Goal: Task Accomplishment & Management: Manage account settings

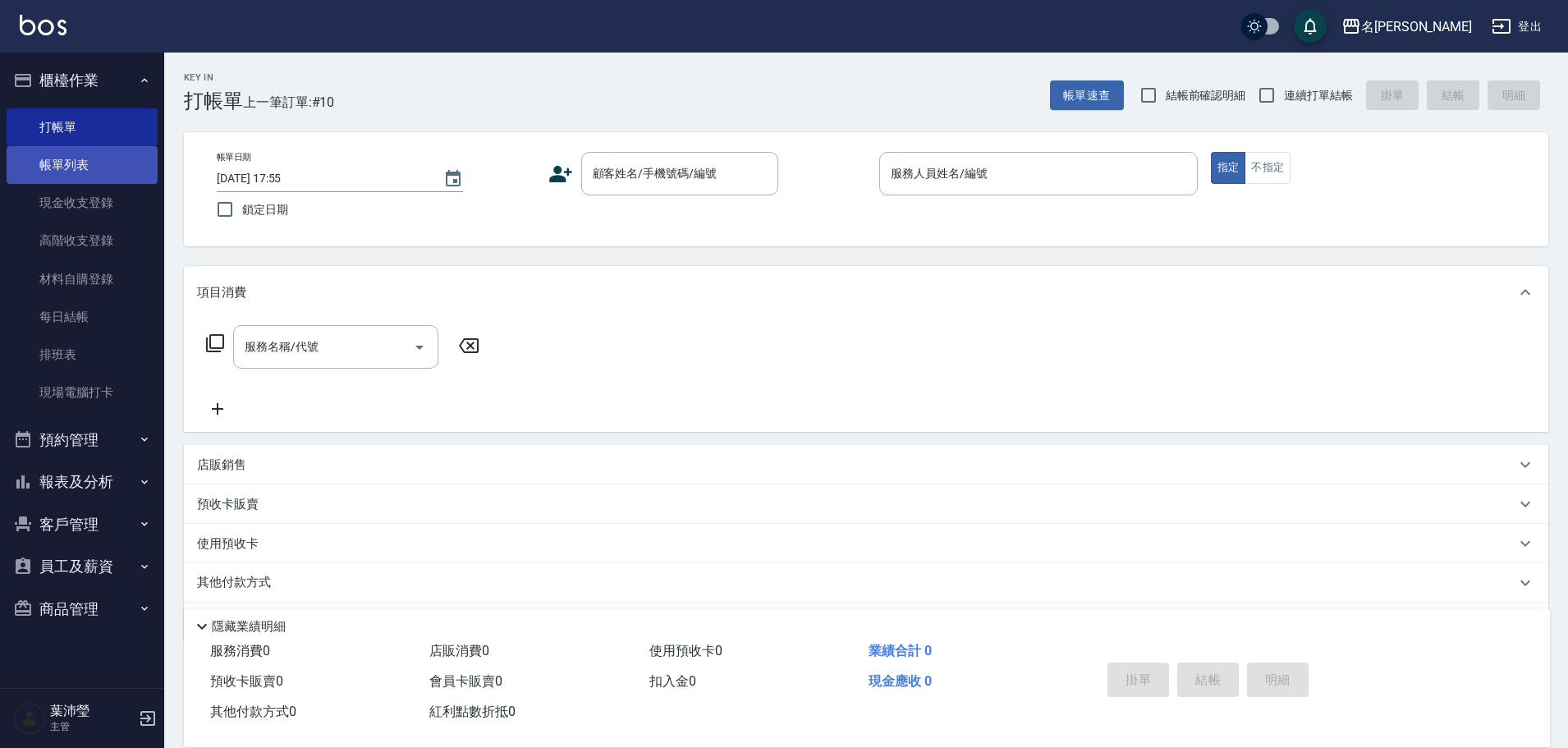
click at [57, 151] on link "帳單列表" at bounding box center [81, 165] width 151 height 37
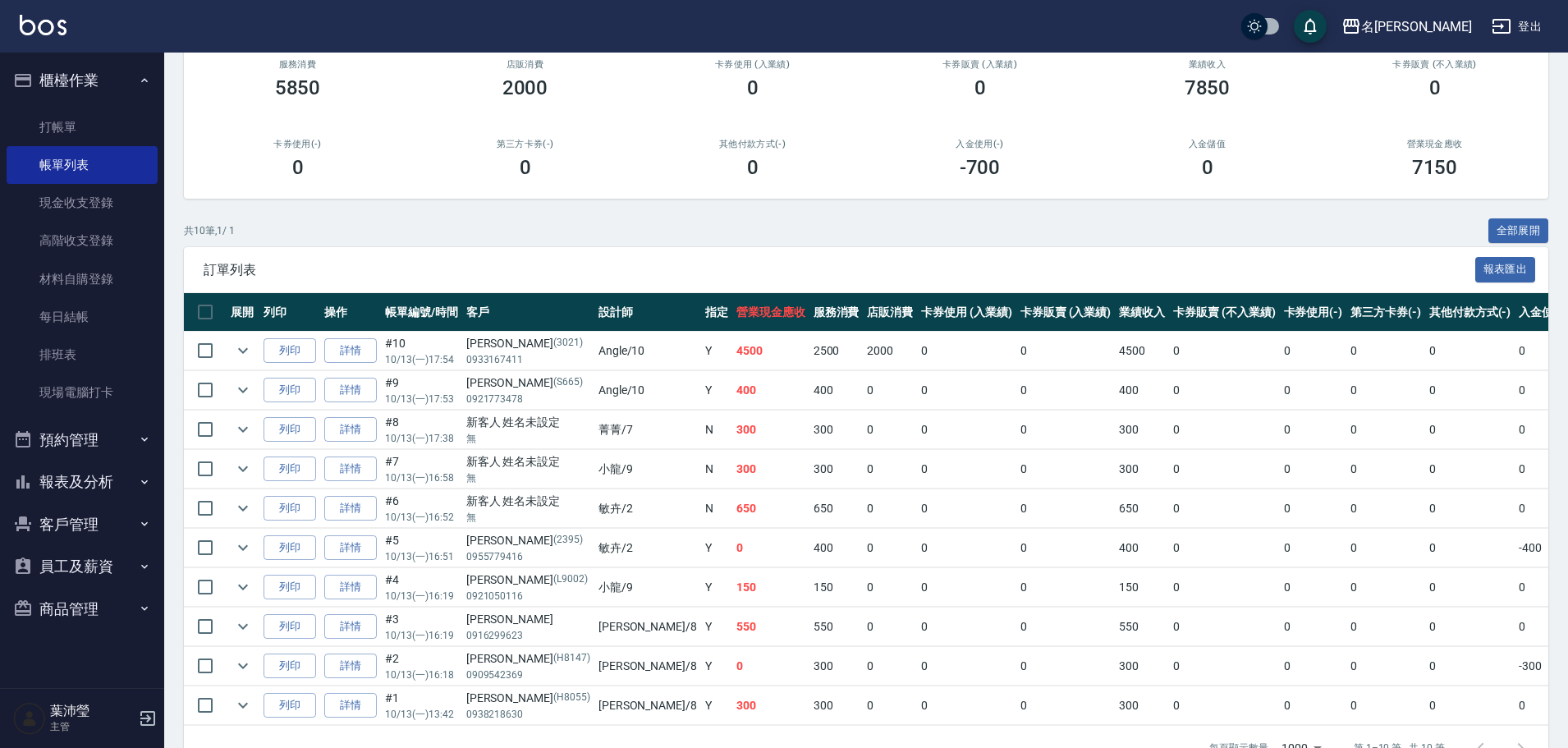
scroll to position [164, 0]
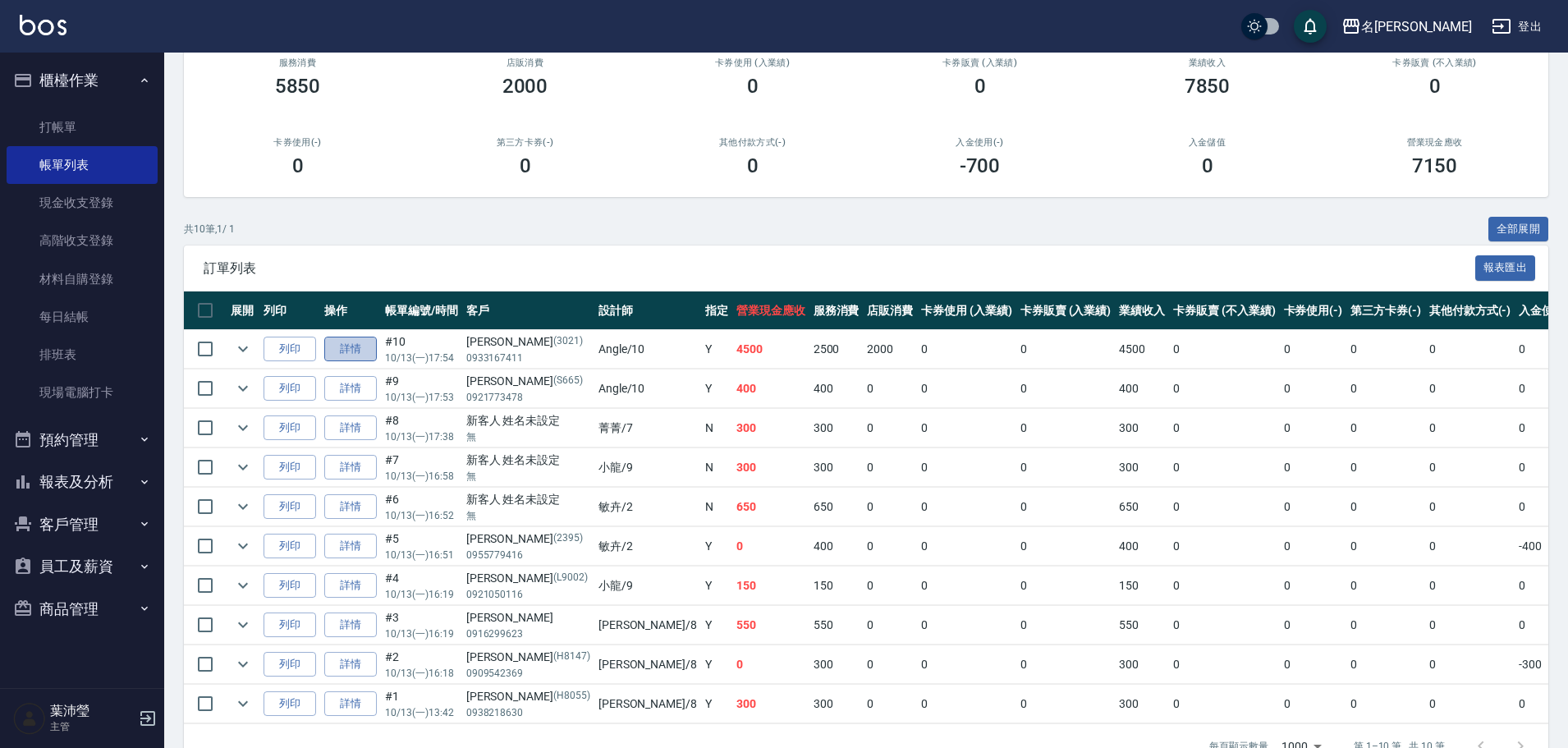
click at [339, 347] on link "詳情" at bounding box center [350, 349] width 52 height 25
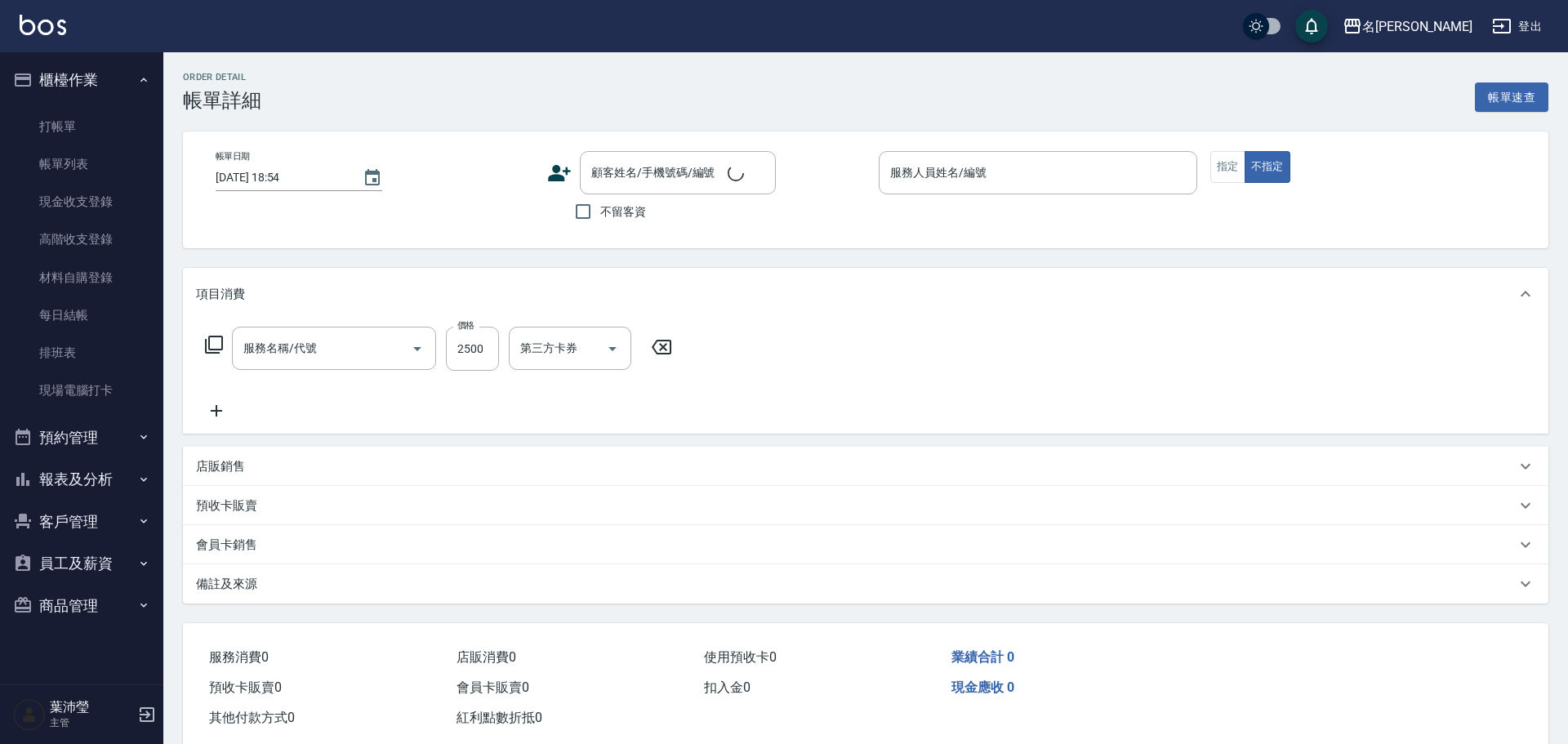
type input "[DATE] 17:54"
type input "Angle-10"
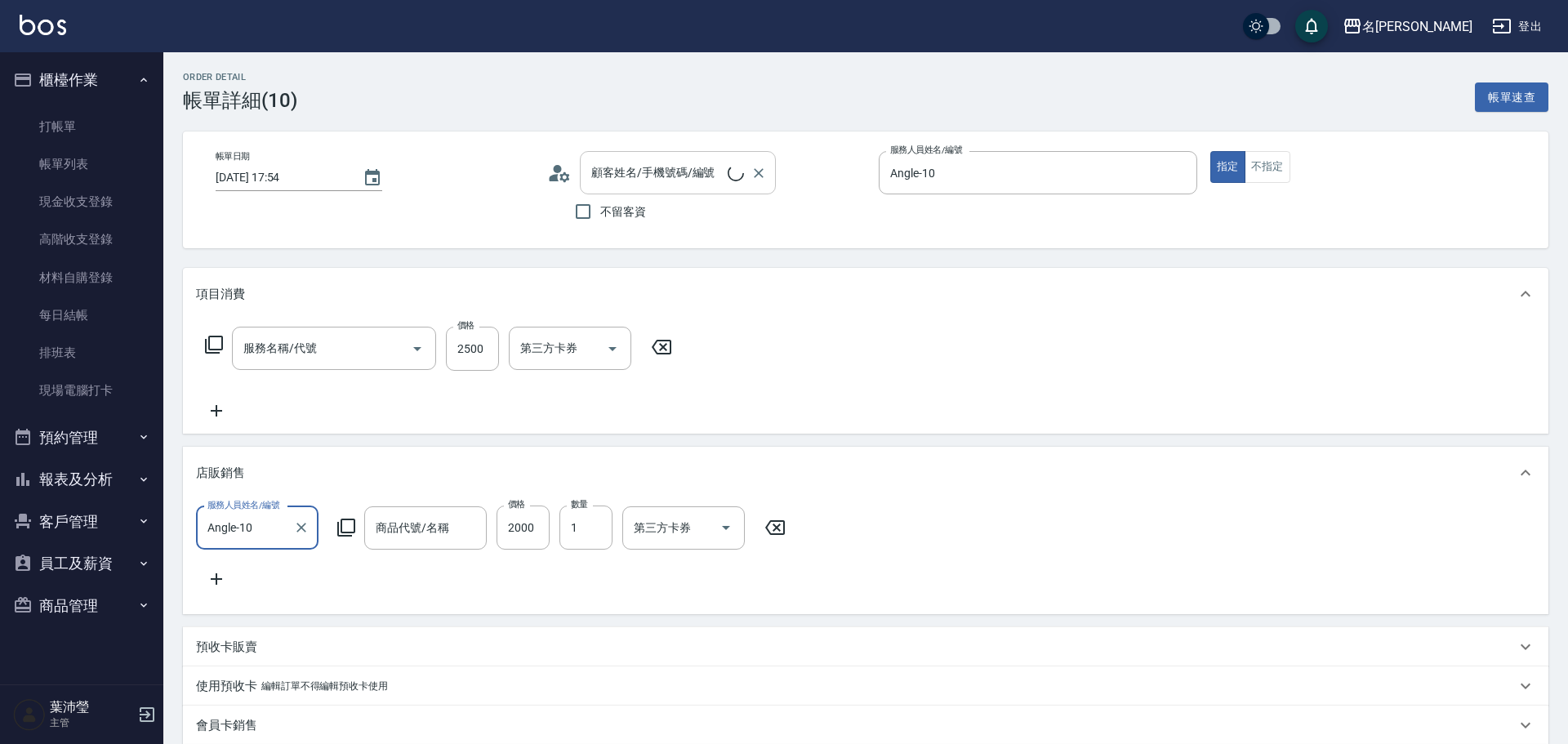
type input "燙髮(200)"
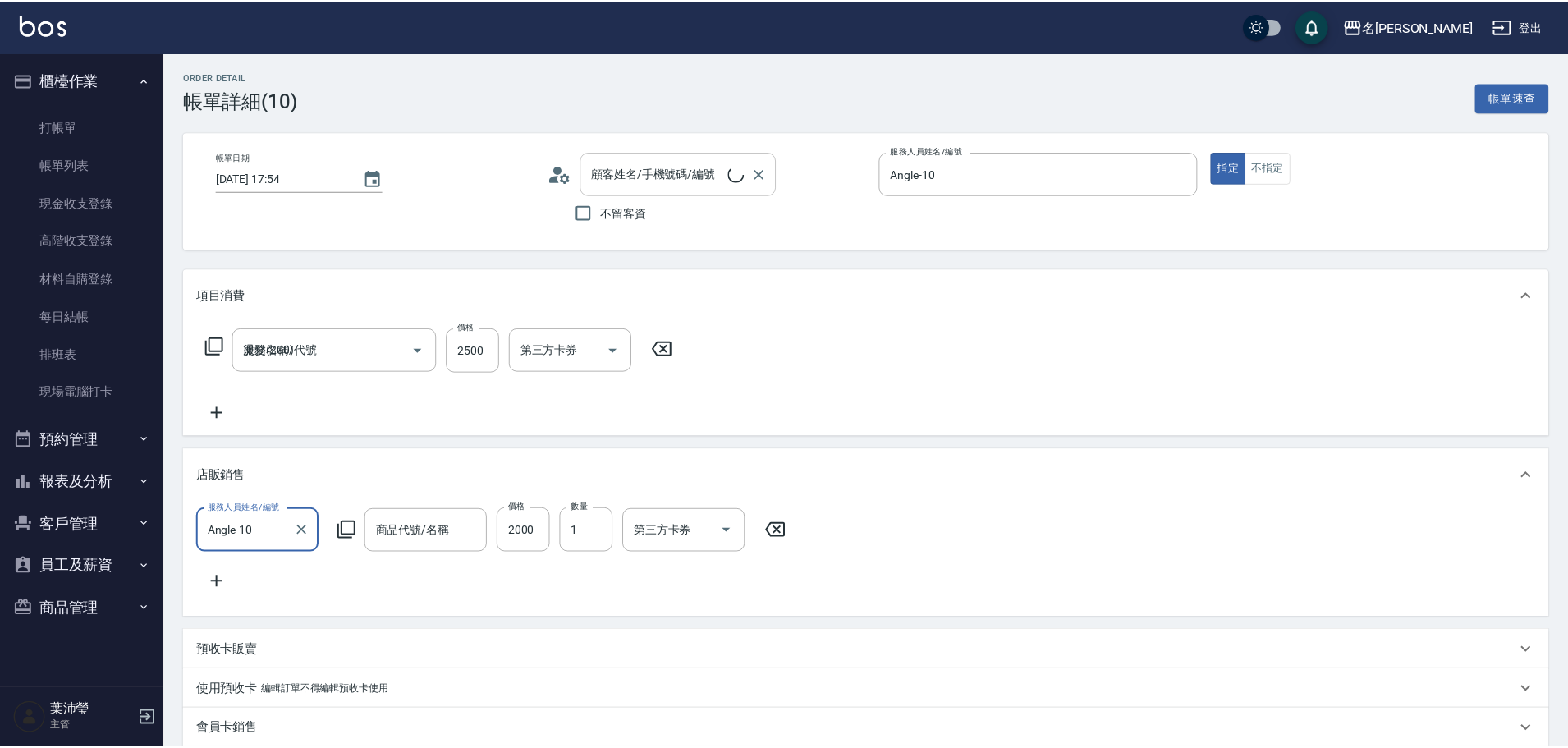
scroll to position [29, 0]
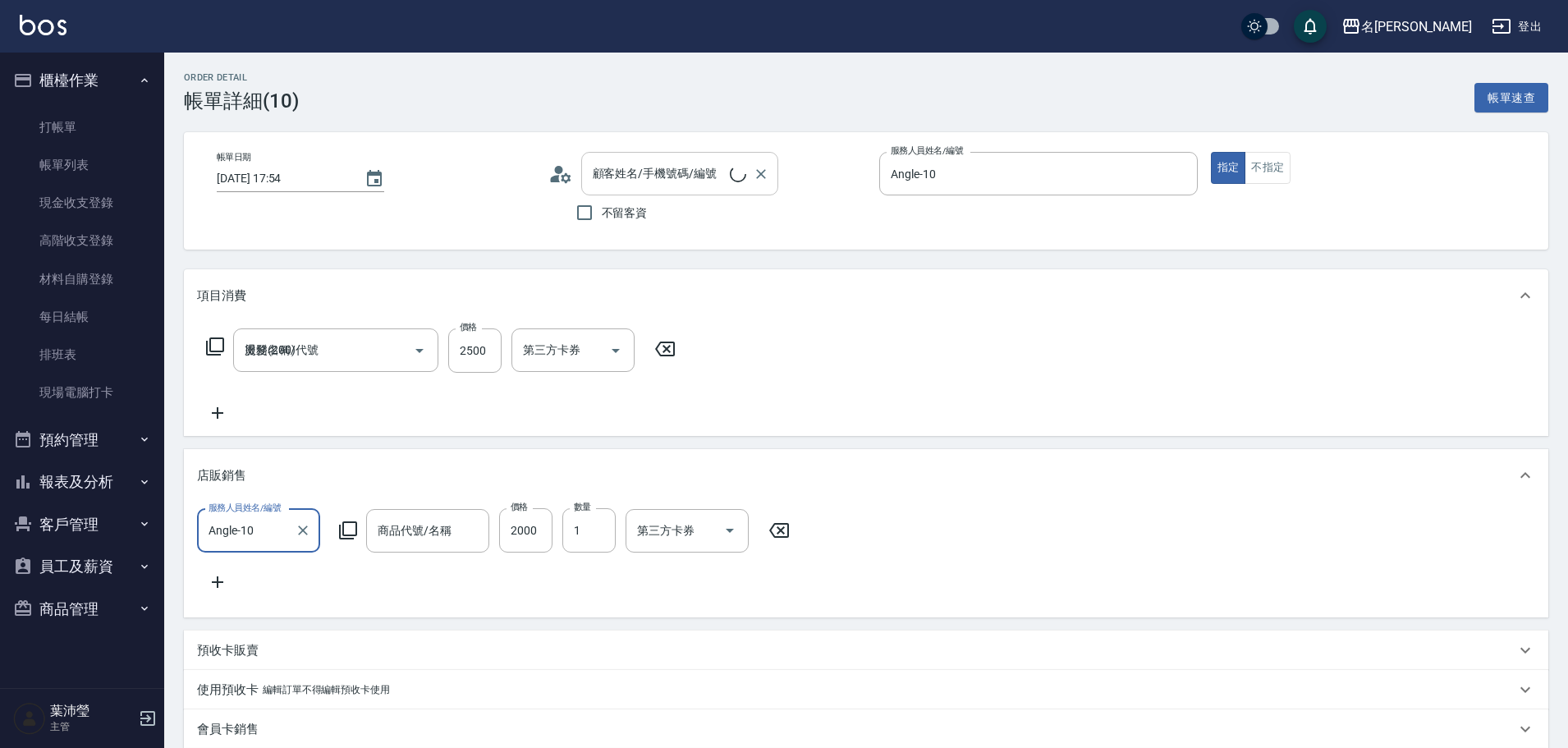
type input "[PERSON_NAME]/0933167411/3021"
type input "升級5G護髮大瓶500ml"
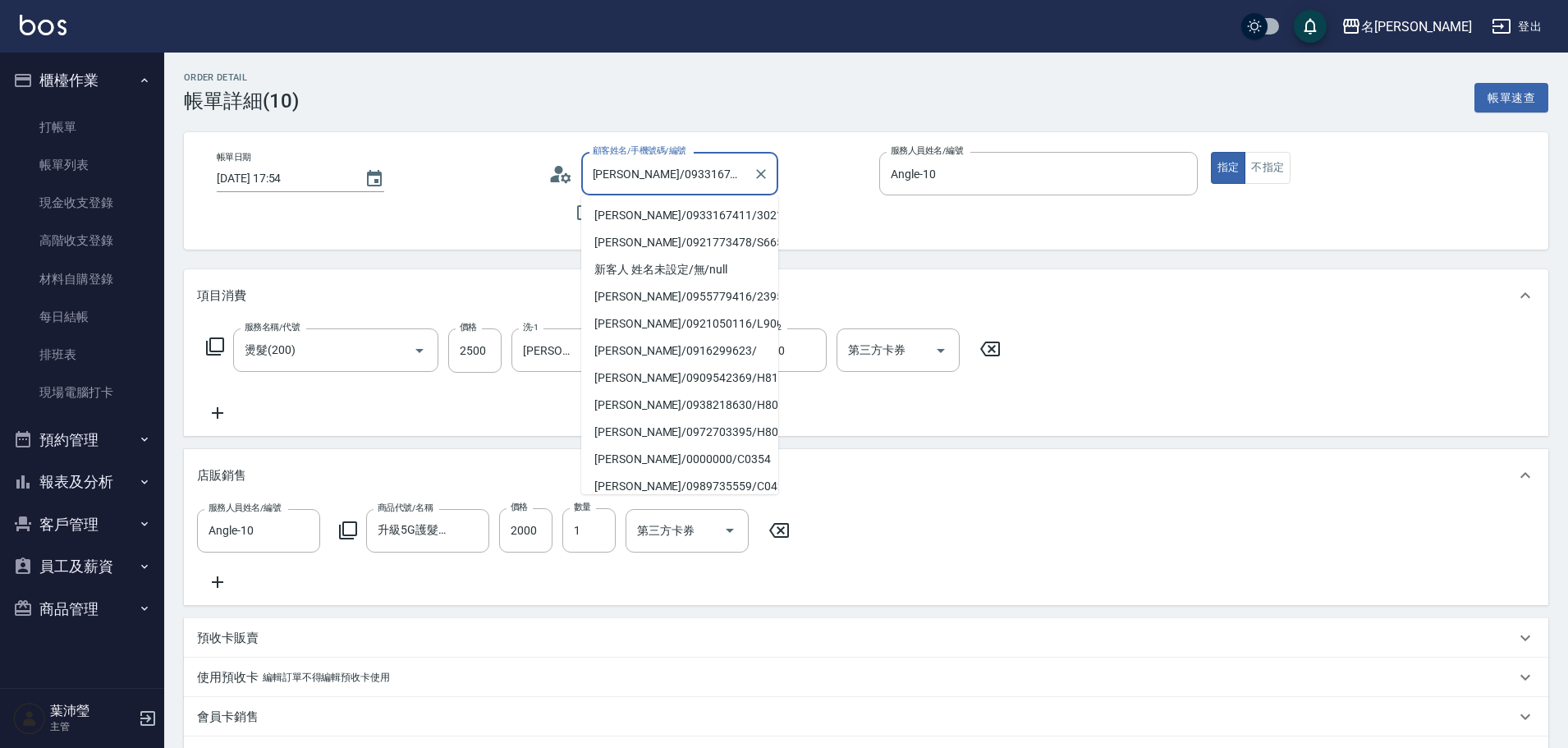
click at [621, 162] on input "[PERSON_NAME]/0933167411/3021" at bounding box center [667, 173] width 157 height 29
drag, startPoint x: 752, startPoint y: 171, endPoint x: 575, endPoint y: 186, distance: 177.6
click at [575, 186] on div "顧客姓名/手機號碼/編號 [PERSON_NAME]/0933167411/3021 顧客姓名/手機號碼/編號" at bounding box center [708, 173] width 318 height 43
click at [585, 183] on div "[PERSON_NAME]/0933167411/3021 顧客姓名/手機號碼/編號" at bounding box center [680, 173] width 198 height 43
click at [592, 176] on input "[PERSON_NAME]/0933167411/3021" at bounding box center [667, 173] width 157 height 29
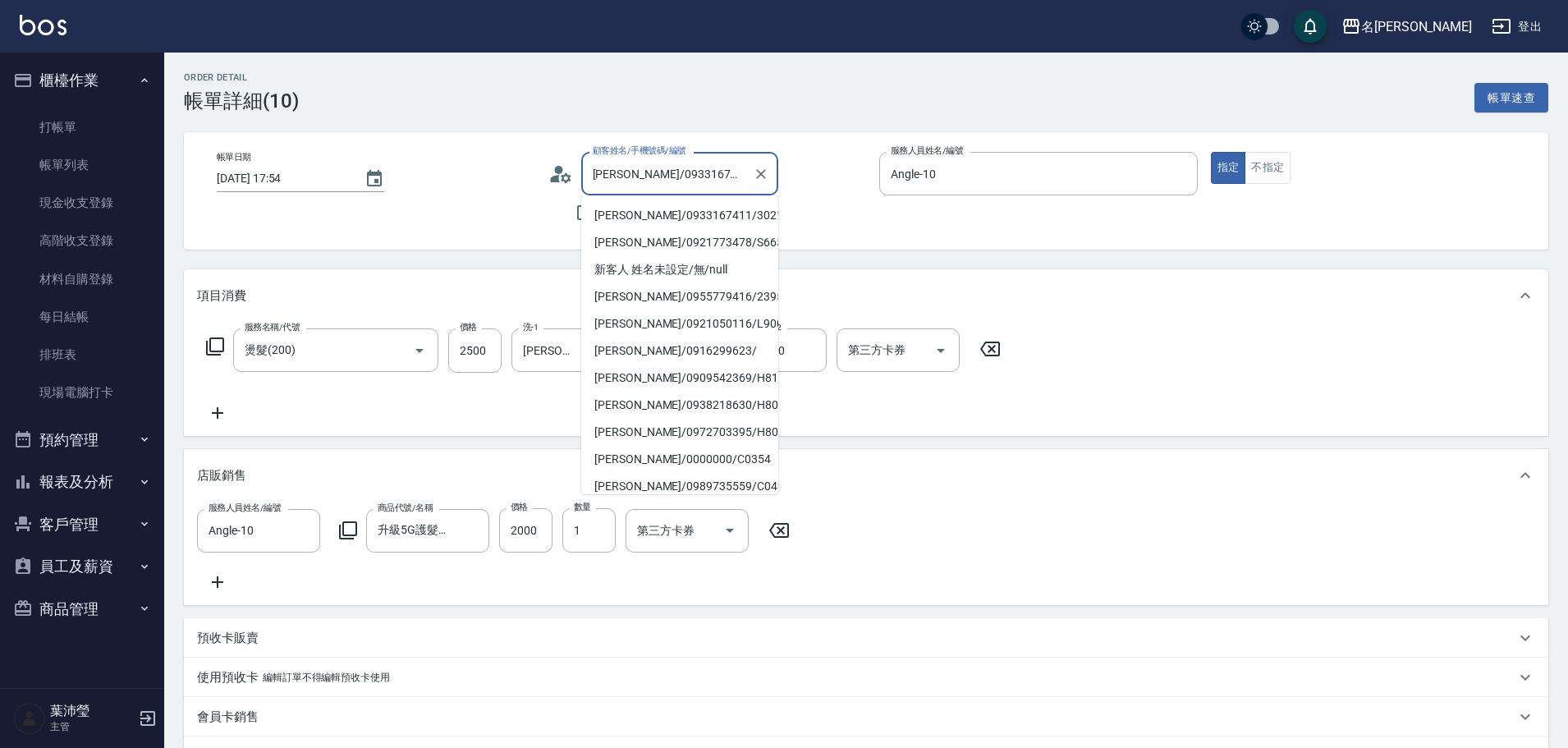
drag, startPoint x: 605, startPoint y: 169, endPoint x: 687, endPoint y: 169, distance: 82.0
click at [687, 169] on input "[PERSON_NAME]/0933167411/3021" at bounding box center [667, 173] width 157 height 29
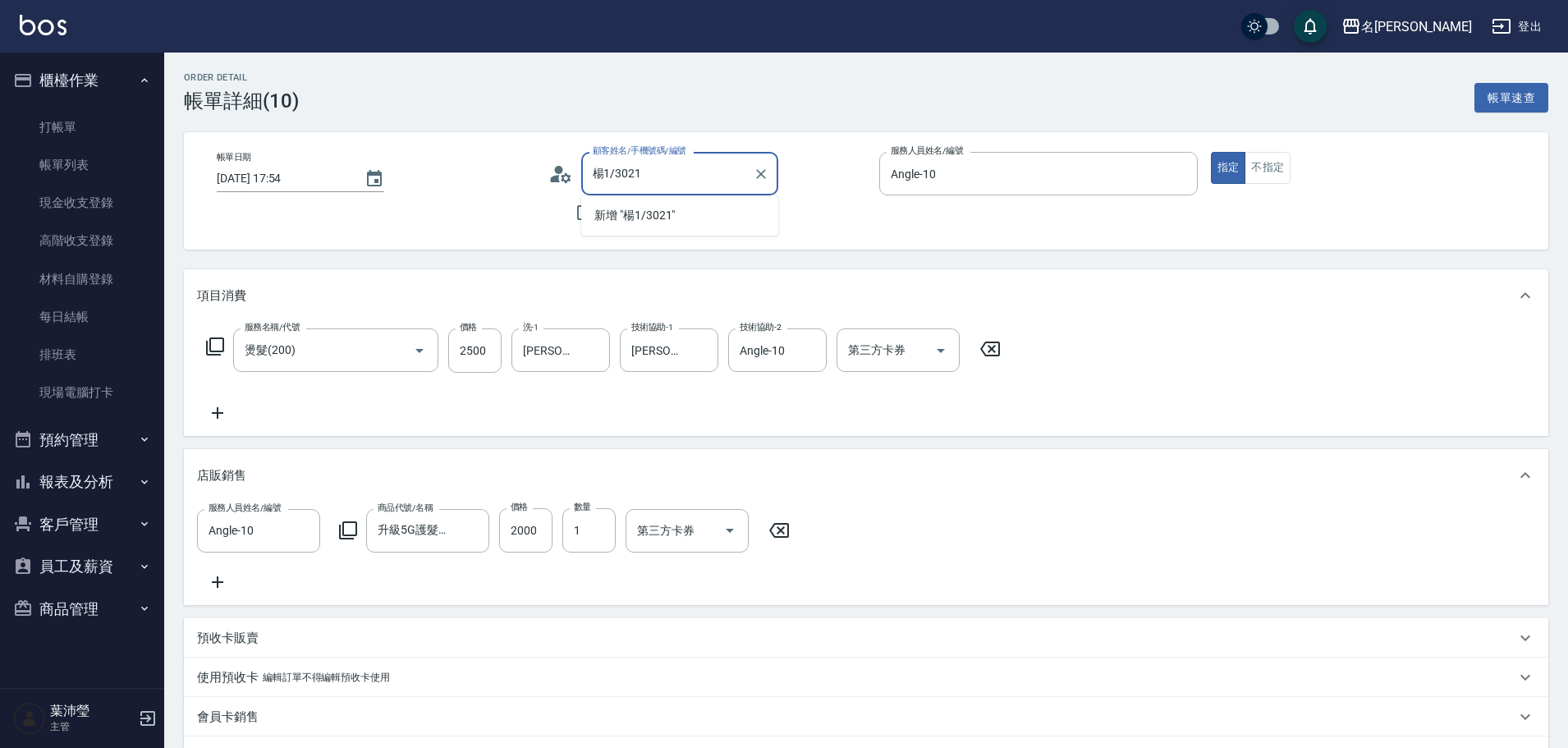
drag, startPoint x: 674, startPoint y: 172, endPoint x: 605, endPoint y: 187, distance: 70.6
click at [605, 187] on input "楊1/3021" at bounding box center [667, 173] width 157 height 29
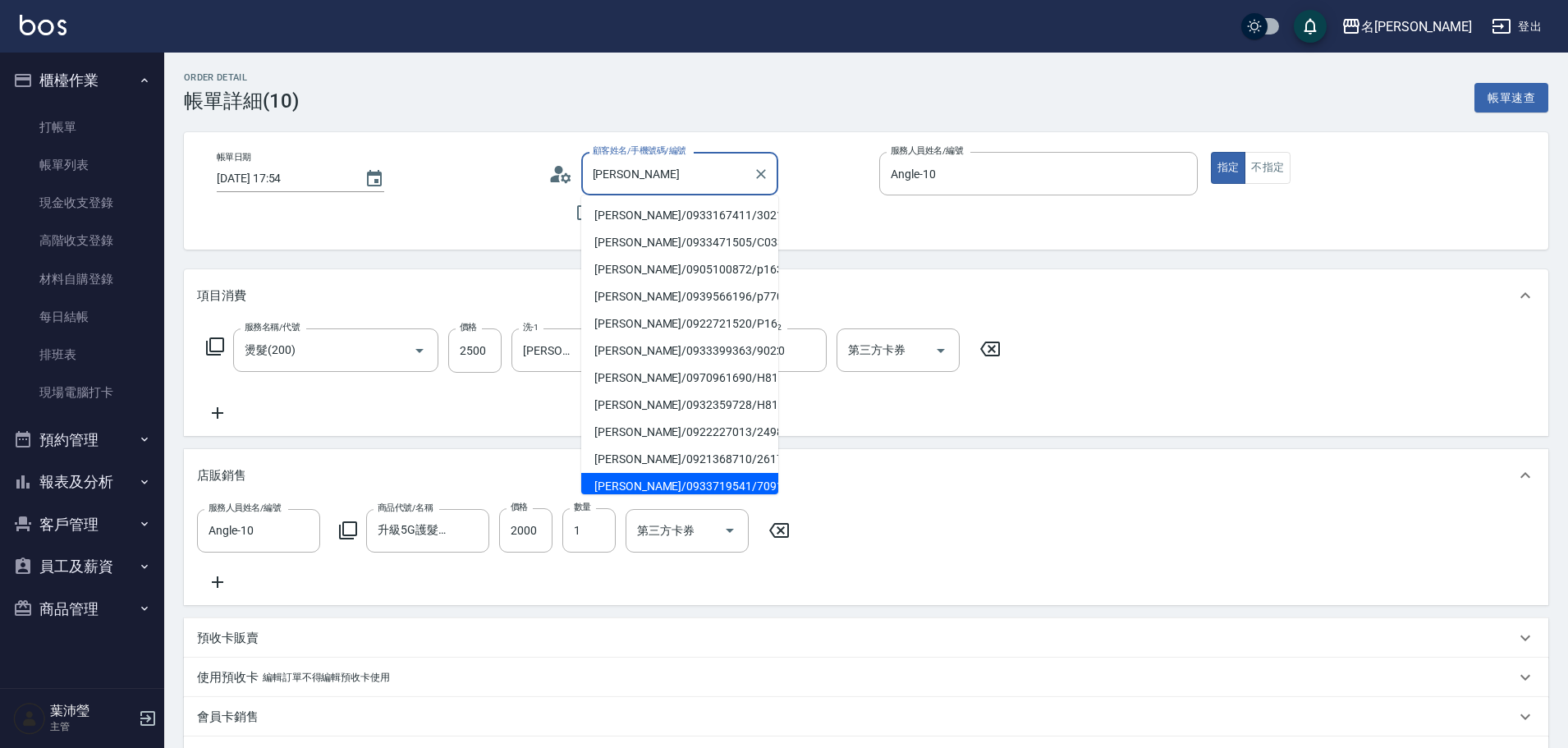
click at [632, 487] on li "[PERSON_NAME]/0933719541/7091" at bounding box center [680, 486] width 198 height 27
type input "[PERSON_NAME]/0933719541/7091"
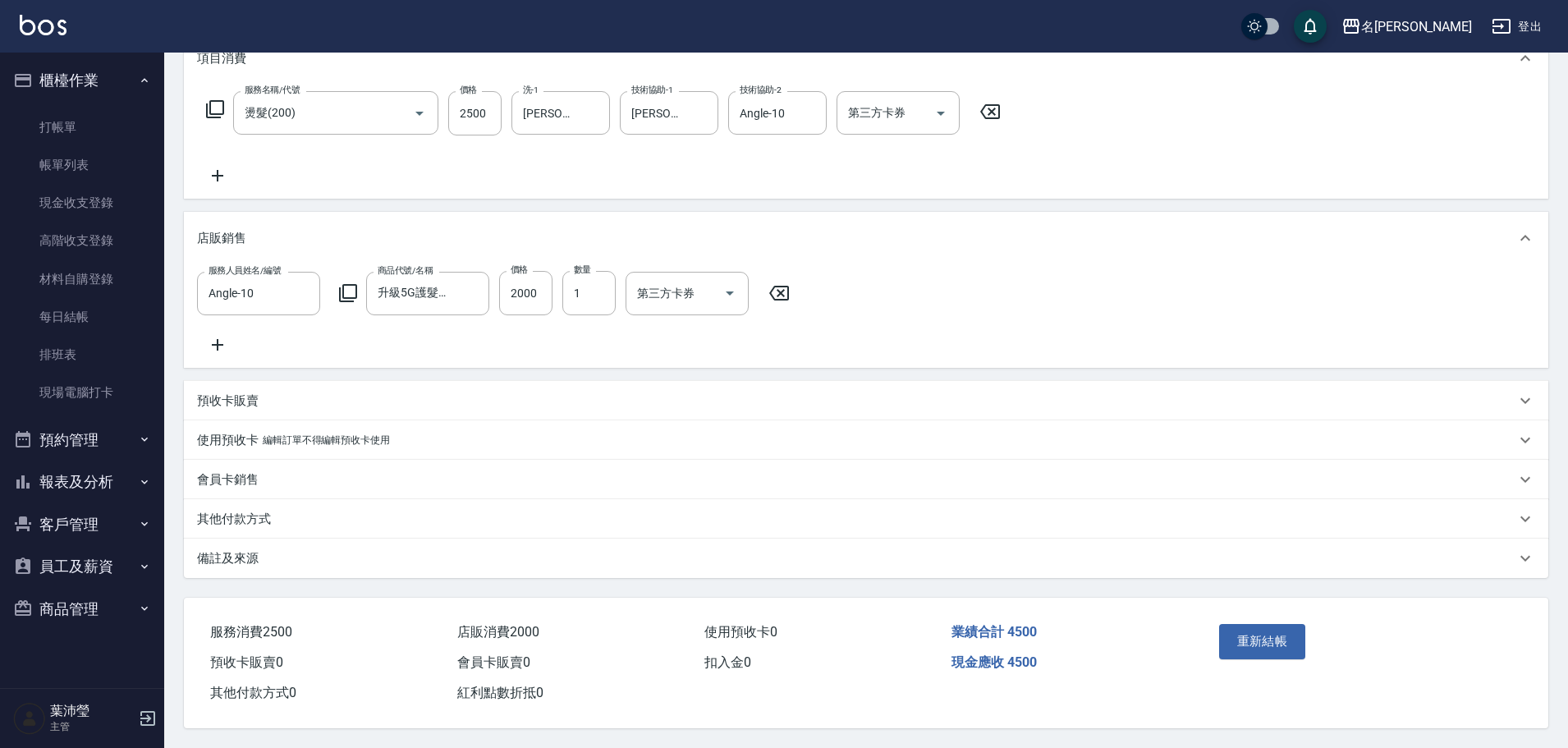
scroll to position [257, 0]
click at [1282, 628] on button "重新結帳" at bounding box center [1263, 641] width 87 height 35
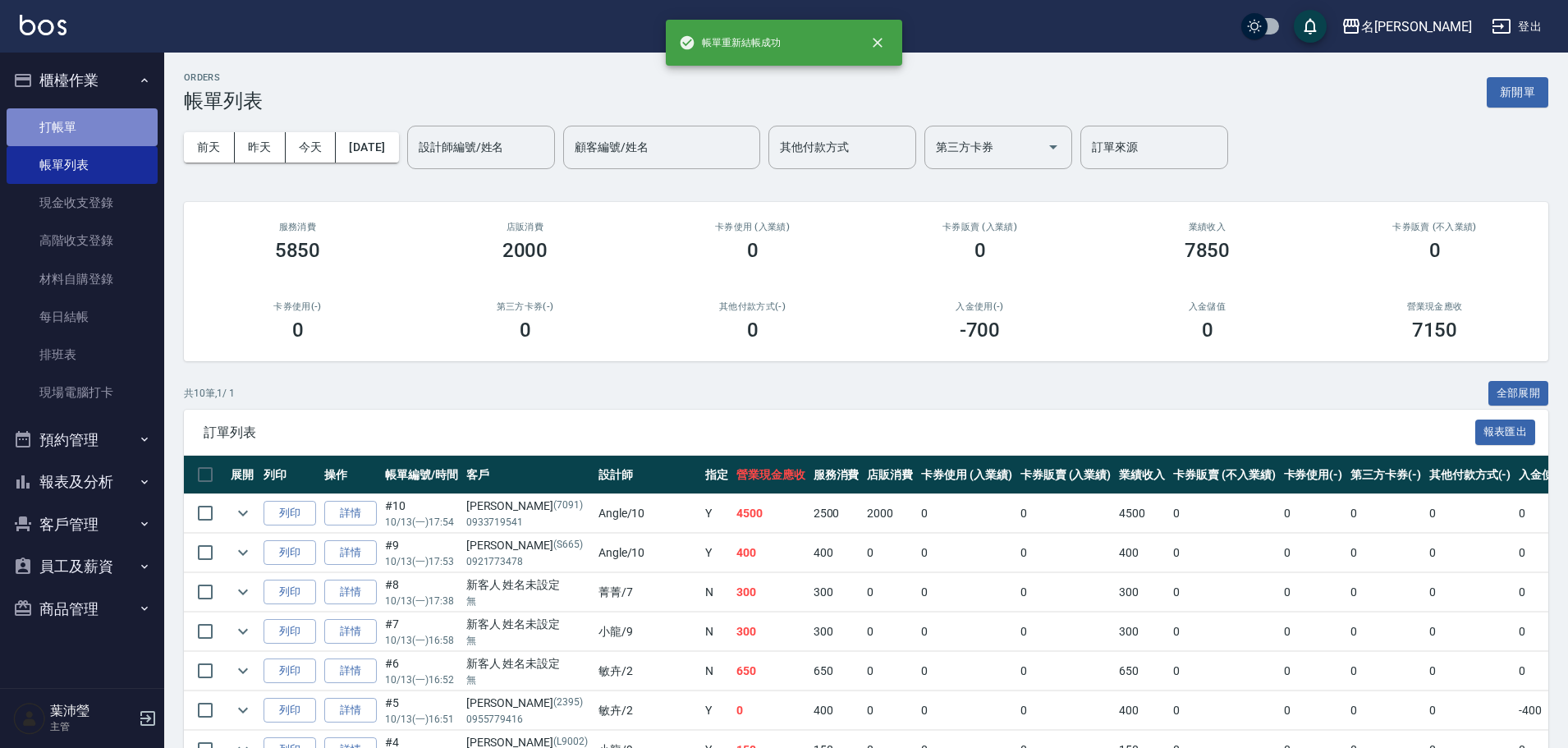
click at [71, 115] on link "打帳單" at bounding box center [81, 127] width 151 height 37
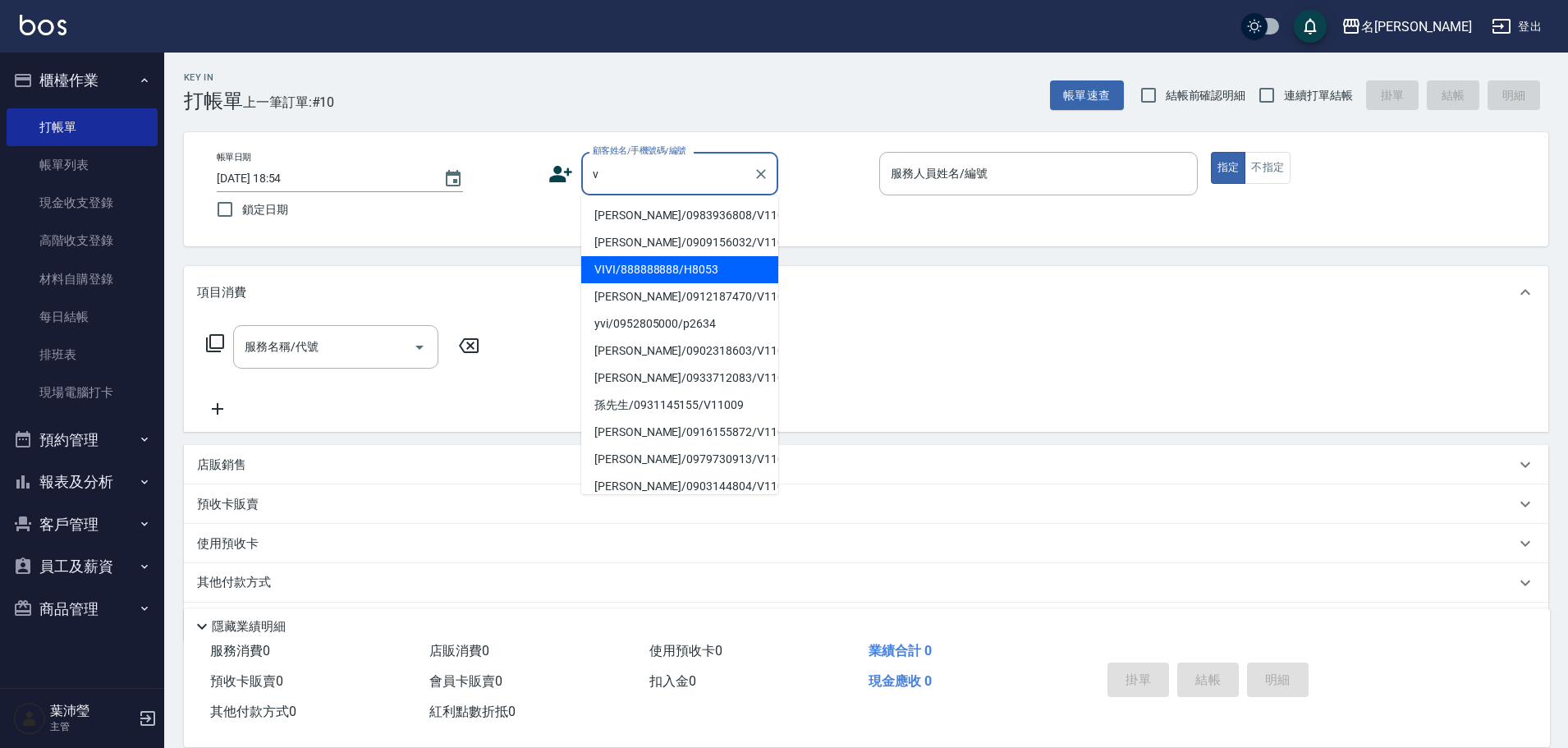
click at [685, 268] on li "VIVI/888888888/H8053" at bounding box center [680, 270] width 198 height 27
type input "VIVI/888888888/H8053"
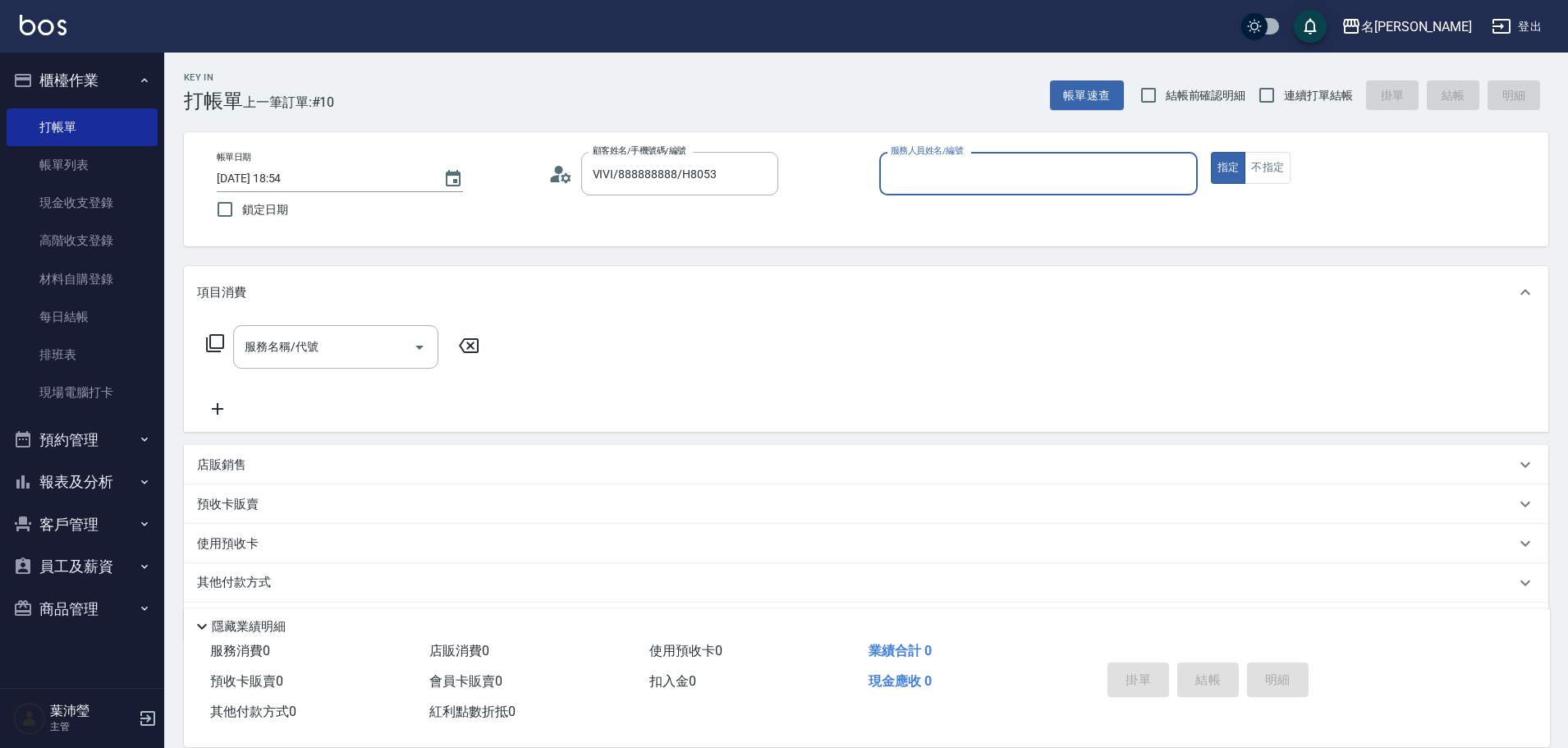
type input "Emma-8"
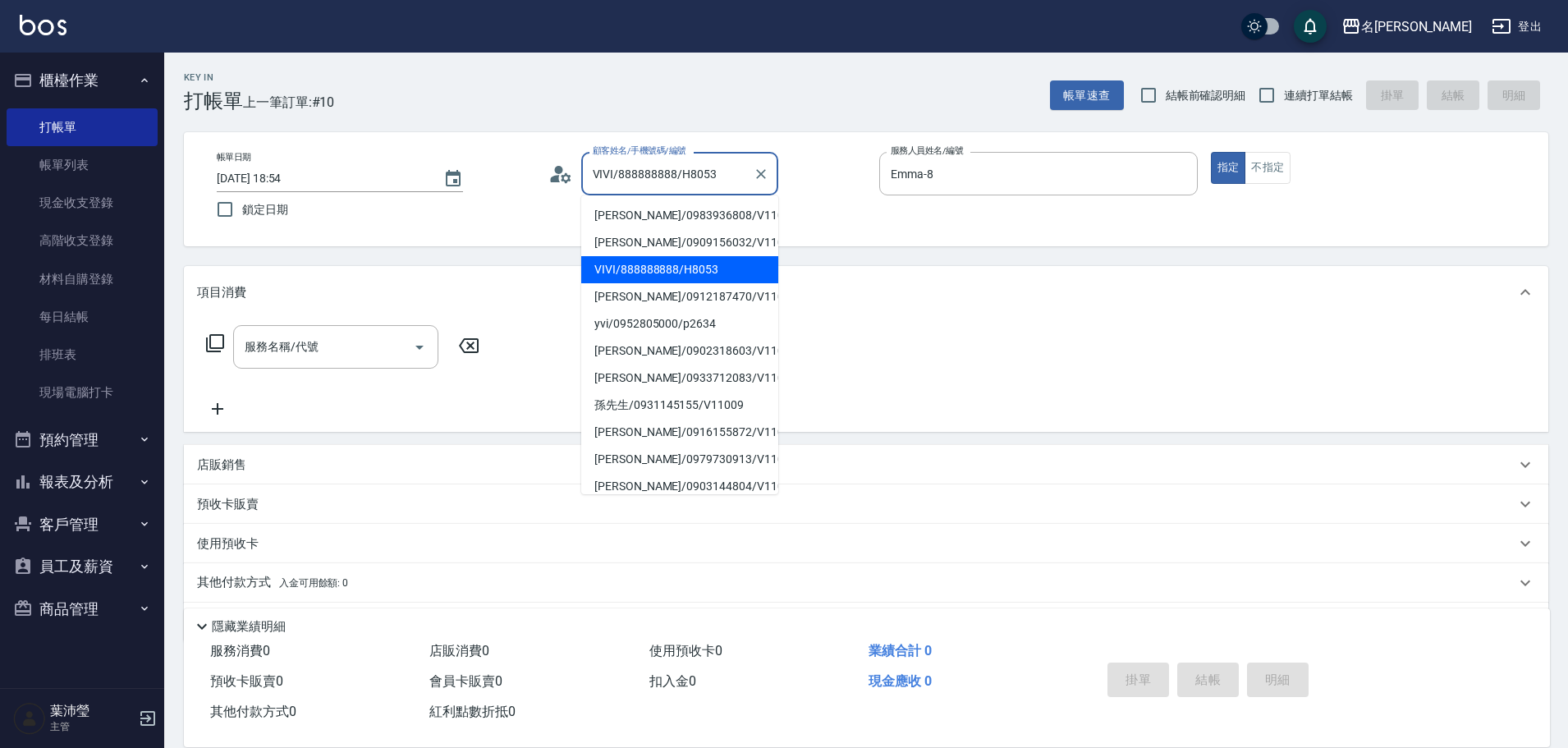
click at [726, 180] on input "VIVI/888888888/H8053" at bounding box center [667, 173] width 157 height 29
click at [761, 182] on icon "Clear" at bounding box center [761, 174] width 17 height 17
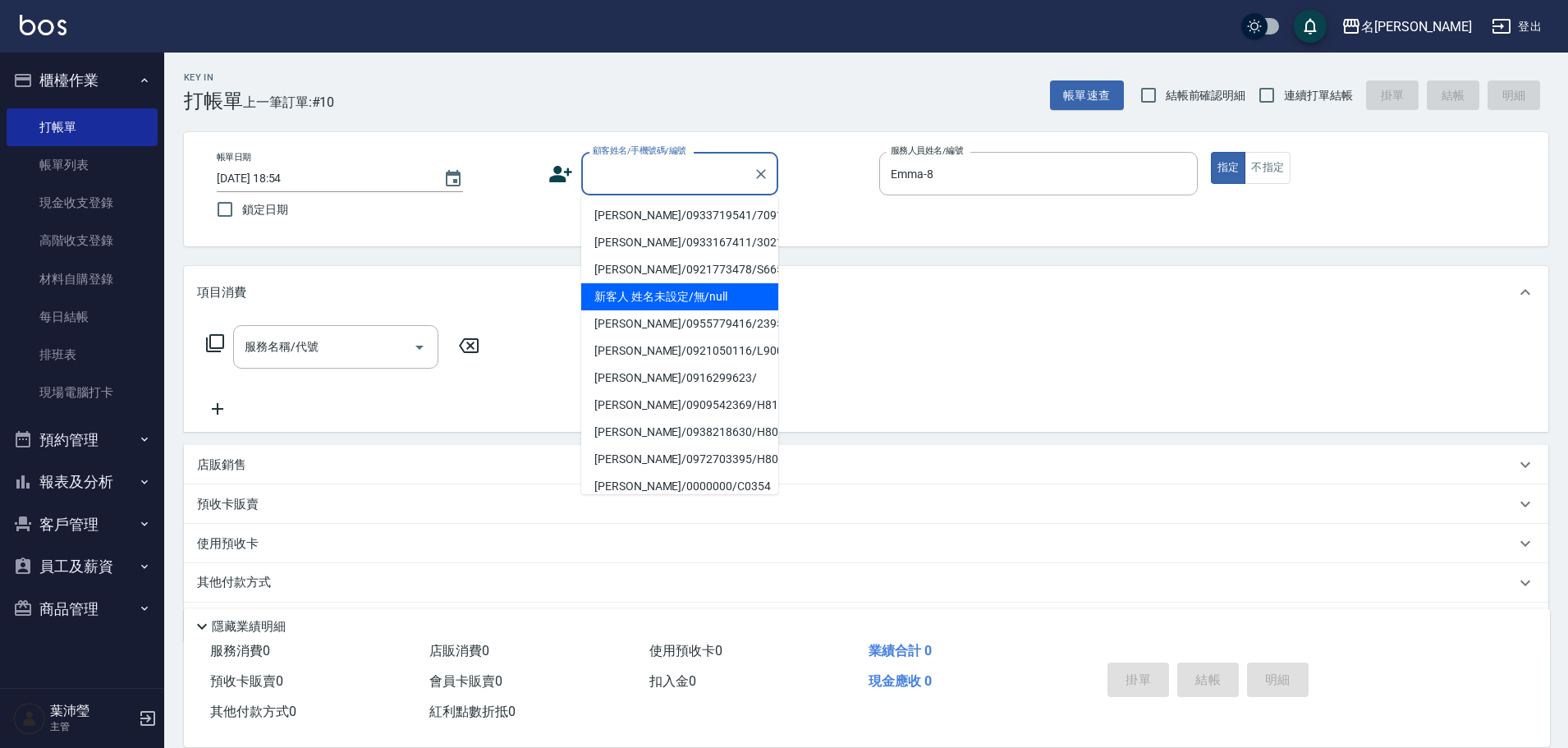
click at [715, 298] on li "新客人 姓名未設定/無/null" at bounding box center [680, 297] width 198 height 27
type input "新客人 姓名未設定/無/null"
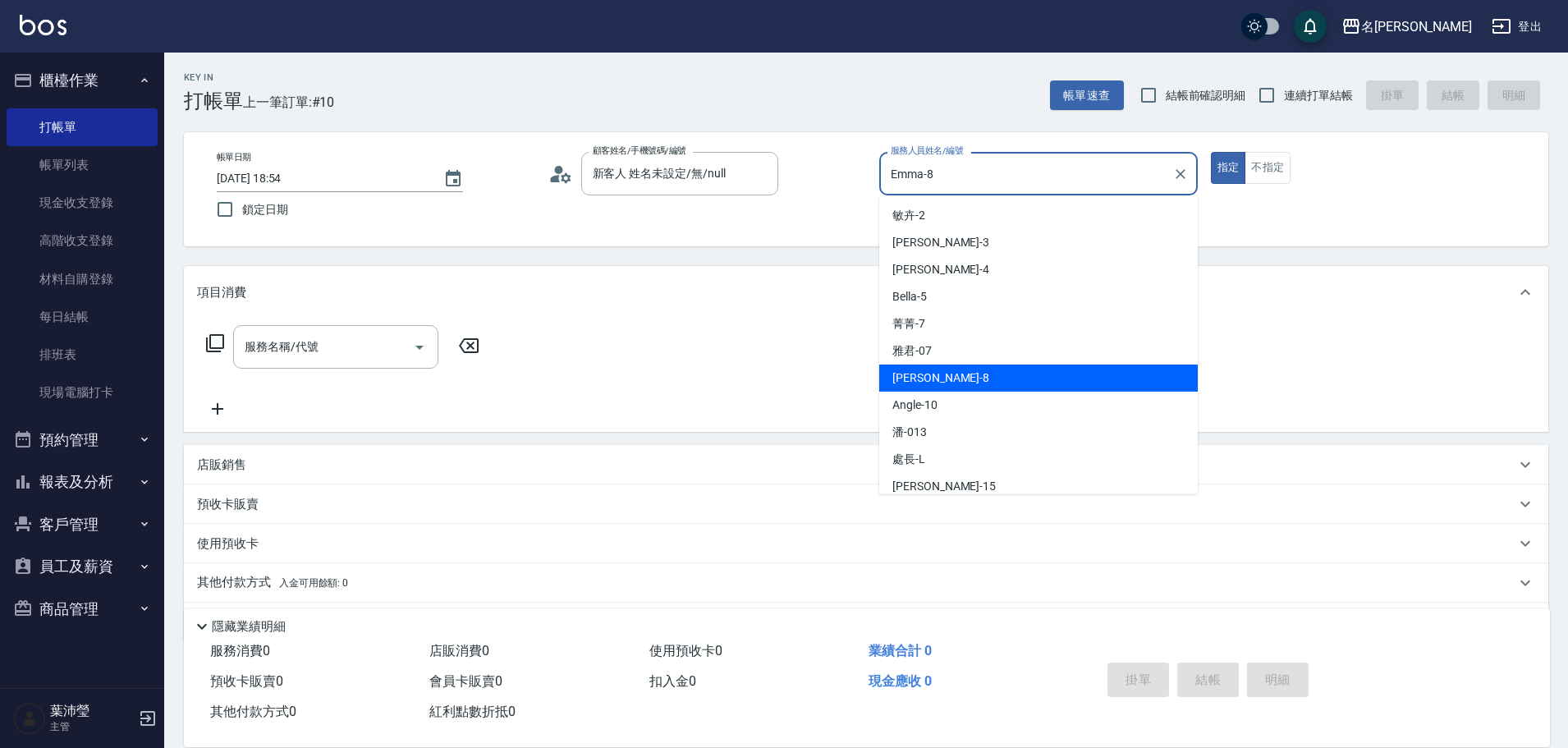
click at [1065, 169] on input "Emma-8" at bounding box center [1026, 173] width 279 height 29
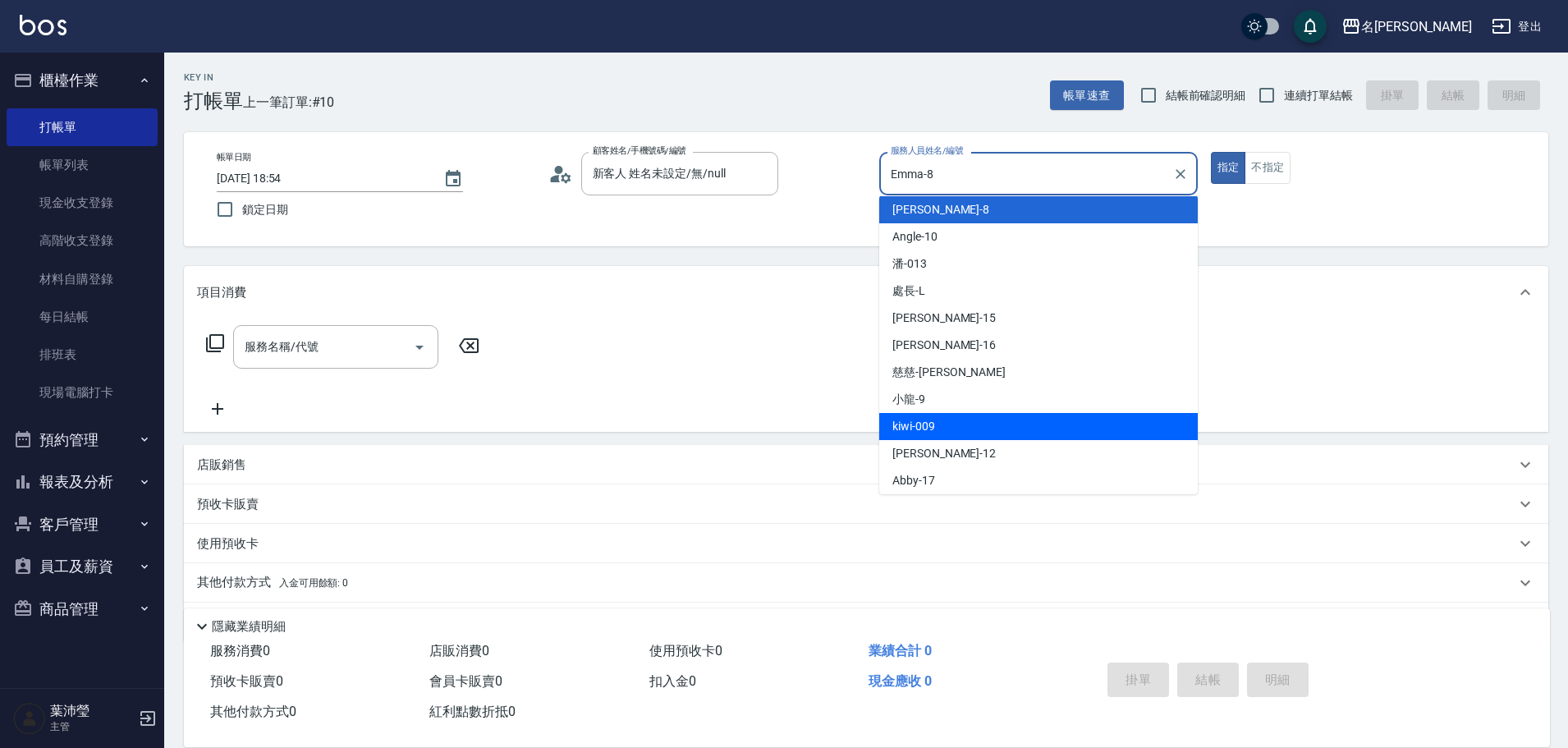
scroll to position [82, 0]
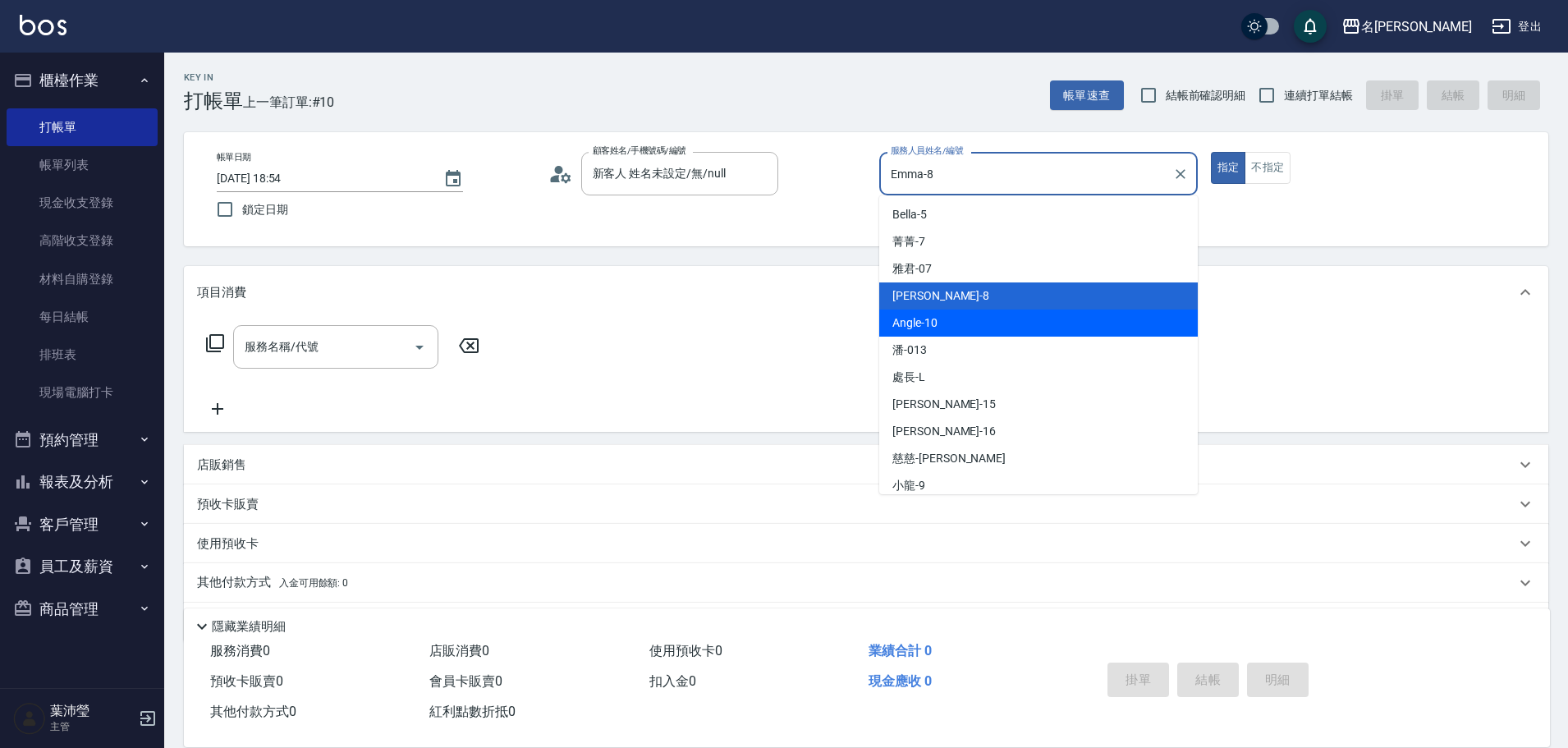
drag, startPoint x: 948, startPoint y: 337, endPoint x: 962, endPoint y: 318, distance: 23.6
click at [962, 318] on ul "[PERSON_NAME] -2 [PERSON_NAME]-3 [PERSON_NAME]-4 Bella -5 菁菁 -7 雅君 -07 [PERSON_…" at bounding box center [1038, 345] width 318 height 299
click at [962, 318] on div "Angle -10" at bounding box center [1038, 323] width 318 height 27
type input "Angle-10"
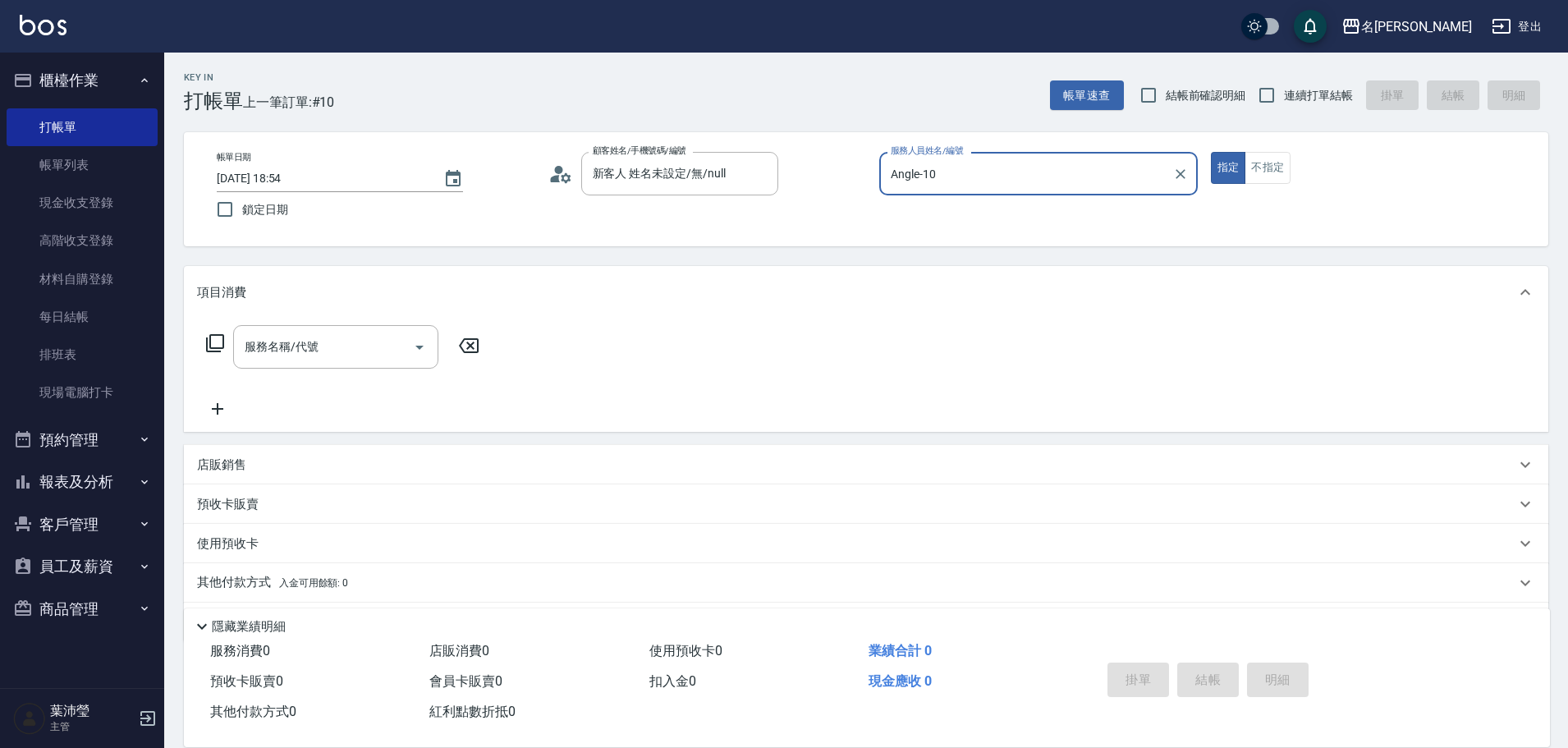
click at [214, 348] on icon at bounding box center [214, 343] width 18 height 18
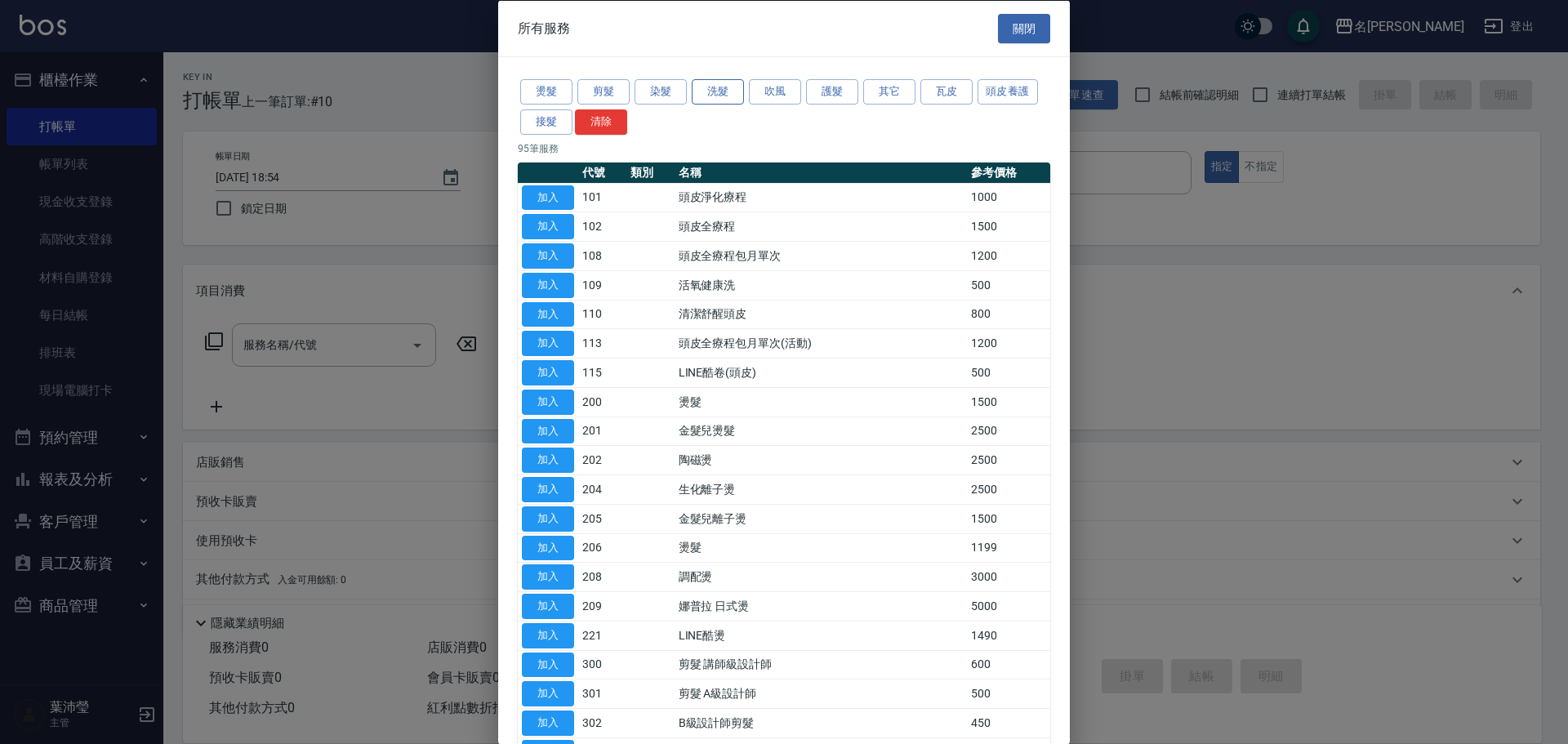
click at [695, 88] on button "洗髮" at bounding box center [718, 91] width 52 height 25
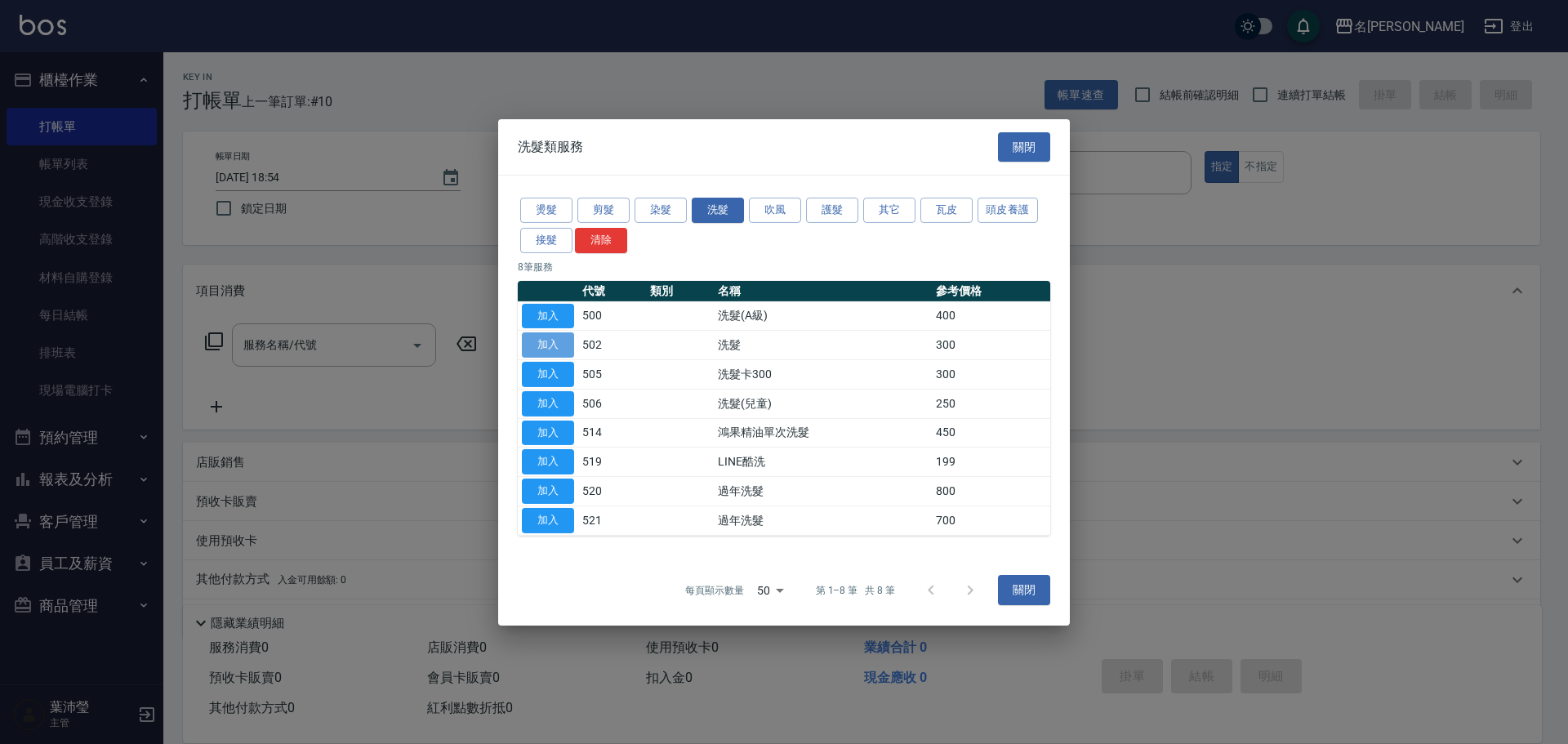
click at [546, 342] on button "加入" at bounding box center [547, 345] width 52 height 25
type input "洗髮(502)"
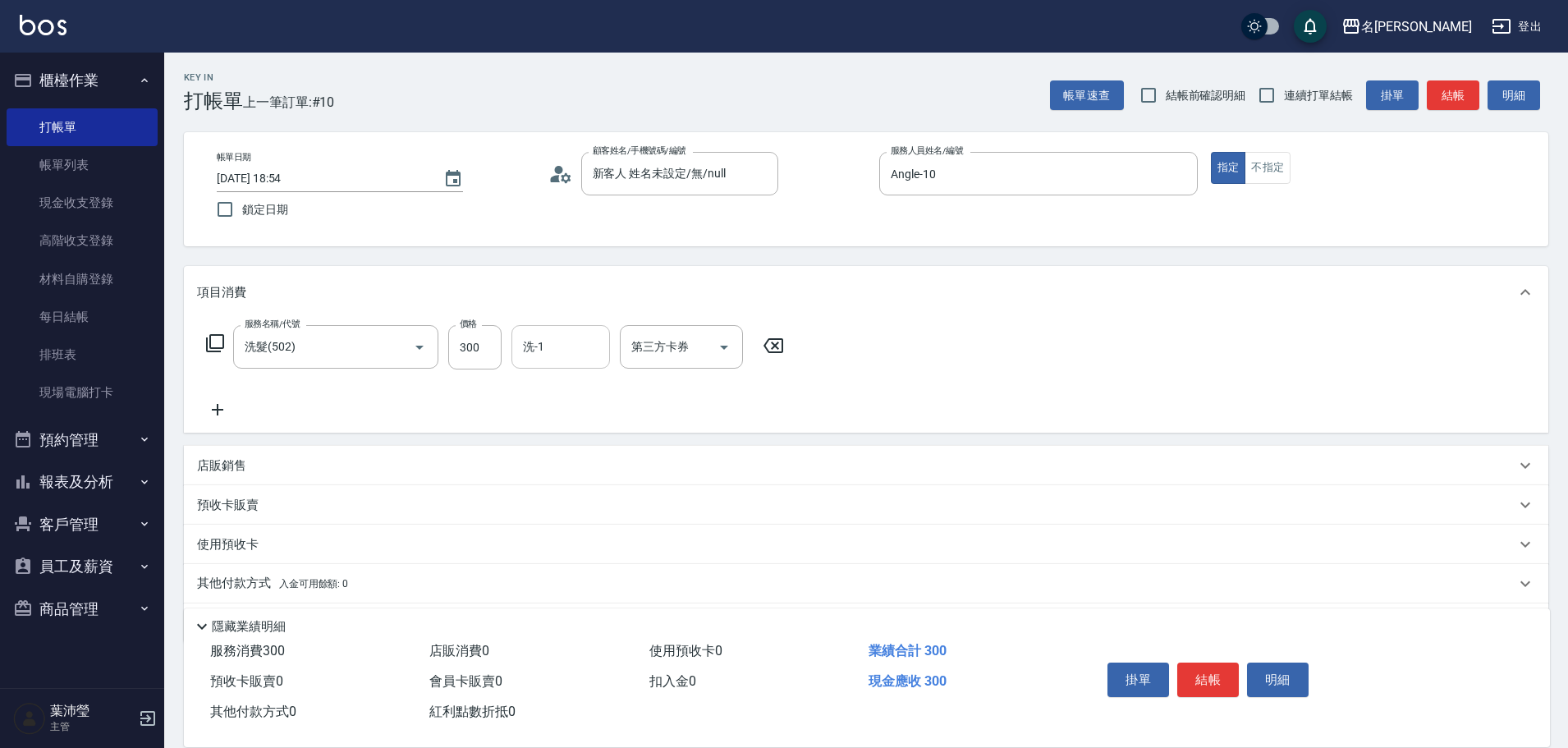
click at [536, 352] on input "洗-1" at bounding box center [560, 346] width 83 height 29
type input "1"
type input "2"
type input "[PERSON_NAME]-18"
click at [1011, 323] on div "服務名稱/代號 洗髮(502) 服務名稱/代號 價格 300 價格 洗-1 [PERSON_NAME]-18 洗-1 第三方卡券 第三方卡券" at bounding box center [866, 375] width 1365 height 114
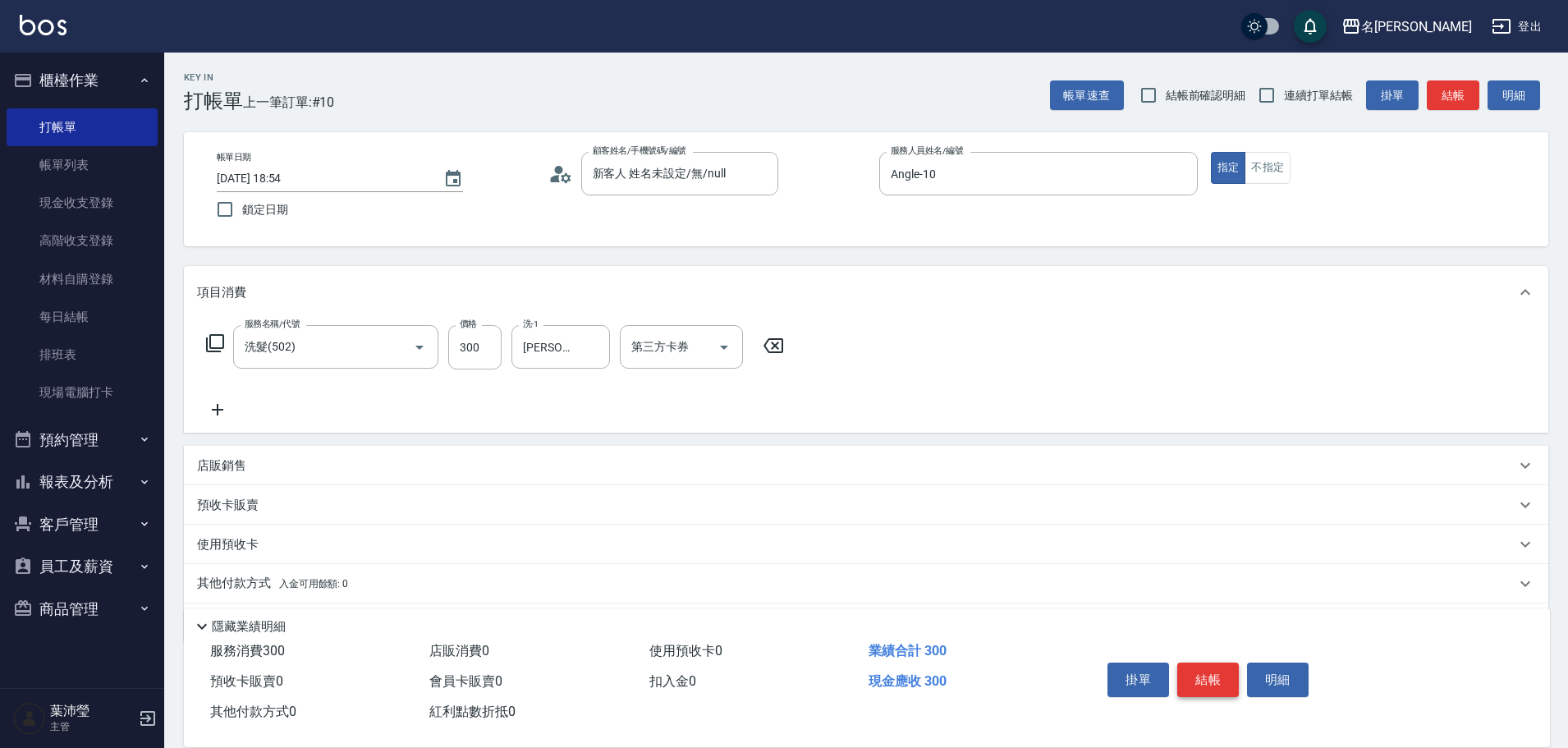
click at [1216, 678] on button "結帳" at bounding box center [1209, 680] width 62 height 35
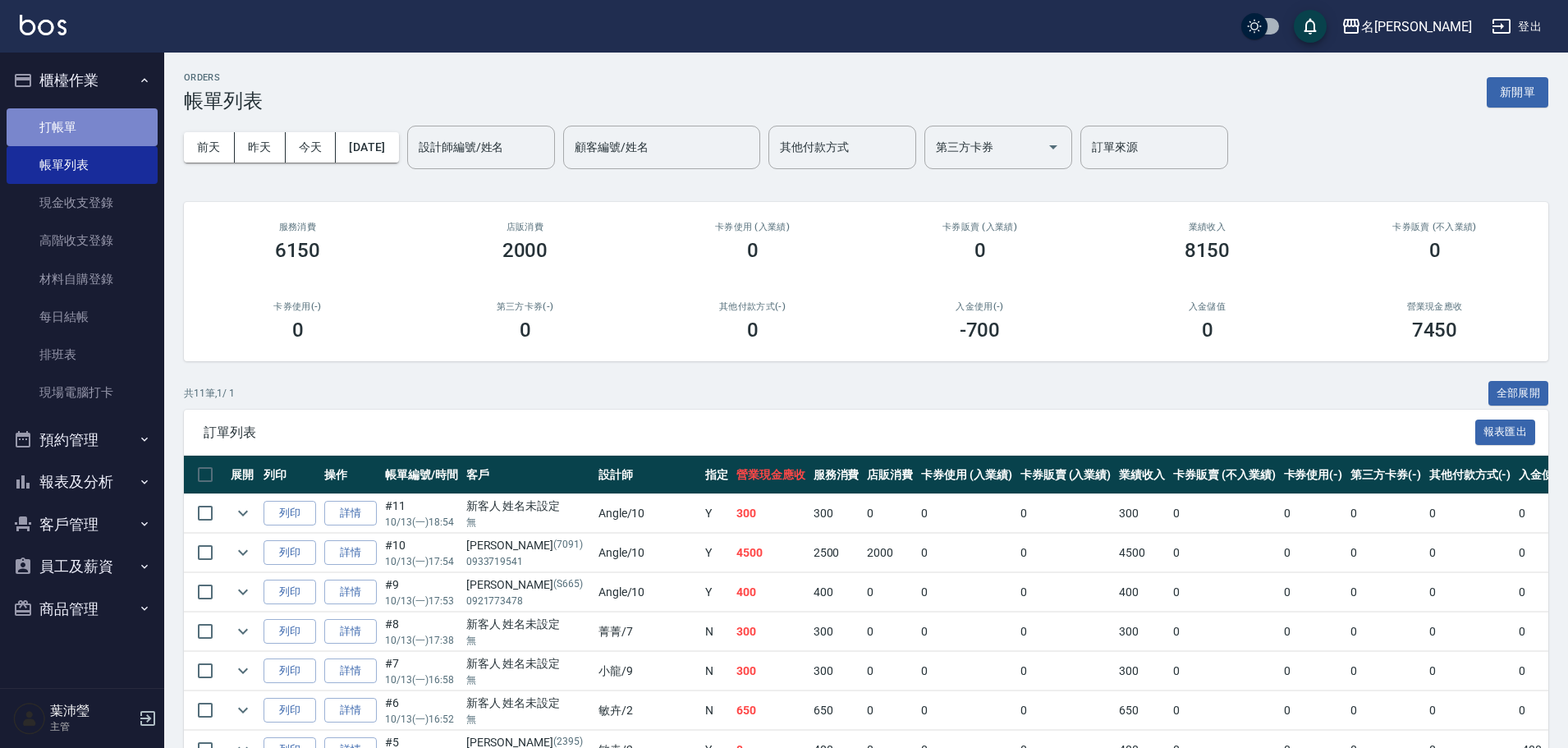
click at [129, 130] on link "打帳單" at bounding box center [81, 127] width 151 height 37
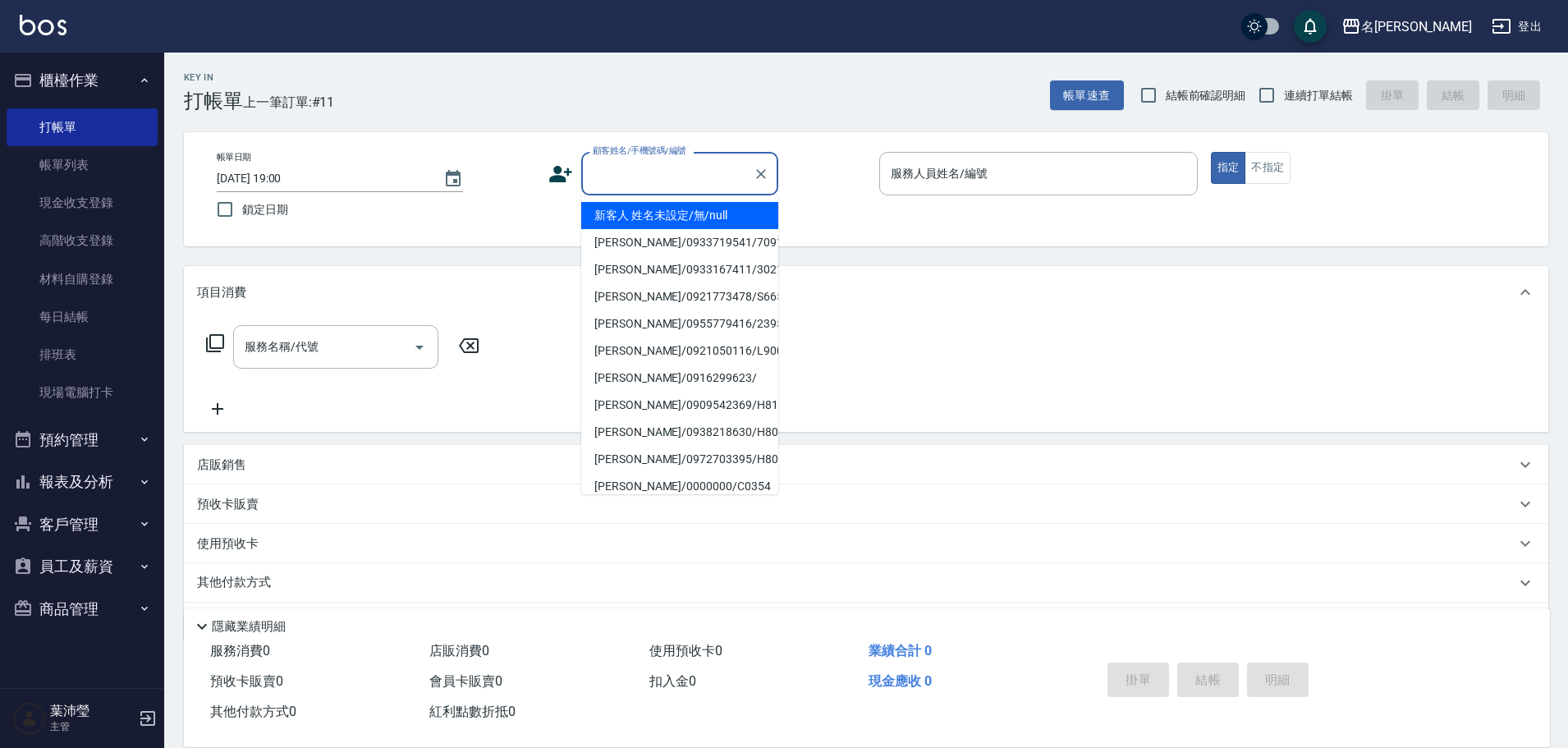
drag, startPoint x: 654, startPoint y: 182, endPoint x: 649, endPoint y: 188, distance: 7.8
click at [655, 181] on input "顧客姓名/手機號碼/編號" at bounding box center [667, 173] width 157 height 29
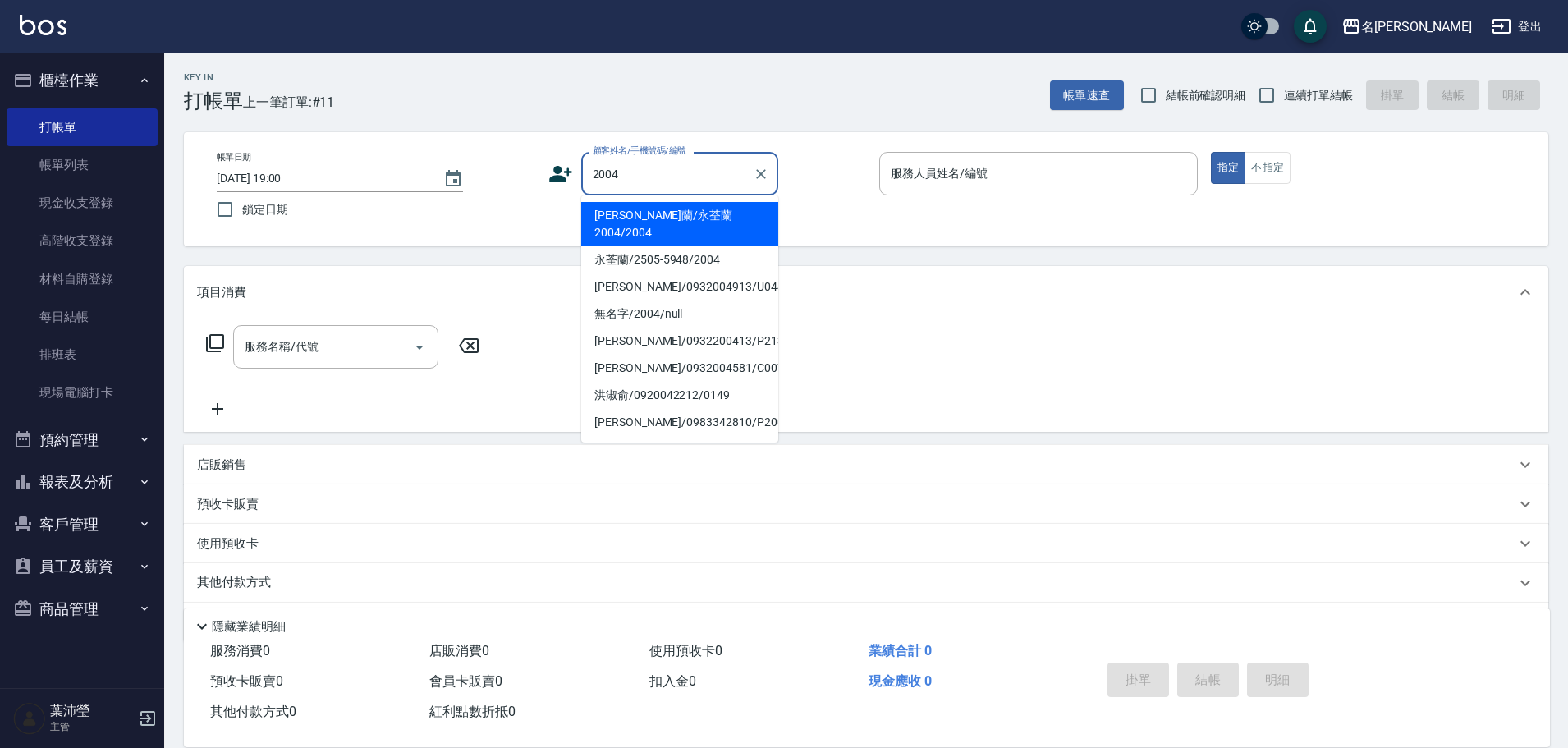
click at [648, 213] on li "[PERSON_NAME]蘭/永荃蘭2004/2004" at bounding box center [680, 224] width 198 height 44
type input "[PERSON_NAME]蘭/永荃蘭2004/2004"
type input "敏卉-2"
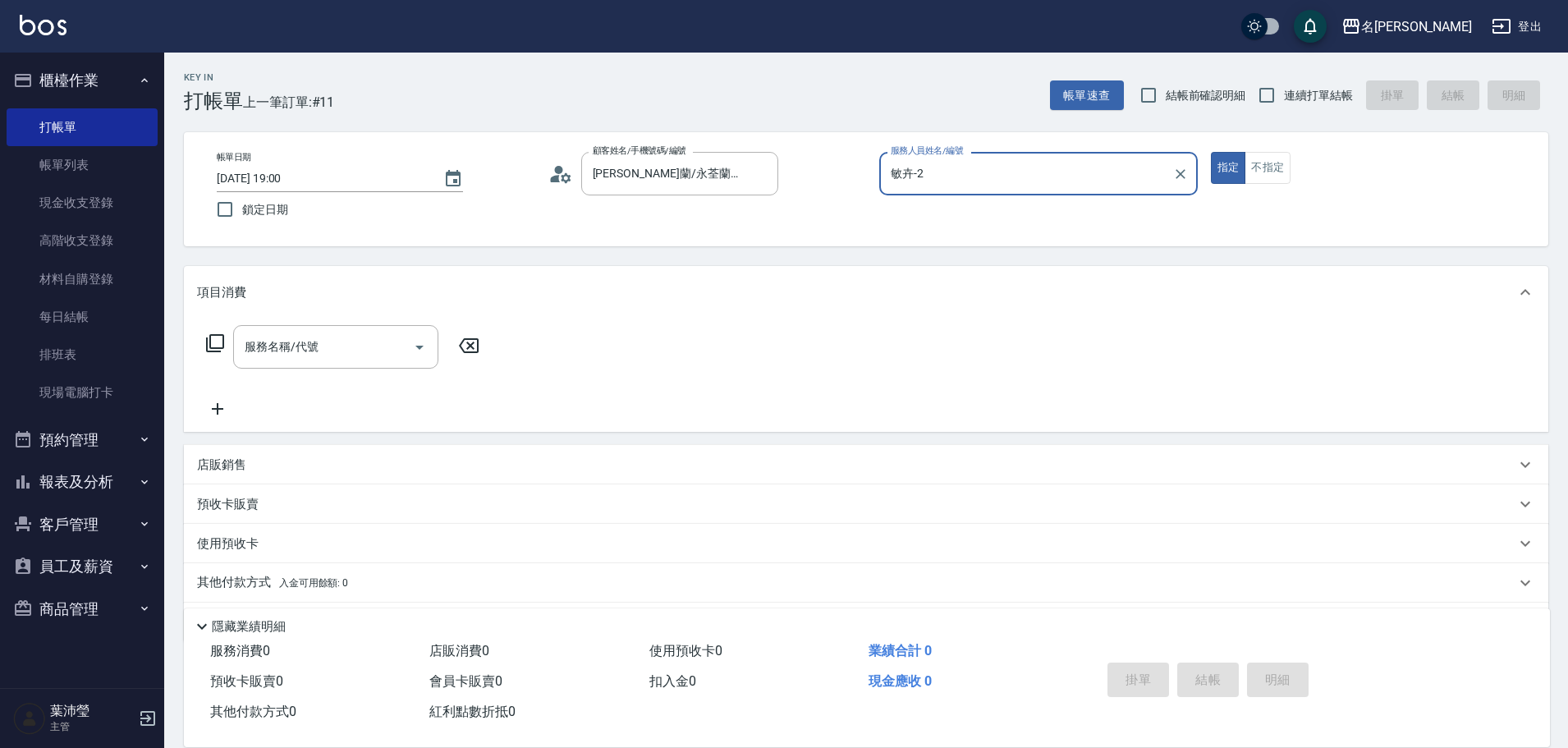
click at [215, 340] on icon at bounding box center [214, 343] width 20 height 20
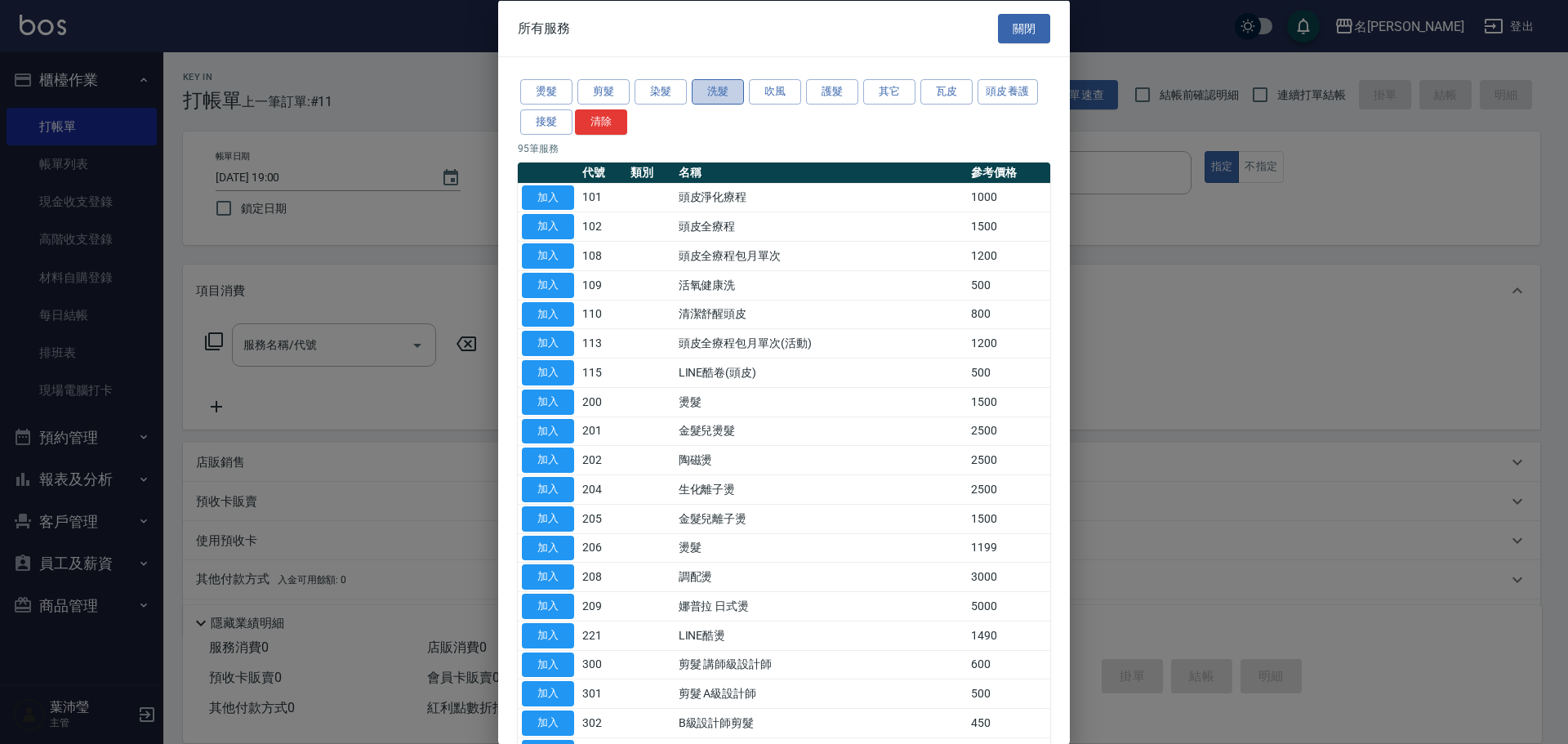
click at [709, 85] on button "洗髮" at bounding box center [718, 91] width 52 height 25
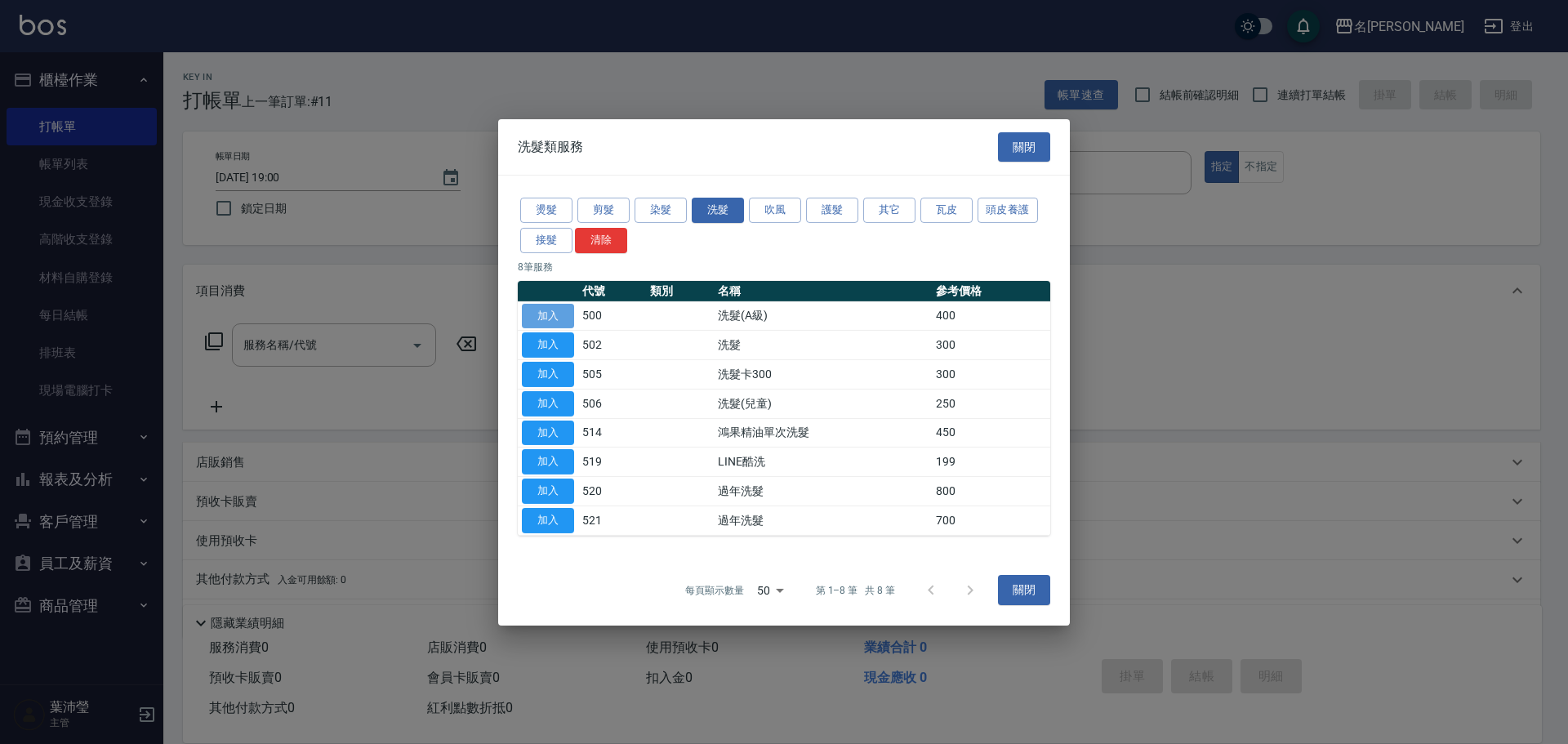
click at [543, 315] on button "加入" at bounding box center [547, 315] width 52 height 25
type input "洗髮(A級)(500)"
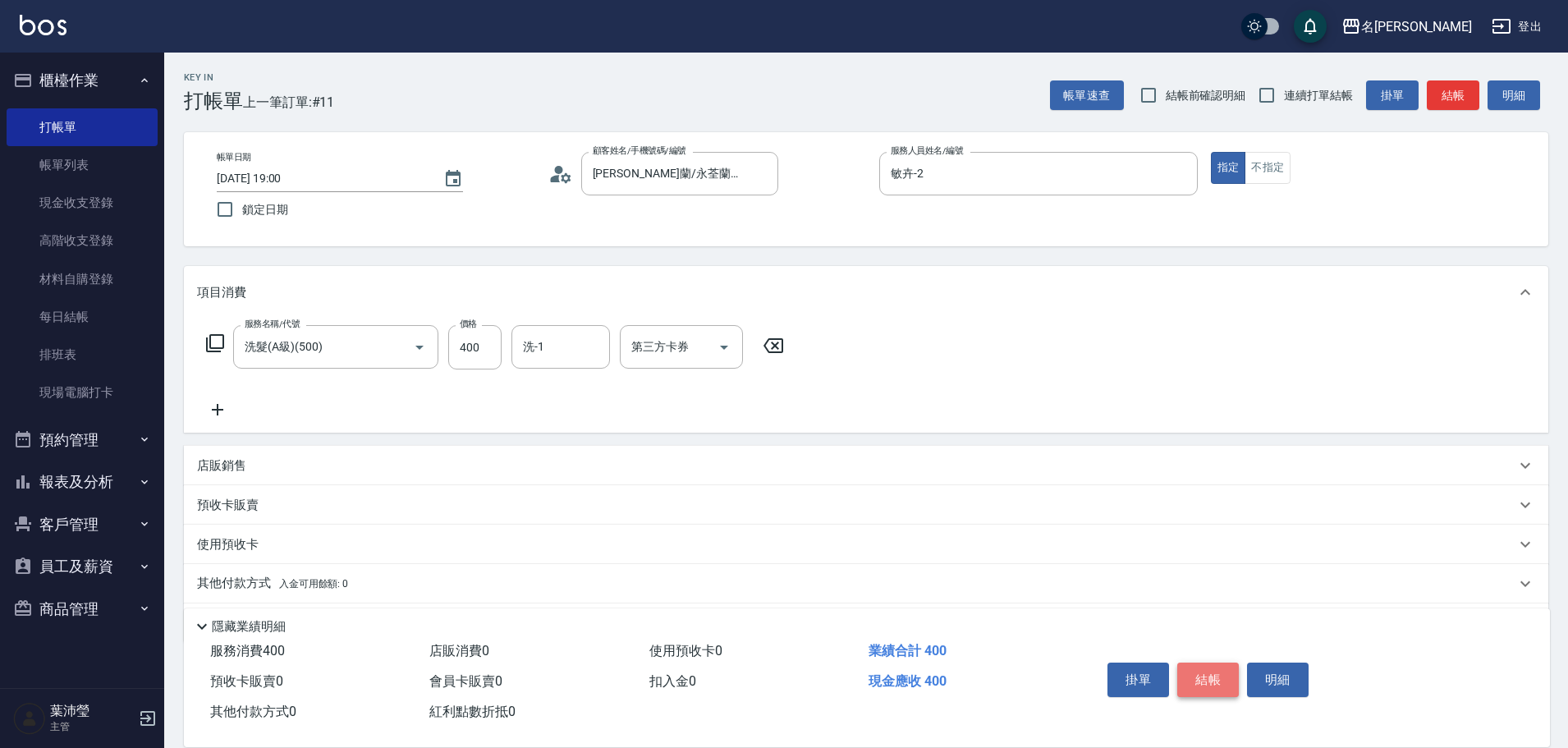
click at [1201, 663] on button "結帳" at bounding box center [1209, 680] width 62 height 35
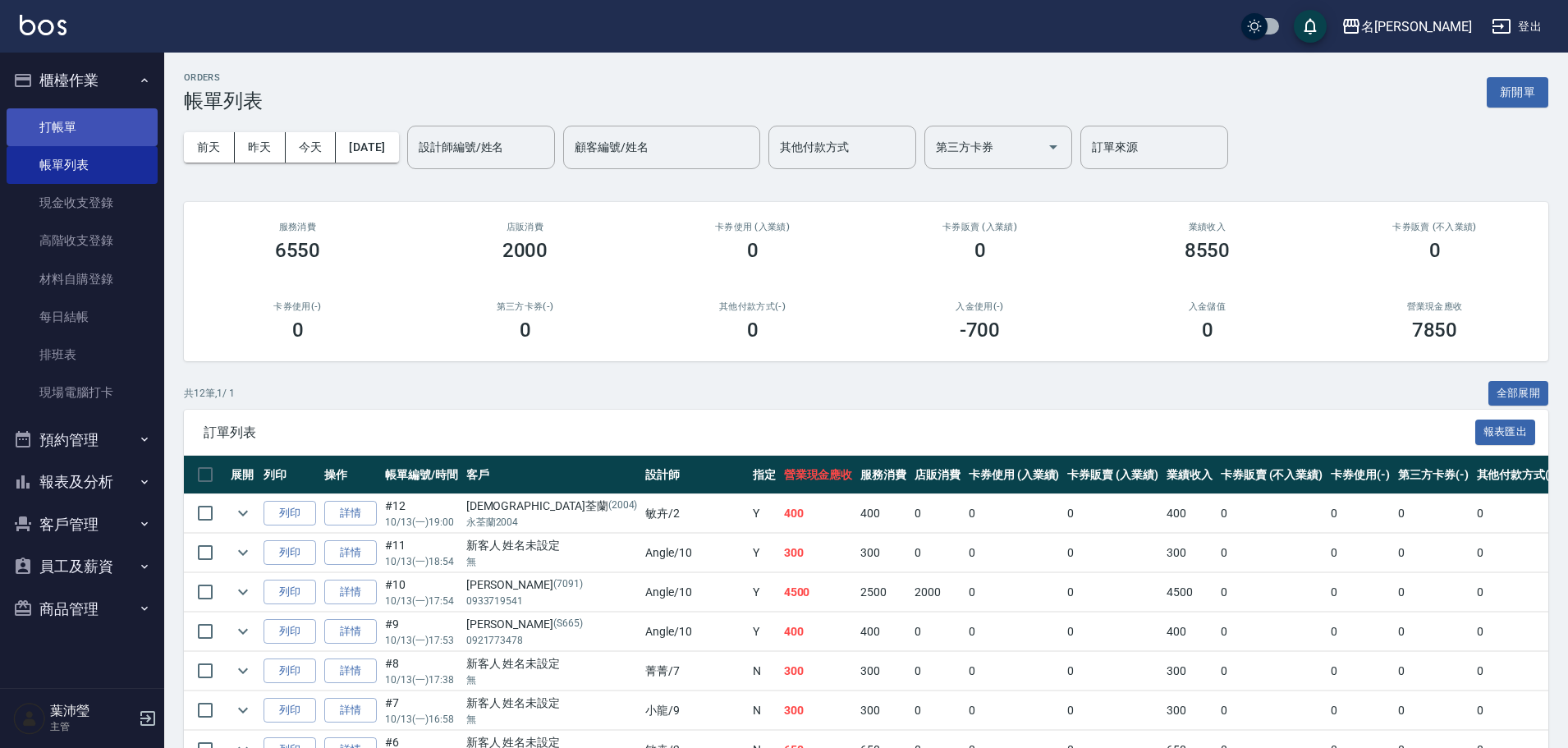
drag, startPoint x: 135, startPoint y: 94, endPoint x: 90, endPoint y: 133, distance: 59.5
click at [135, 94] on button "櫃檯作業" at bounding box center [81, 81] width 151 height 43
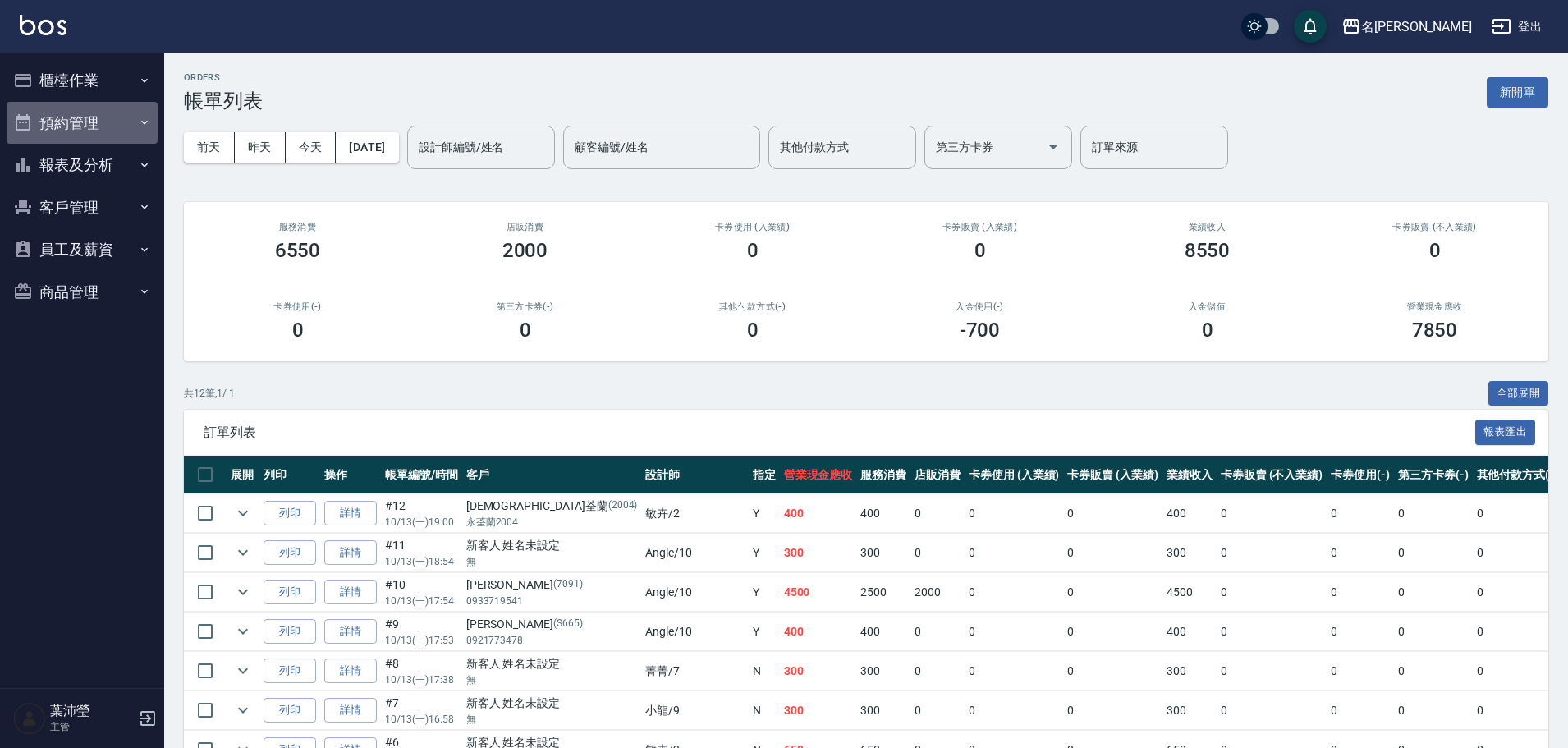
click at [83, 142] on button "預約管理" at bounding box center [81, 124] width 151 height 43
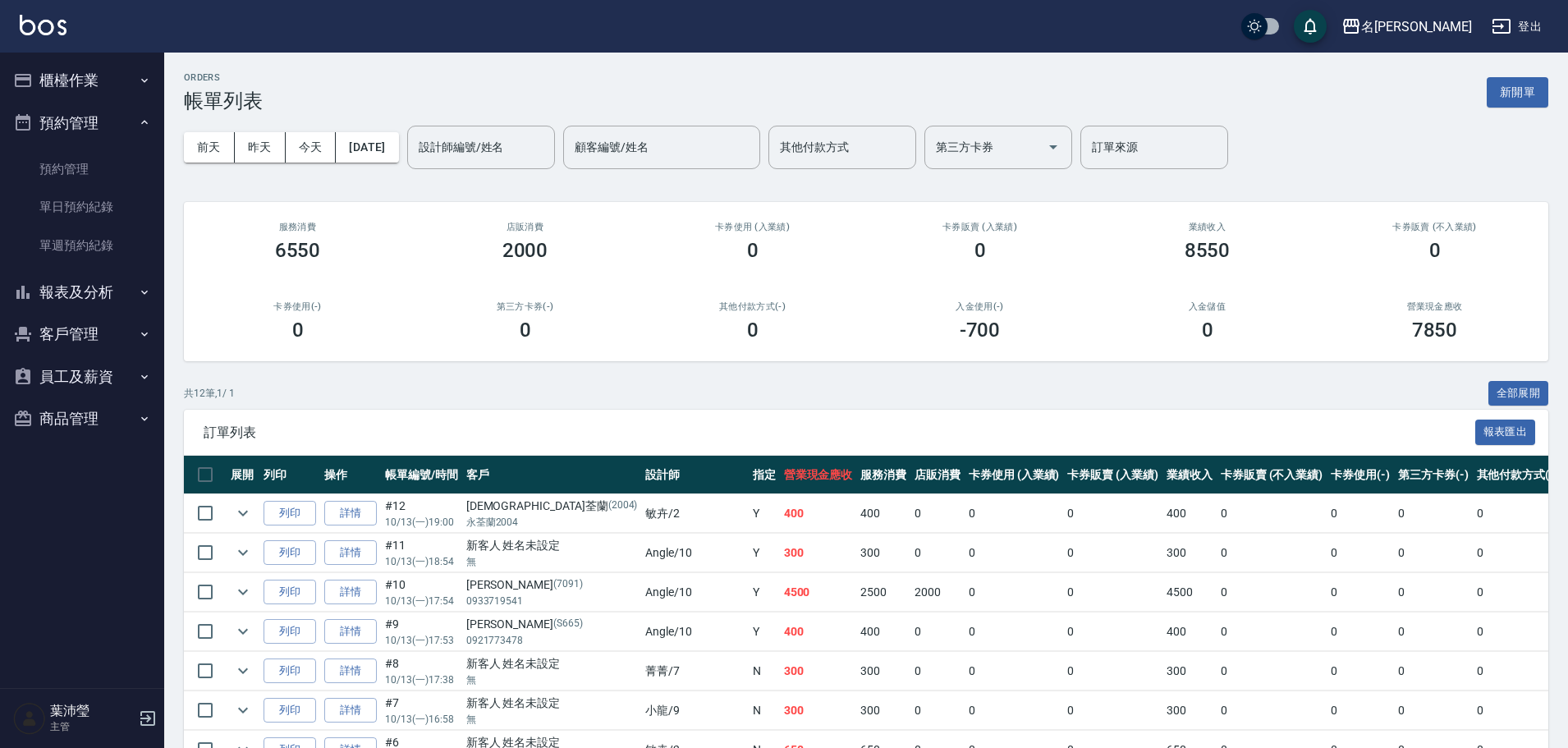
click at [117, 102] on button "預約管理" at bounding box center [81, 124] width 151 height 43
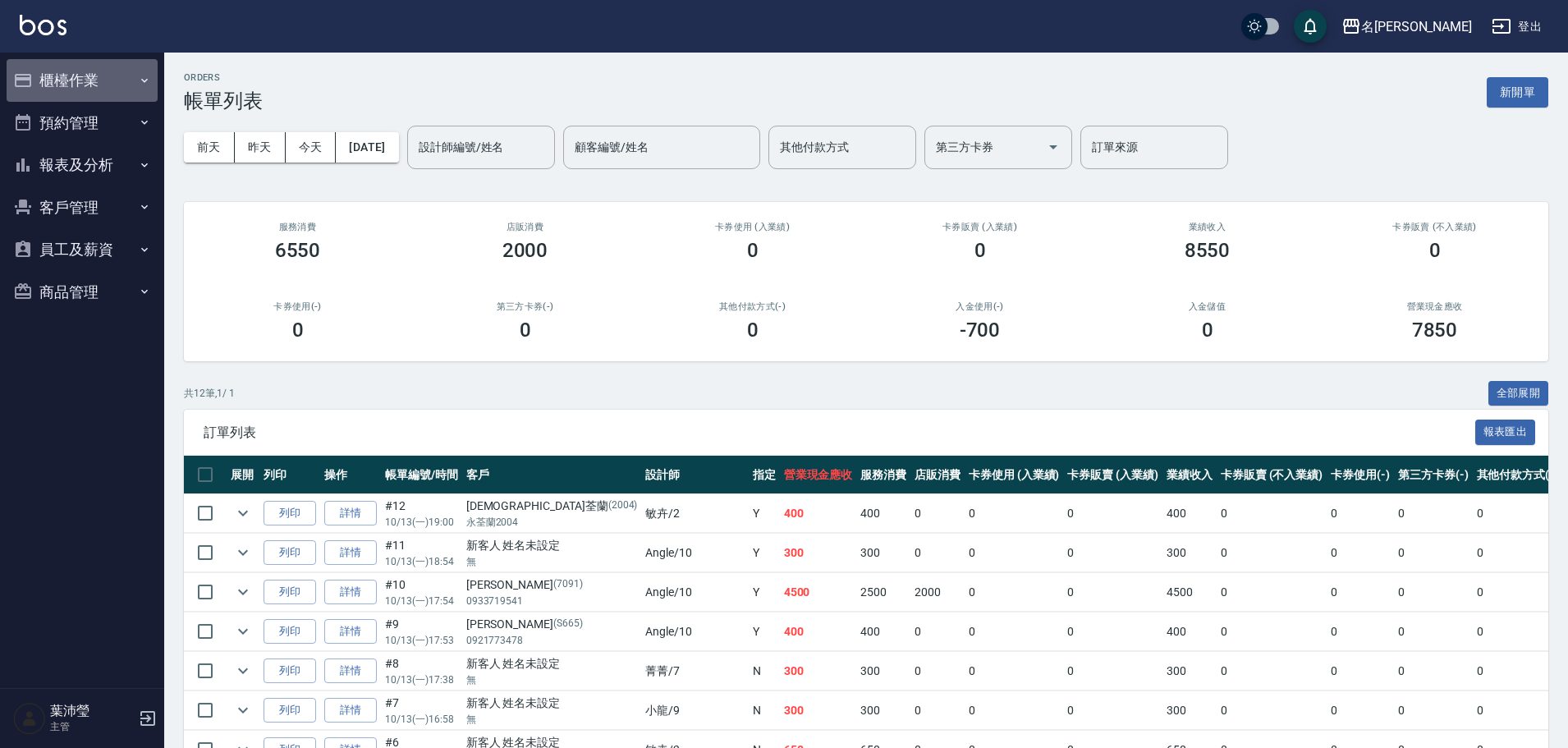
click at [129, 85] on button "櫃檯作業" at bounding box center [81, 81] width 151 height 43
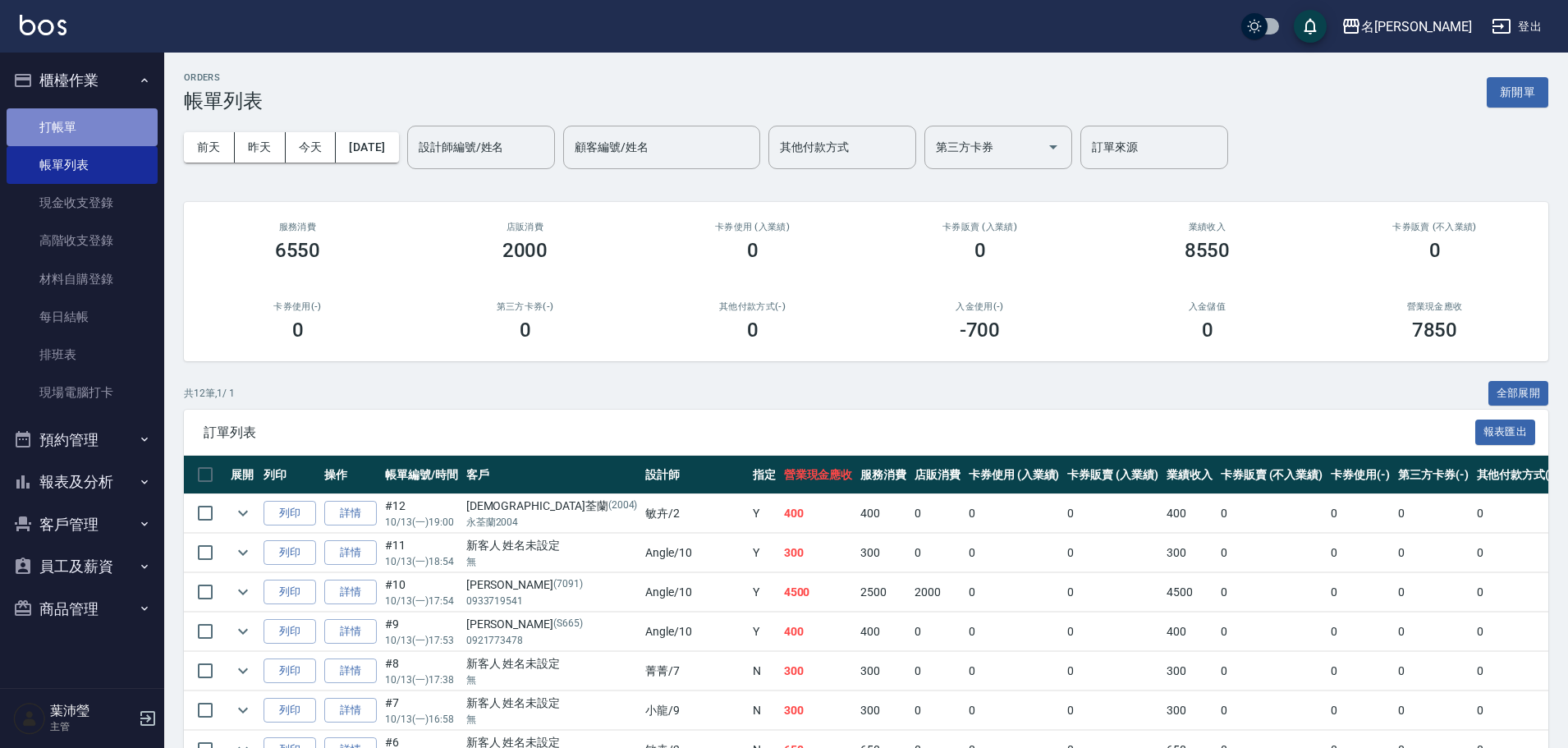
click at [111, 110] on link "打帳單" at bounding box center [81, 127] width 151 height 37
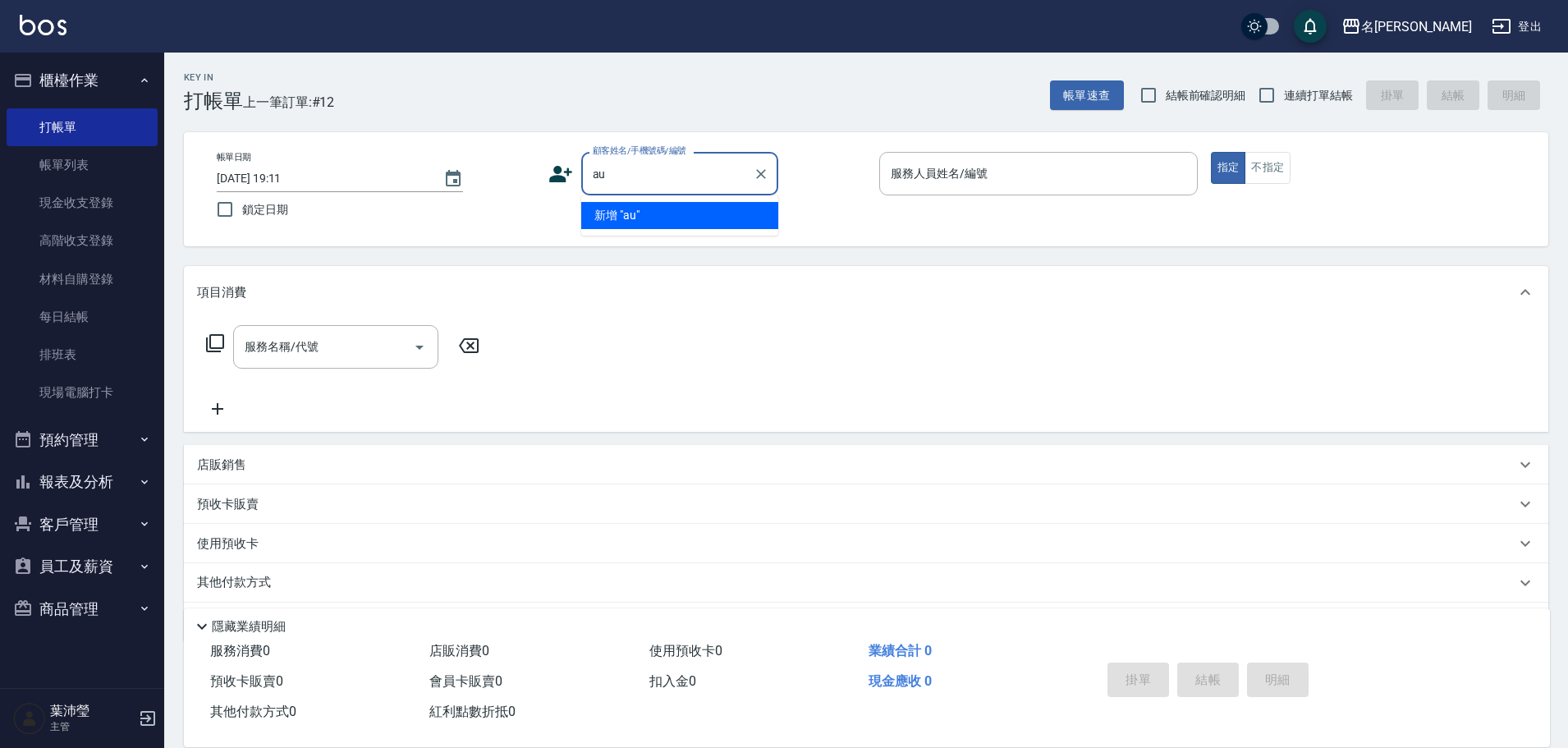
type input "a"
click at [643, 213] on li "喵/0987505911/S505" at bounding box center [680, 215] width 198 height 27
type input "喵/0987505911/S505"
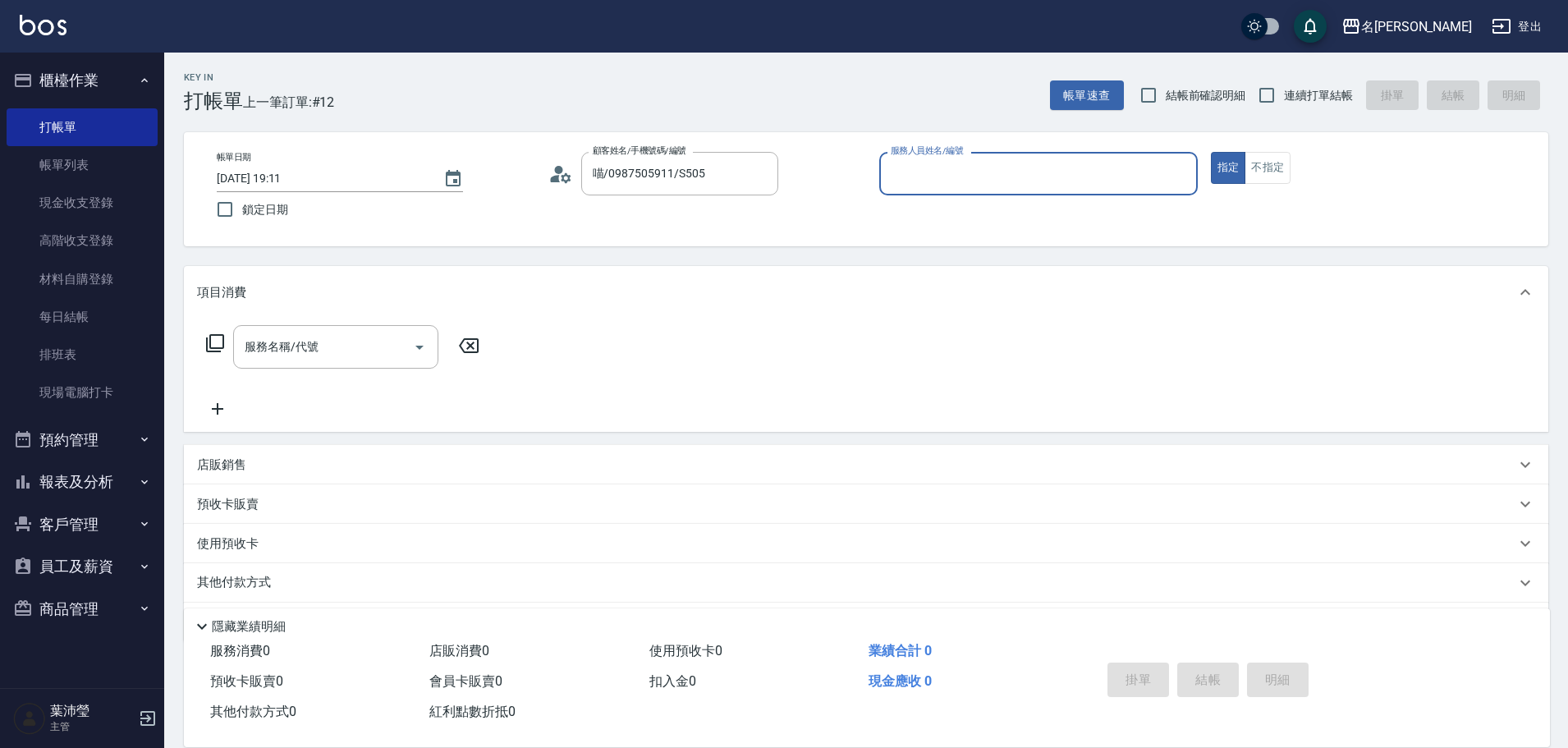
type input "菁菁-7"
click at [209, 345] on icon at bounding box center [214, 343] width 20 height 20
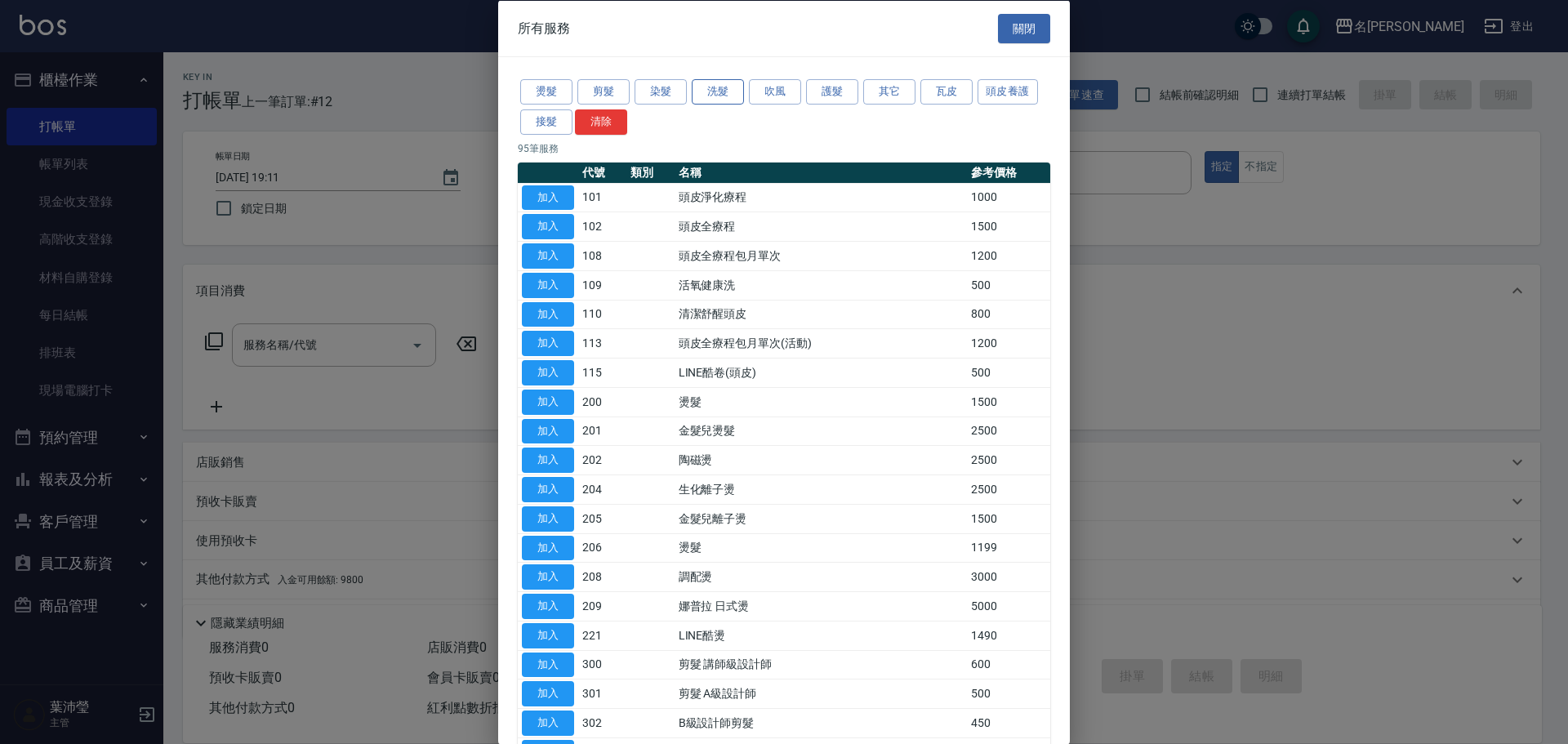
click at [737, 93] on button "洗髮" at bounding box center [718, 91] width 52 height 25
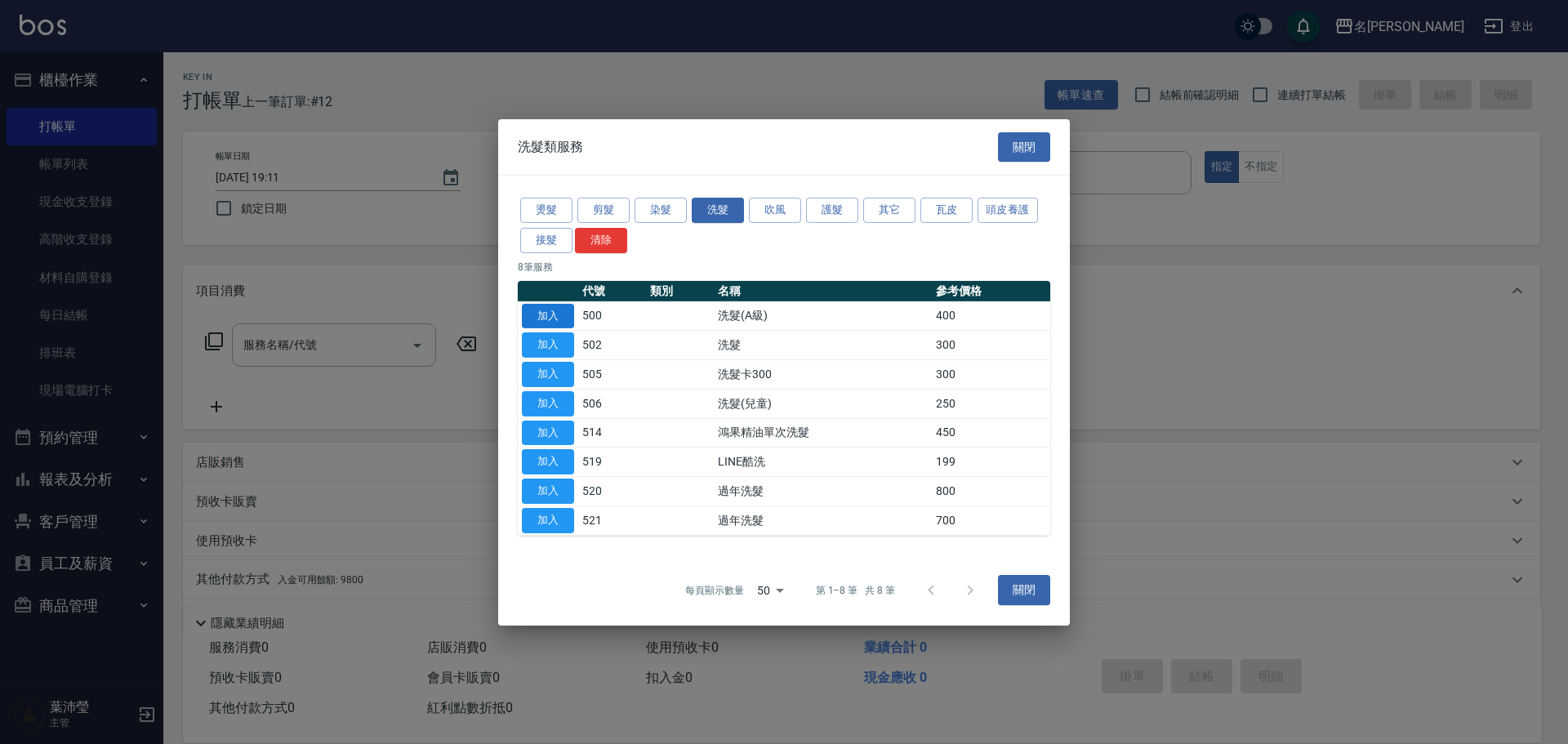
click at [556, 307] on button "加入" at bounding box center [547, 315] width 52 height 25
type input "洗髮(A級)(500)"
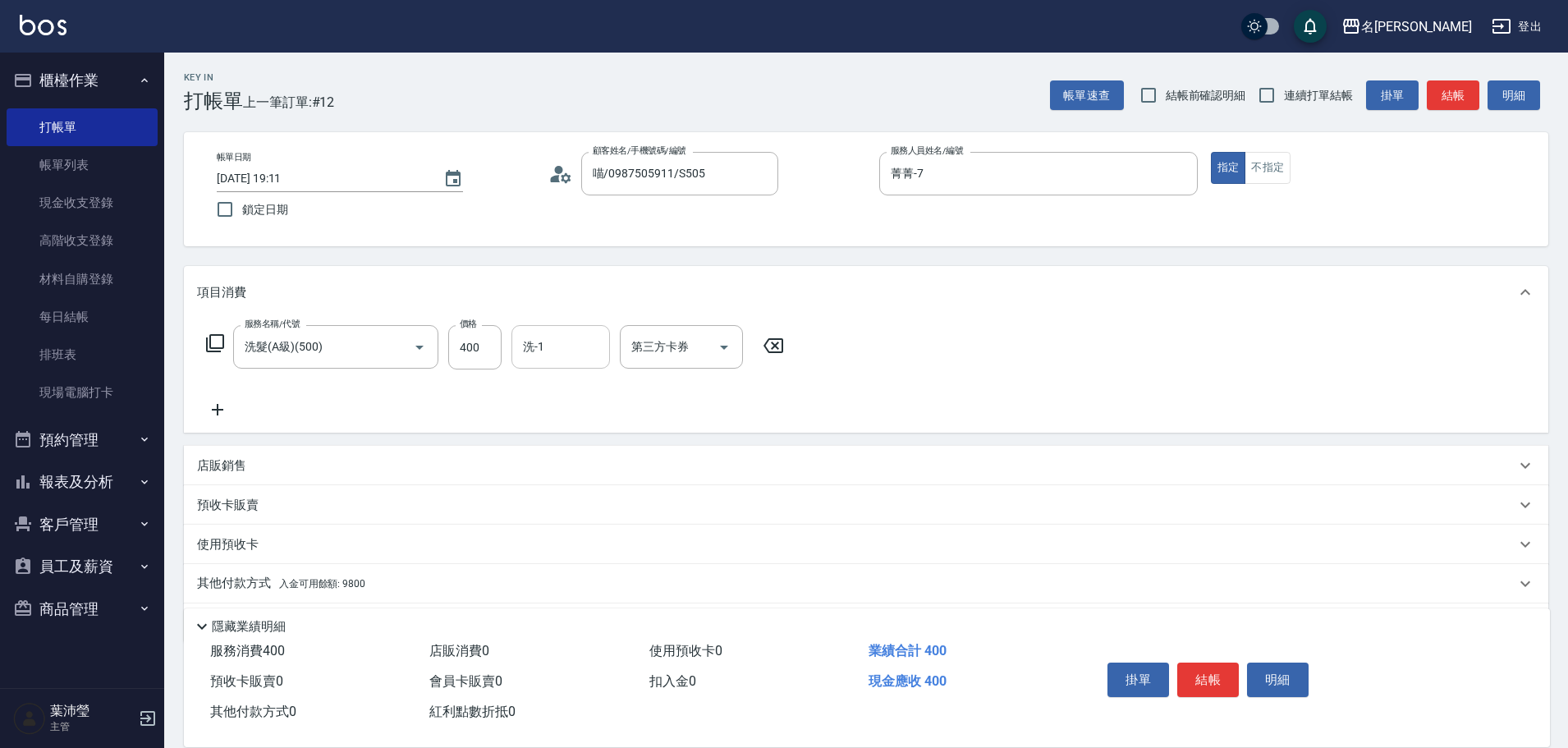
click at [541, 338] on input "洗-1" at bounding box center [560, 346] width 83 height 29
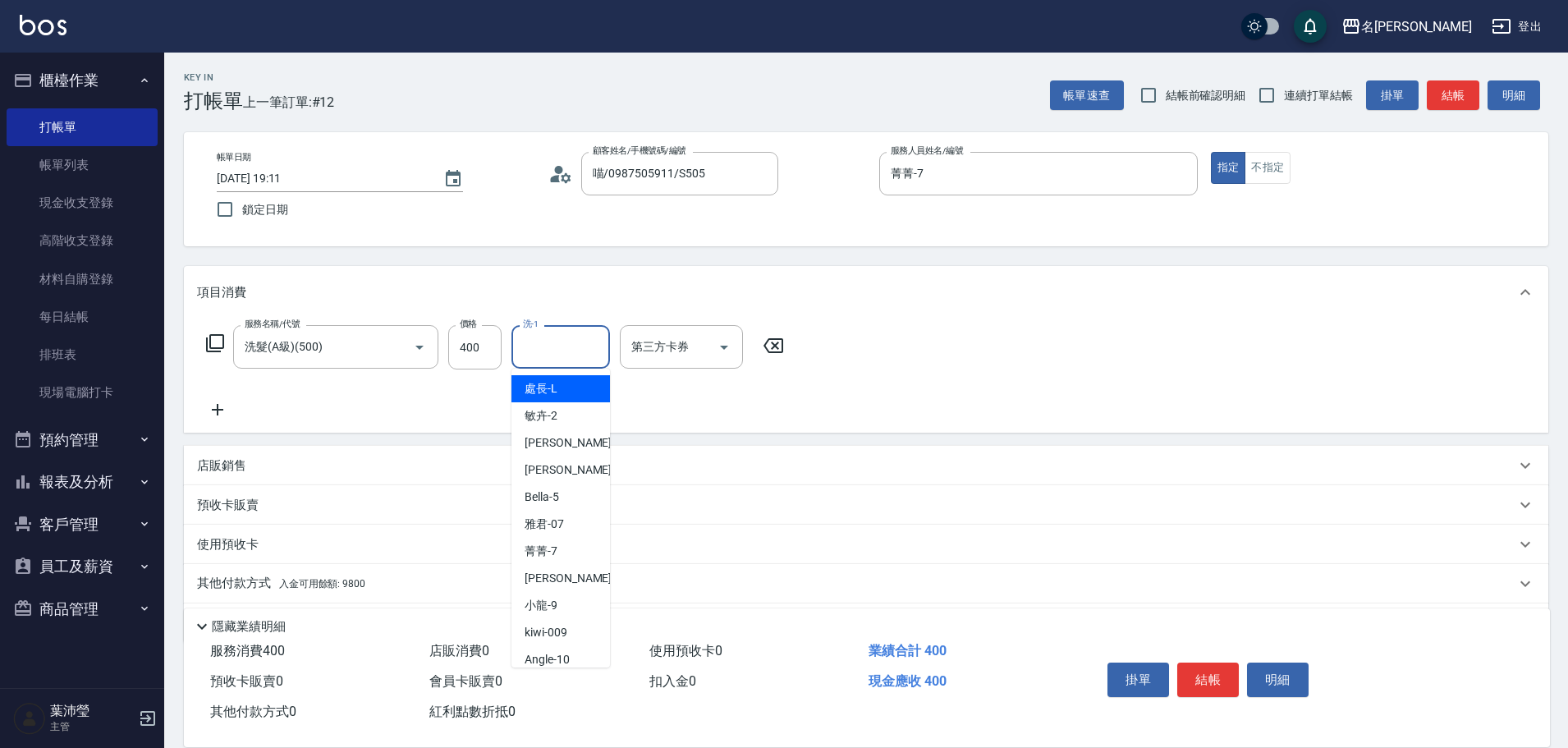
click at [645, 393] on div "服務名稱/代號 洗髮(A級)(500) 服務名稱/代號 價格 400 價格 洗-1 洗-1 第三方卡券 第三方卡券" at bounding box center [496, 372] width 597 height 95
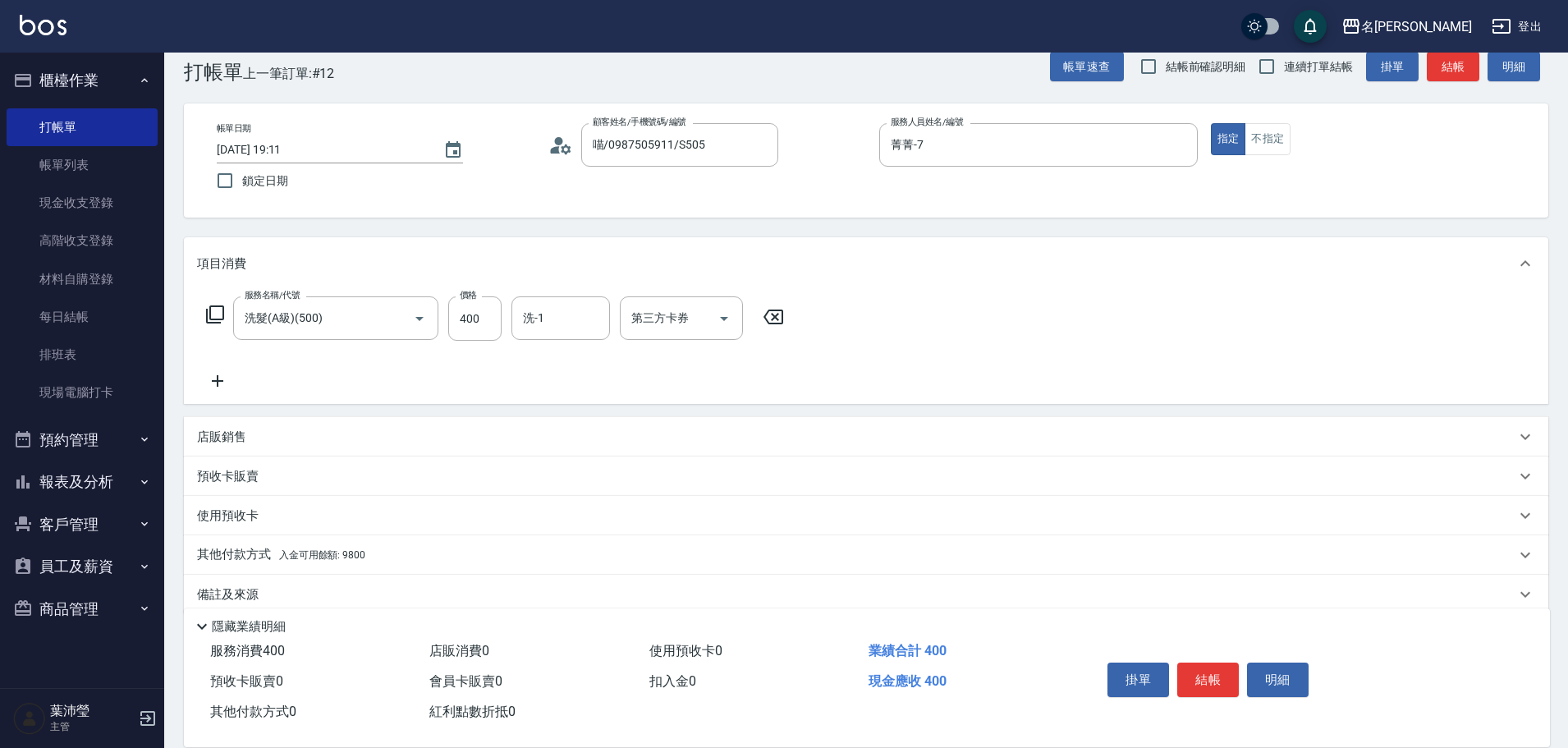
scroll to position [52, 0]
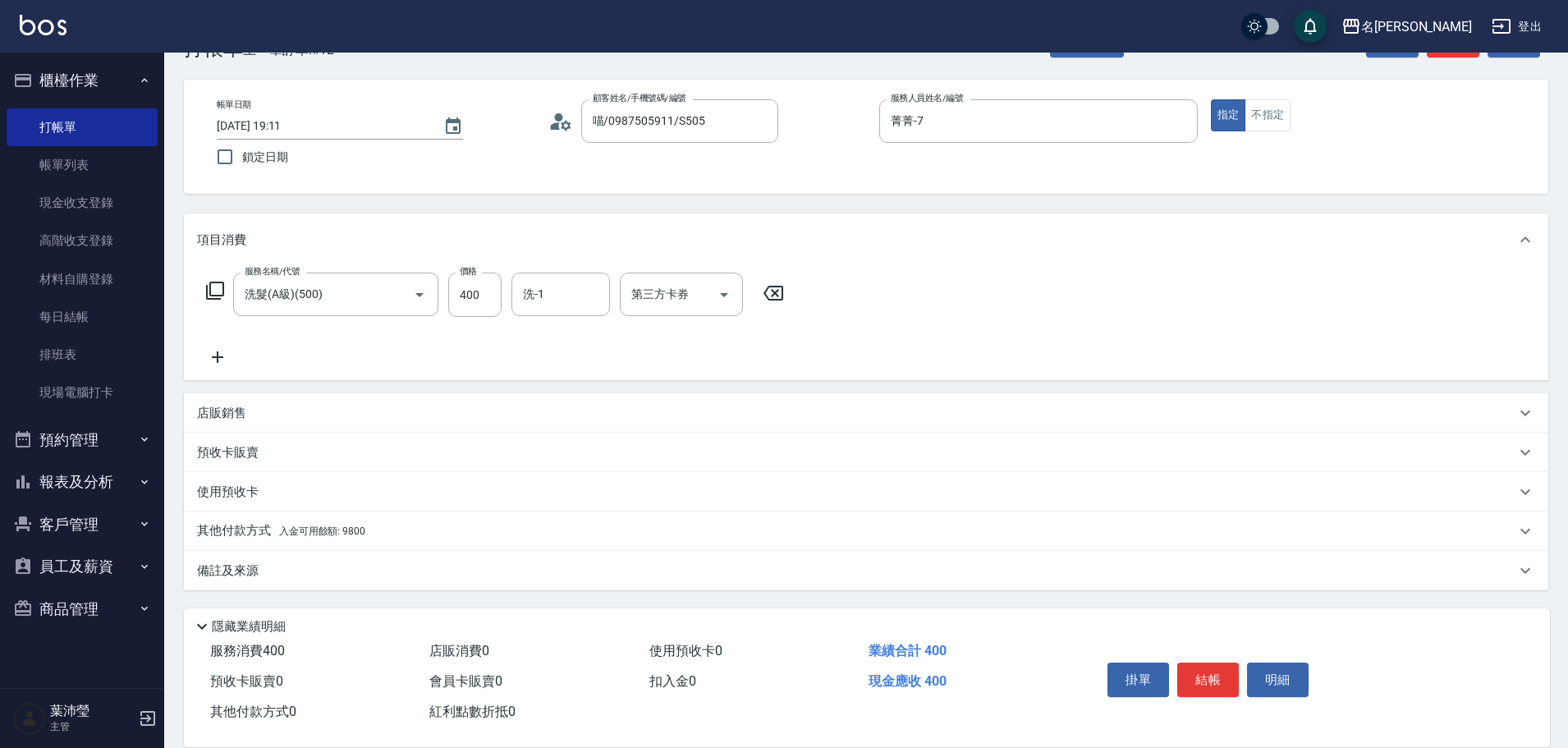
click at [325, 535] on span "入金可用餘額: 9800" at bounding box center [322, 531] width 86 height 11
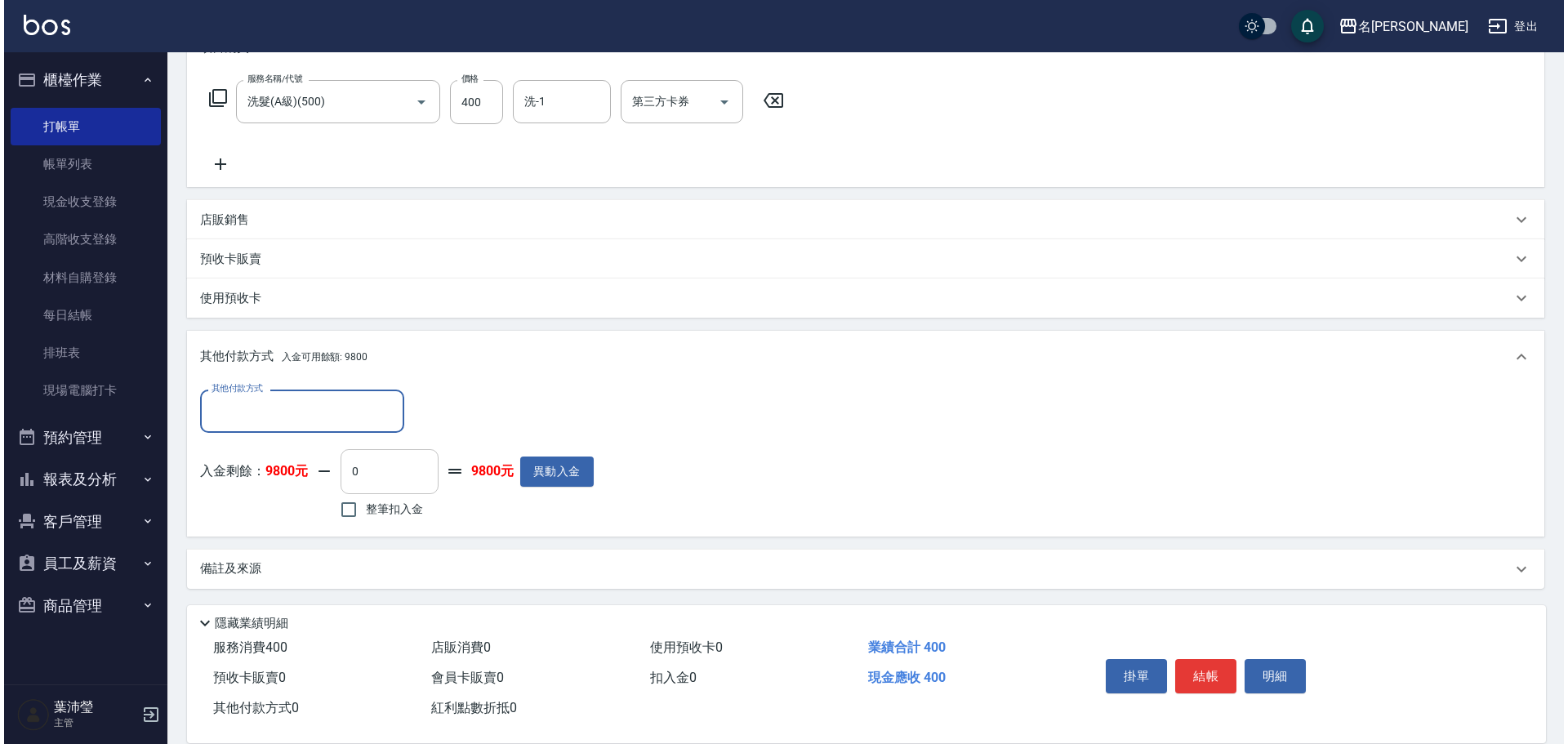
scroll to position [244, 0]
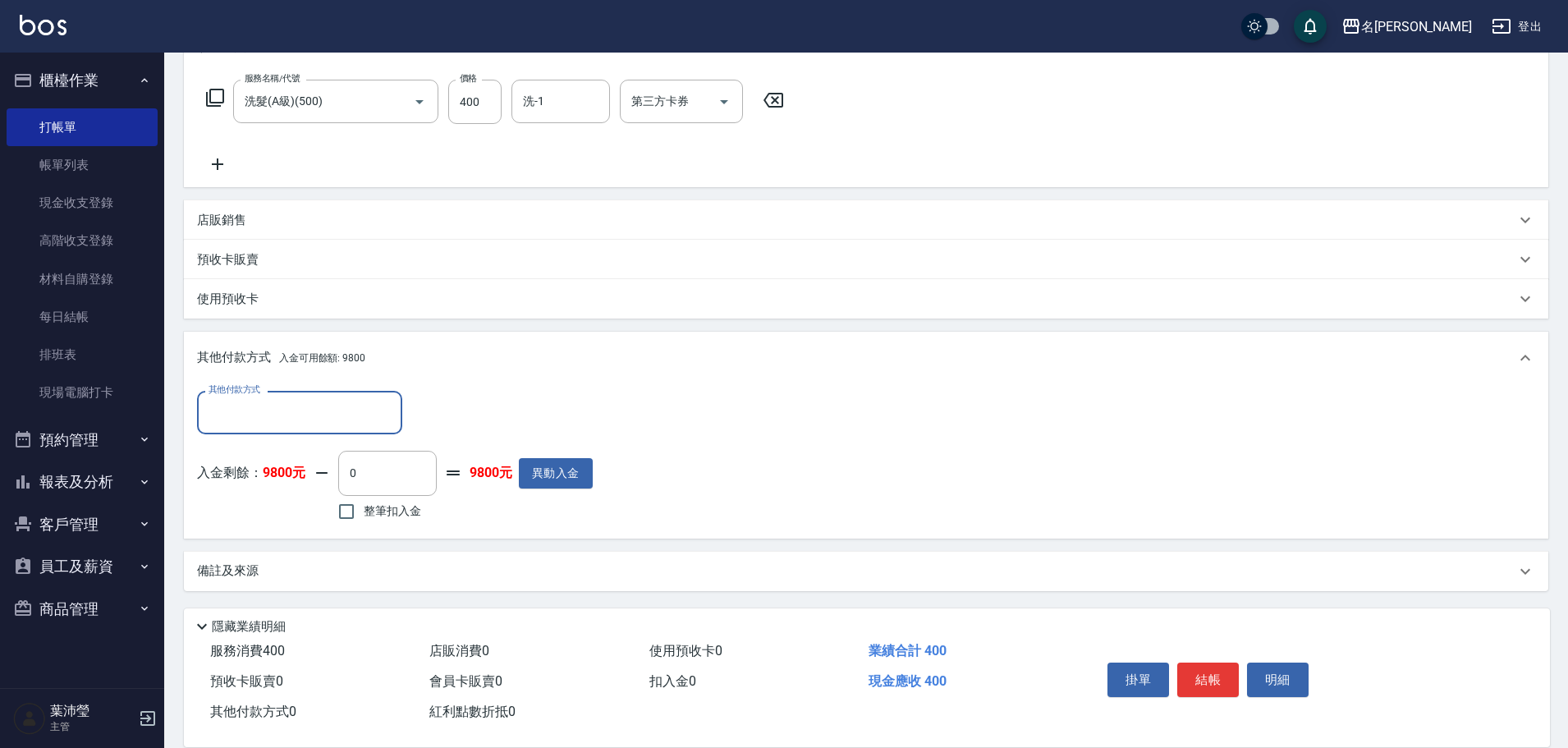
click at [384, 513] on span "整筆扣入金" at bounding box center [392, 511] width 57 height 17
click at [364, 513] on input "整筆扣入金" at bounding box center [346, 511] width 35 height 35
checkbox input "true"
type input "400"
click at [1289, 668] on button "明細" at bounding box center [1278, 680] width 62 height 35
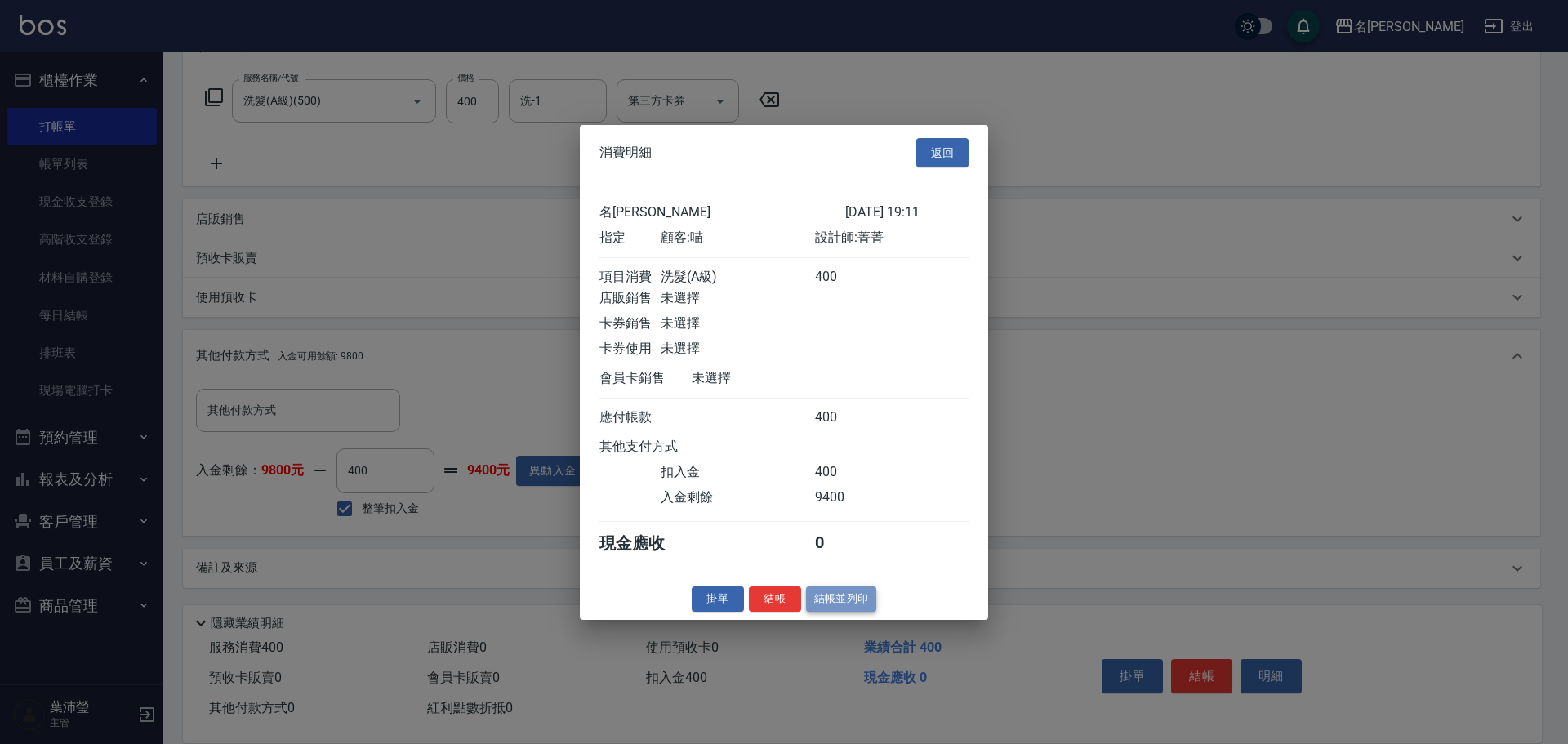
click at [835, 612] on button "結帳並列印" at bounding box center [842, 599] width 71 height 25
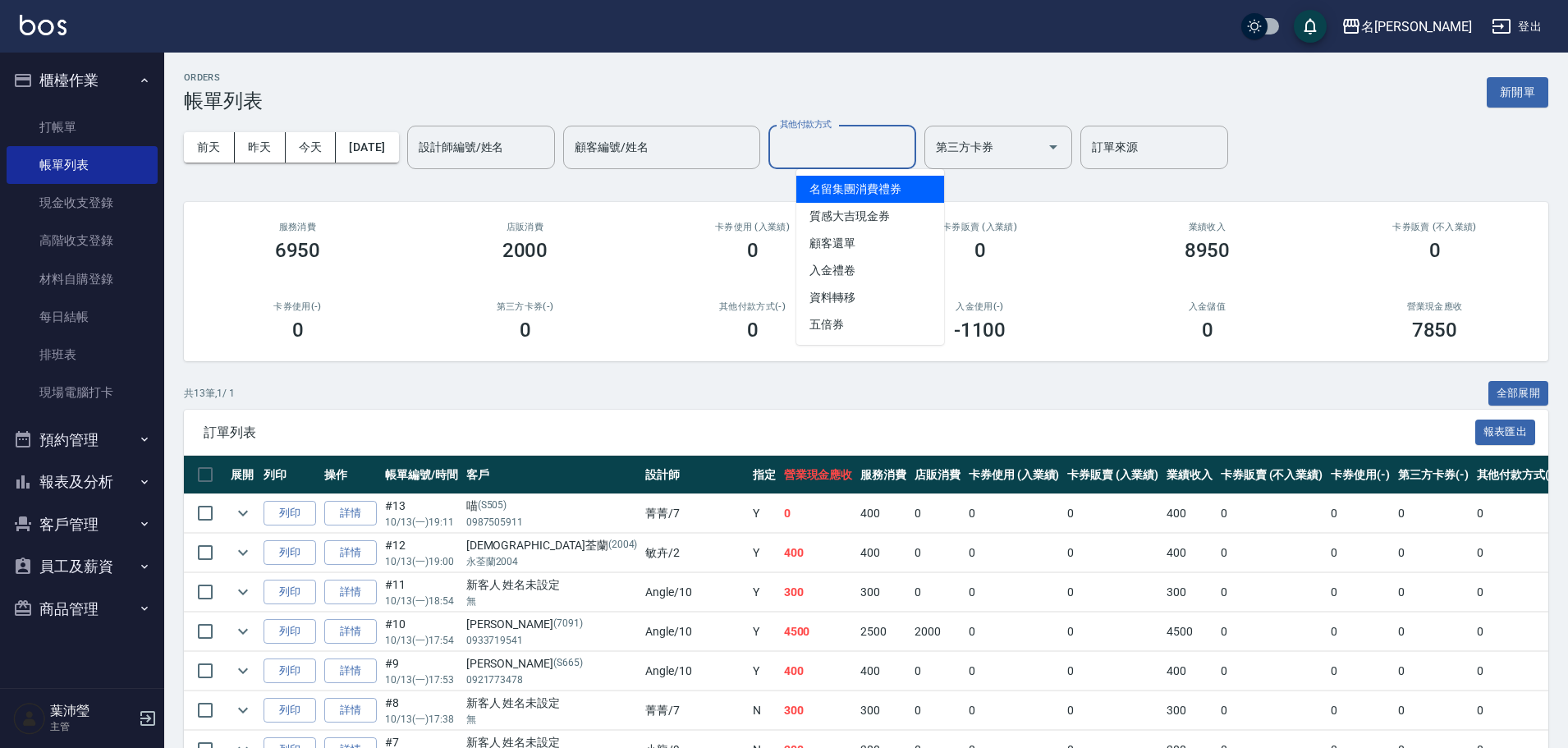
click at [894, 161] on input "其他付款方式" at bounding box center [843, 147] width 133 height 29
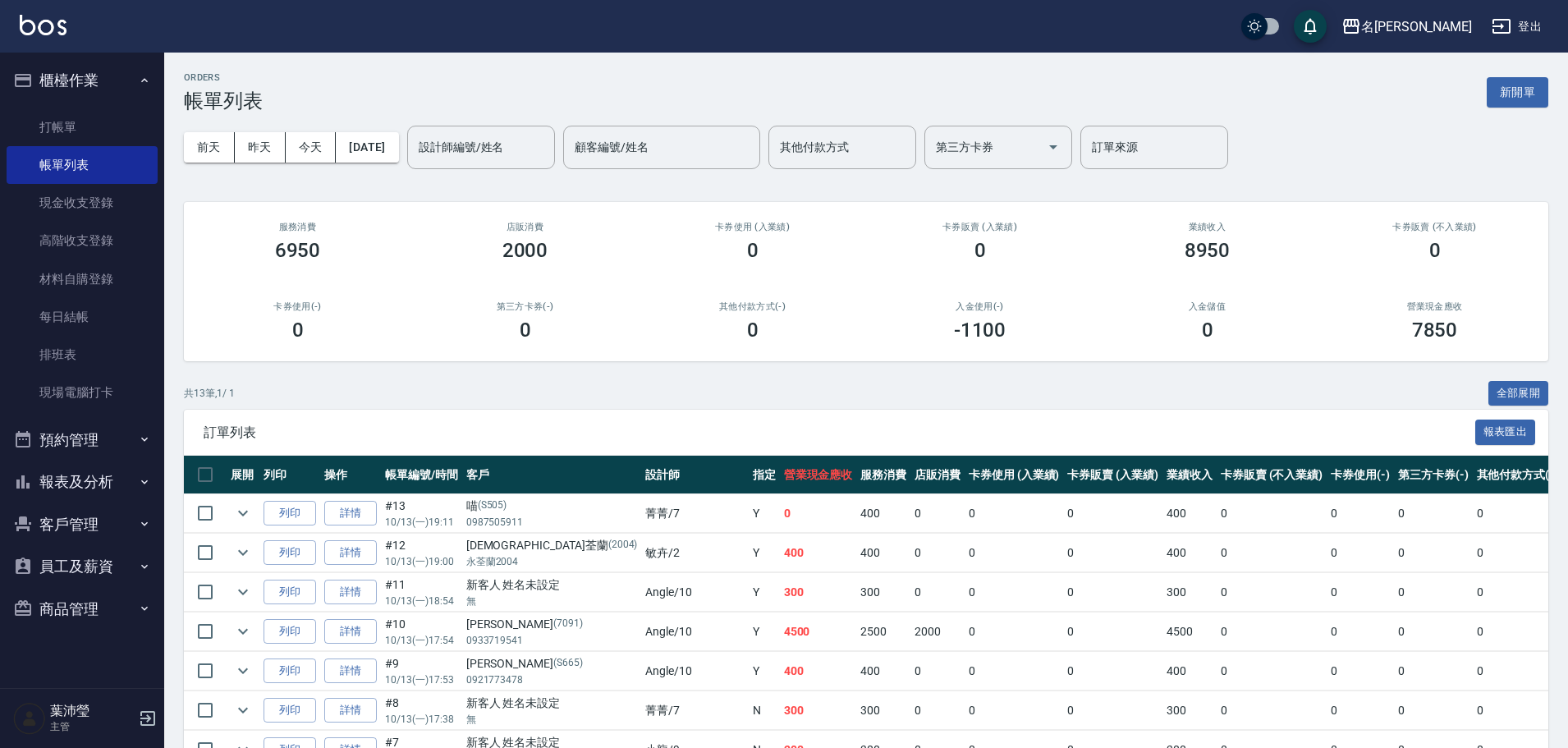
click at [1000, 198] on div "ORDERS 帳單列表 新開單 [DATE] [DATE] [DATE] [DATE] 設計師編號/姓名 設計師編號/姓名 顧客編號/姓名 顧客編號/姓名 其…" at bounding box center [866, 562] width 1404 height 1019
click at [504, 142] on input "設計師編號/姓名" at bounding box center [481, 147] width 133 height 29
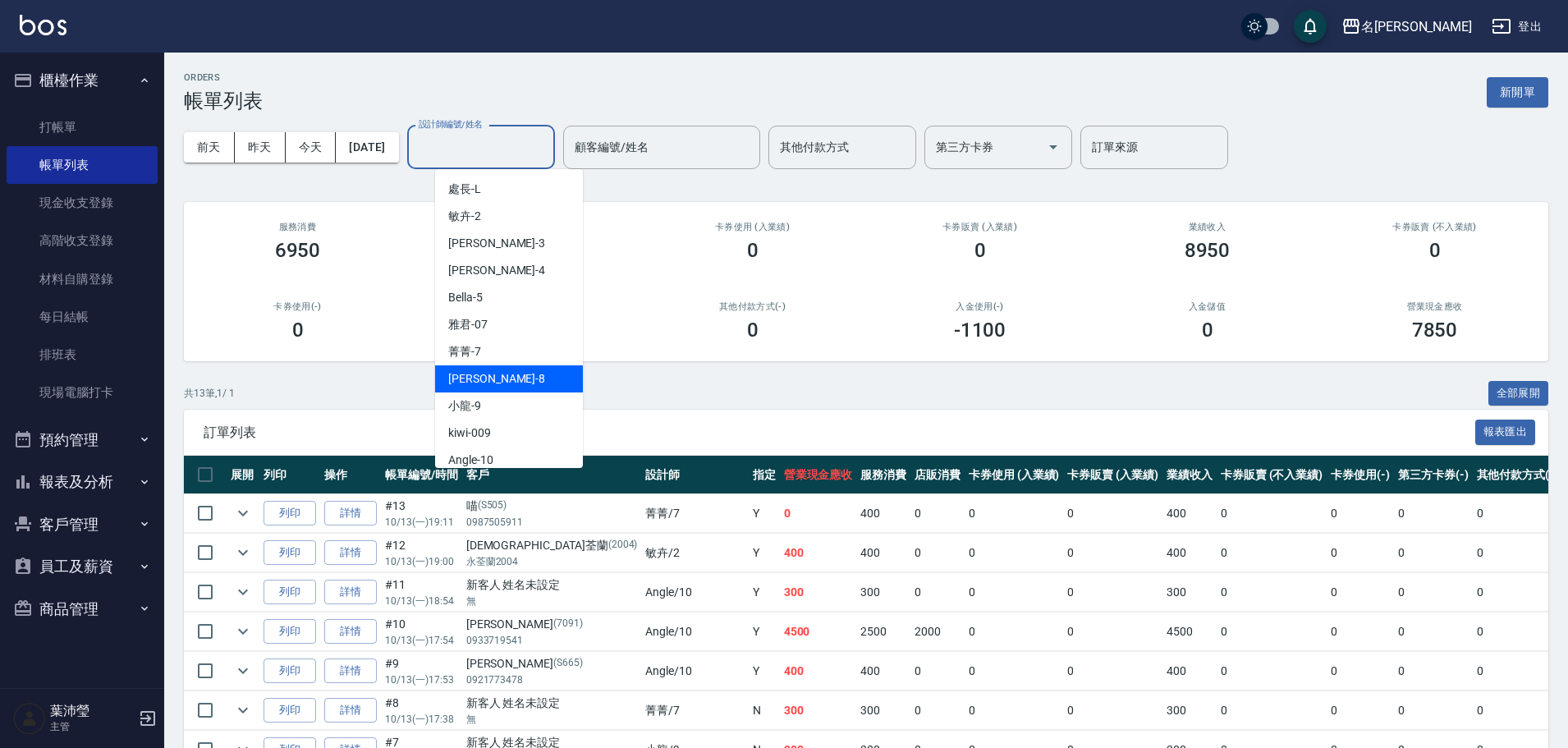
click at [511, 381] on div "Emma -8" at bounding box center [509, 378] width 148 height 27
type input "Emma-8"
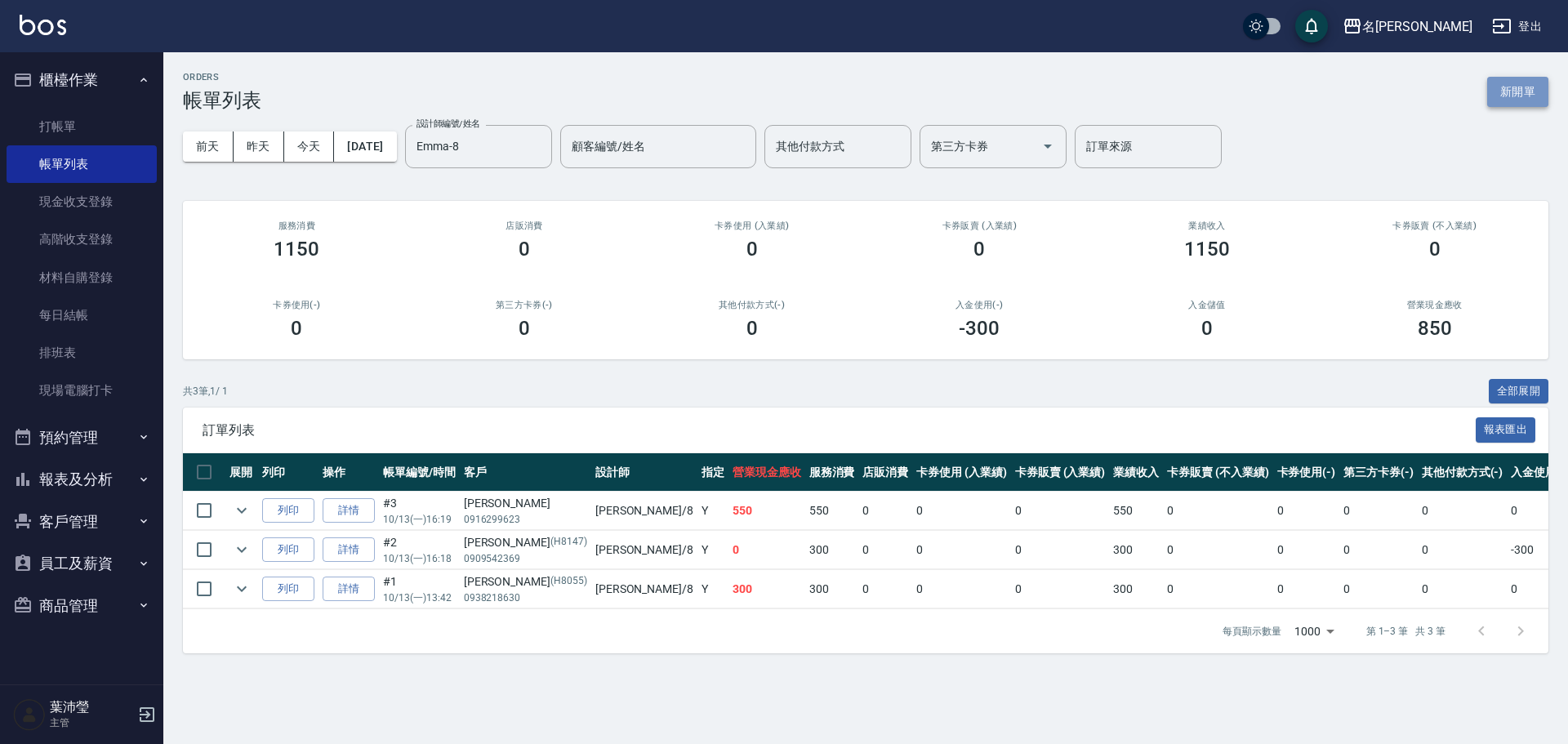
click at [1507, 86] on button "新開單" at bounding box center [1518, 91] width 61 height 30
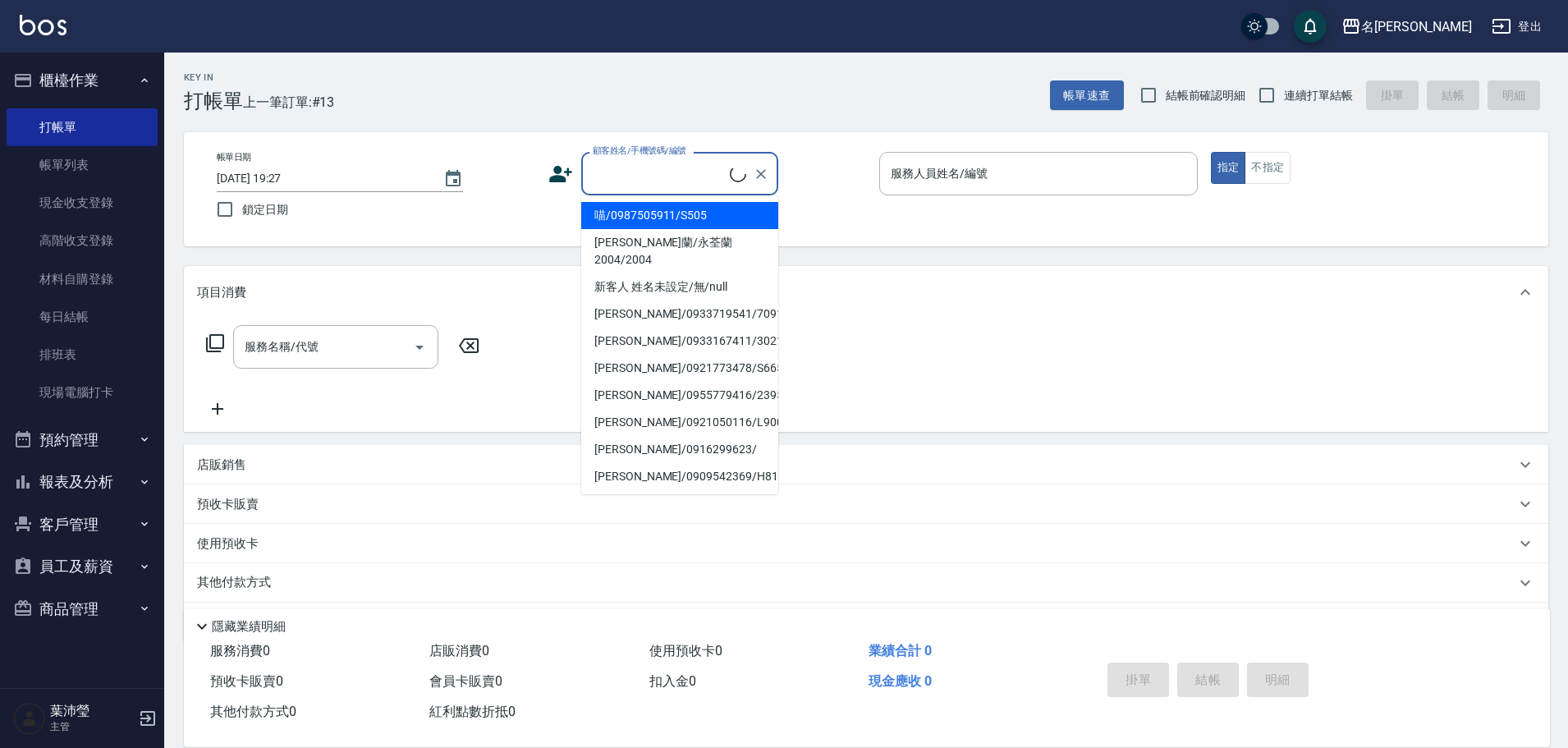
click at [709, 172] on input "顧客姓名/手機號碼/編號" at bounding box center [659, 173] width 141 height 29
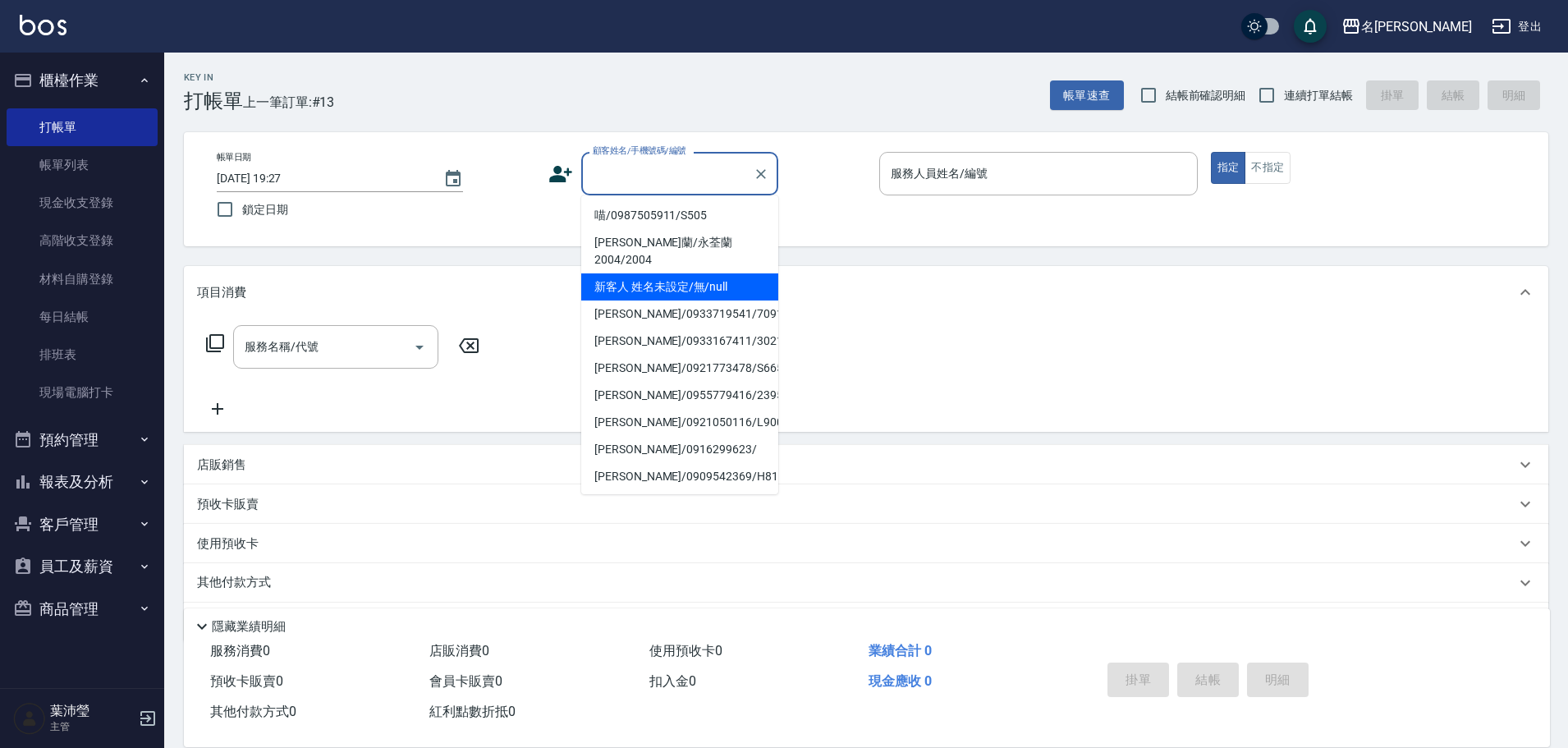
drag, startPoint x: 717, startPoint y: 268, endPoint x: 729, endPoint y: 257, distance: 16.3
click at [717, 273] on li "新客人 姓名未設定/無/null" at bounding box center [680, 286] width 198 height 27
type input "新客人 姓名未設定/無/null"
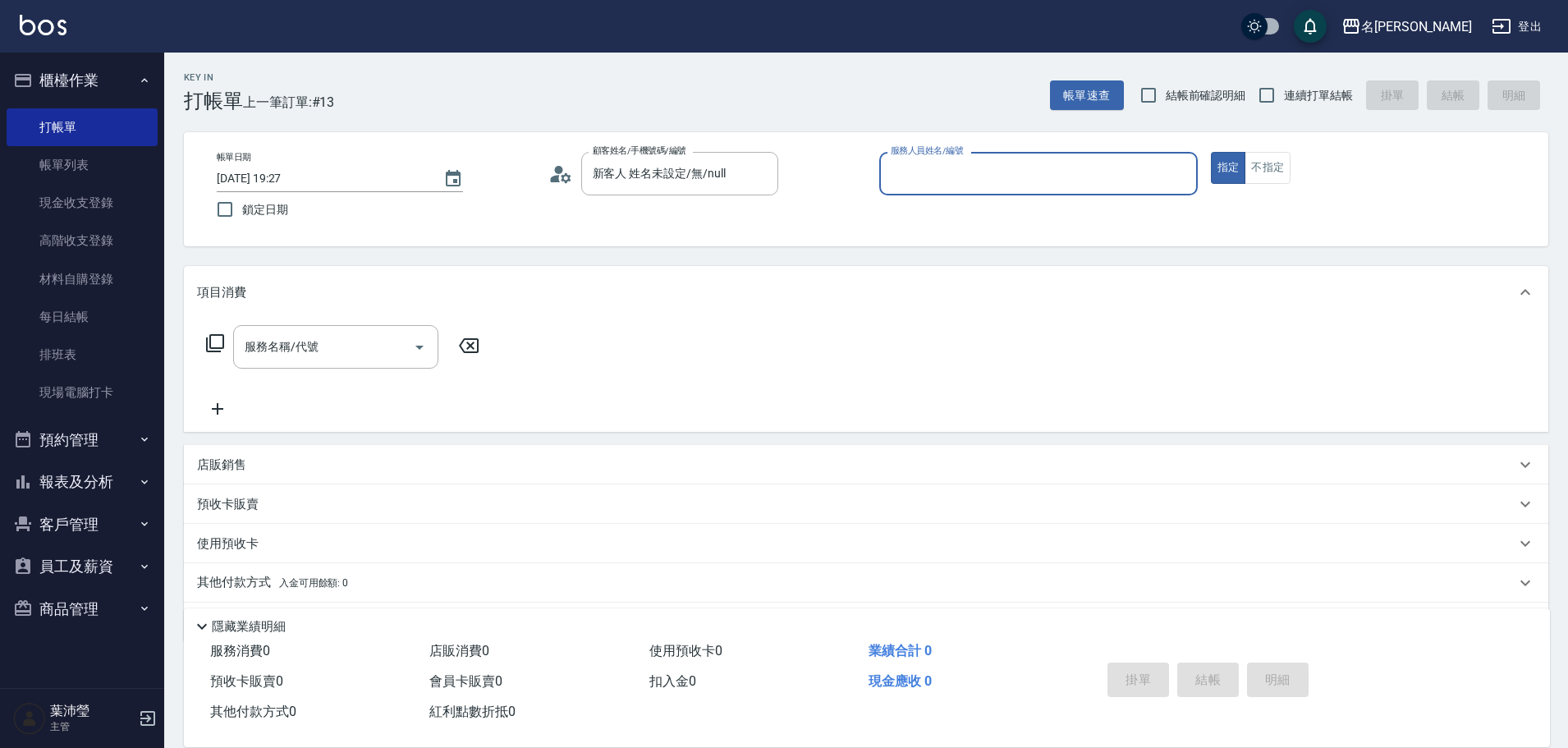
click at [930, 178] on input "服務人員姓名/編號" at bounding box center [1038, 173] width 304 height 29
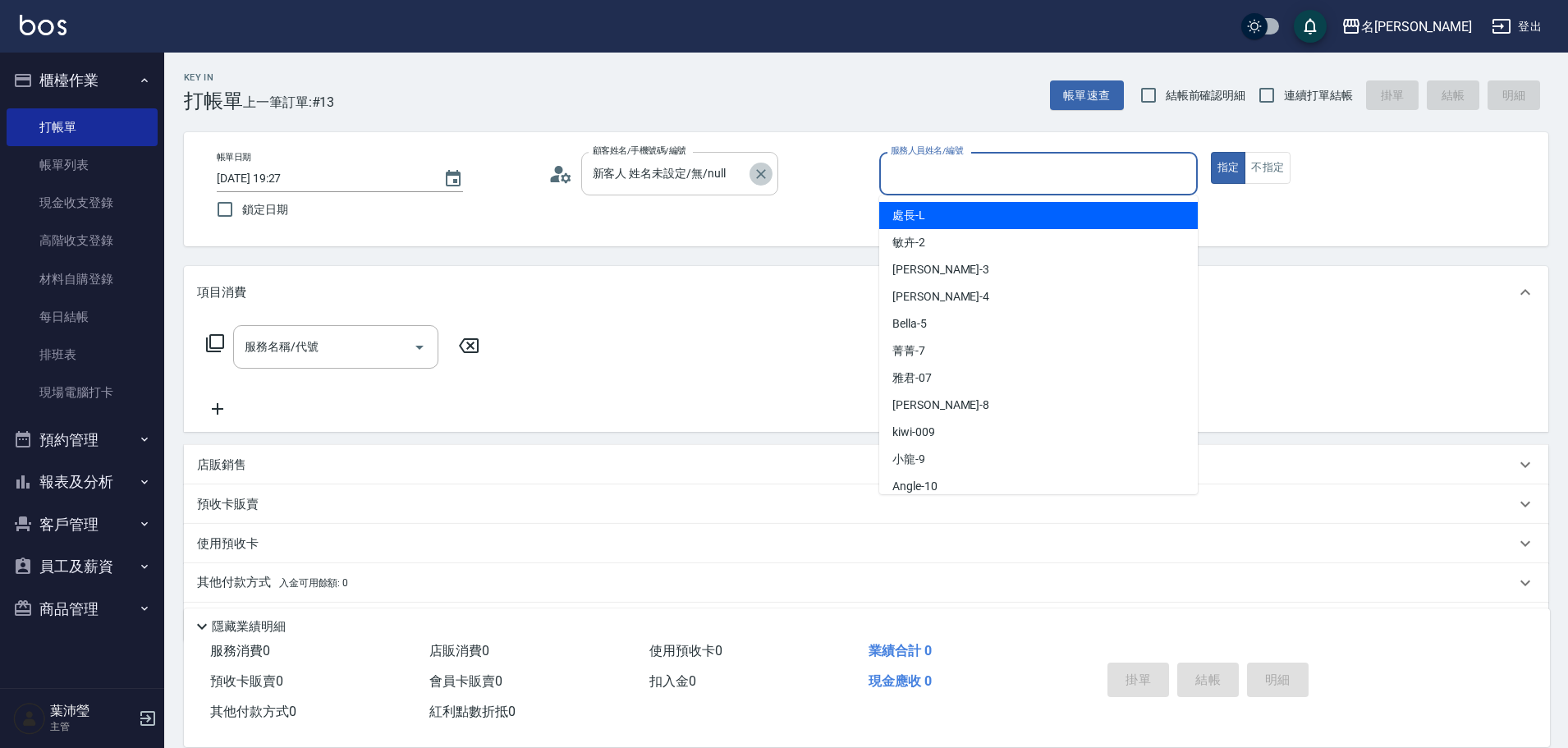
click at [755, 174] on icon "Clear" at bounding box center [761, 174] width 17 height 17
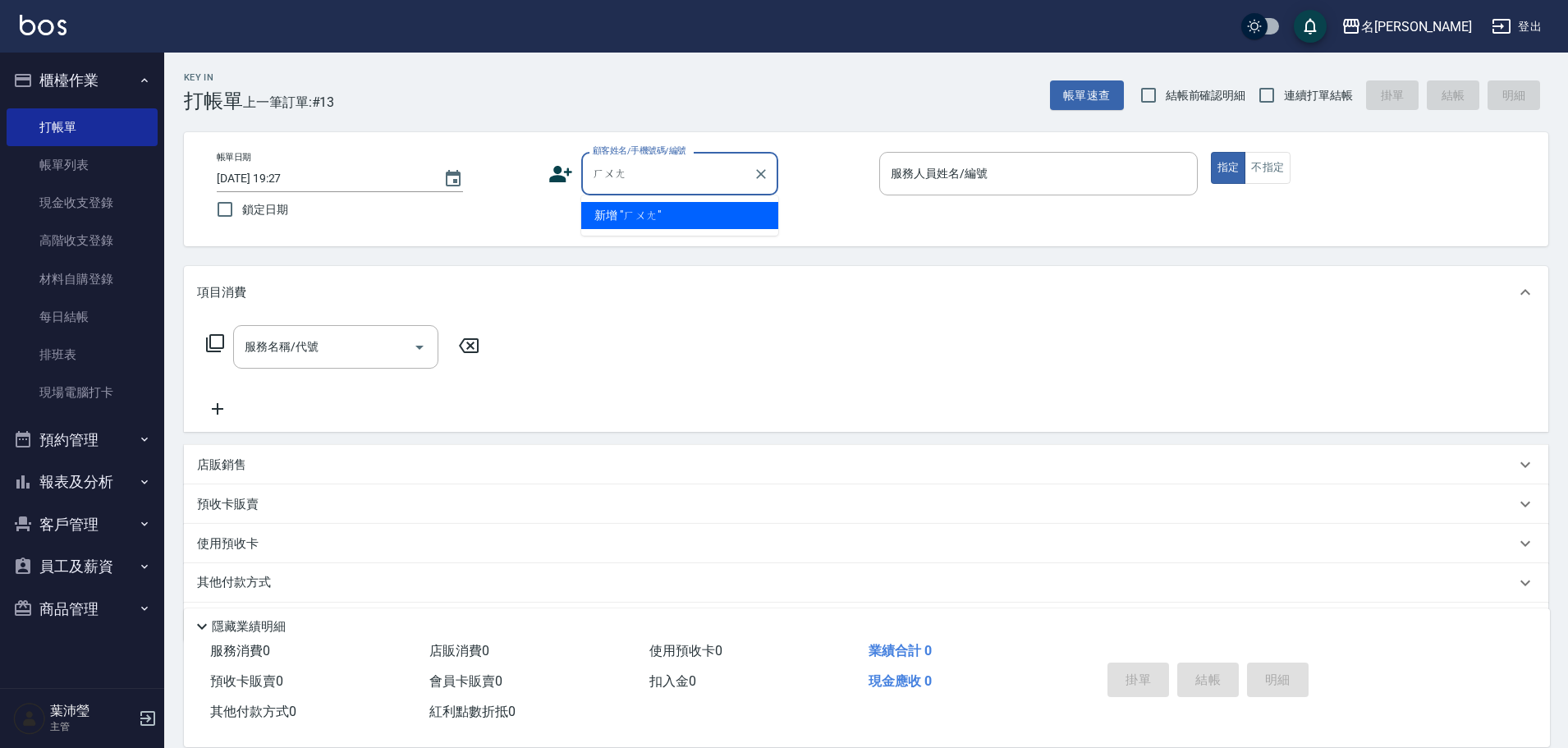
type input "黃"
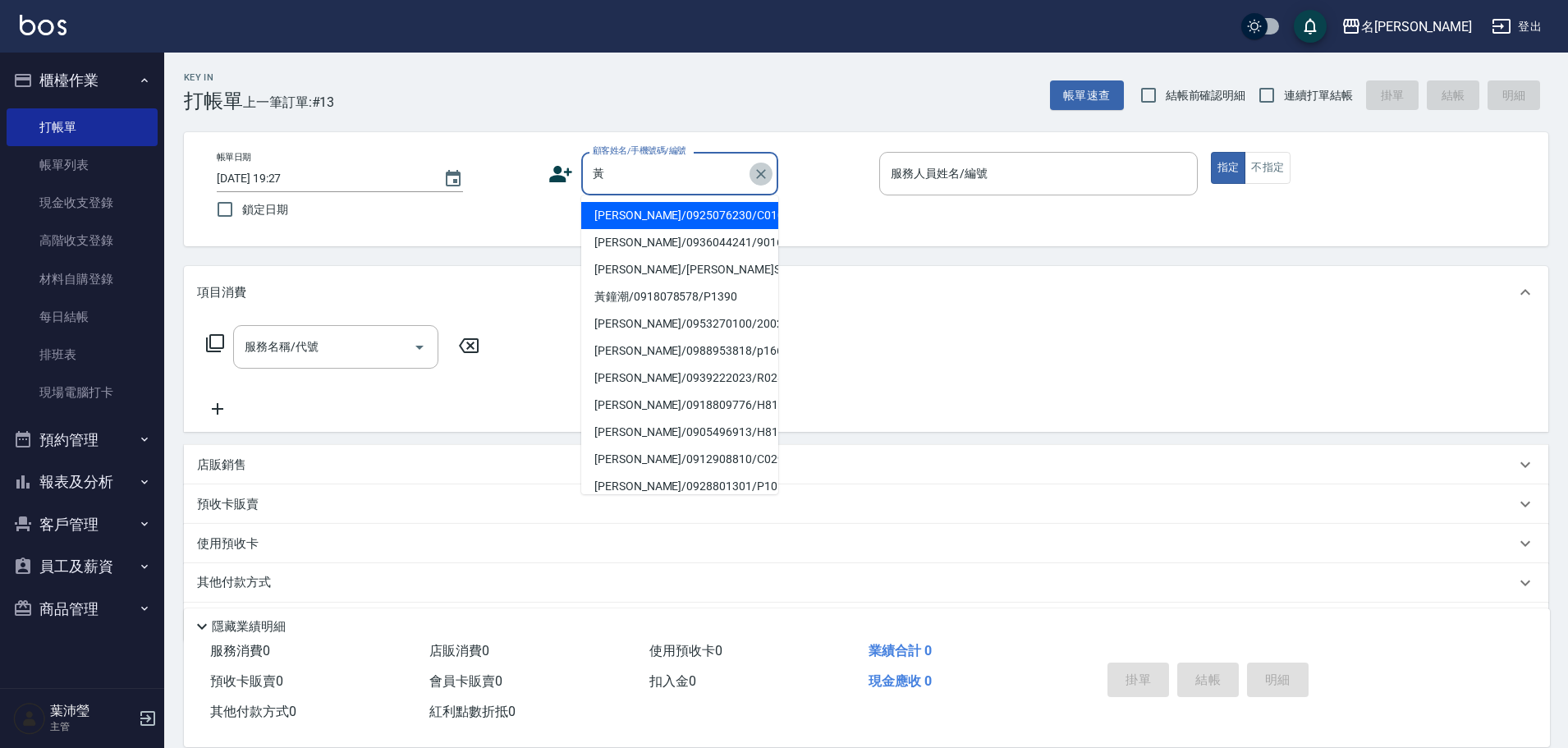
click at [769, 173] on icon "Clear" at bounding box center [761, 174] width 17 height 17
click at [764, 169] on icon "Clear" at bounding box center [761, 174] width 17 height 17
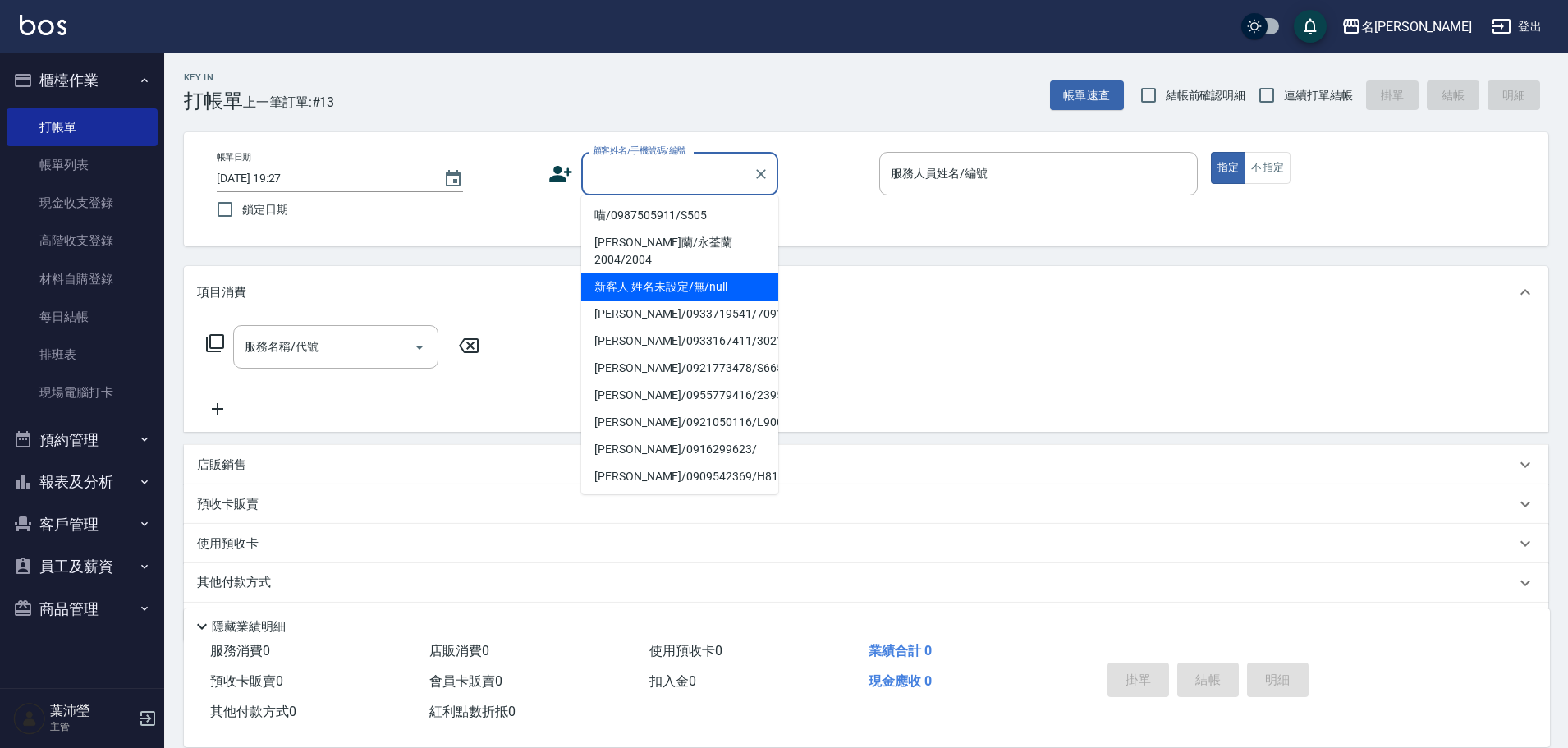
click at [725, 273] on li "新客人 姓名未設定/無/null" at bounding box center [680, 286] width 198 height 27
type input "新客人 姓名未設定/無/null"
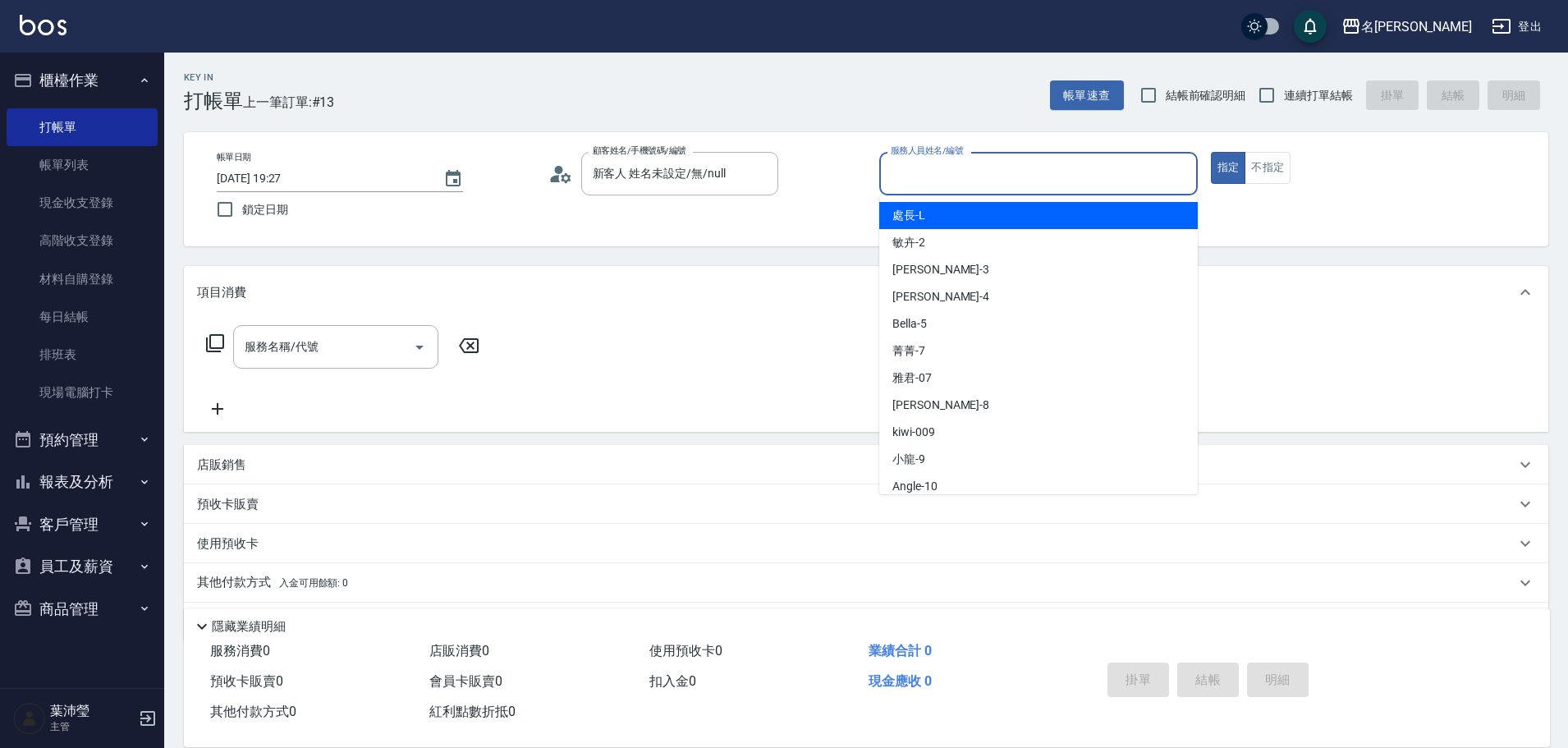
click at [947, 185] on input "服務人員姓名/編號" at bounding box center [1038, 173] width 304 height 29
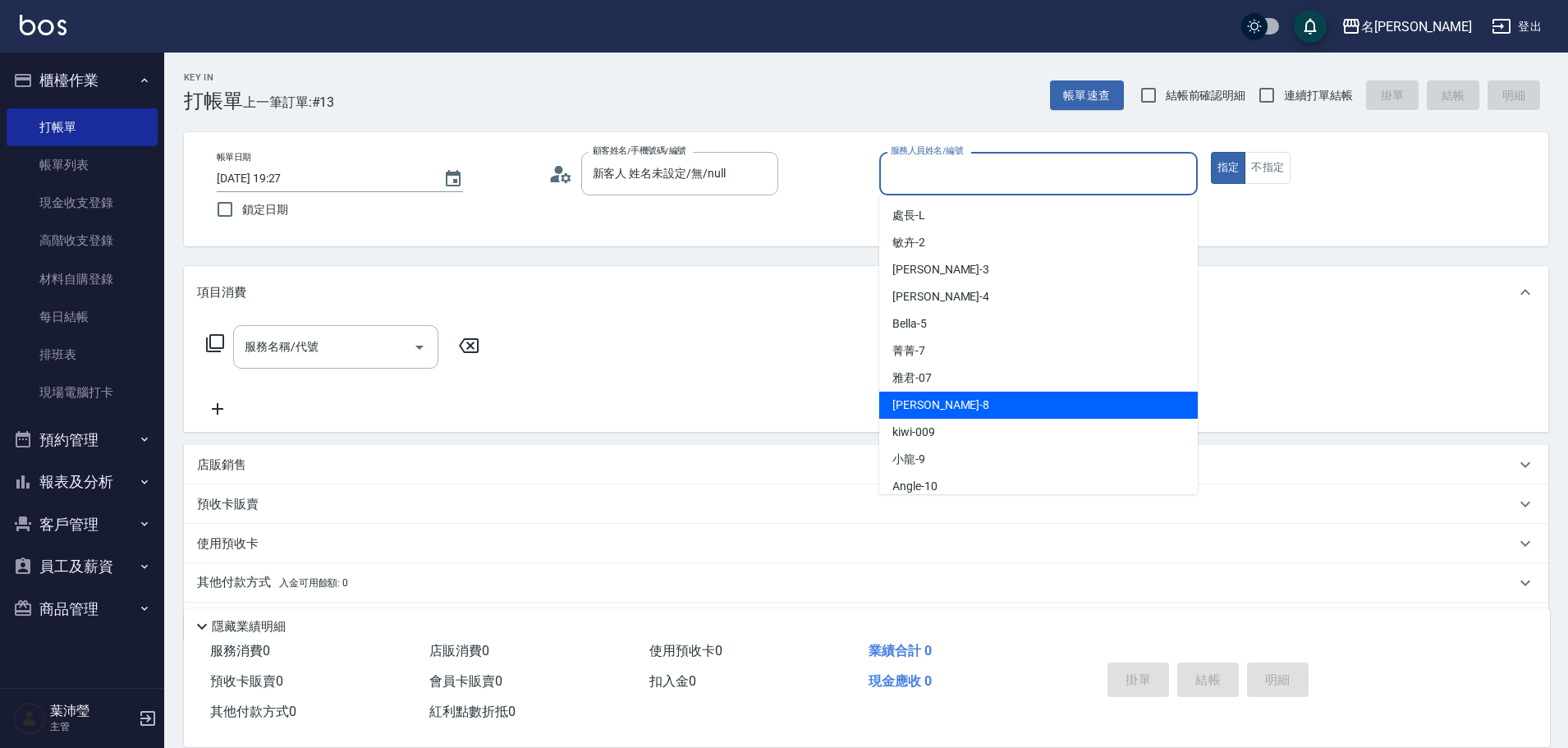
click at [973, 403] on div "Emma -8" at bounding box center [1038, 404] width 318 height 27
type input "Emma-8"
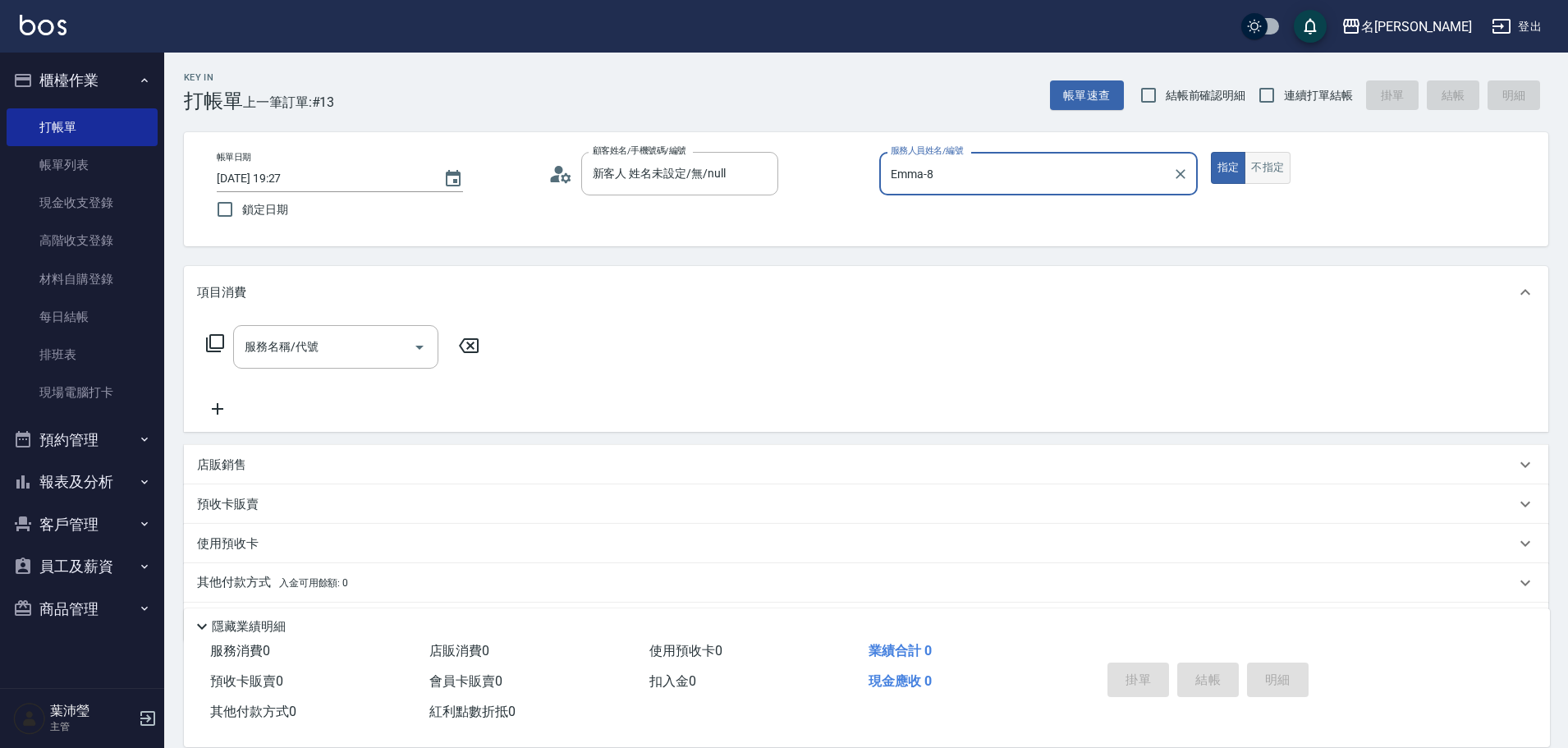
click at [1270, 177] on button "不指定" at bounding box center [1268, 168] width 46 height 32
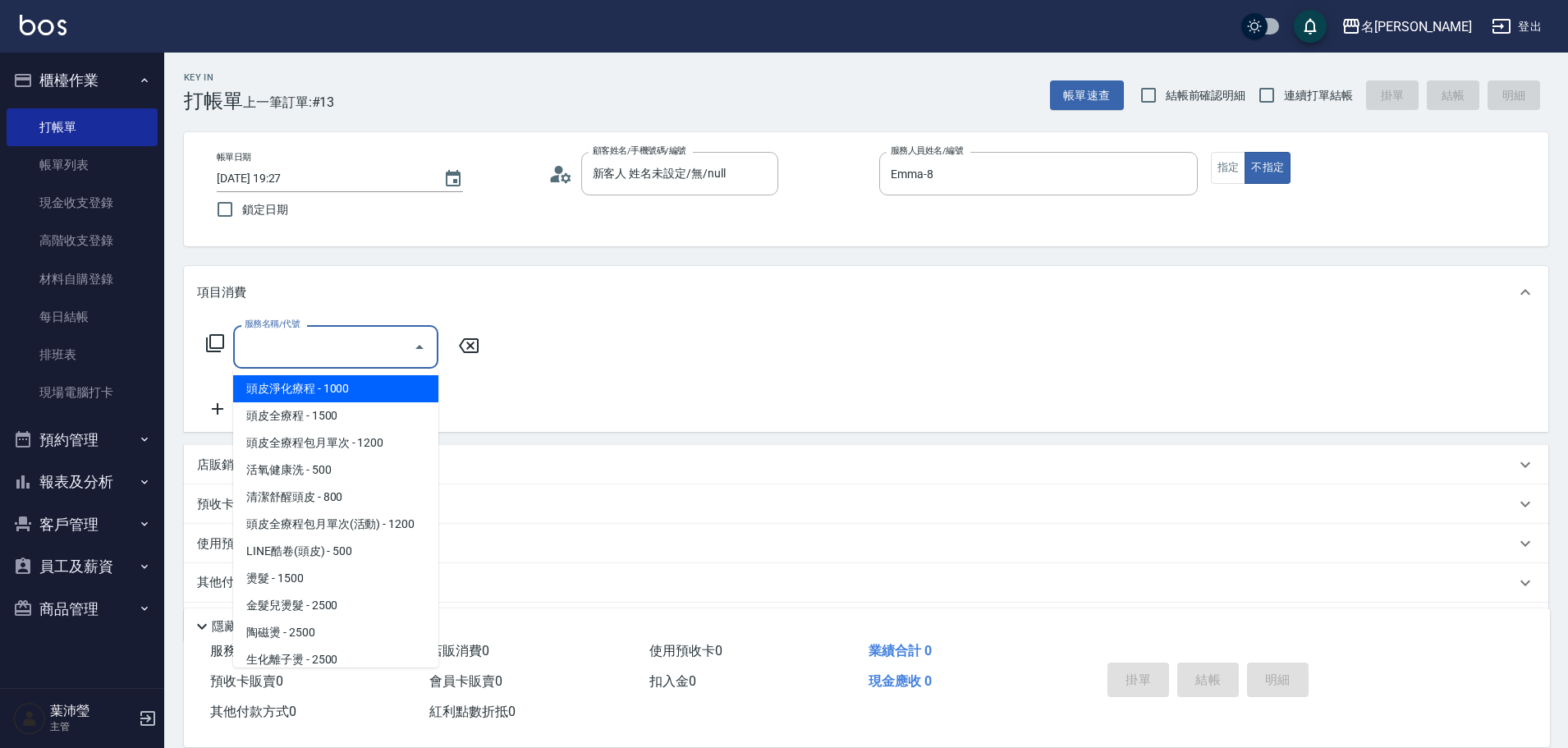
click at [364, 343] on input "服務名稱/代號" at bounding box center [323, 346] width 166 height 29
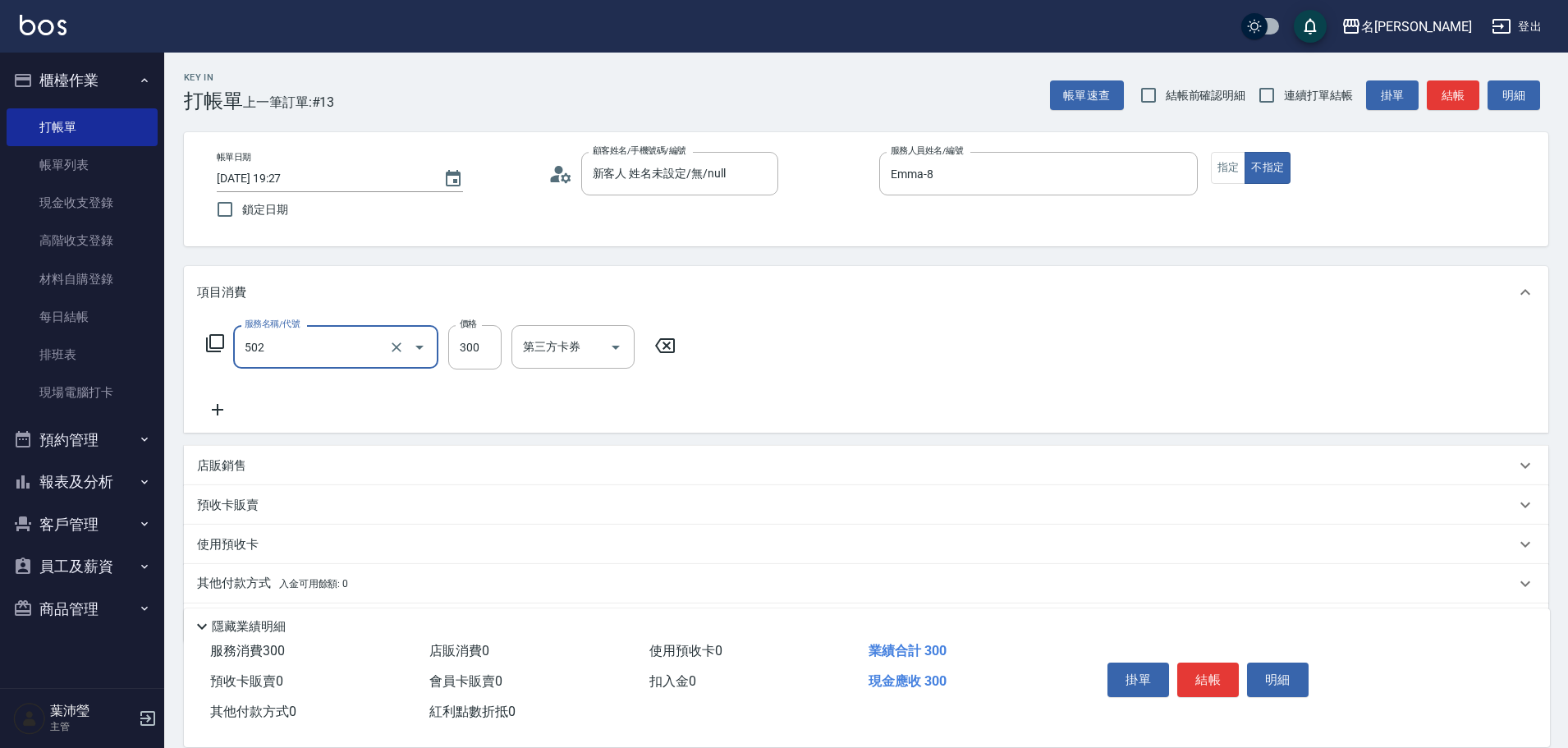
type input "洗髮(502)"
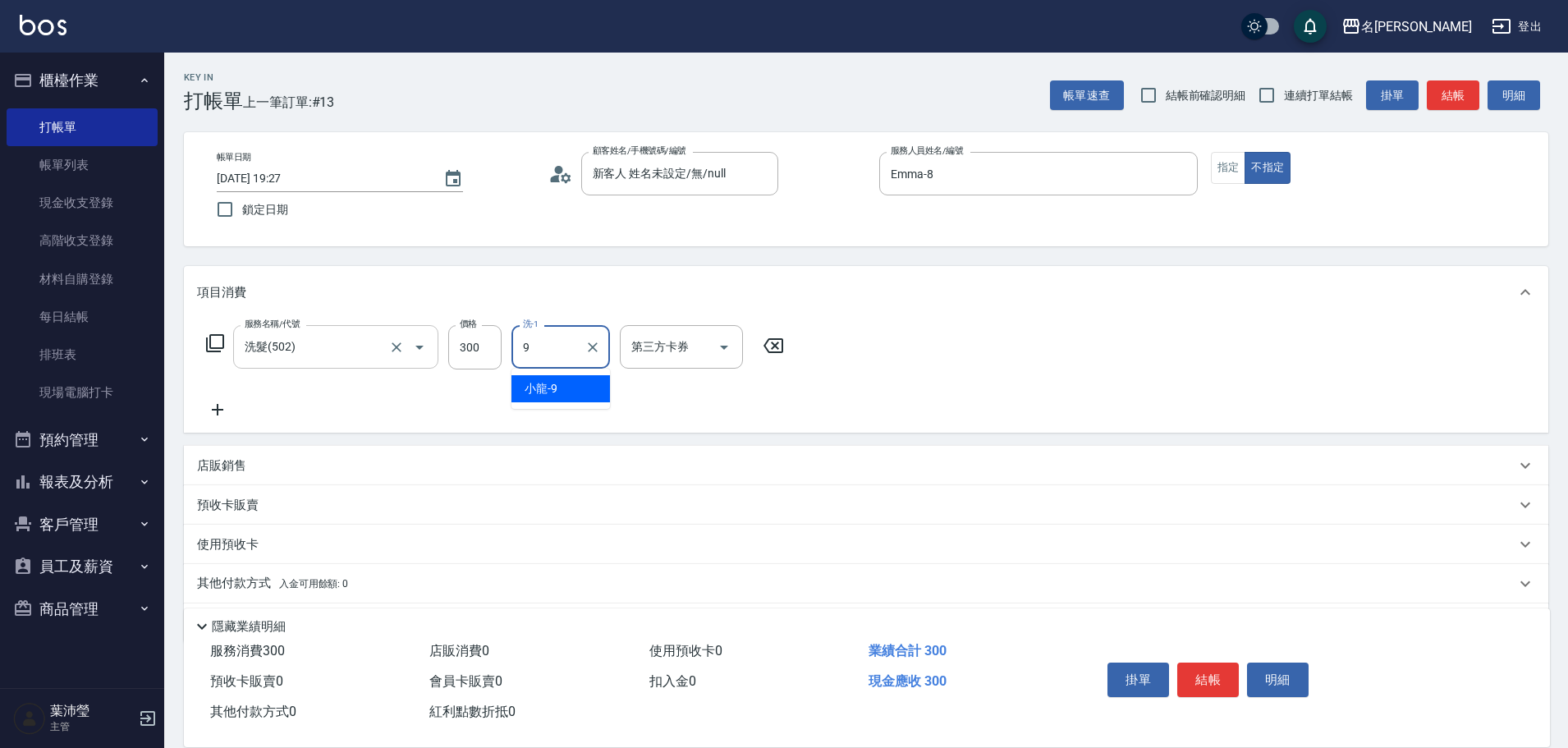
type input "小龍-9"
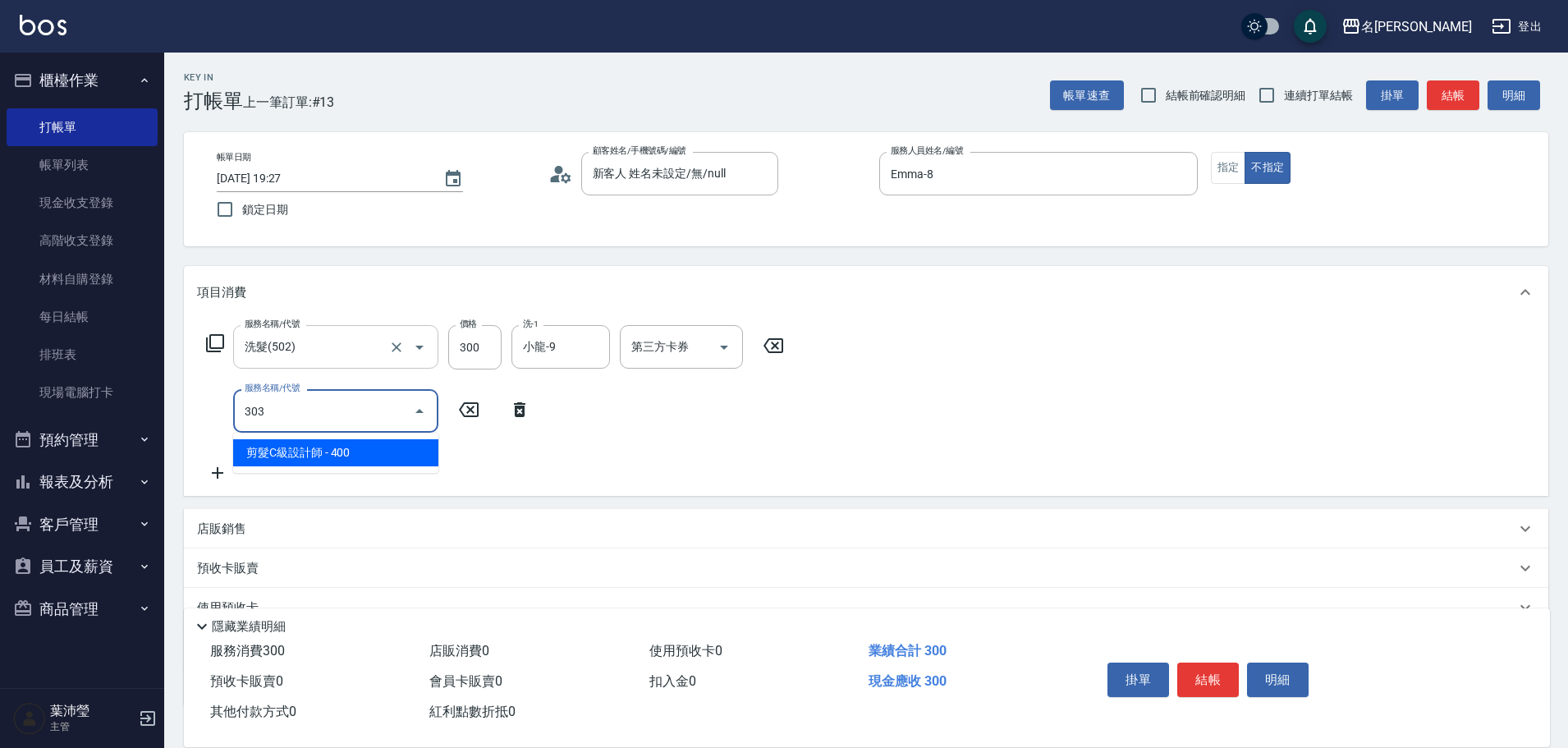
type input "剪髮C級設計師(303)"
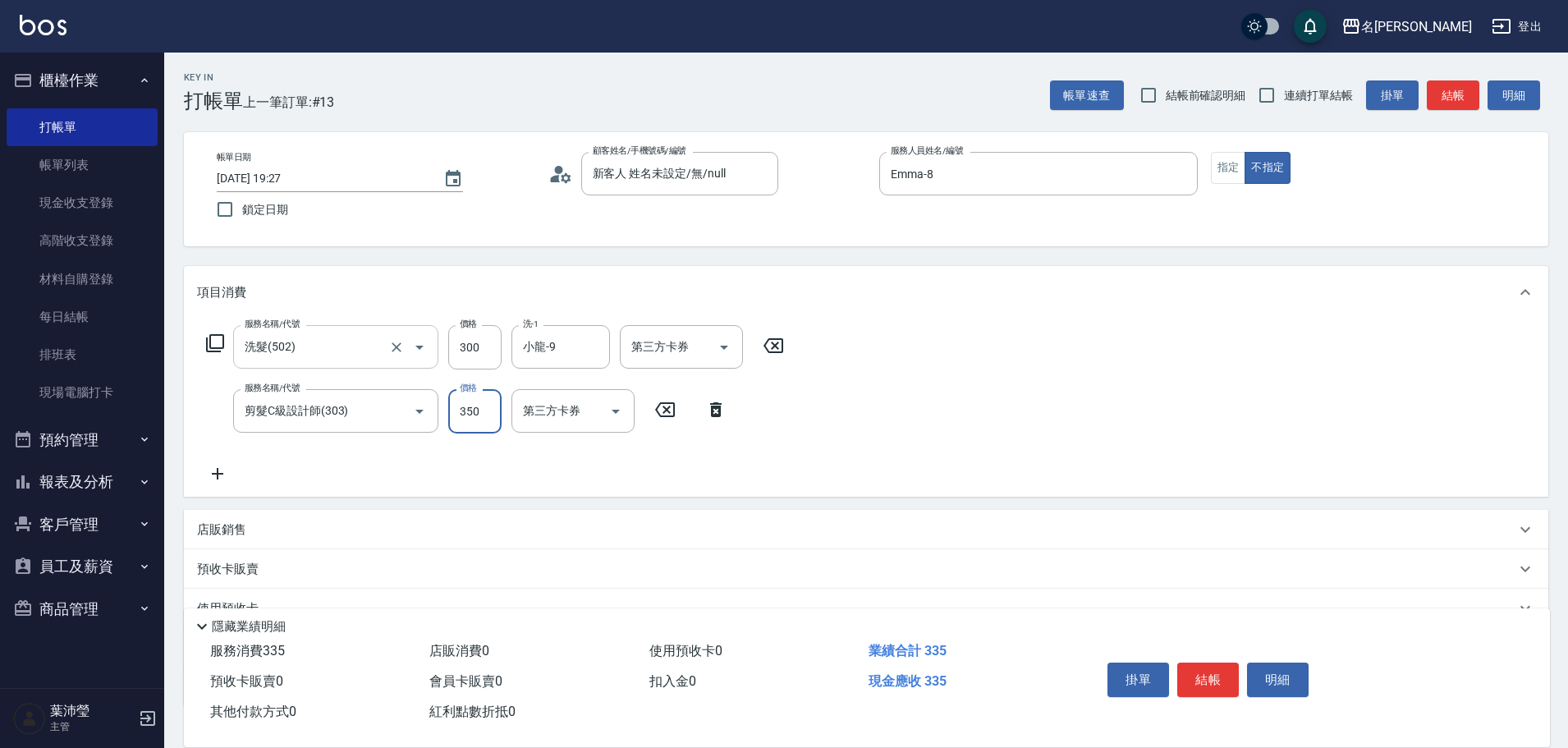
type input "350"
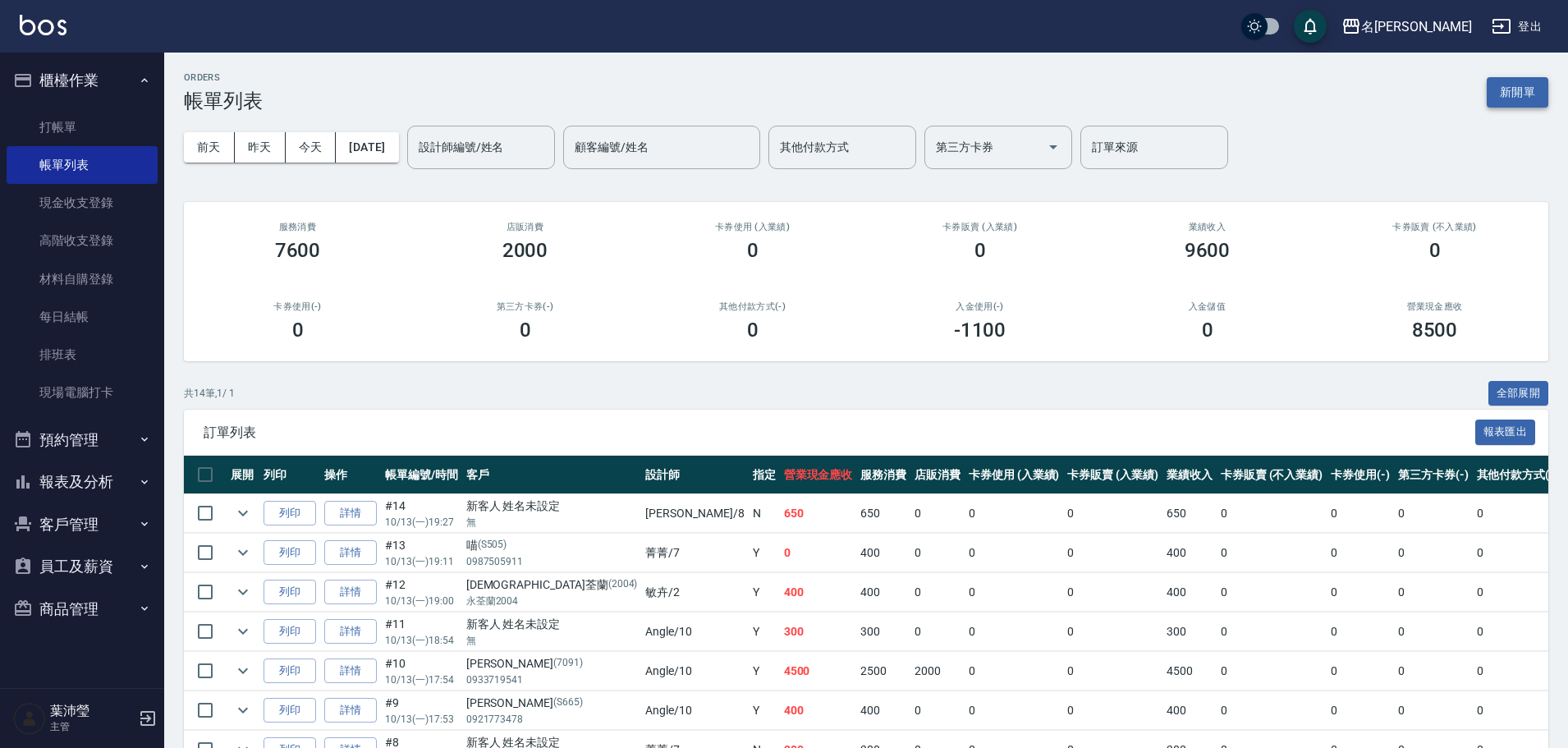
click at [1532, 91] on button "新開單" at bounding box center [1518, 92] width 62 height 30
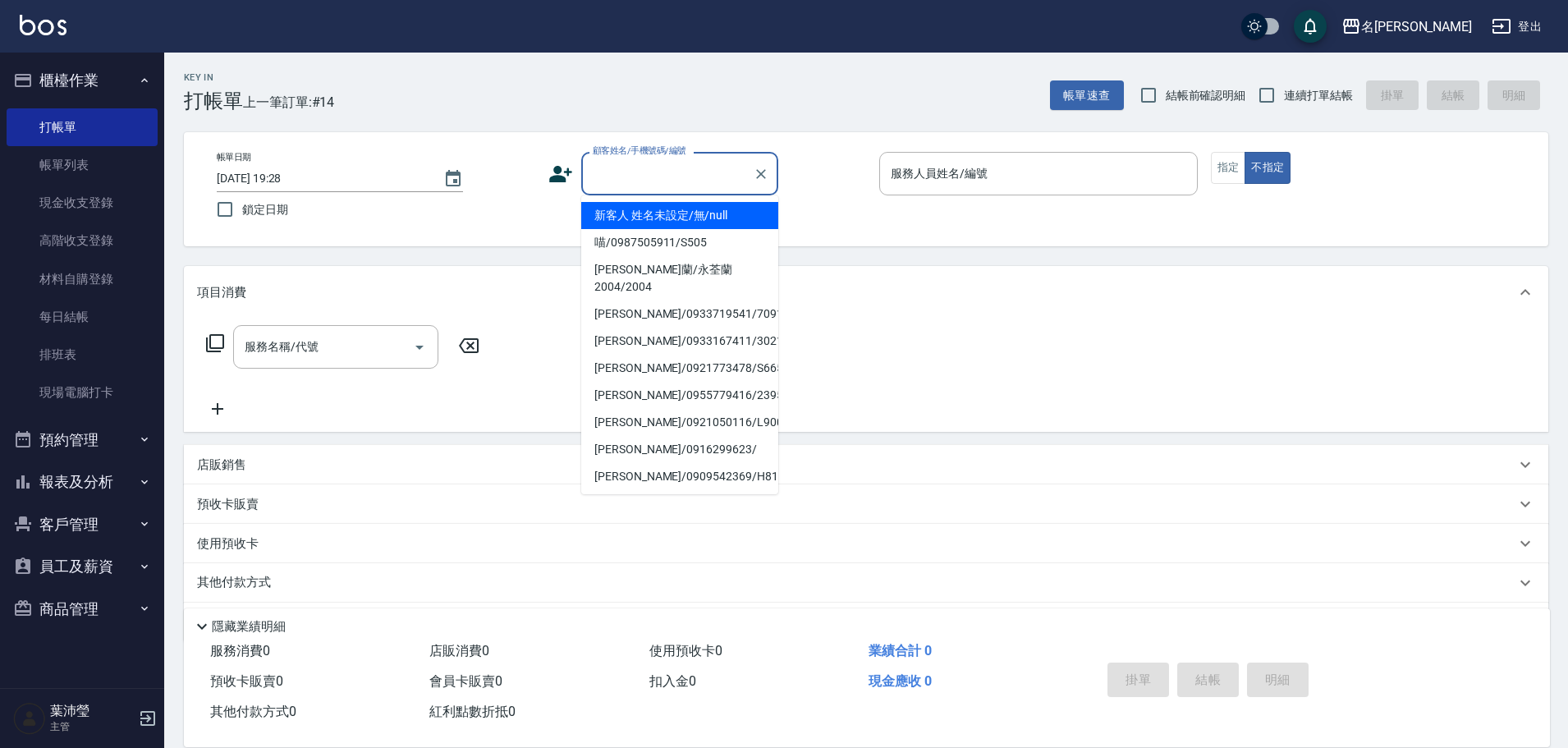
click at [708, 183] on input "顧客姓名/手機號碼/編號" at bounding box center [667, 173] width 157 height 29
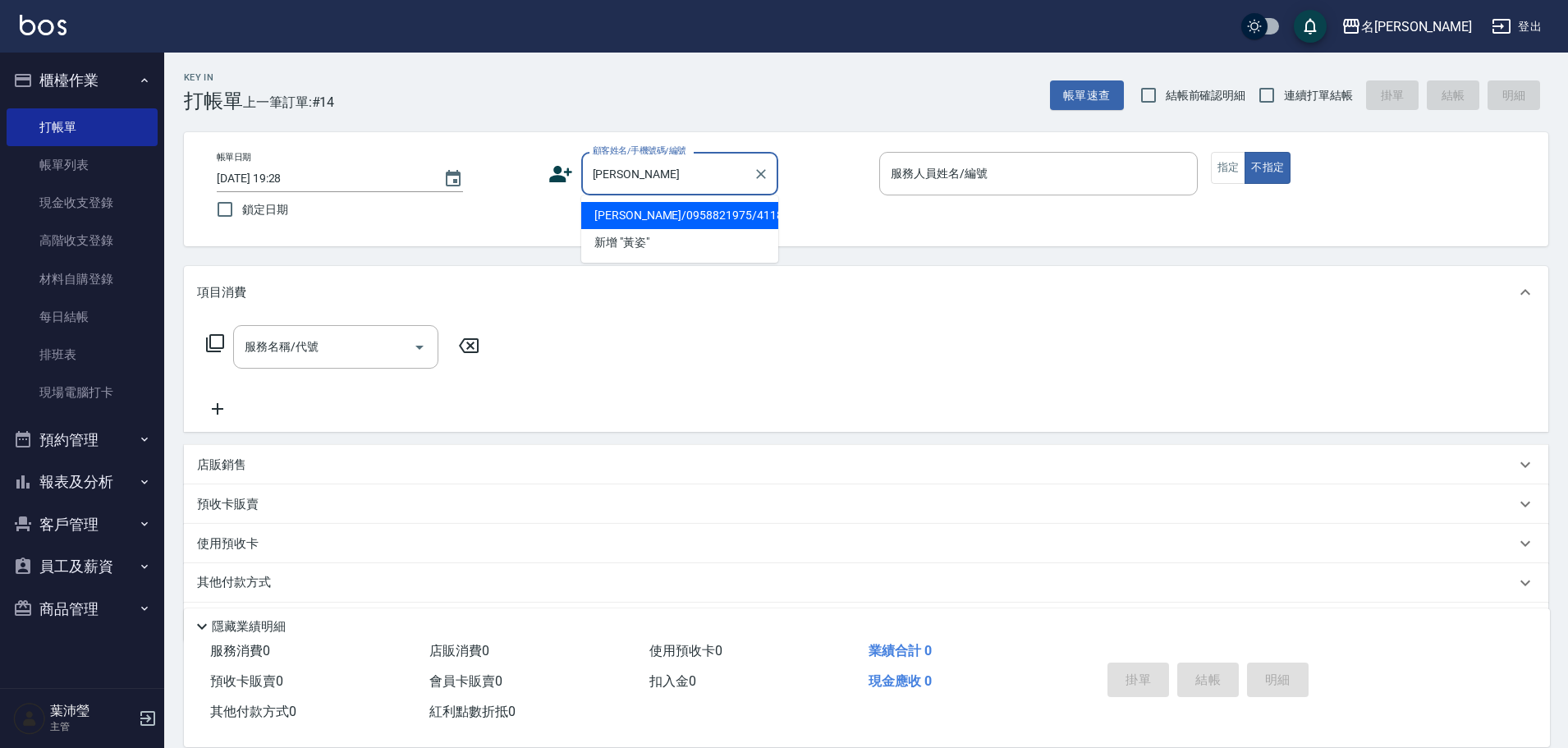
type input "[PERSON_NAME]"
click at [560, 203] on div "帳單日期 [DATE] 19:28 鎖定日期 顧客姓名/手機號碼/編號 顧客姓名/手機號碼/編號 服務人員姓名/編號 服務人員姓名/編號 指定 不指定" at bounding box center [867, 189] width 1326 height 75
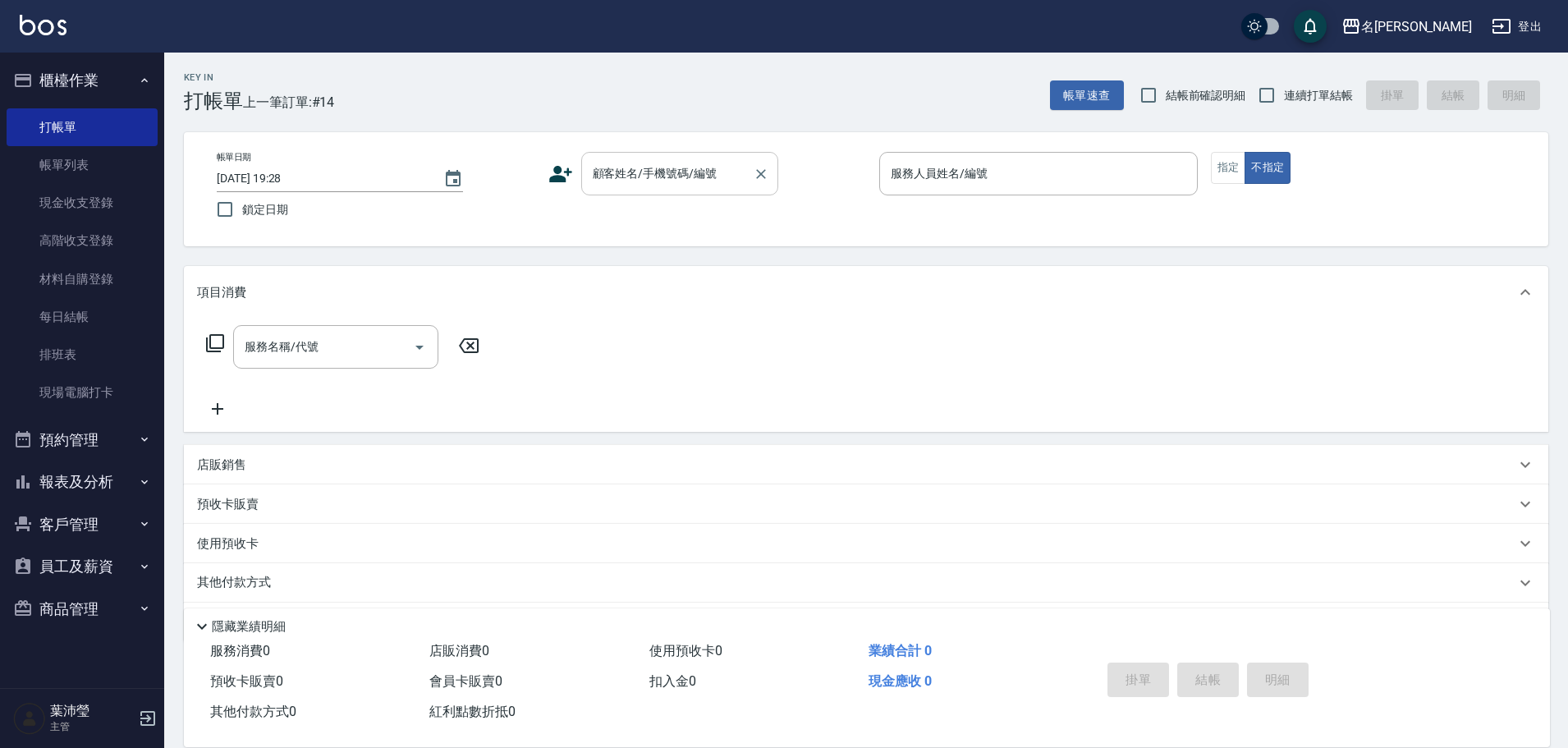
click at [707, 153] on div "顧客姓名/手機號碼/編號" at bounding box center [680, 173] width 198 height 43
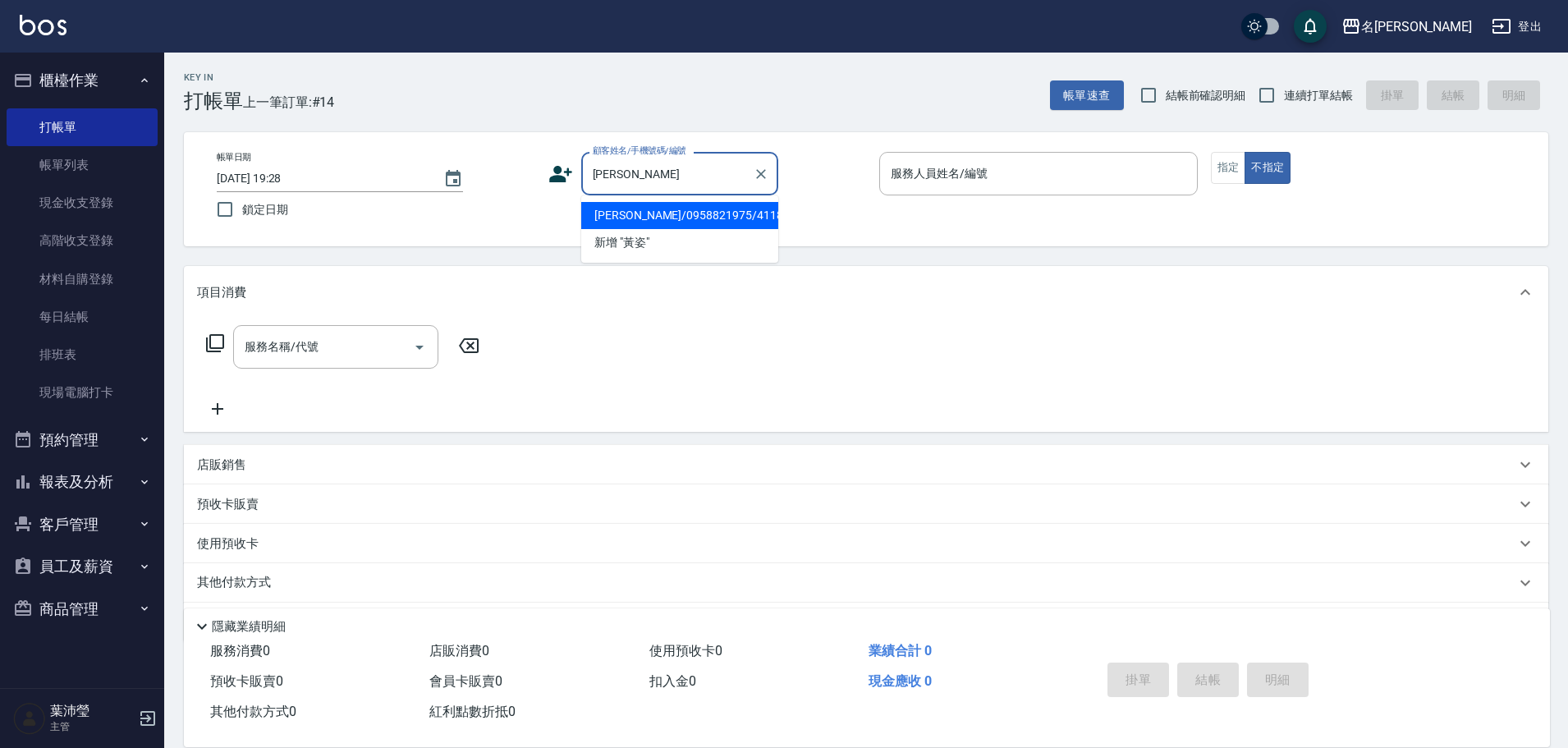
drag, startPoint x: 663, startPoint y: 174, endPoint x: 589, endPoint y: 175, distance: 74.0
click at [589, 175] on input "[PERSON_NAME]" at bounding box center [667, 173] width 157 height 29
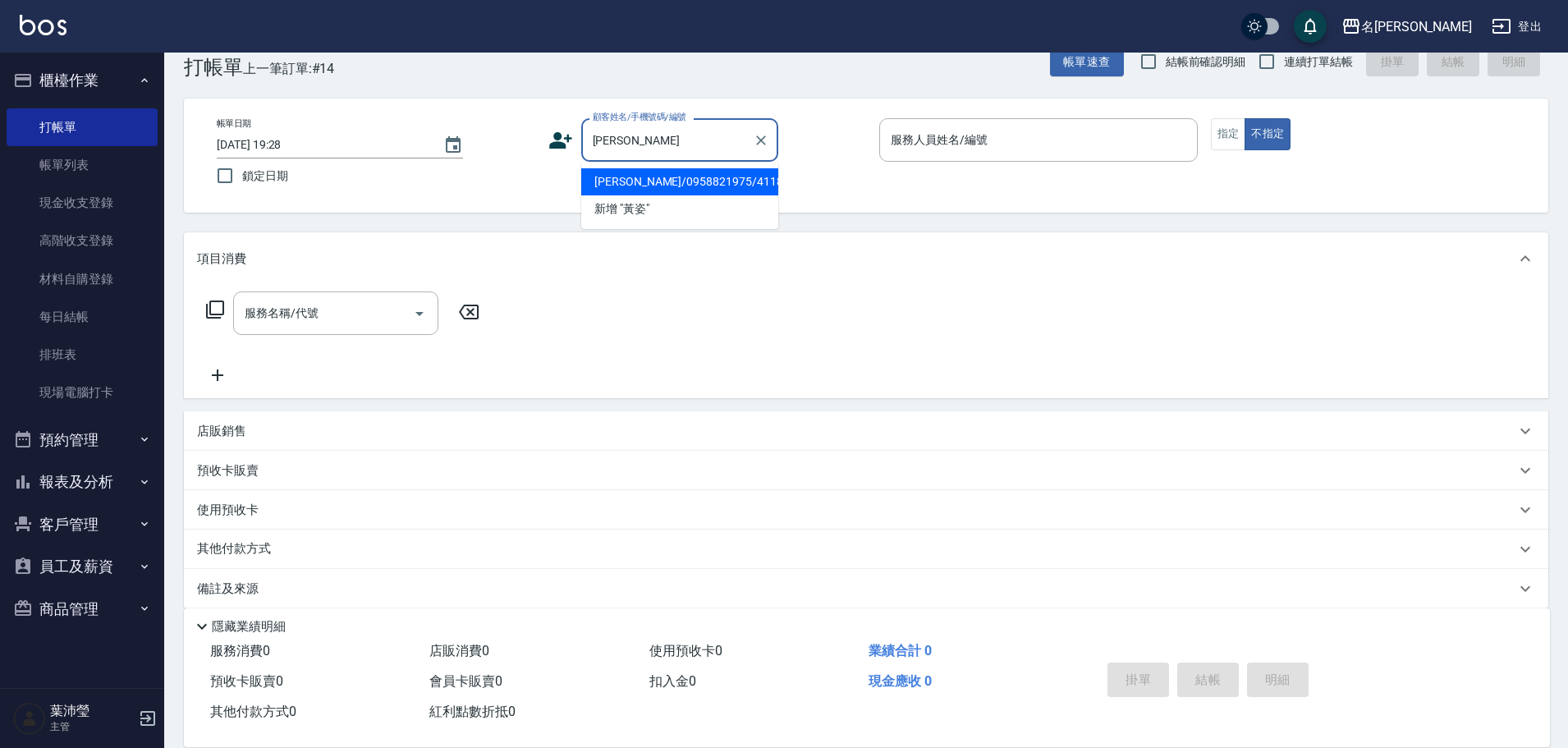
scroll to position [51, 0]
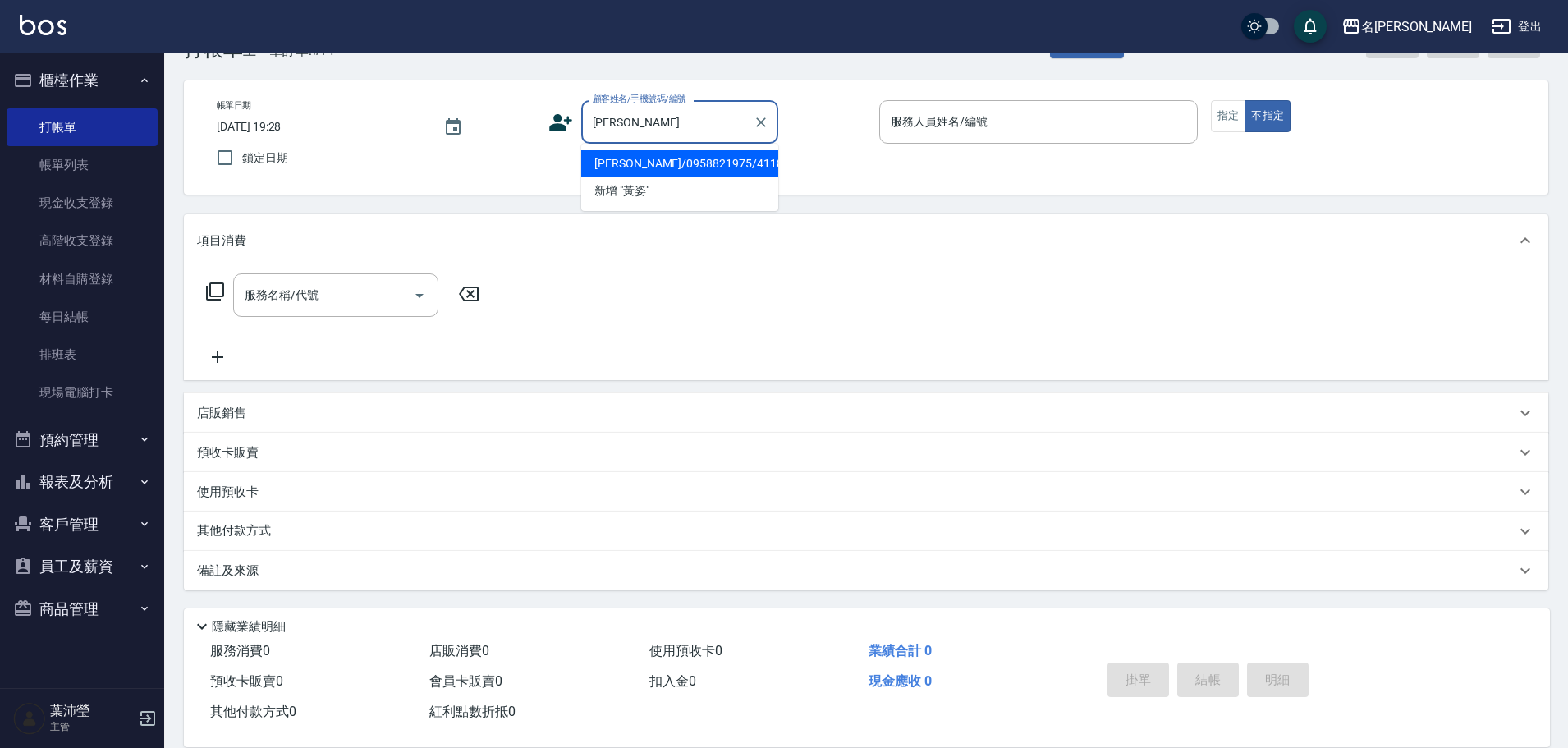
type input "[PERSON_NAME]"
click at [66, 480] on button "報表及分析" at bounding box center [81, 482] width 151 height 43
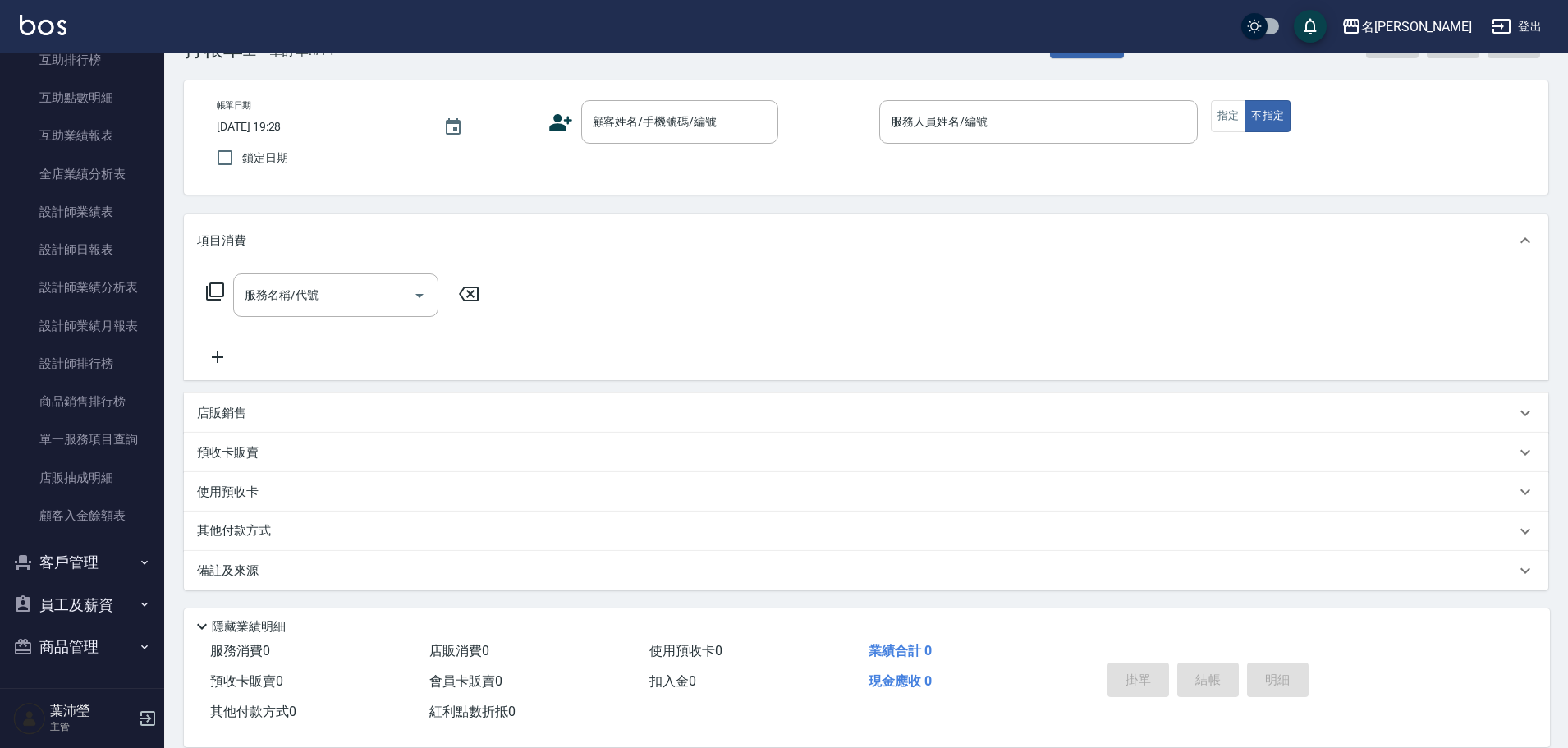
click at [95, 562] on button "客戶管理" at bounding box center [81, 563] width 151 height 43
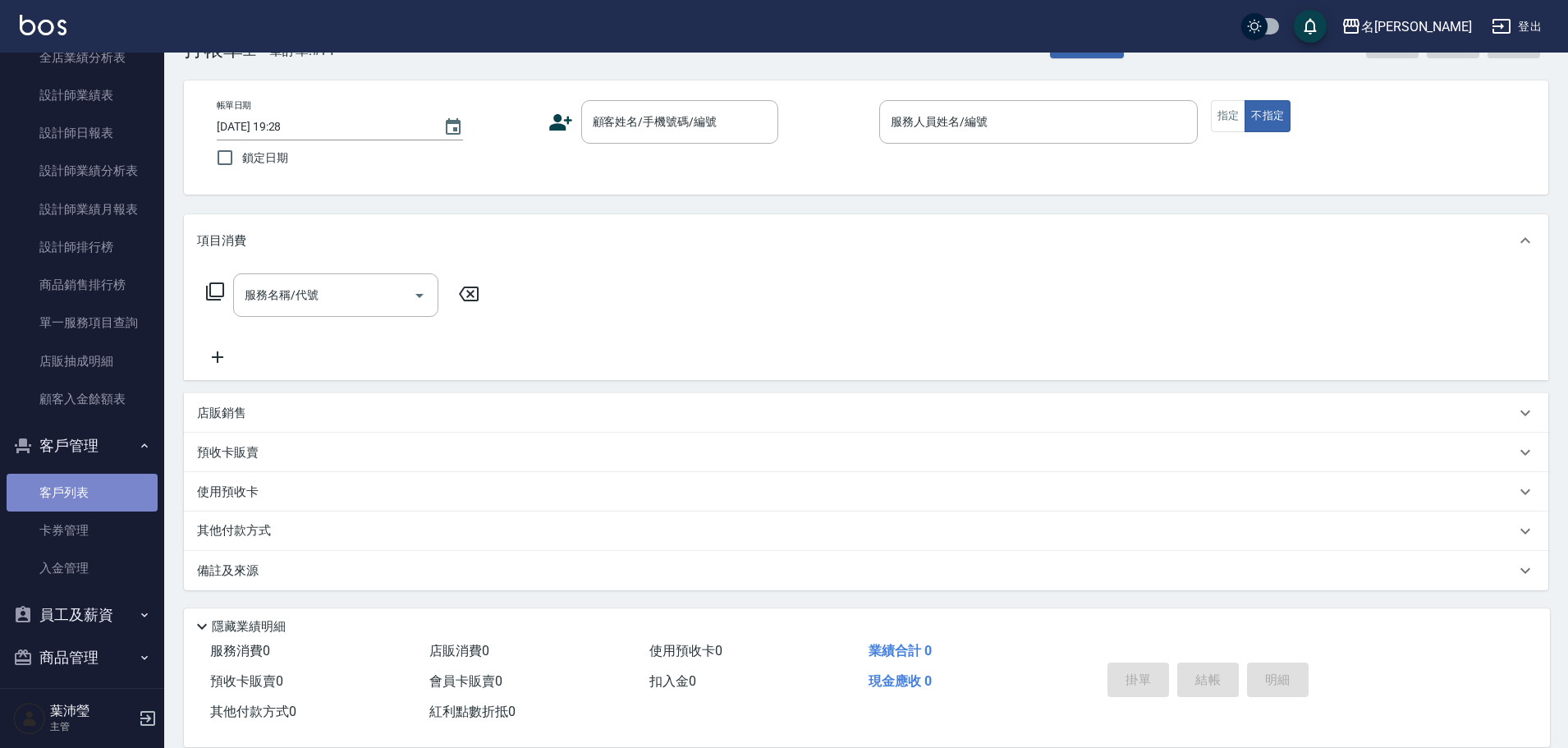
click at [111, 488] on link "客戶列表" at bounding box center [81, 492] width 151 height 37
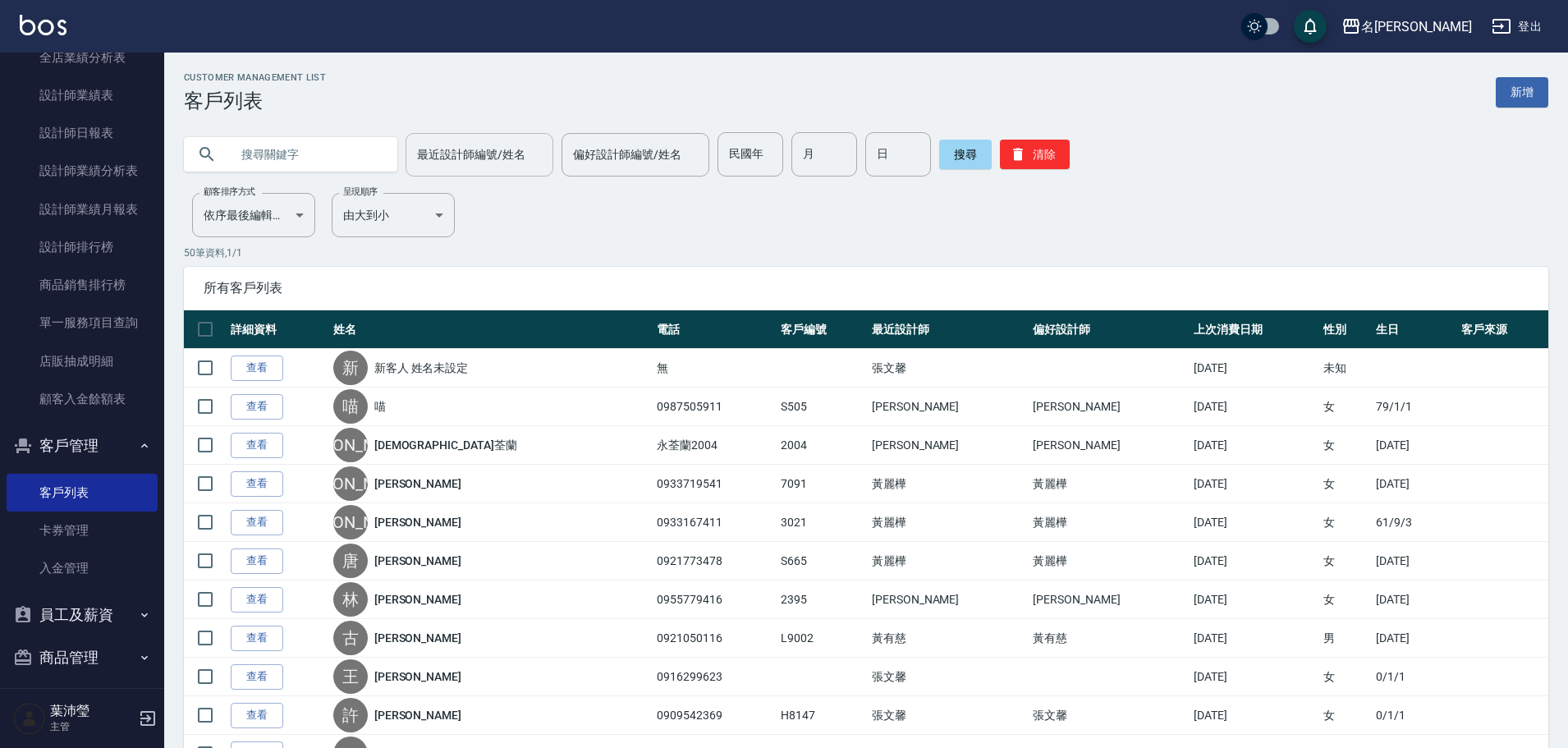
click at [487, 163] on input "最近設計師編號/姓名" at bounding box center [479, 154] width 133 height 29
type input "[PERSON_NAME]-4"
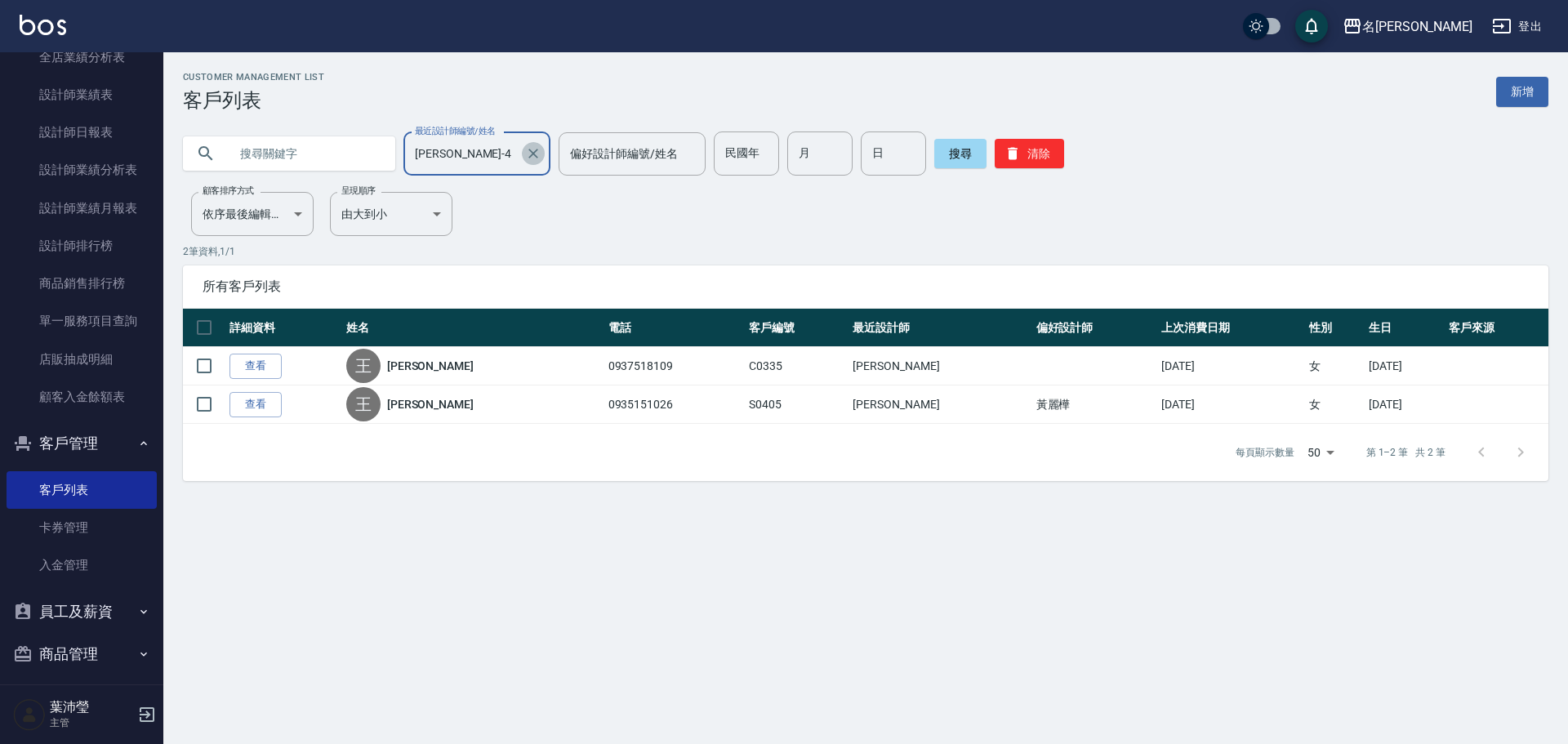
click at [525, 149] on icon "Clear" at bounding box center [534, 154] width 17 height 17
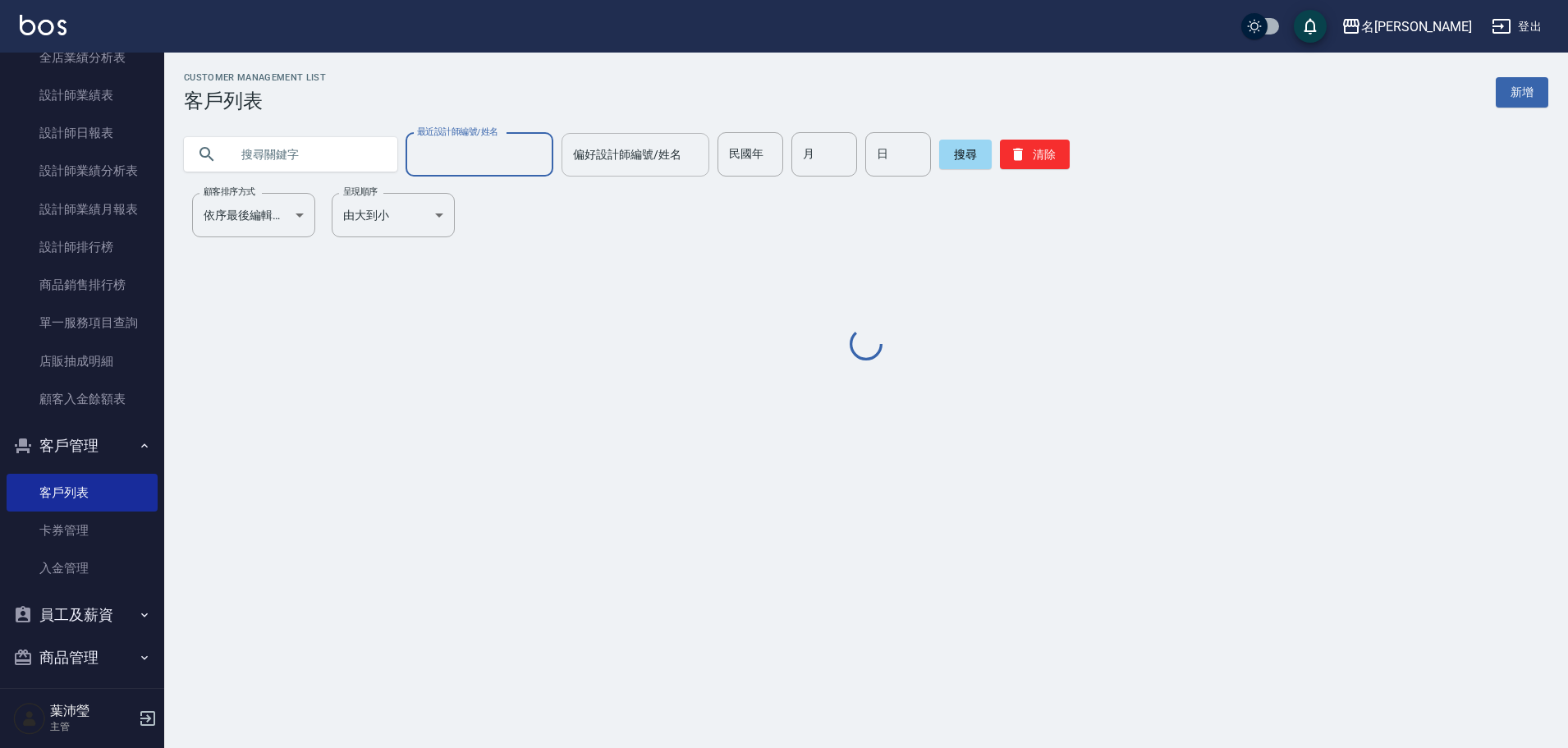
click at [593, 166] on input "偏好設計師編號/姓名" at bounding box center [636, 154] width 133 height 29
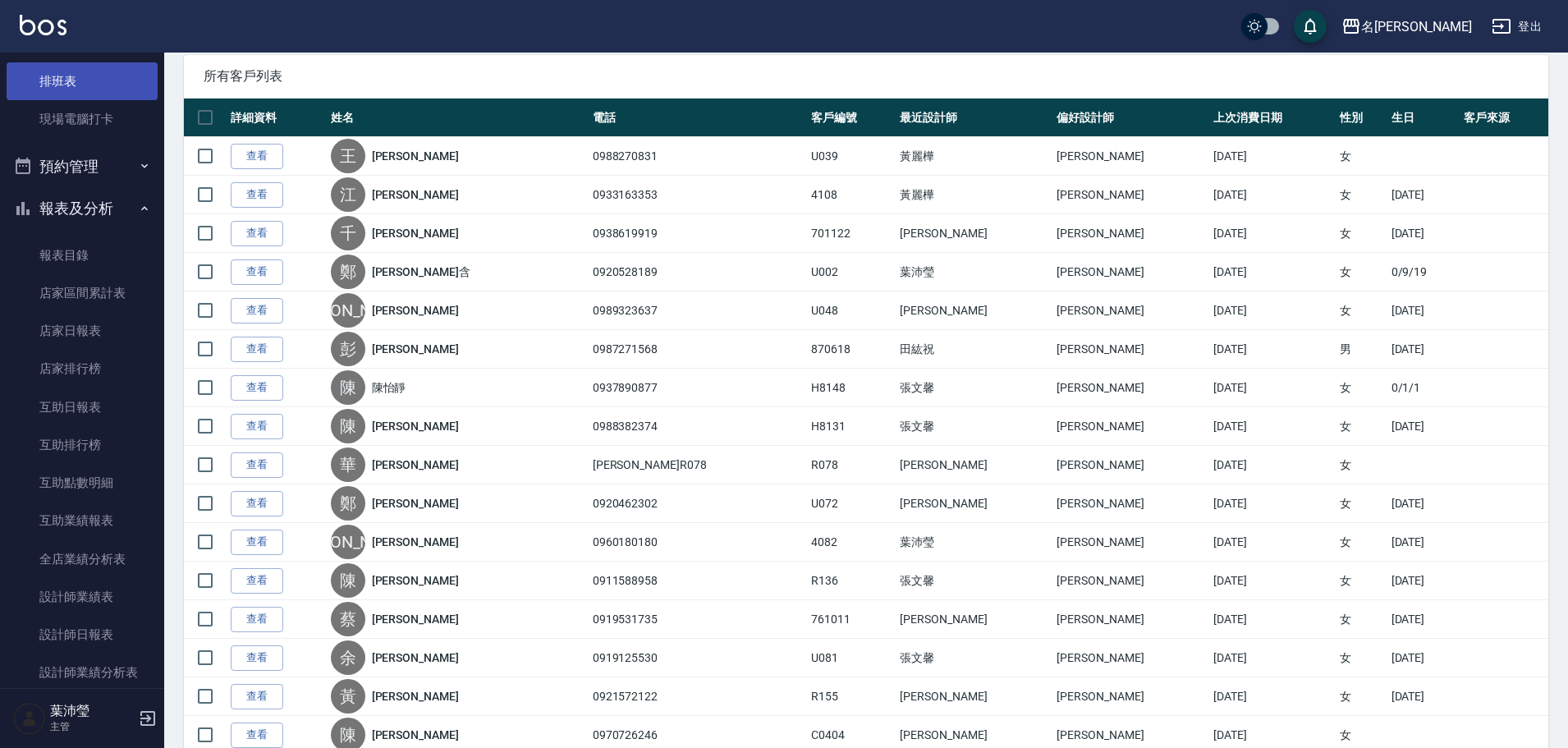
scroll to position [37, 0]
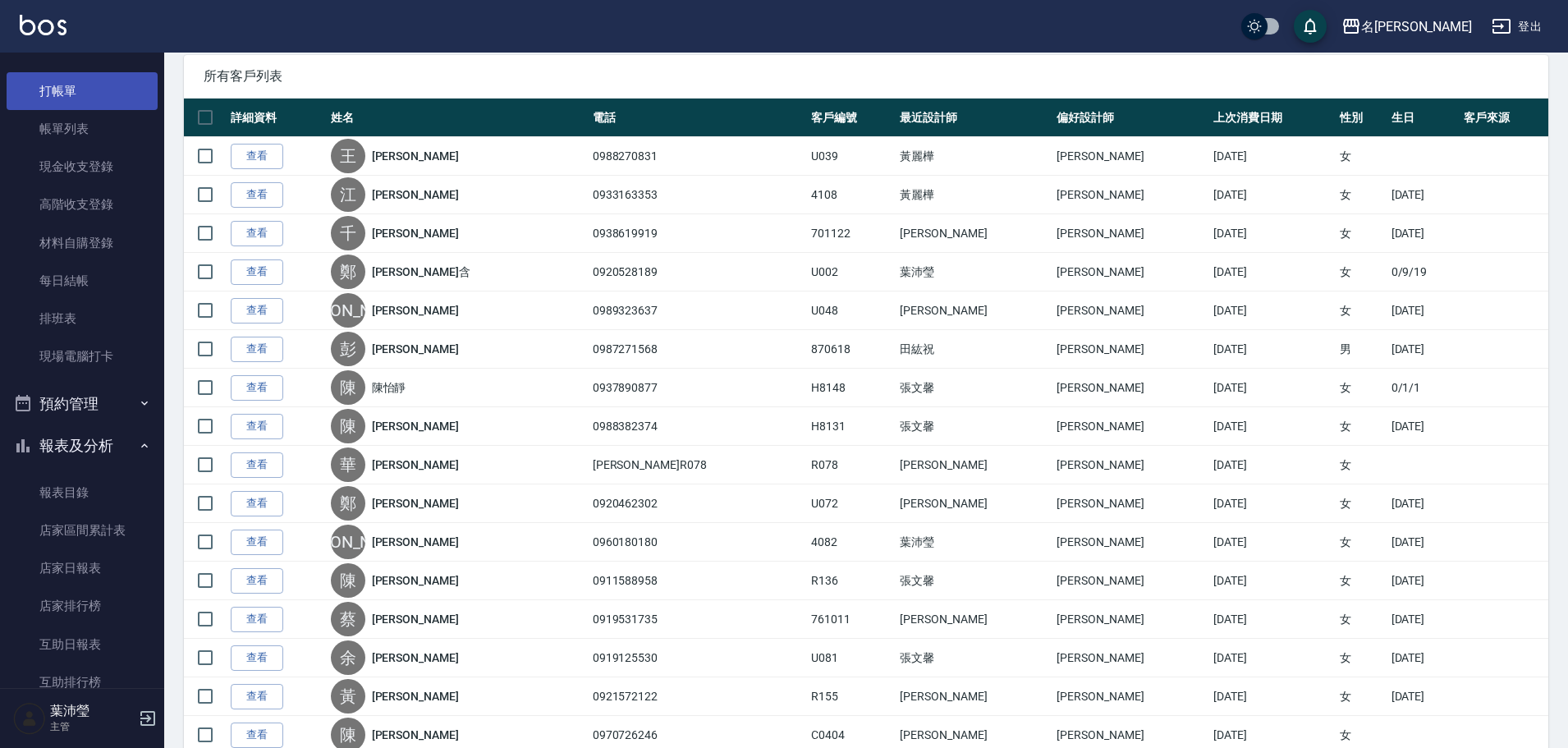
type input "[PERSON_NAME]-4"
click at [101, 79] on link "打帳單" at bounding box center [81, 91] width 151 height 37
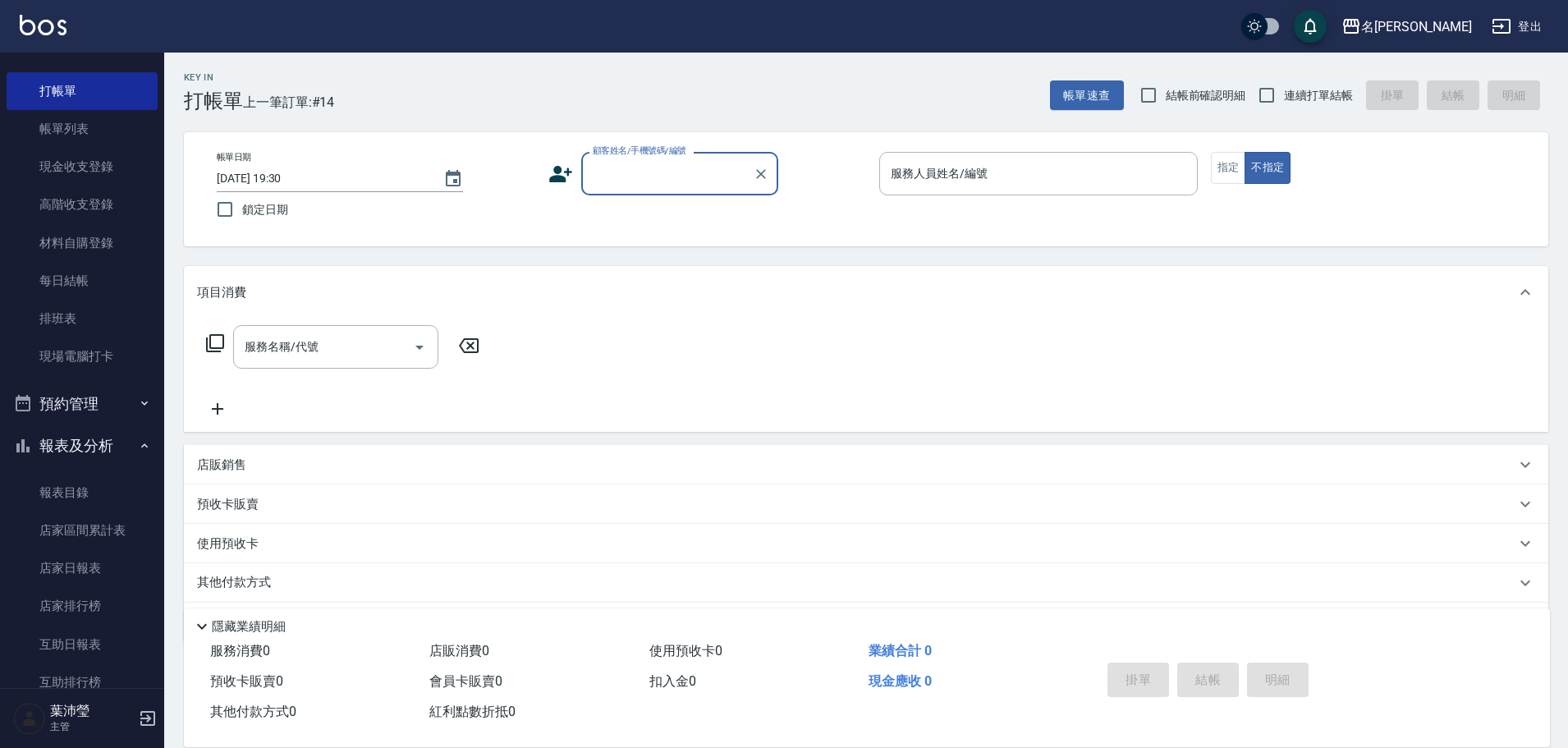
click at [735, 182] on input "顧客姓名/手機號碼/編號" at bounding box center [667, 173] width 157 height 29
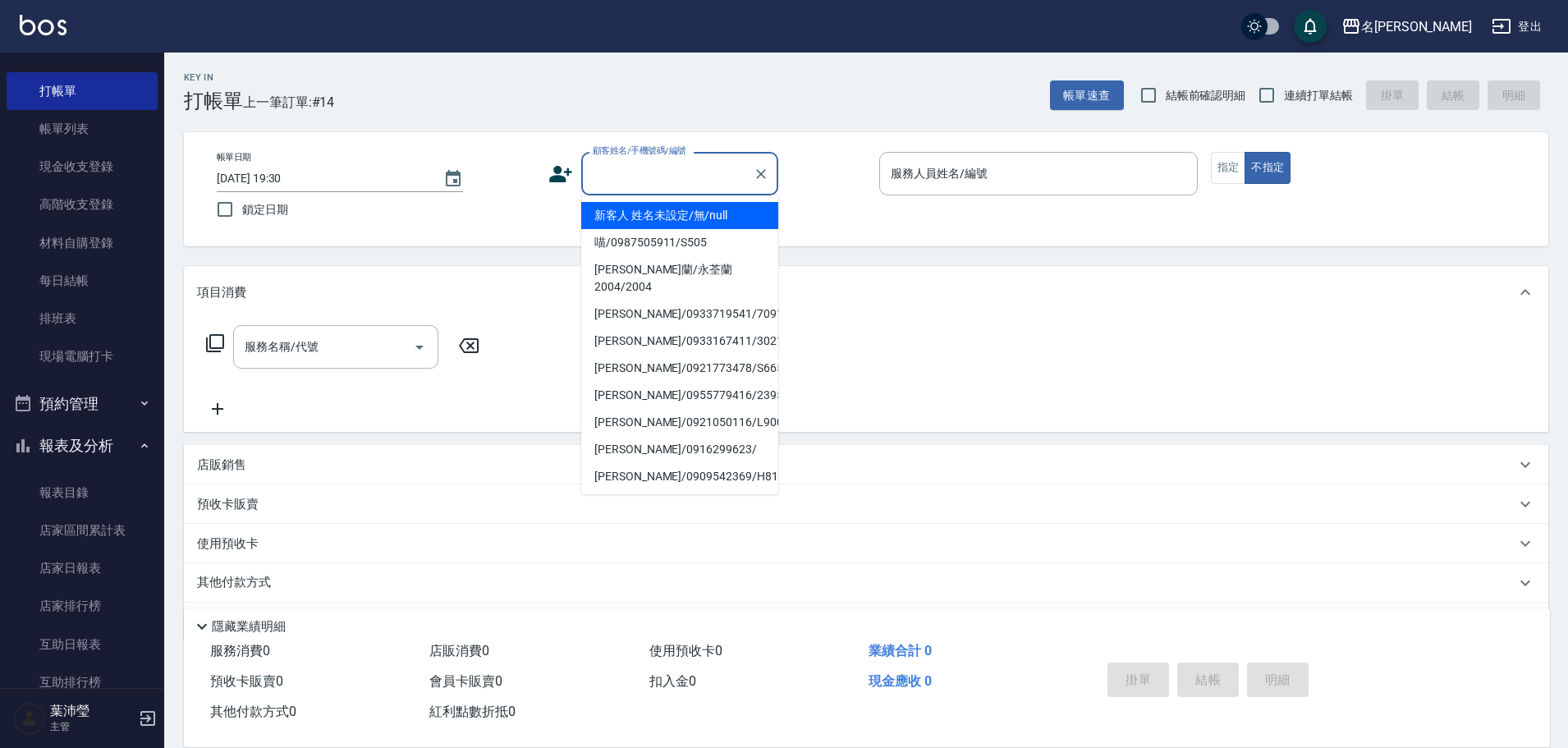
click at [698, 203] on li "新客人 姓名未設定/無/null" at bounding box center [680, 215] width 198 height 27
type input "新客人 姓名未設定/無/null"
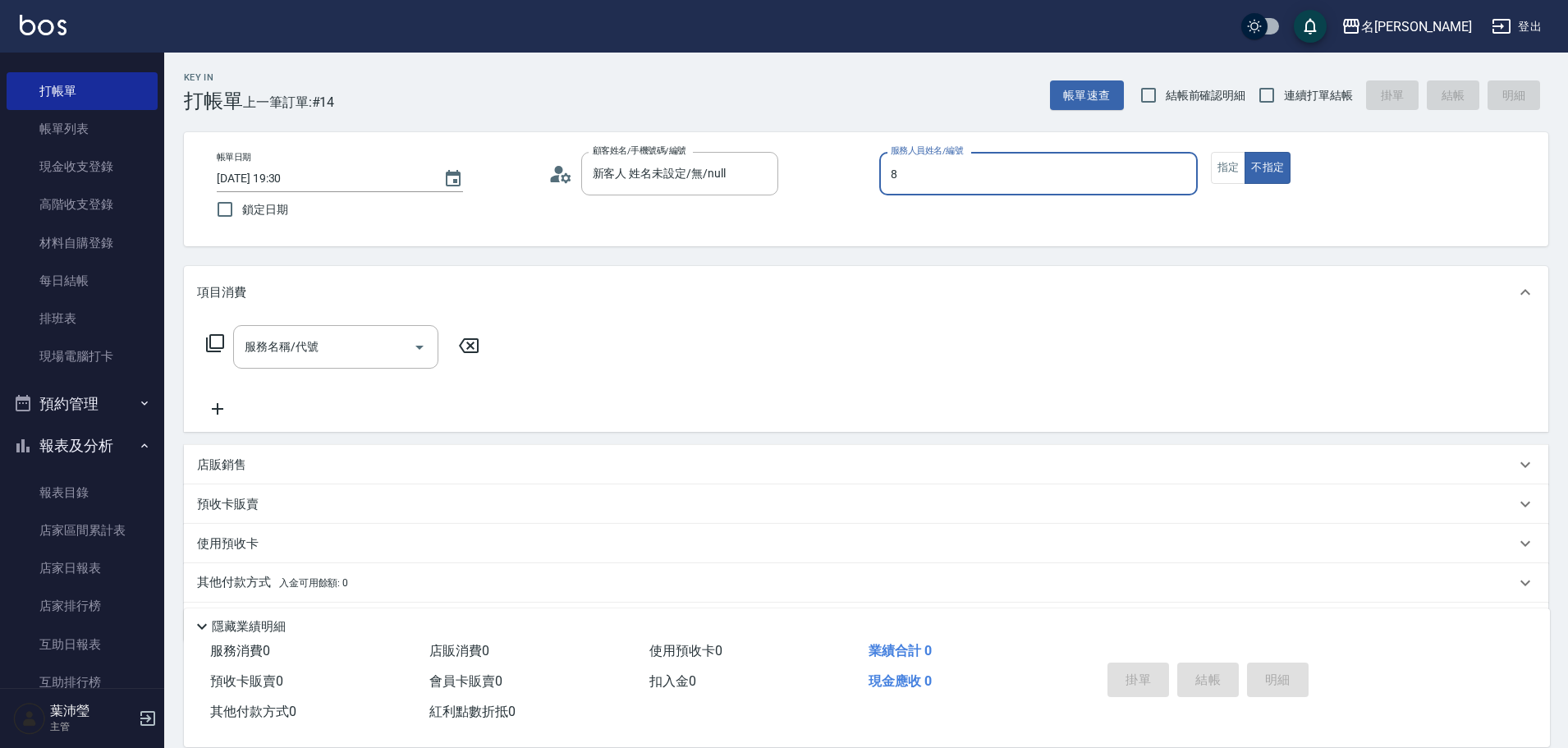
type input "Emma-8"
type button "false"
click at [302, 358] on input "服務名稱/代號" at bounding box center [323, 346] width 166 height 29
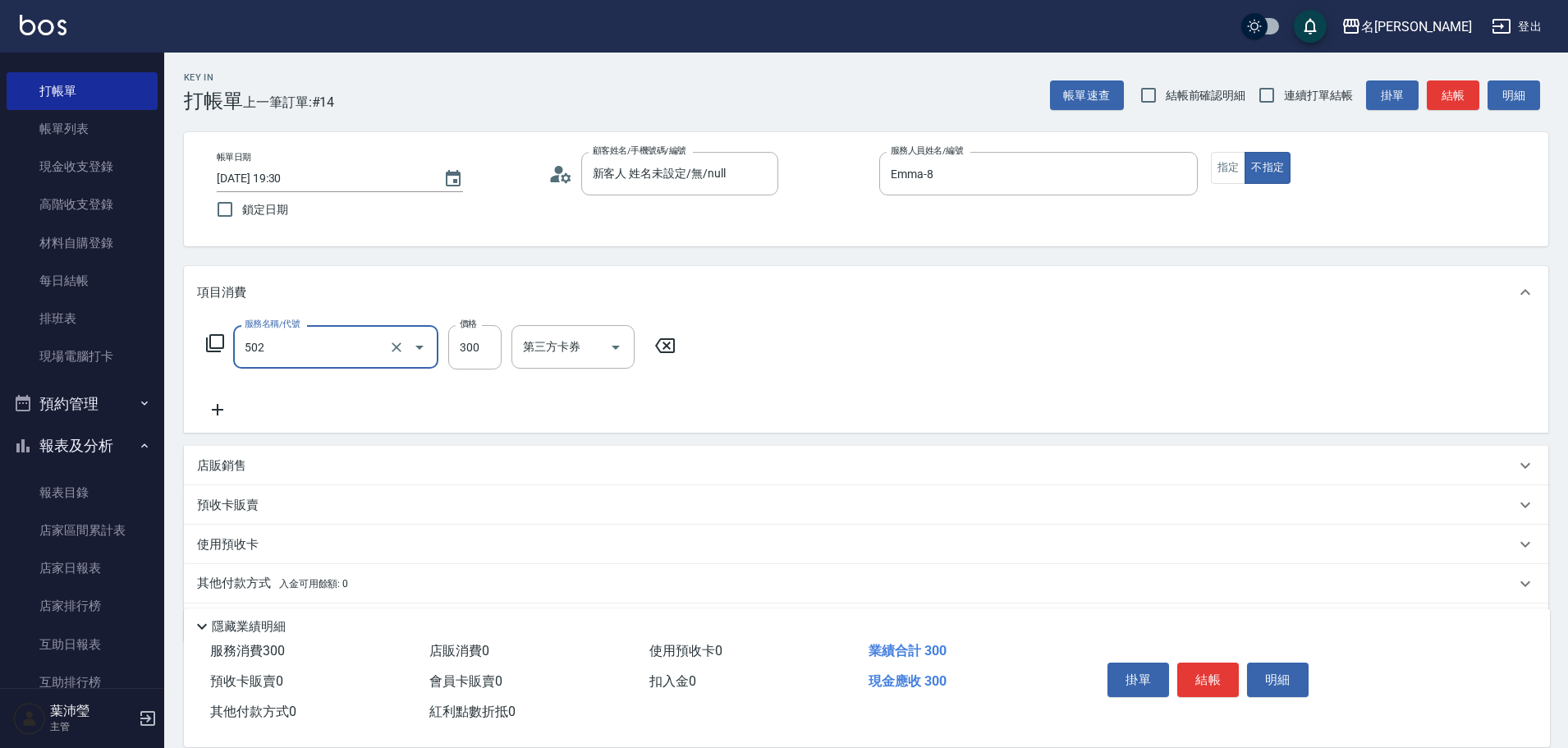
type input "洗髮(502)"
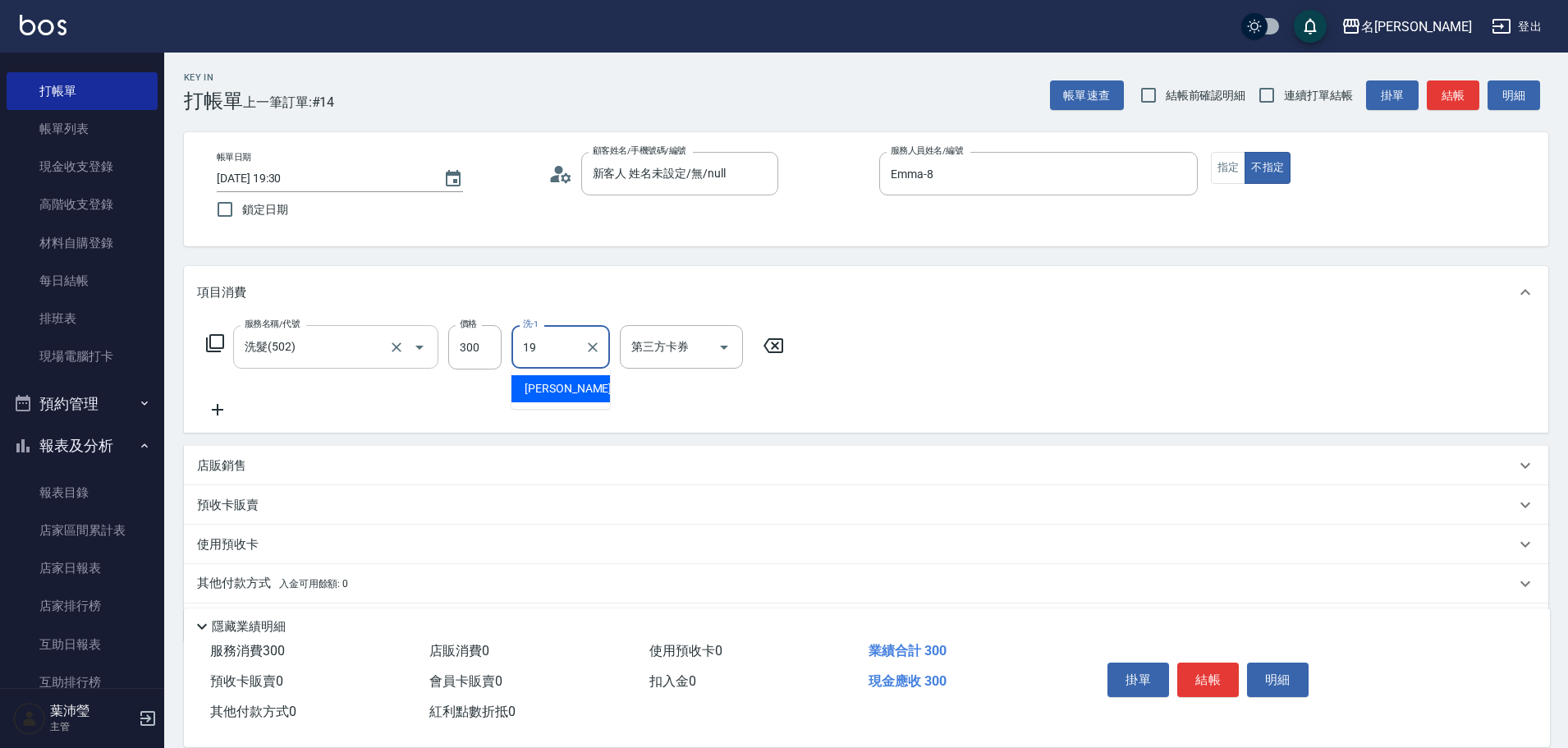
type input "[PERSON_NAME]-19"
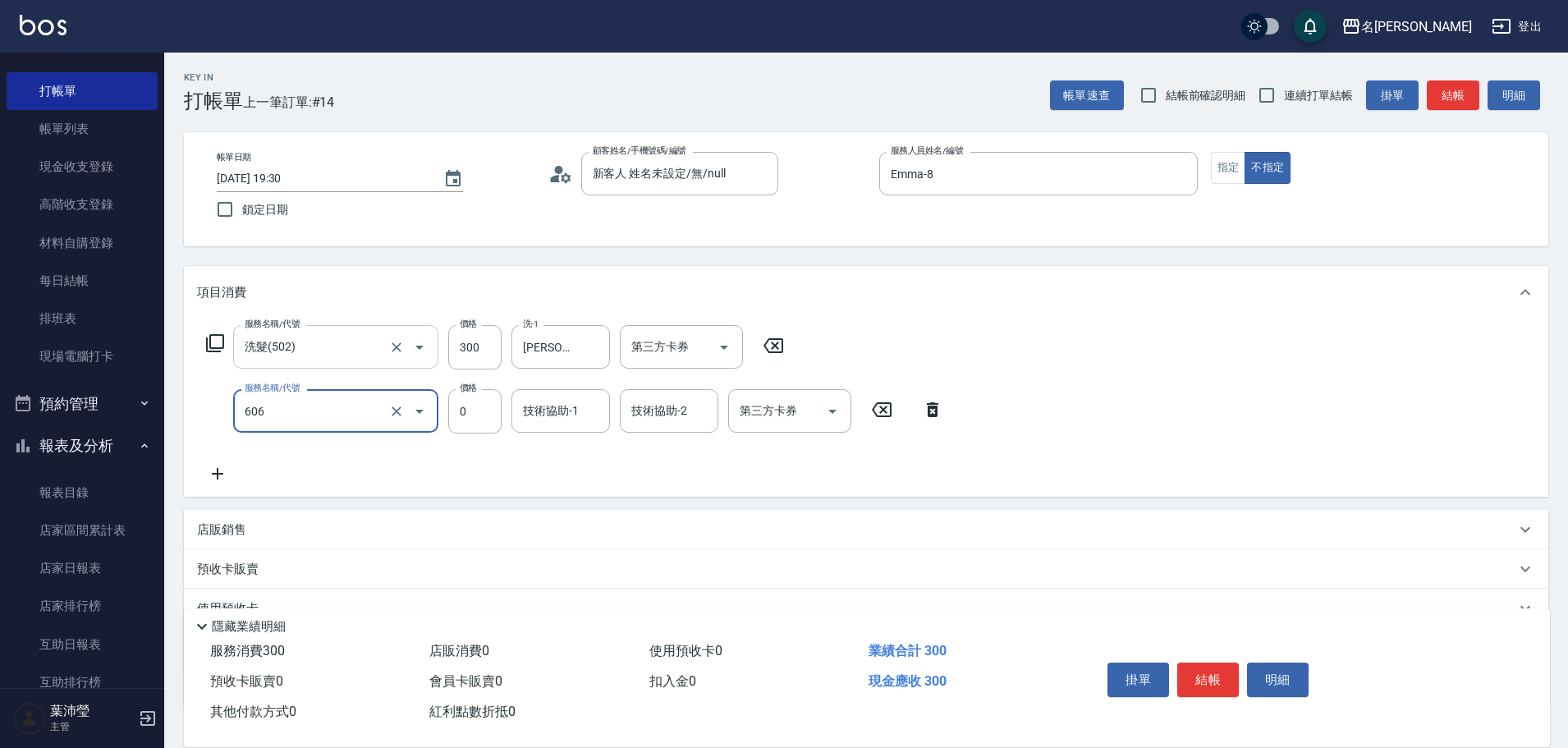
type input "蠟菊.魚子.磷脂.花儷.鑽石護髮(套餐)(606)"
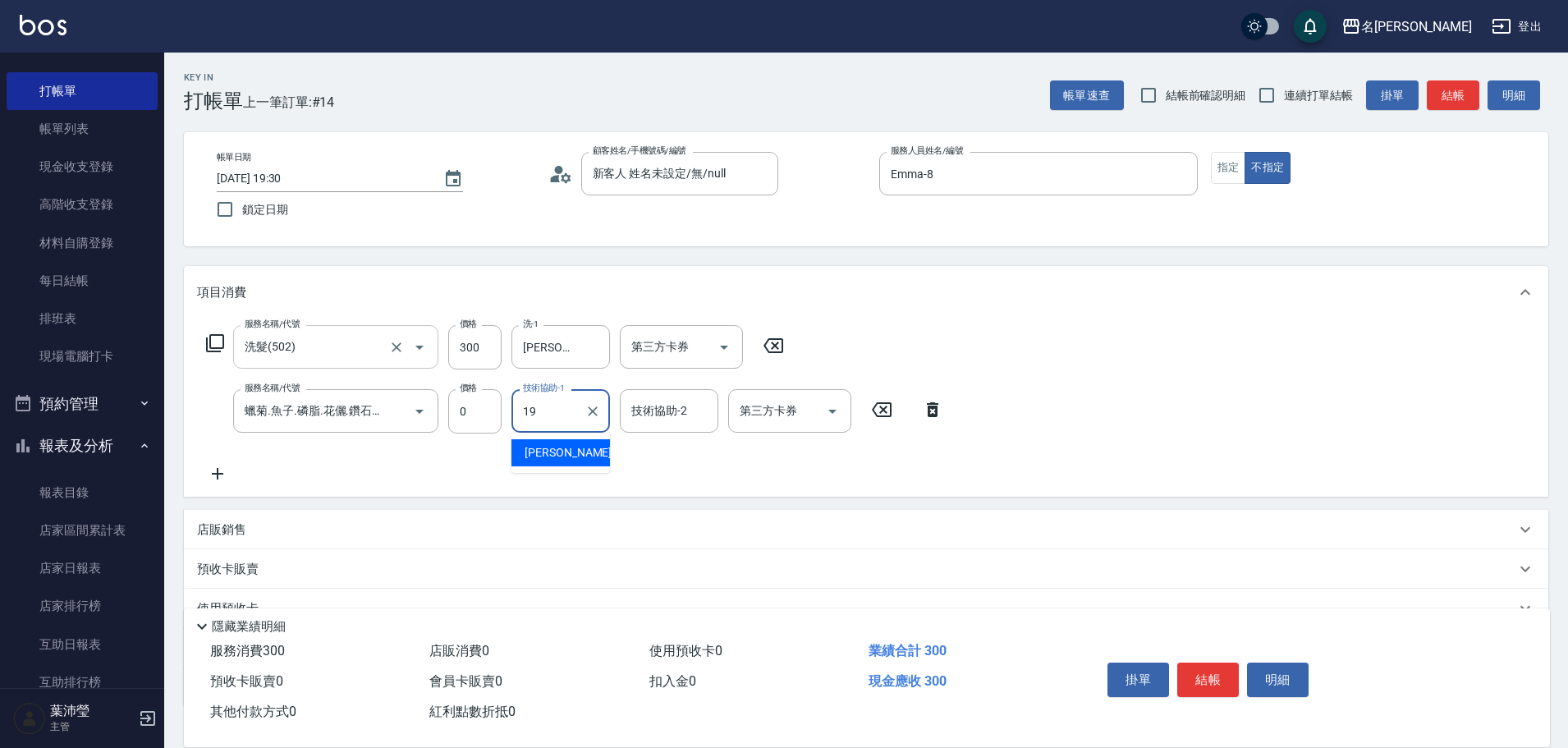
type input "[PERSON_NAME]-19"
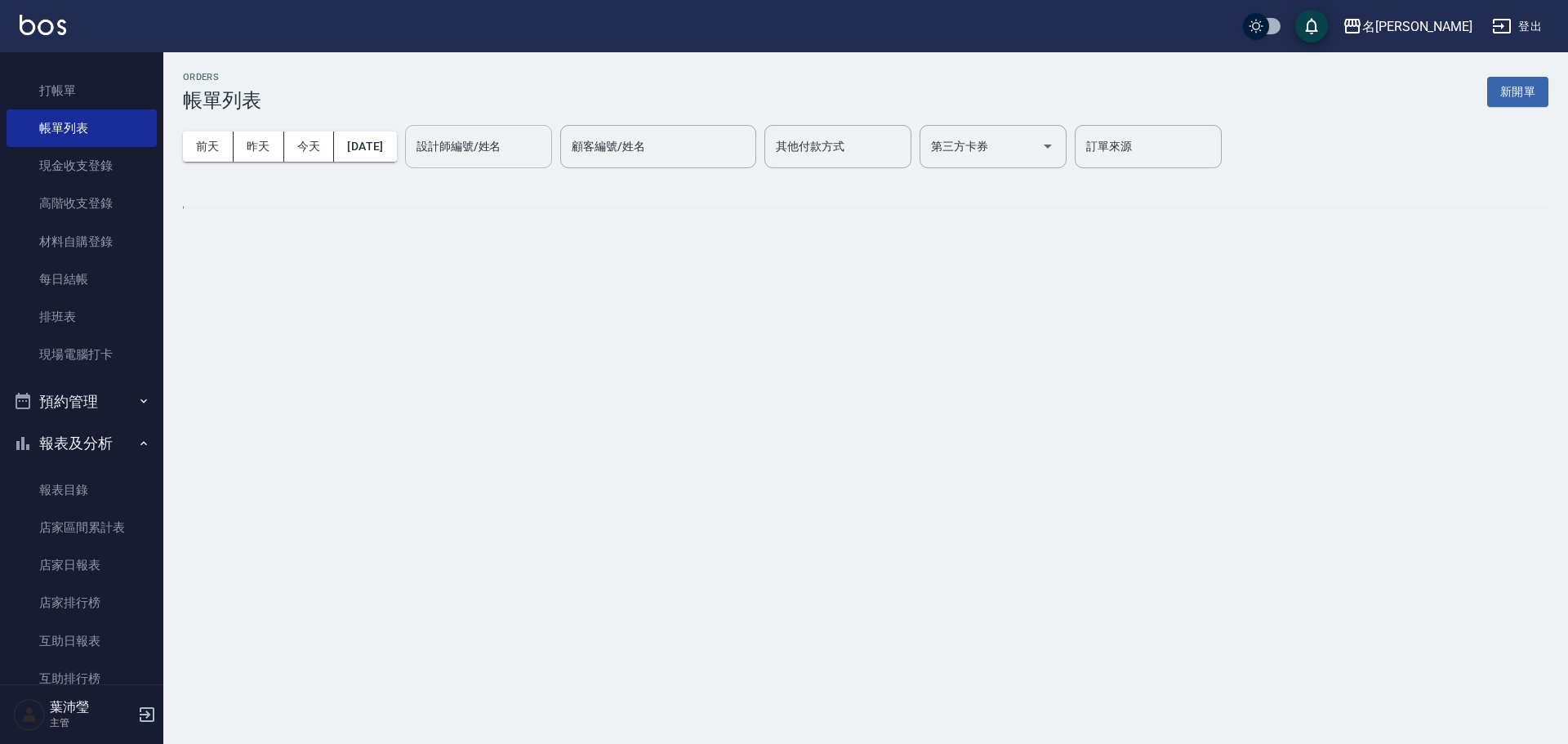
click at [485, 143] on input "設計師編號/姓名" at bounding box center [479, 146] width 132 height 29
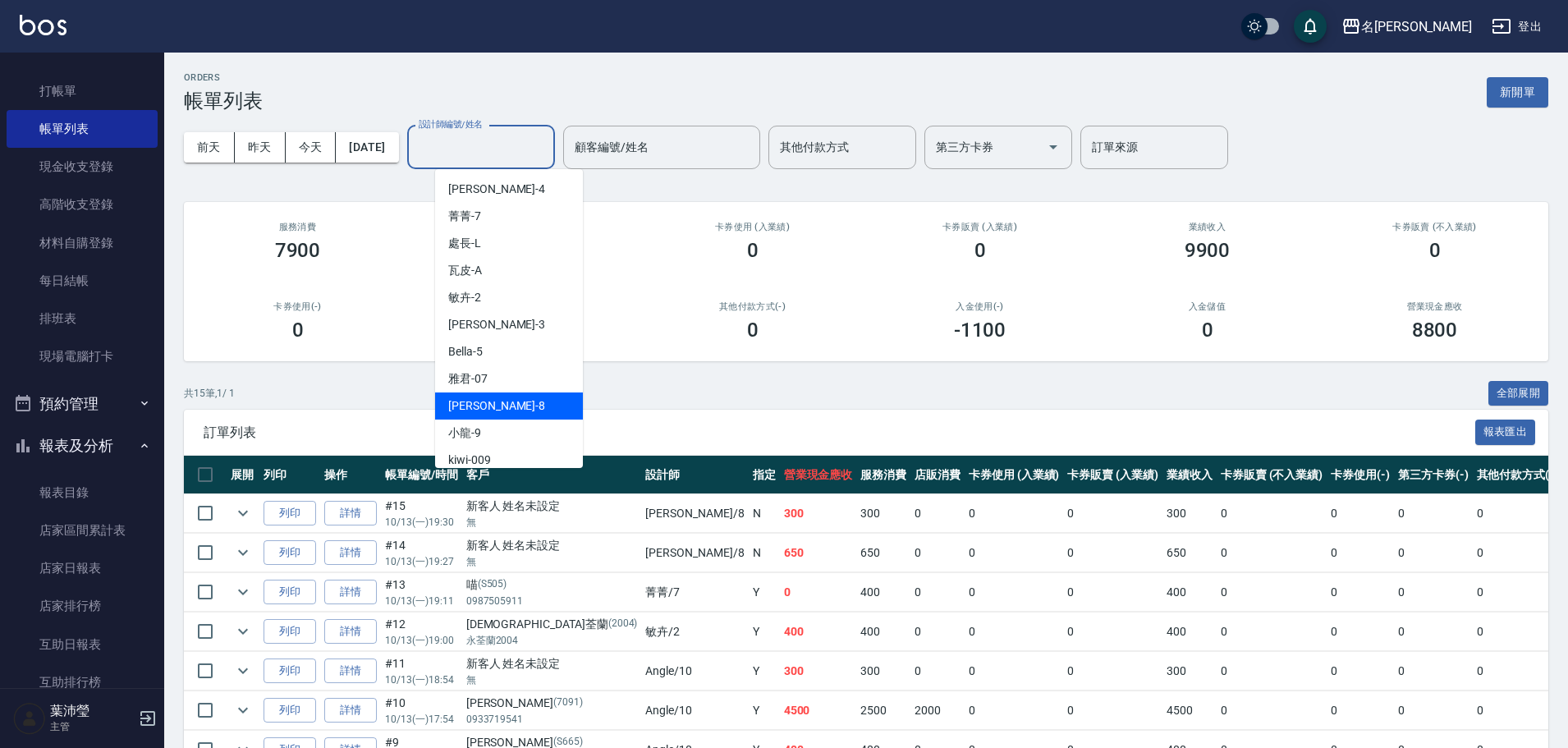
click at [469, 414] on span "Emma -8" at bounding box center [497, 406] width 97 height 17
type input "Emma-8"
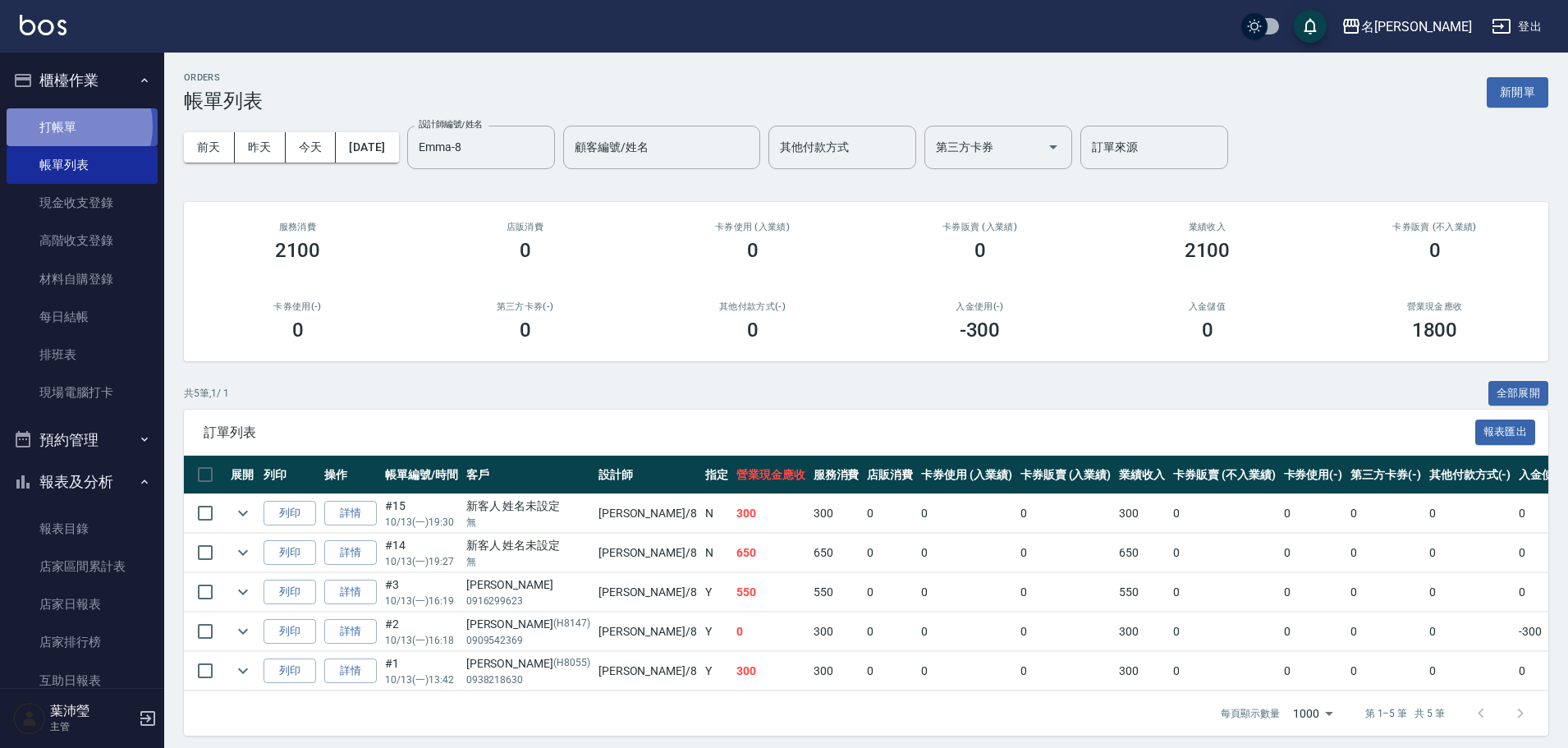
click at [70, 125] on link "打帳單" at bounding box center [81, 127] width 151 height 37
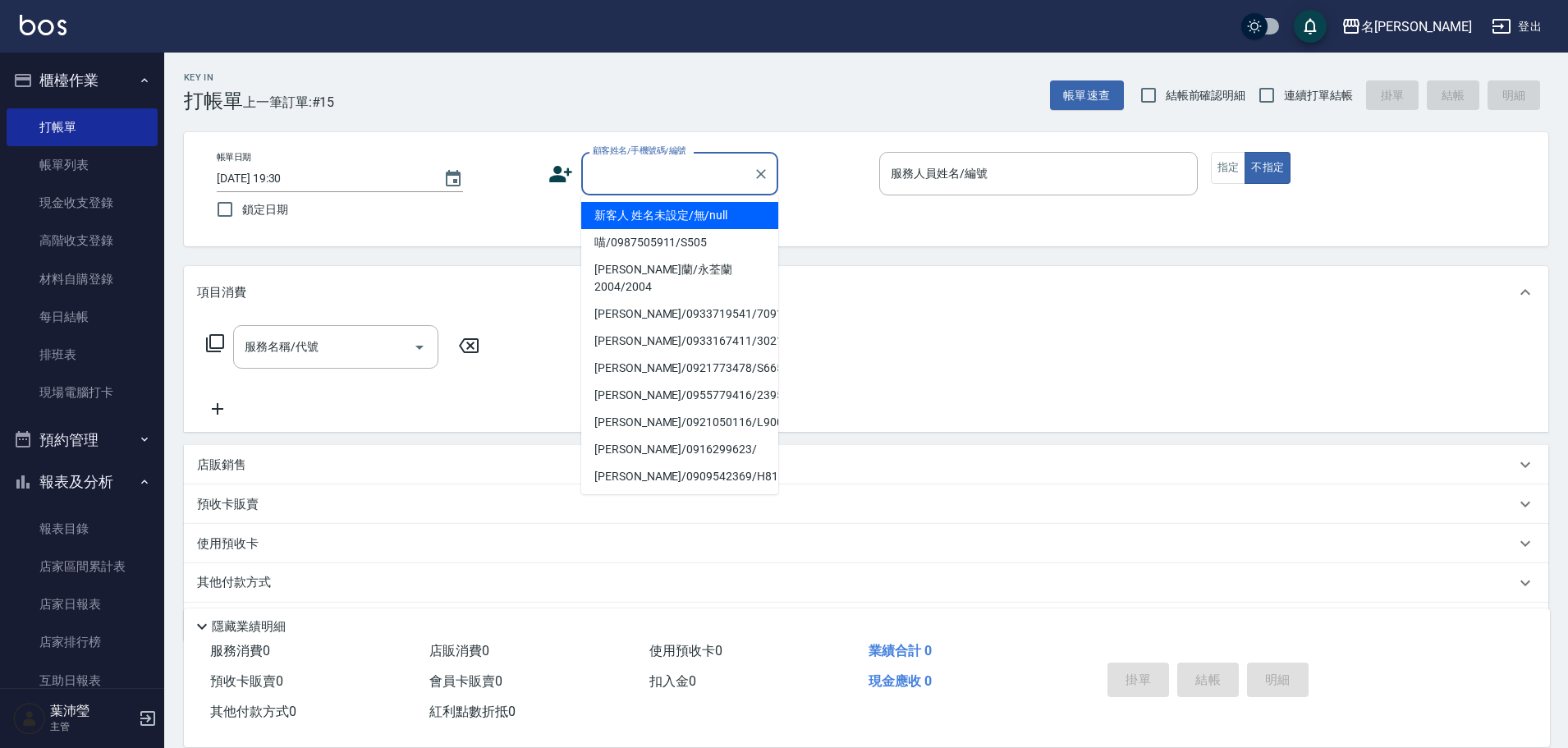
click at [592, 183] on input "顧客姓名/手機號碼/編號" at bounding box center [667, 173] width 157 height 29
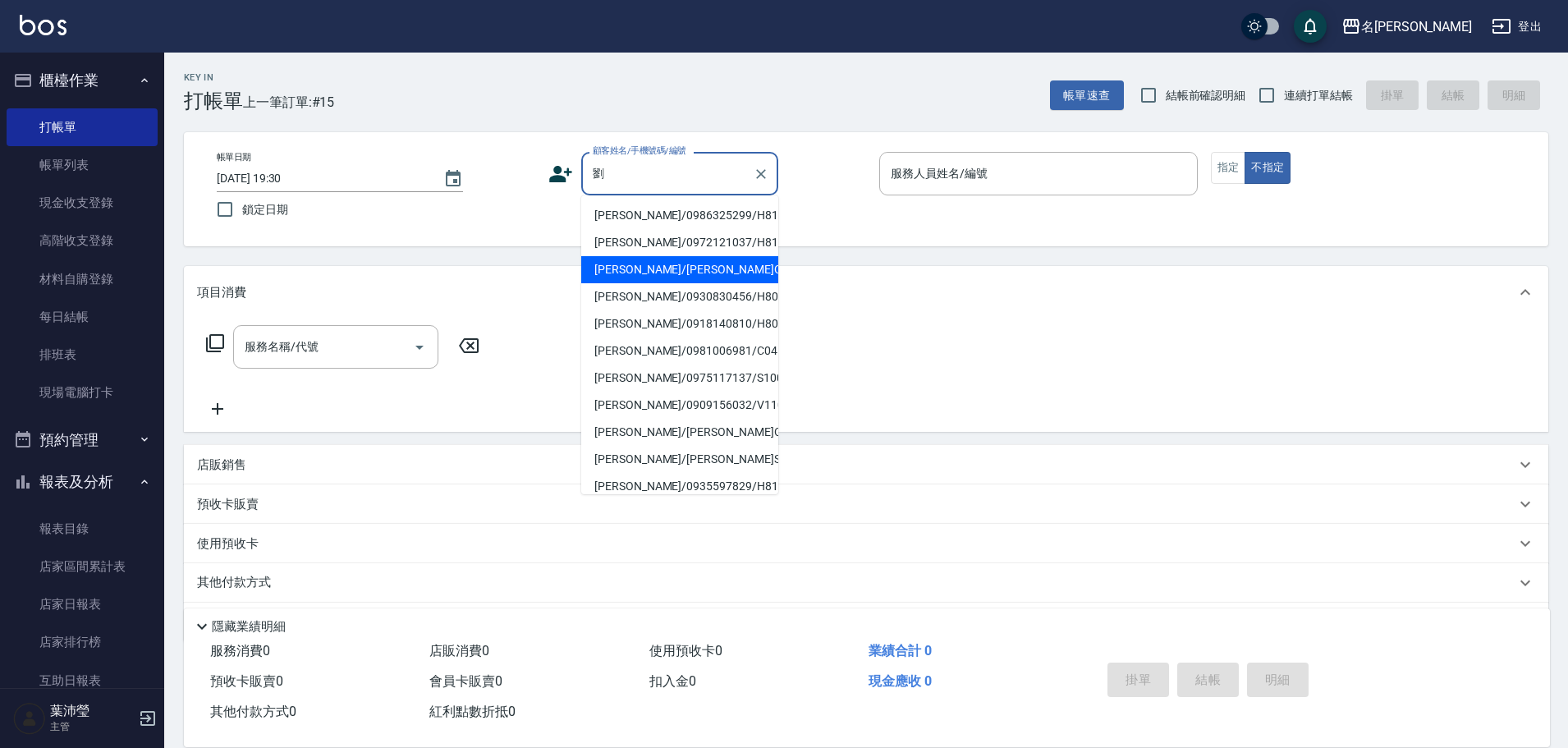
click at [661, 273] on li "[PERSON_NAME]/[PERSON_NAME]C0411/C0411" at bounding box center [680, 270] width 198 height 27
type input "[PERSON_NAME]/[PERSON_NAME]C0411/C0411"
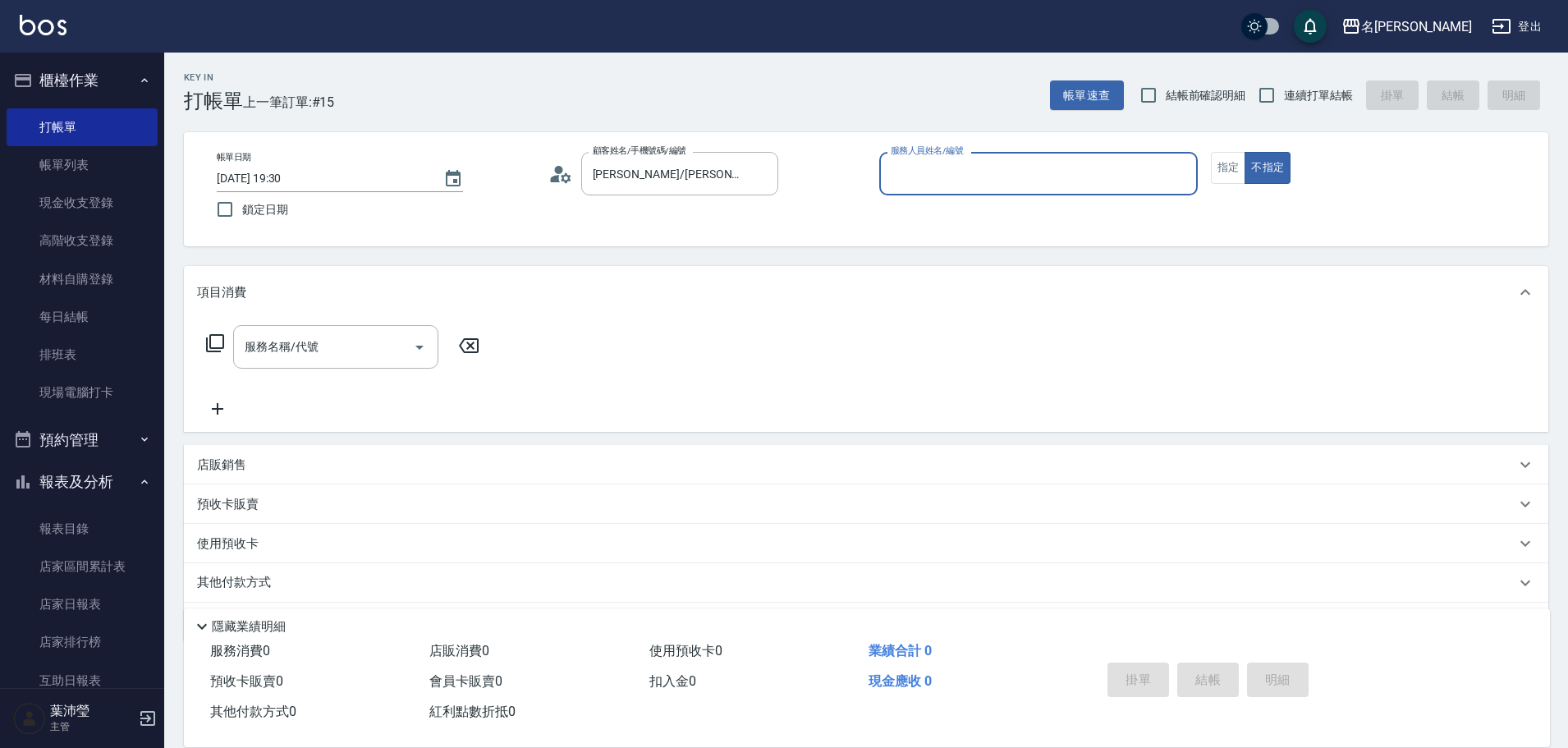
type input "Angle-10"
click at [1220, 169] on button "指定" at bounding box center [1229, 168] width 36 height 32
click at [212, 340] on icon at bounding box center [214, 343] width 20 height 20
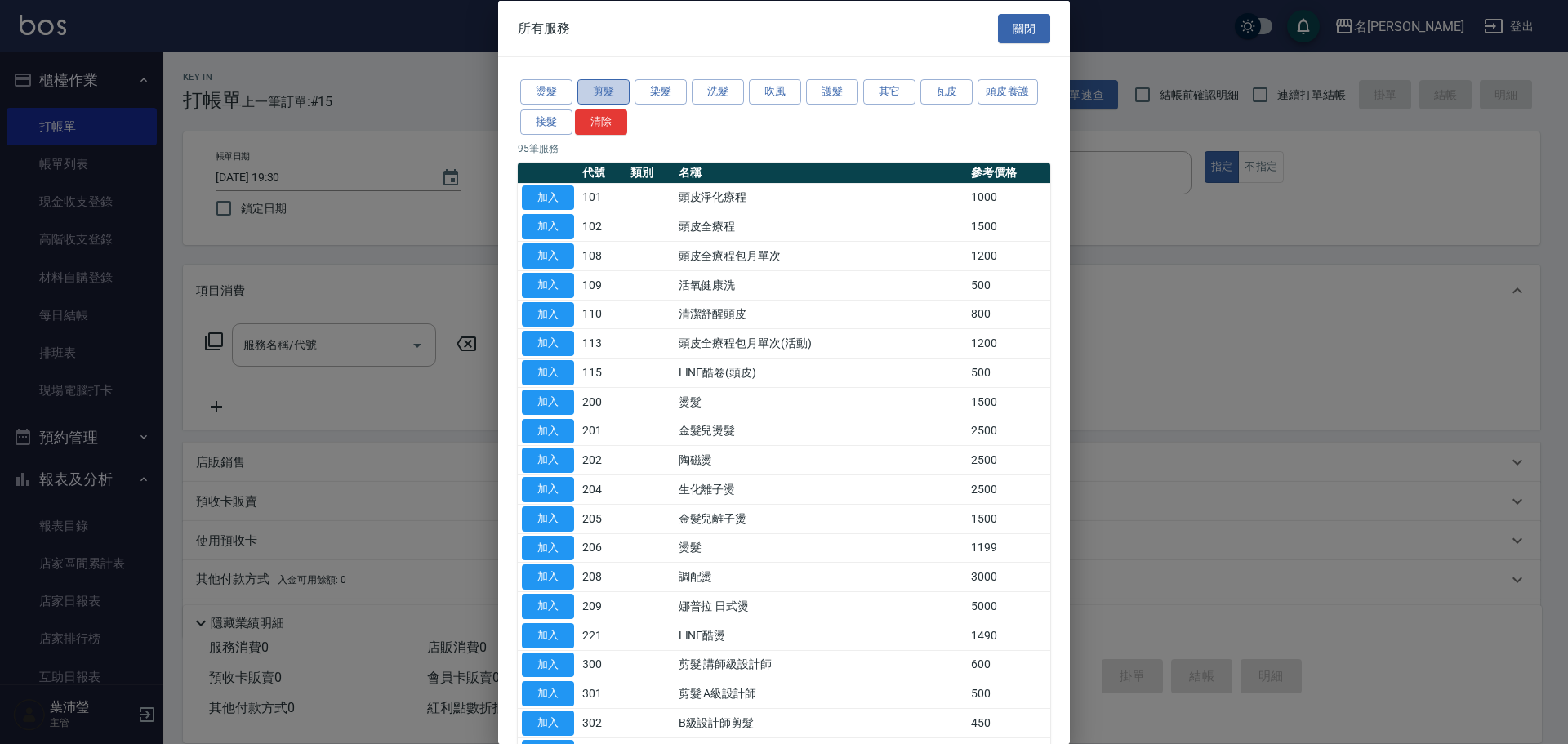
click at [604, 91] on button "剪髮" at bounding box center [603, 91] width 52 height 25
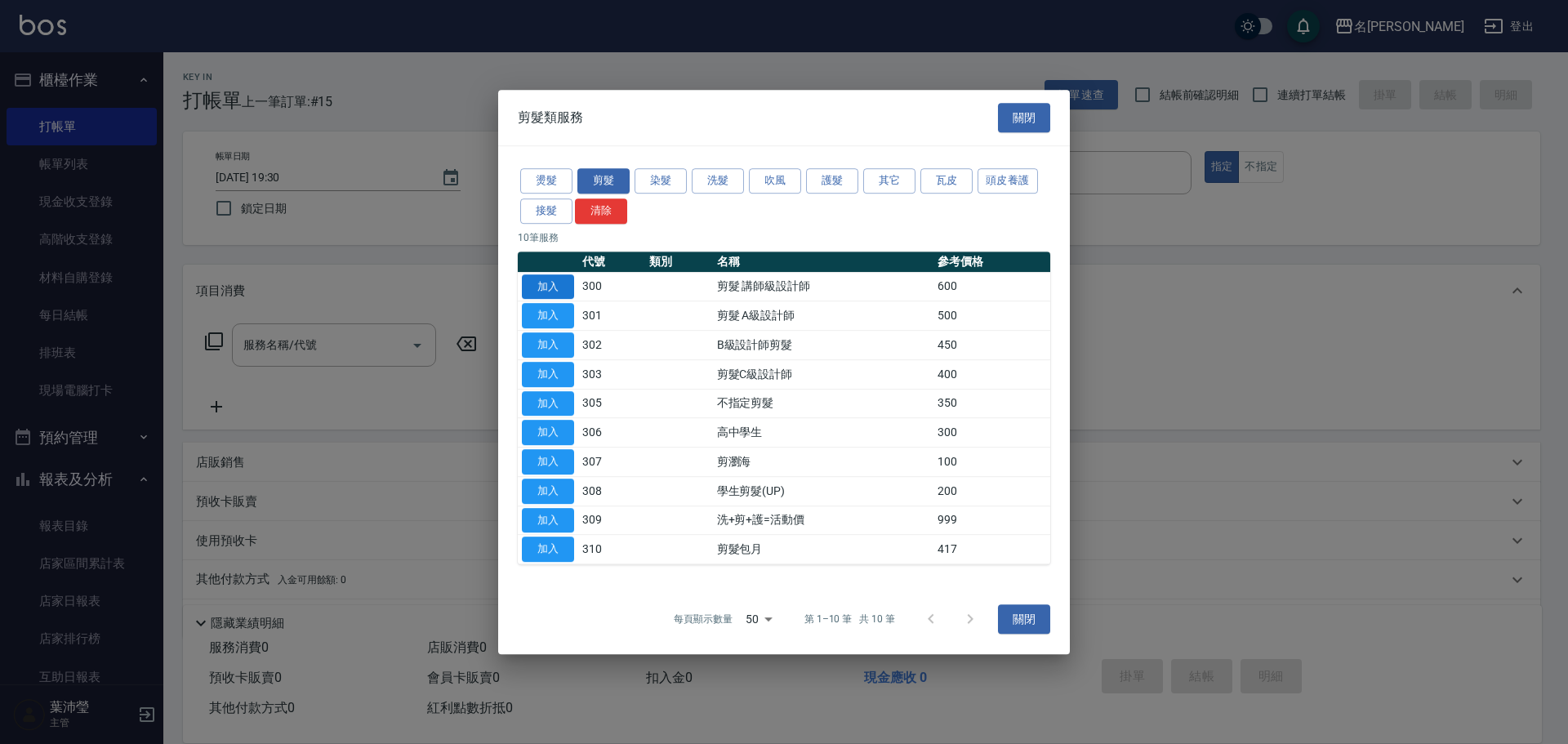
click at [556, 288] on button "加入" at bounding box center [547, 287] width 52 height 25
type input "剪髮 講師級設計師(300)"
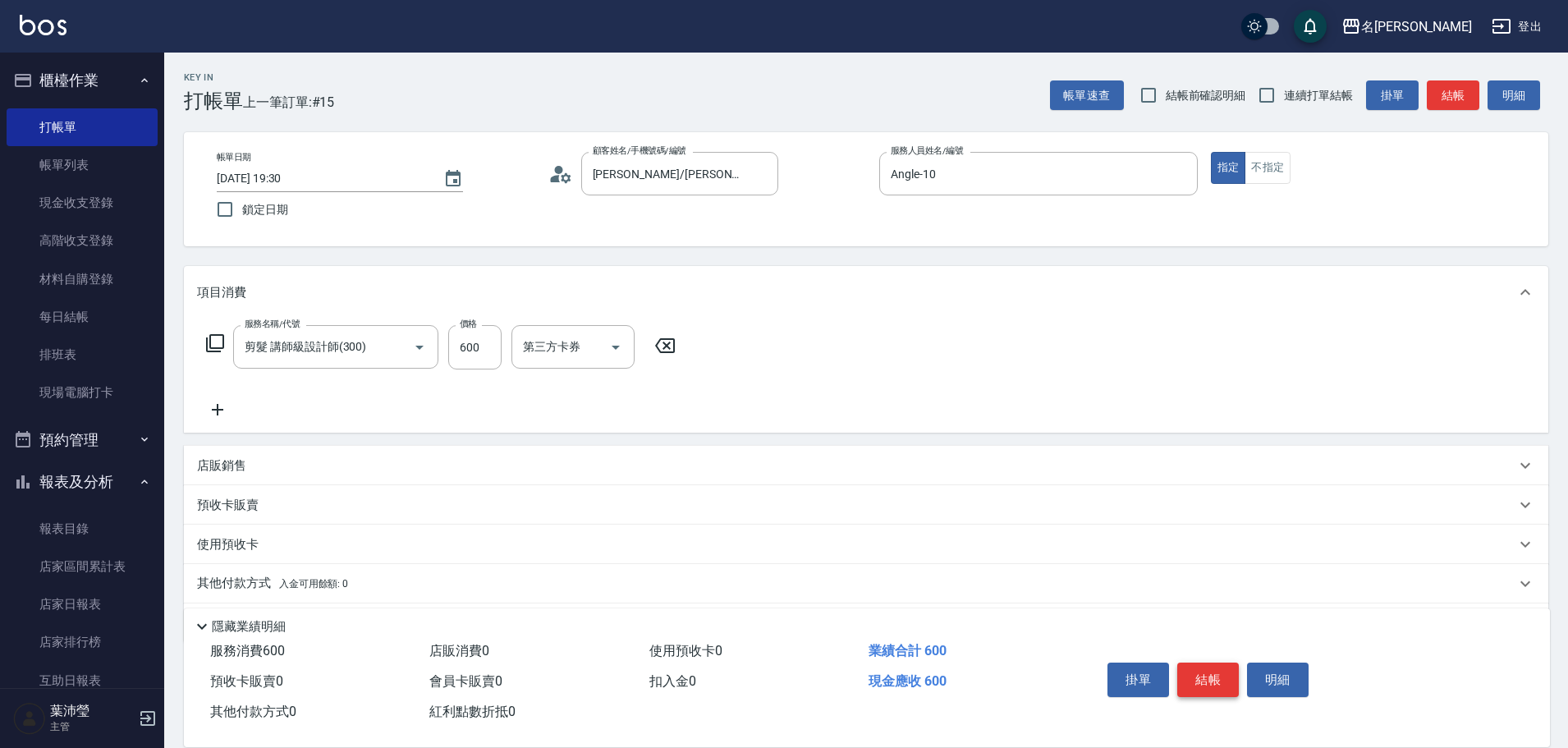
click at [1209, 675] on button "結帳" at bounding box center [1209, 680] width 62 height 35
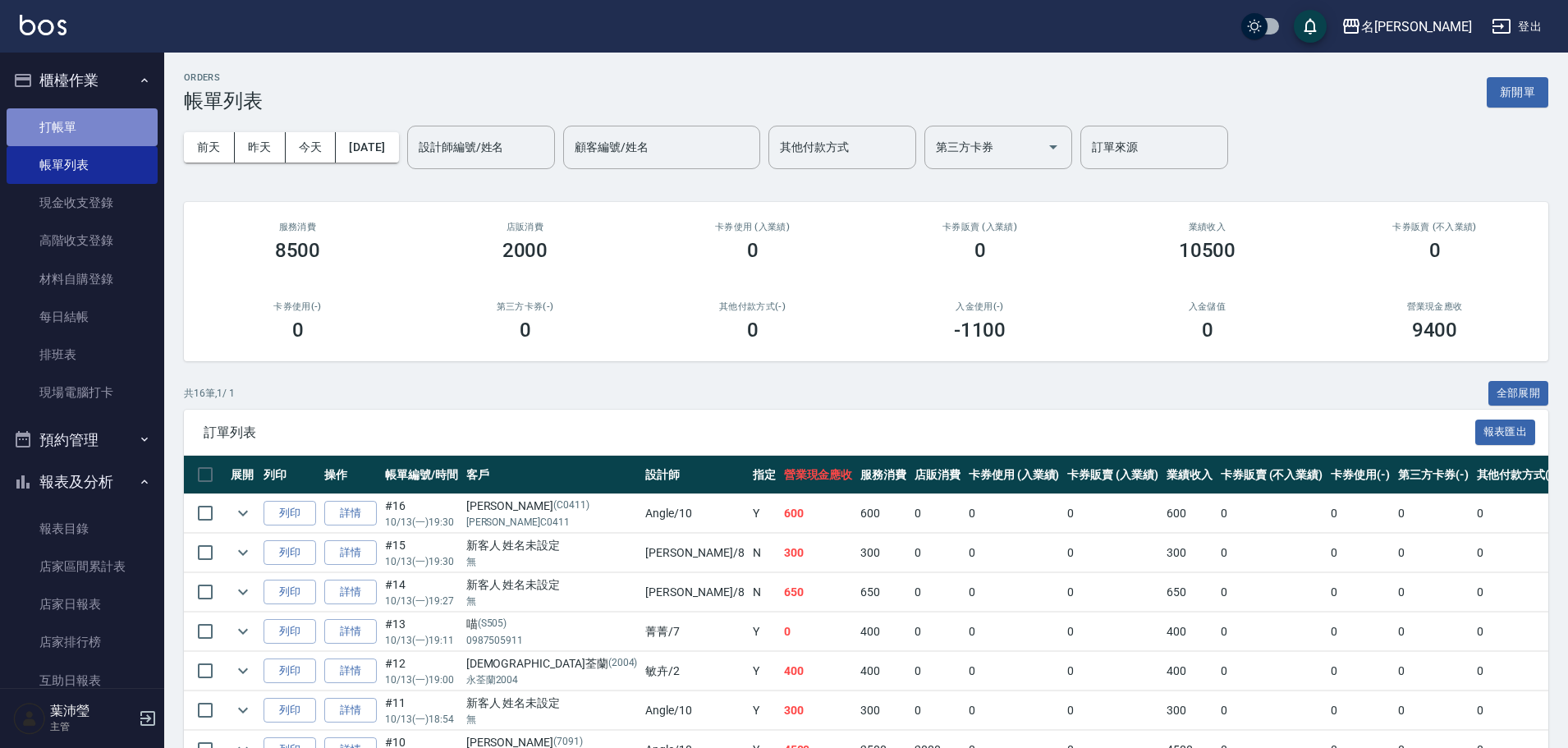
click at [123, 110] on link "打帳單" at bounding box center [81, 127] width 151 height 37
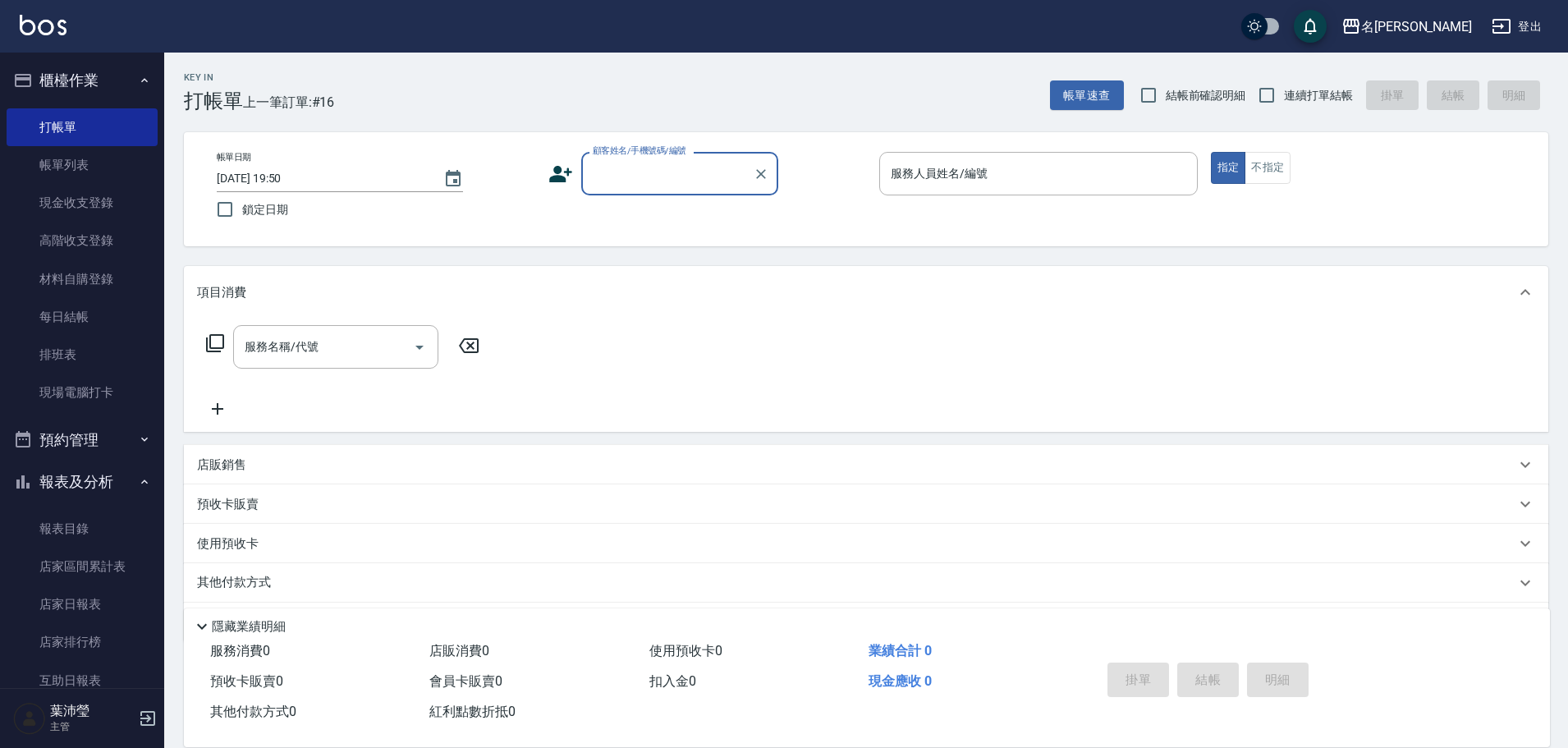
click at [675, 181] on input "顧客姓名/手機號碼/編號" at bounding box center [667, 173] width 157 height 29
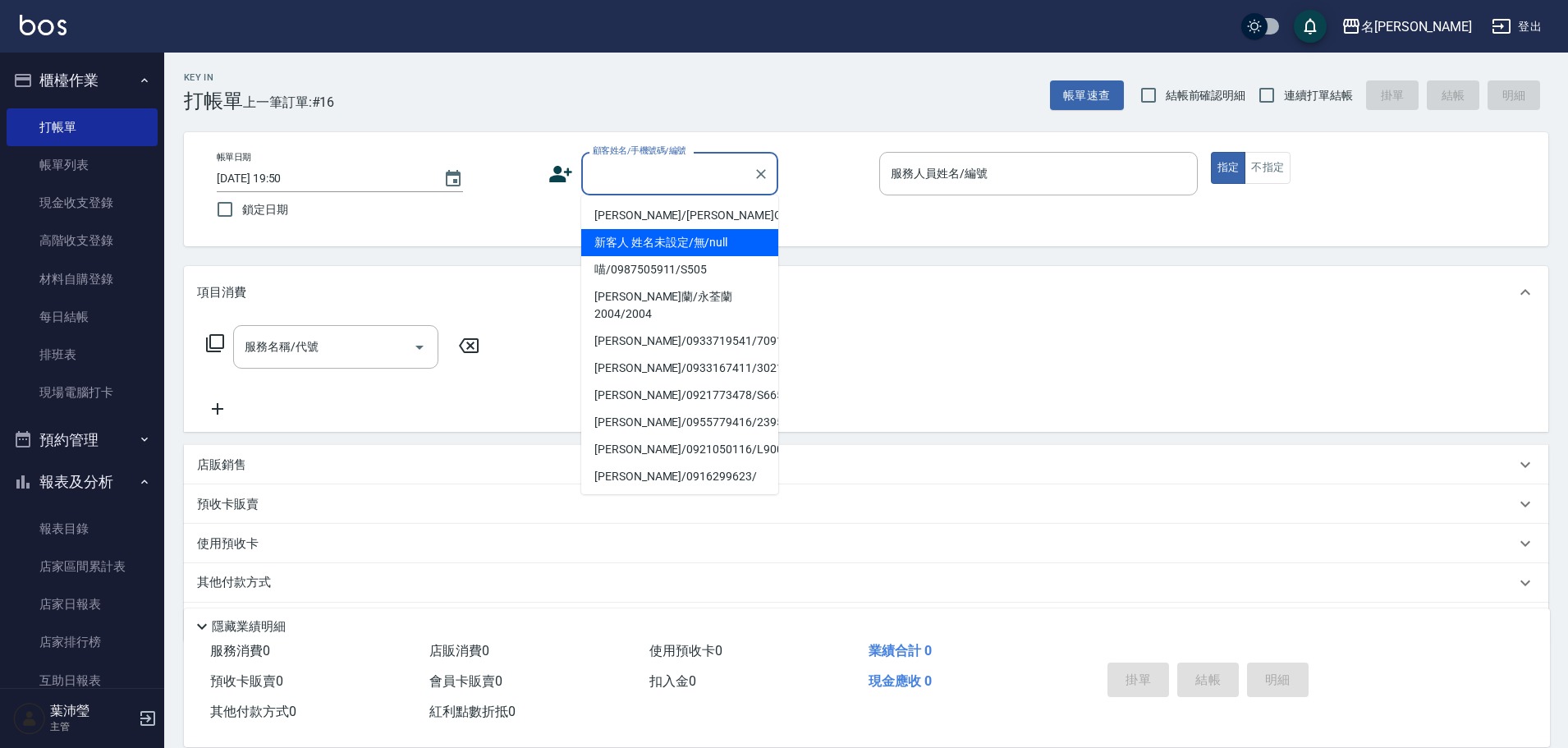
click at [679, 250] on li "新客人 姓名未設定/無/null" at bounding box center [680, 242] width 198 height 27
type input "新客人 姓名未設定/無/null"
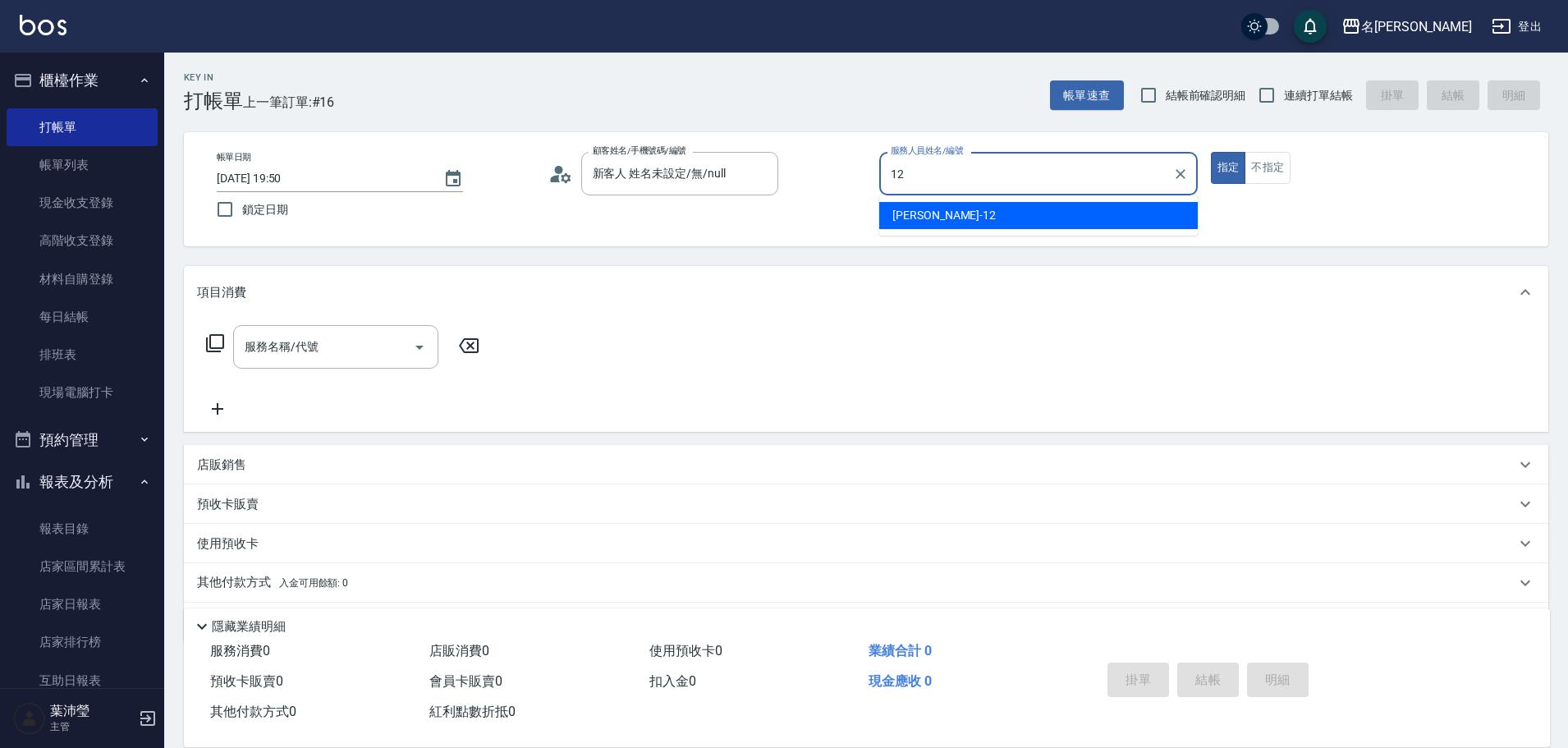
click at [995, 216] on div "[PERSON_NAME] -12" at bounding box center [1038, 215] width 318 height 27
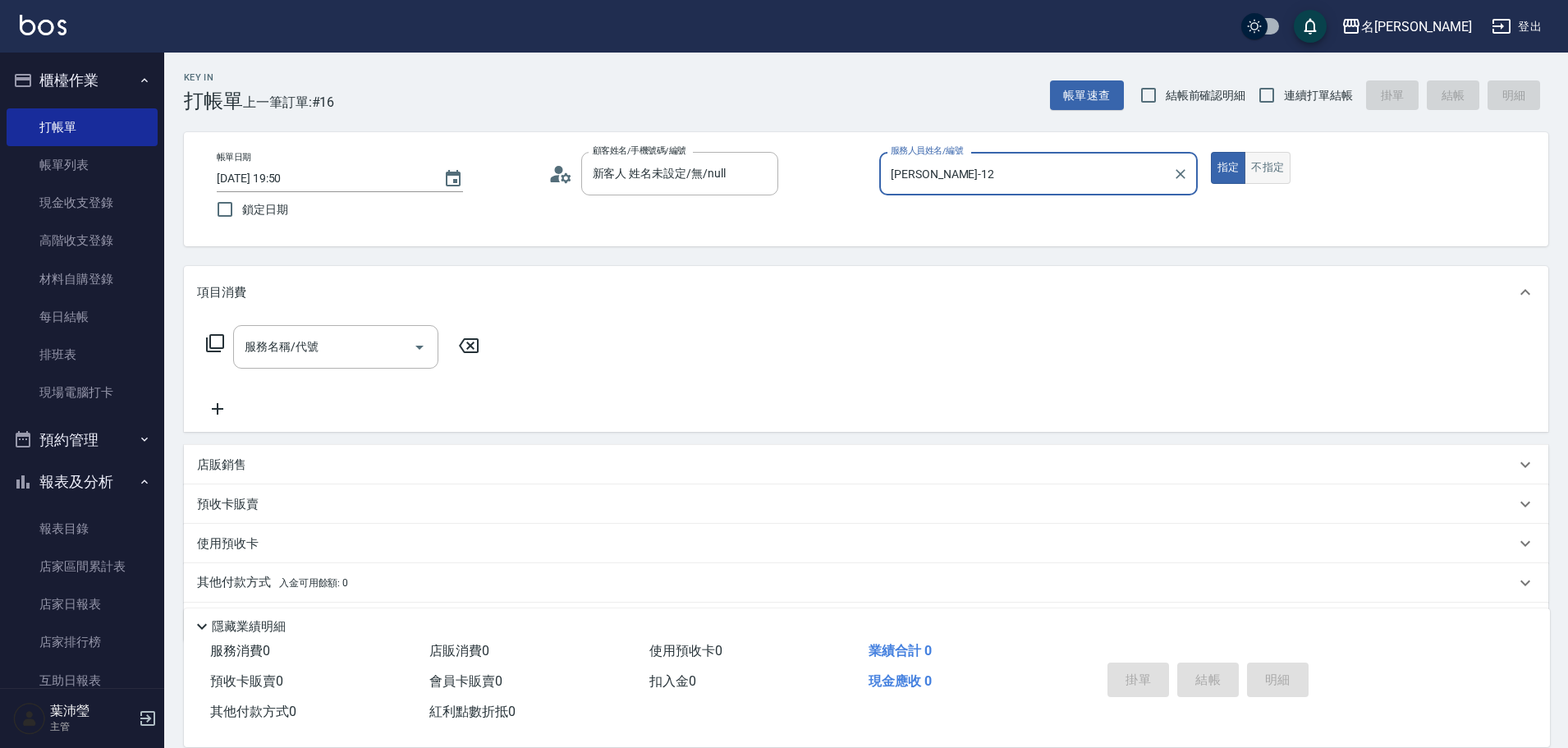
type input "[PERSON_NAME]-12"
click at [1264, 169] on button "不指定" at bounding box center [1268, 168] width 46 height 32
click at [214, 339] on icon at bounding box center [214, 343] width 20 height 20
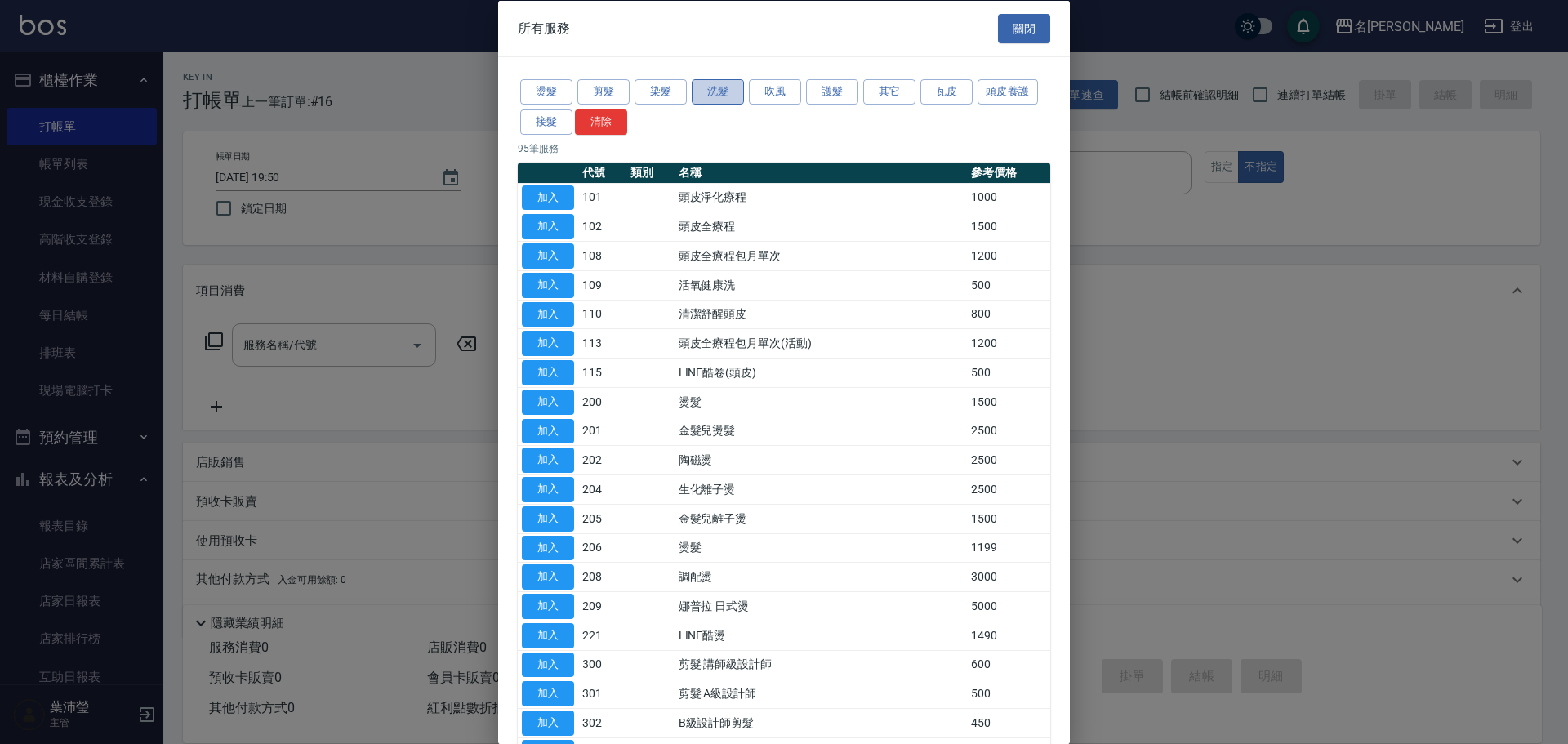
click at [714, 93] on button "洗髮" at bounding box center [718, 91] width 52 height 25
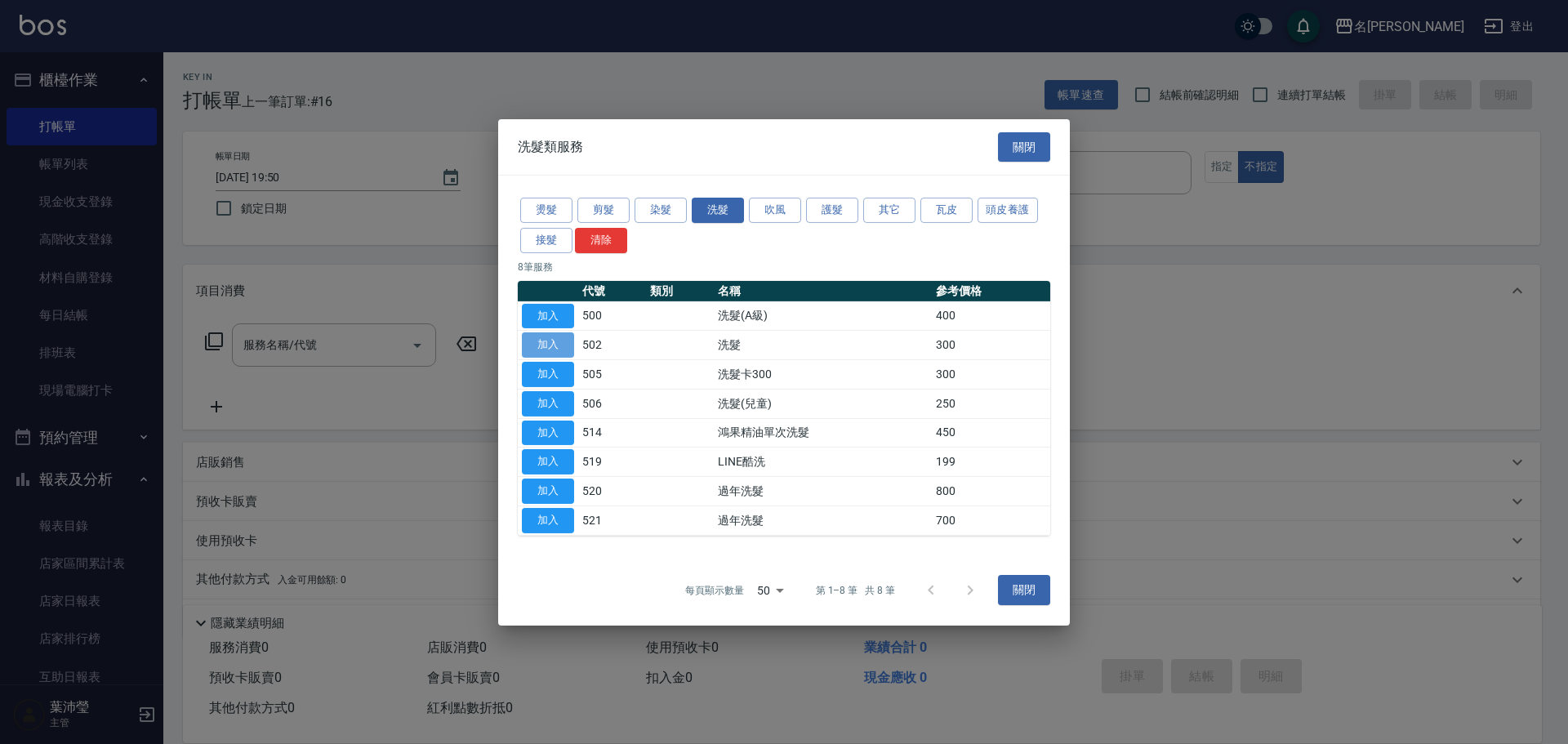
drag, startPoint x: 561, startPoint y: 343, endPoint x: 332, endPoint y: 321, distance: 230.1
click at [561, 343] on button "加入" at bounding box center [547, 345] width 52 height 25
type input "洗髮(502)"
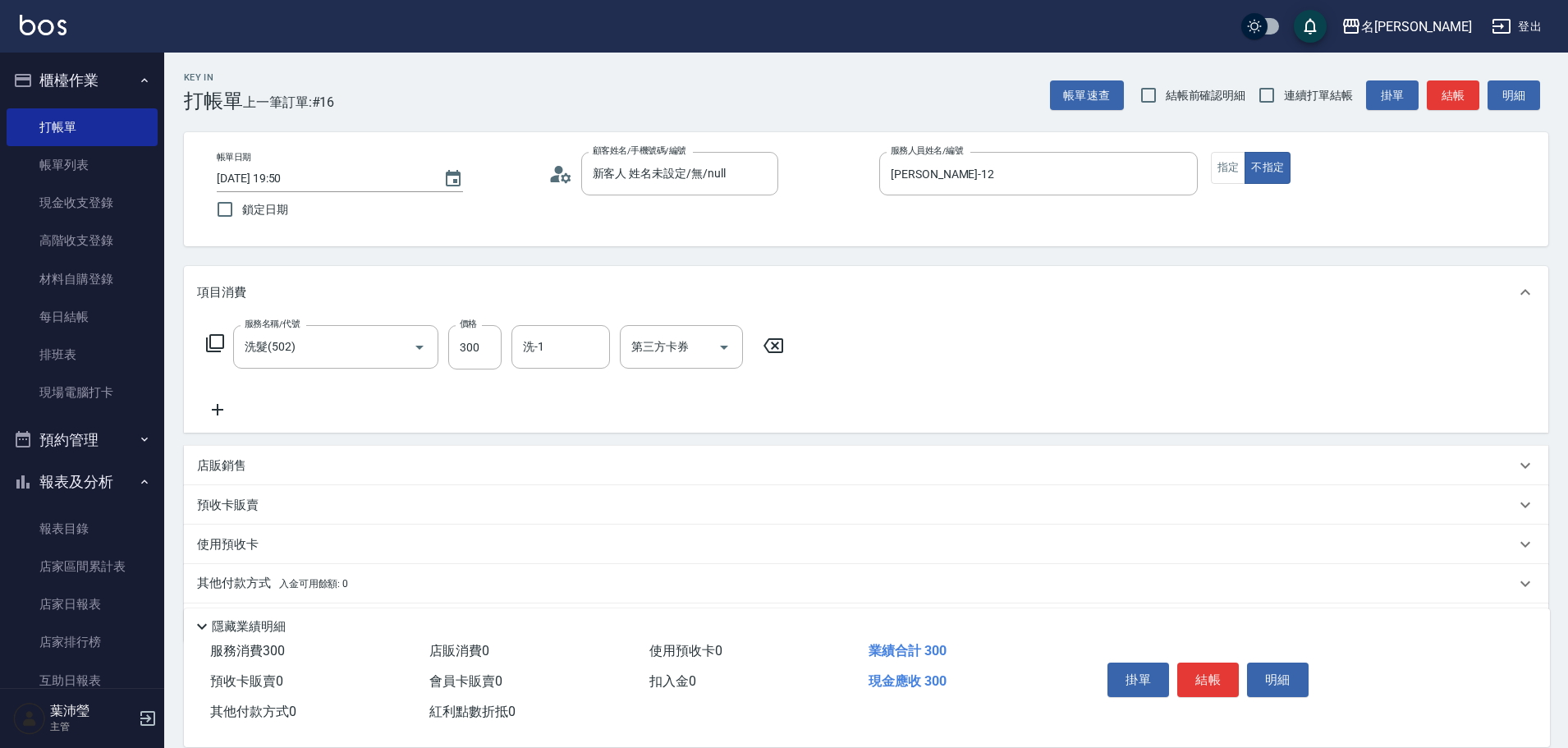
click at [210, 344] on icon at bounding box center [214, 343] width 18 height 18
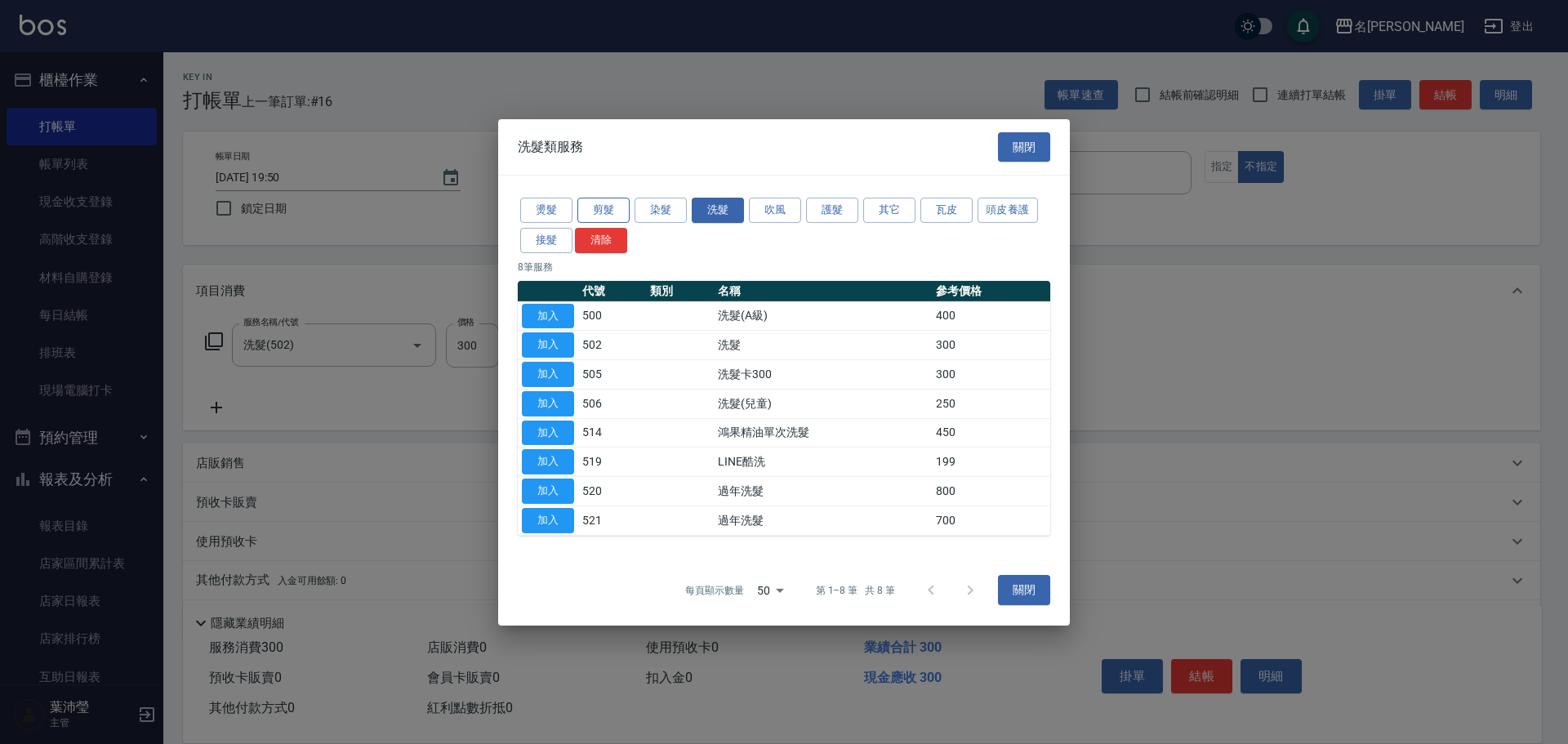
click at [602, 204] on button "剪髮" at bounding box center [603, 210] width 52 height 25
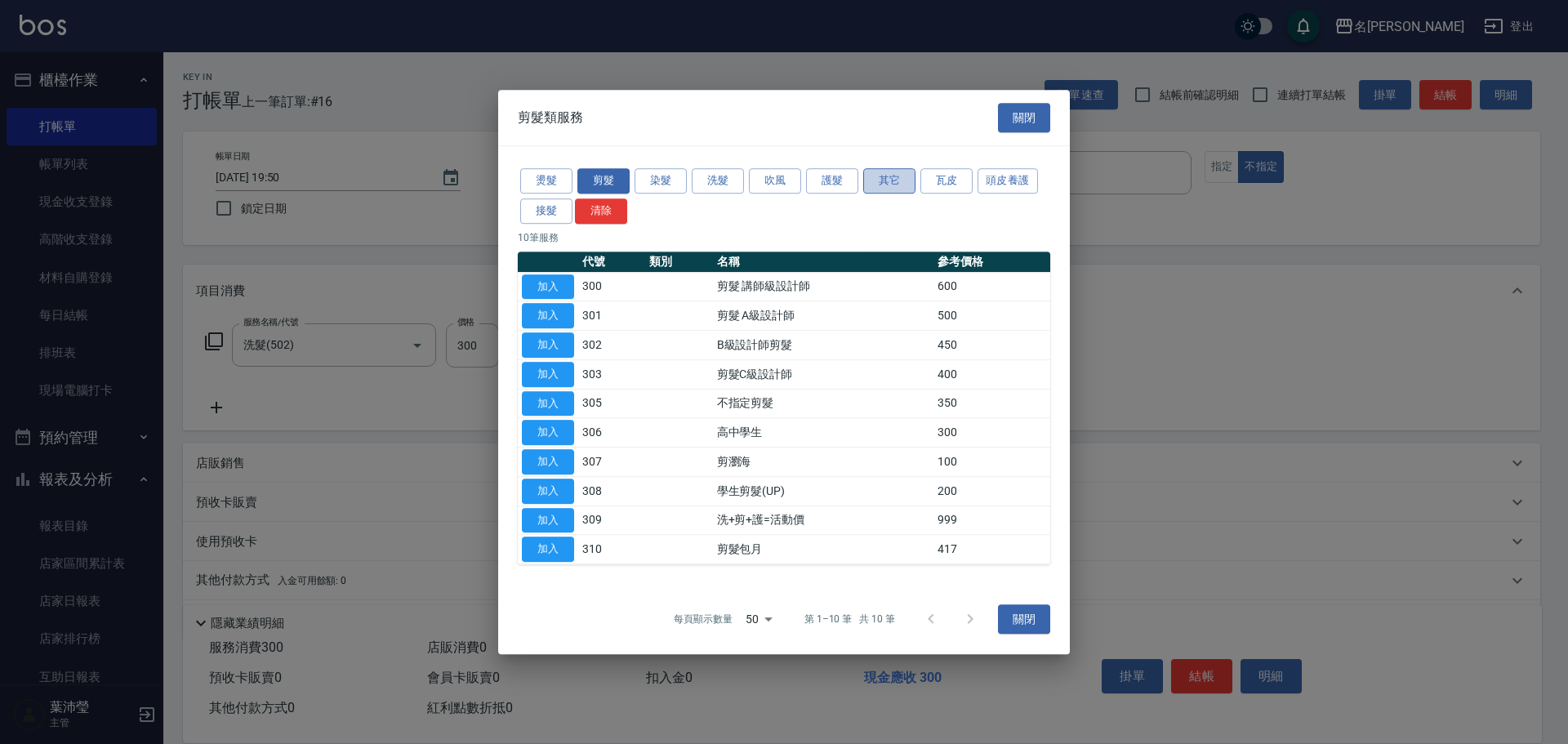
click at [889, 186] on button "其它" at bounding box center [889, 181] width 52 height 25
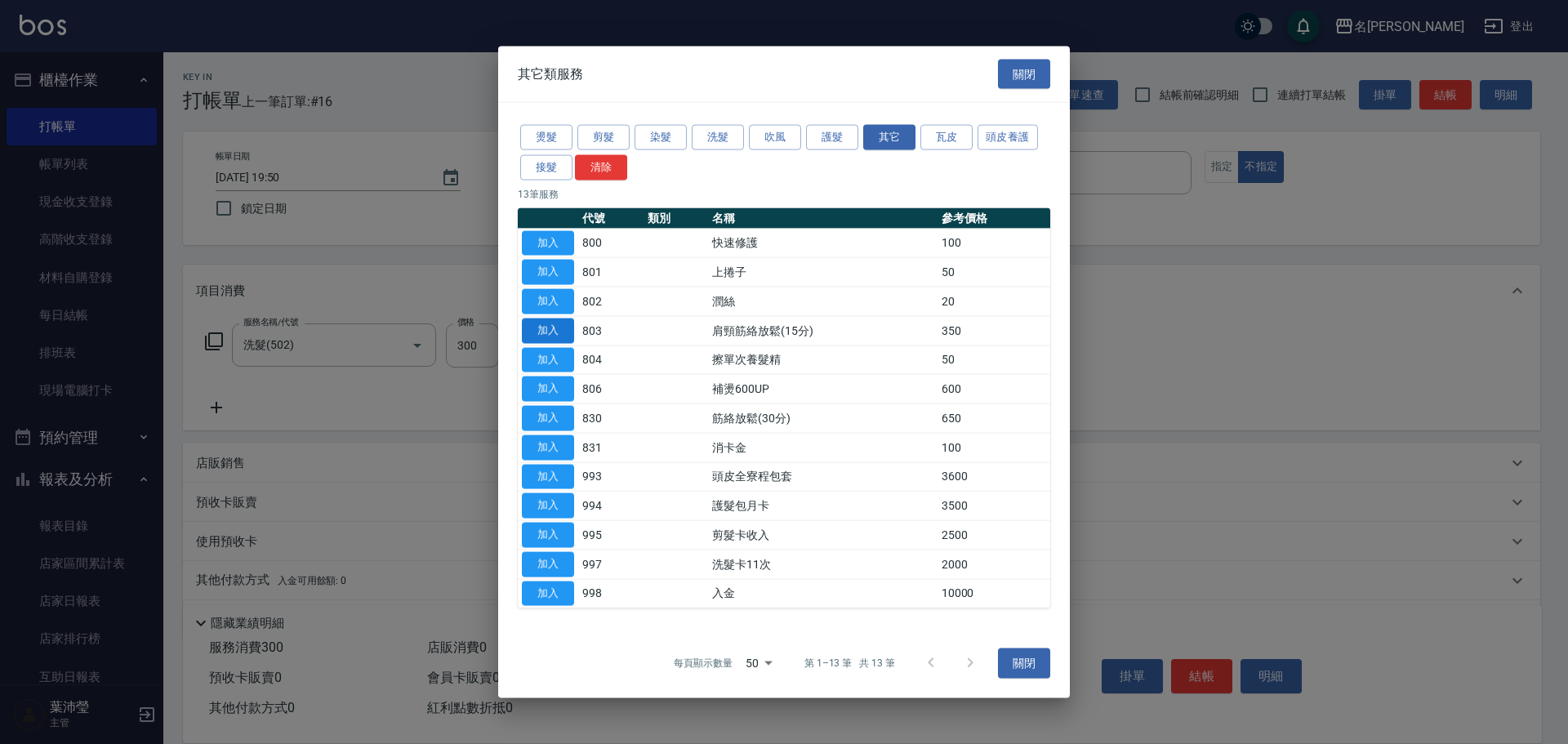
click at [548, 326] on button "加入" at bounding box center [547, 330] width 52 height 25
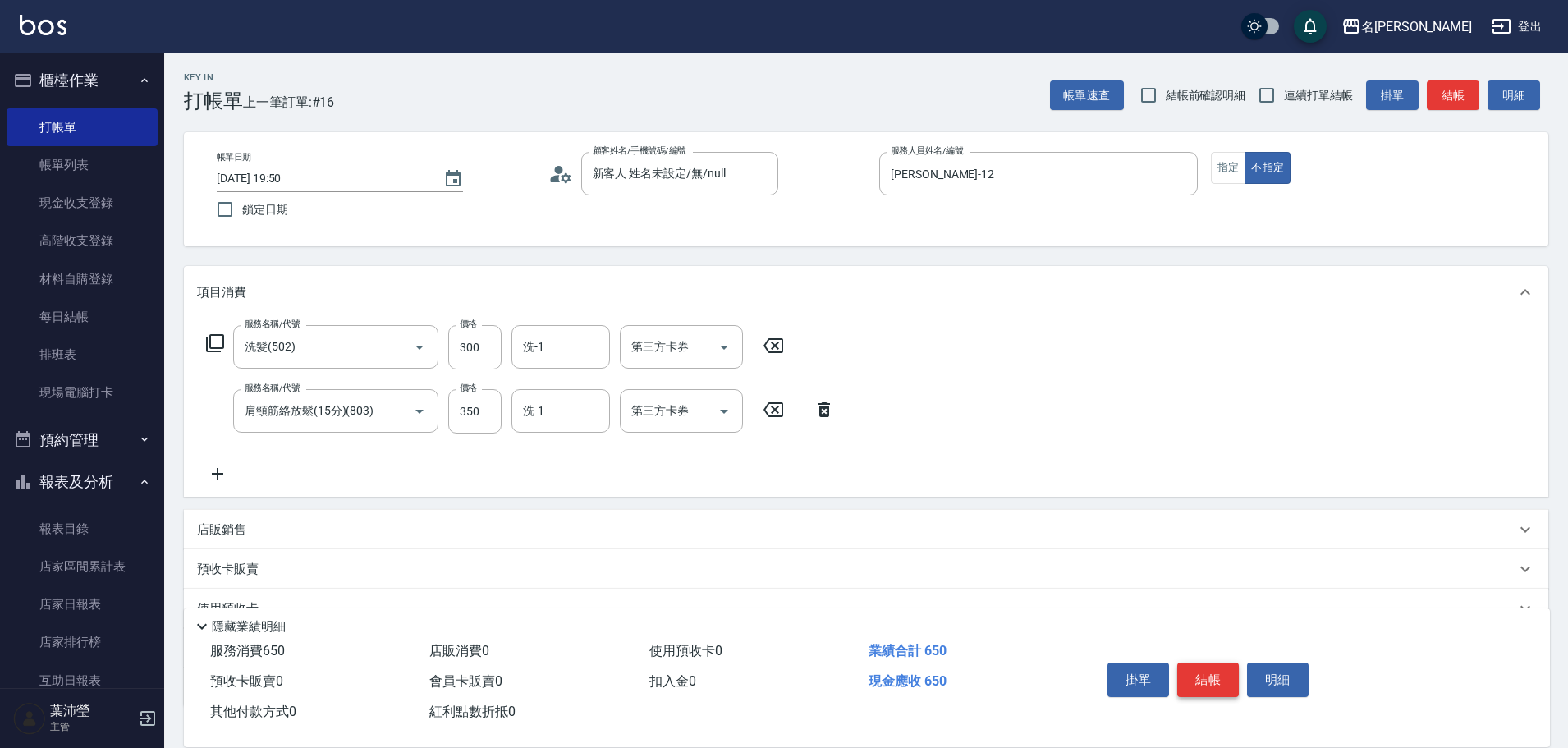
click at [1216, 663] on button "結帳" at bounding box center [1209, 680] width 62 height 35
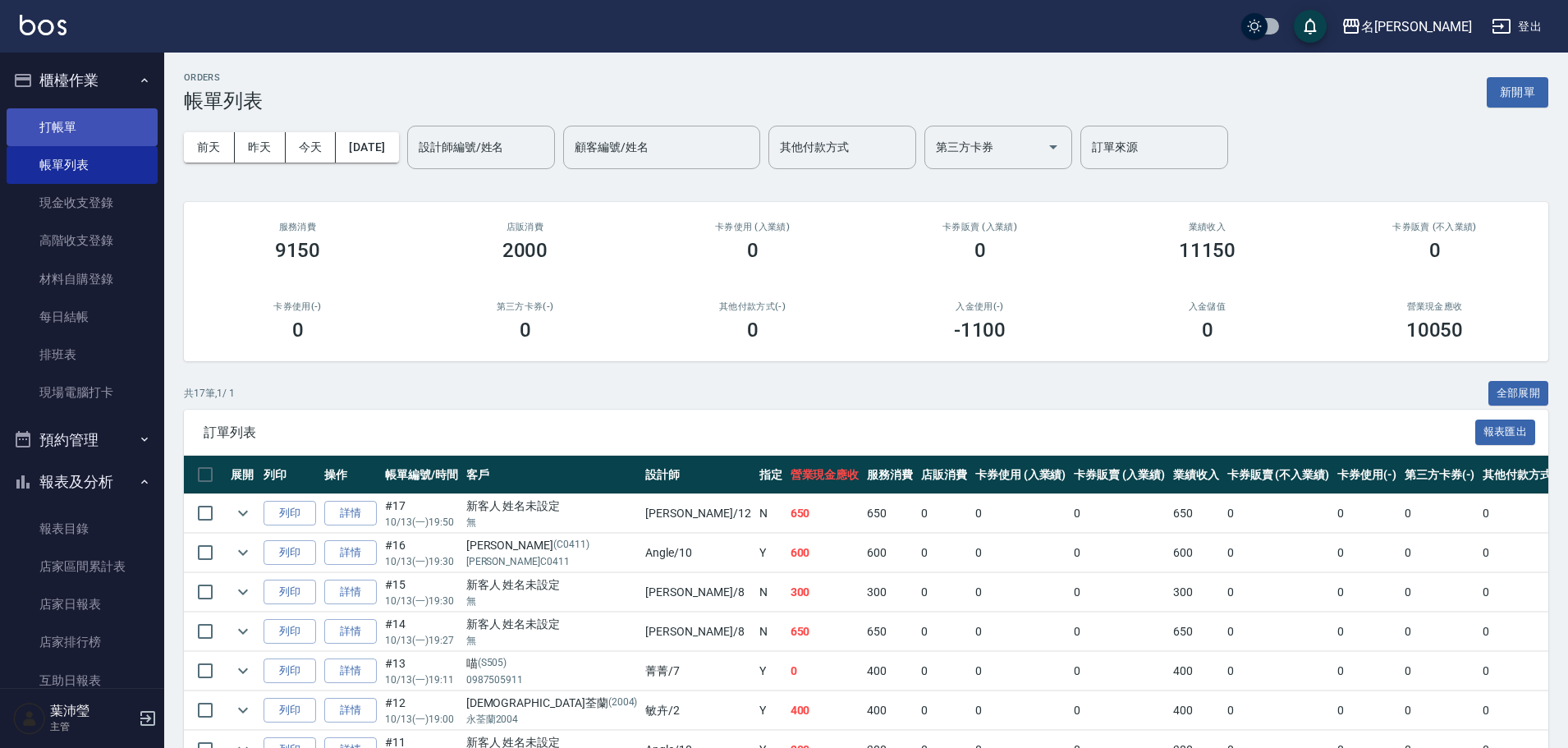
click at [35, 124] on link "打帳單" at bounding box center [81, 127] width 151 height 37
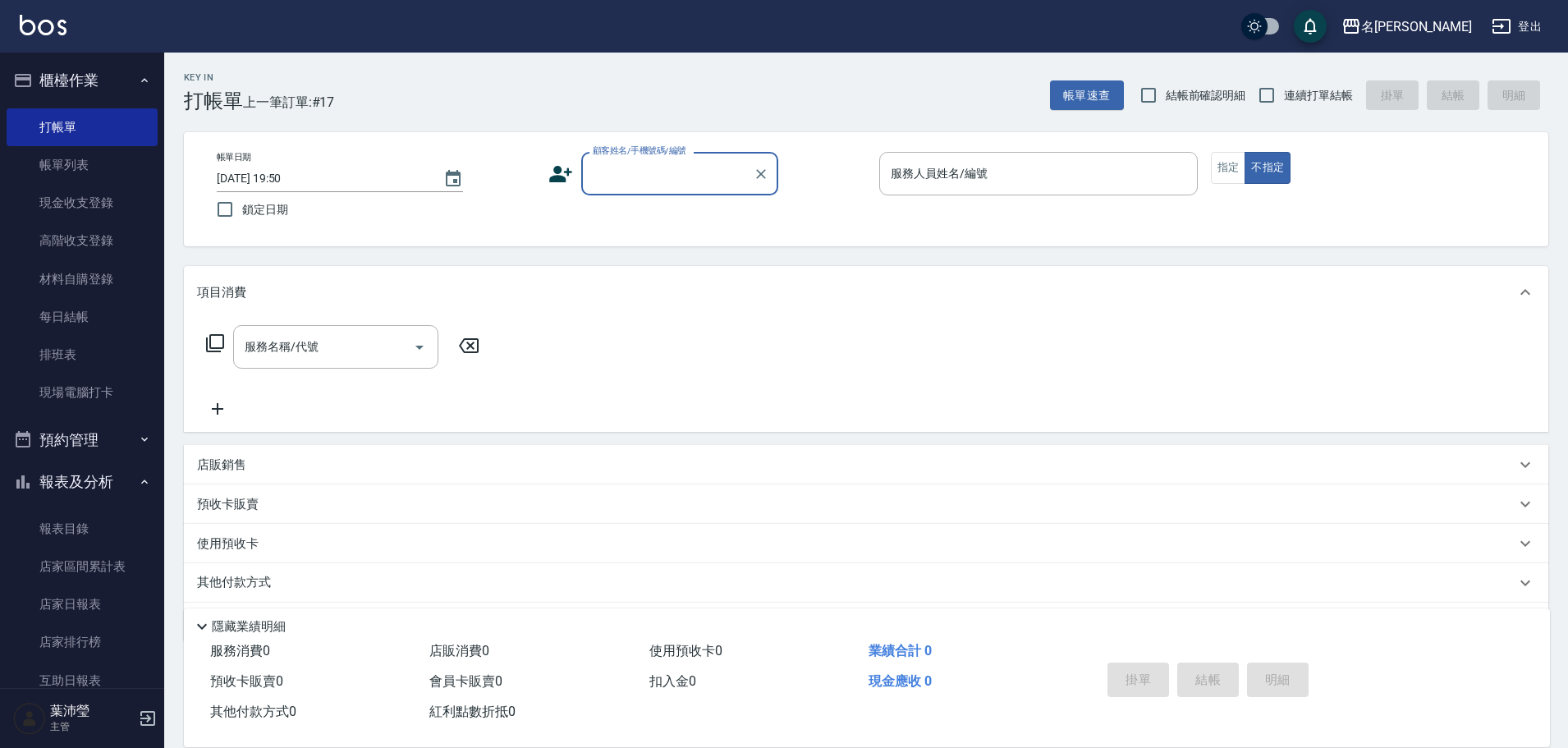
click at [623, 176] on input "顧客姓名/手機號碼/編號" at bounding box center [667, 173] width 157 height 29
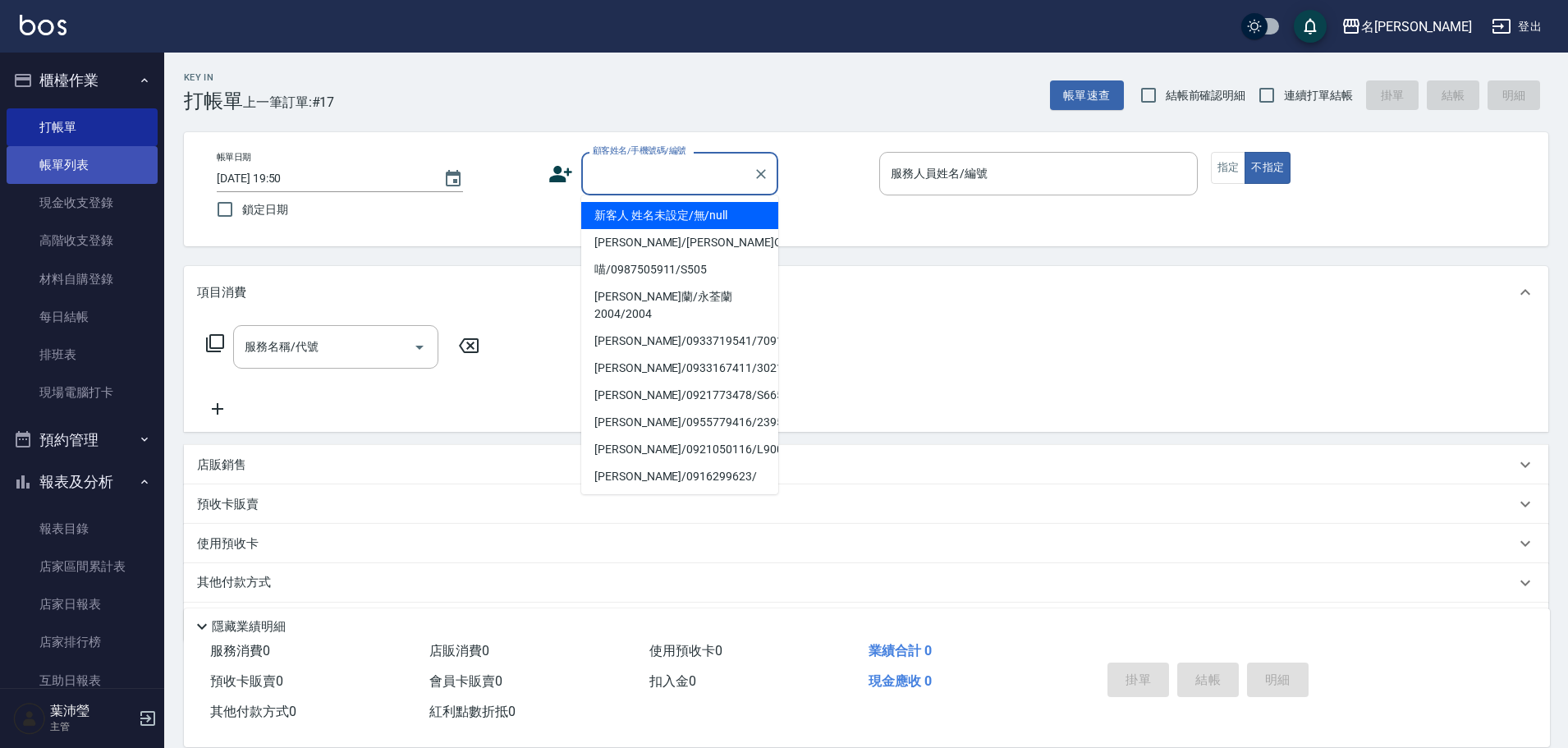
click at [56, 163] on link "帳單列表" at bounding box center [81, 165] width 151 height 37
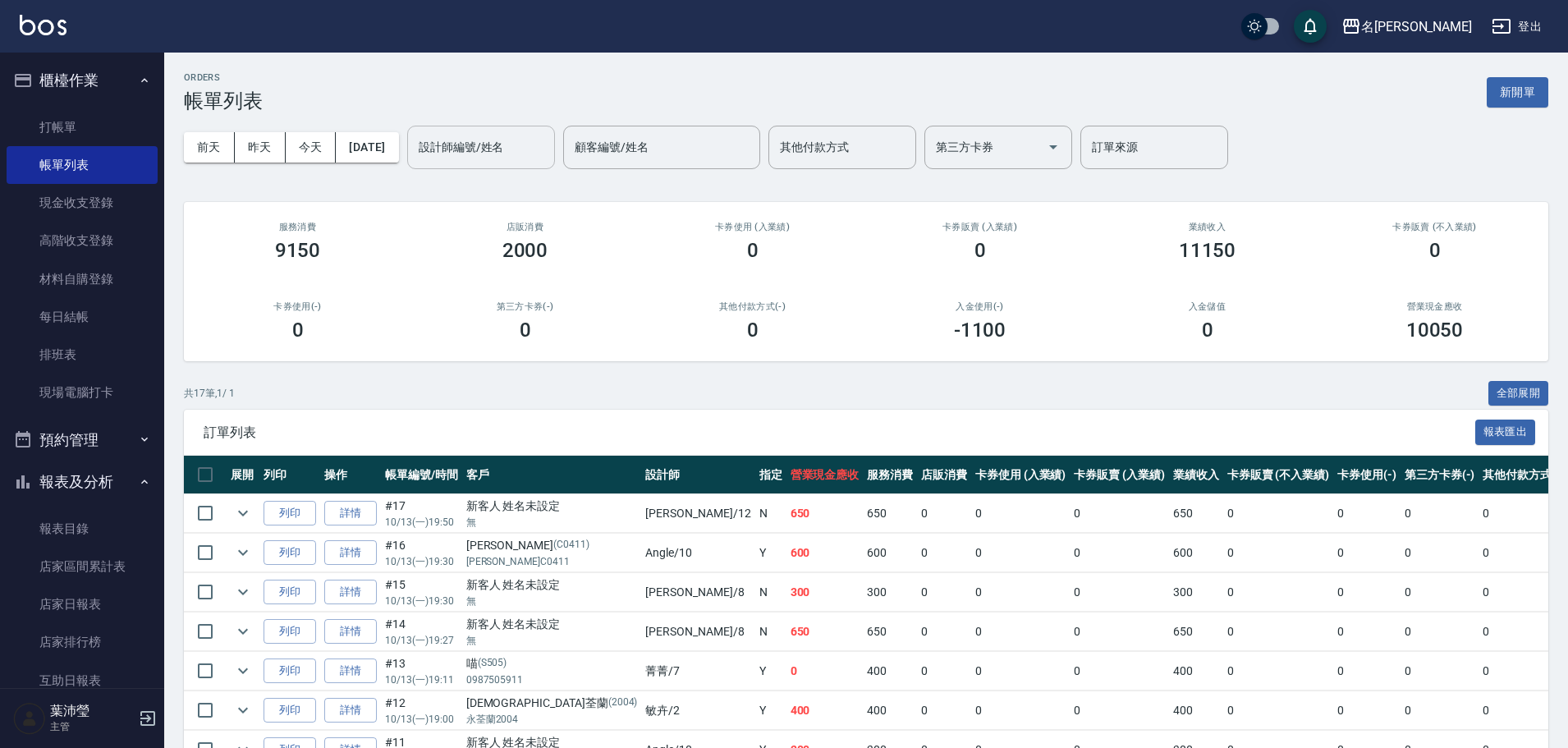
click at [542, 143] on input "設計師編號/姓名" at bounding box center [481, 147] width 133 height 29
click at [511, 183] on div "菁菁 -7" at bounding box center [509, 189] width 148 height 27
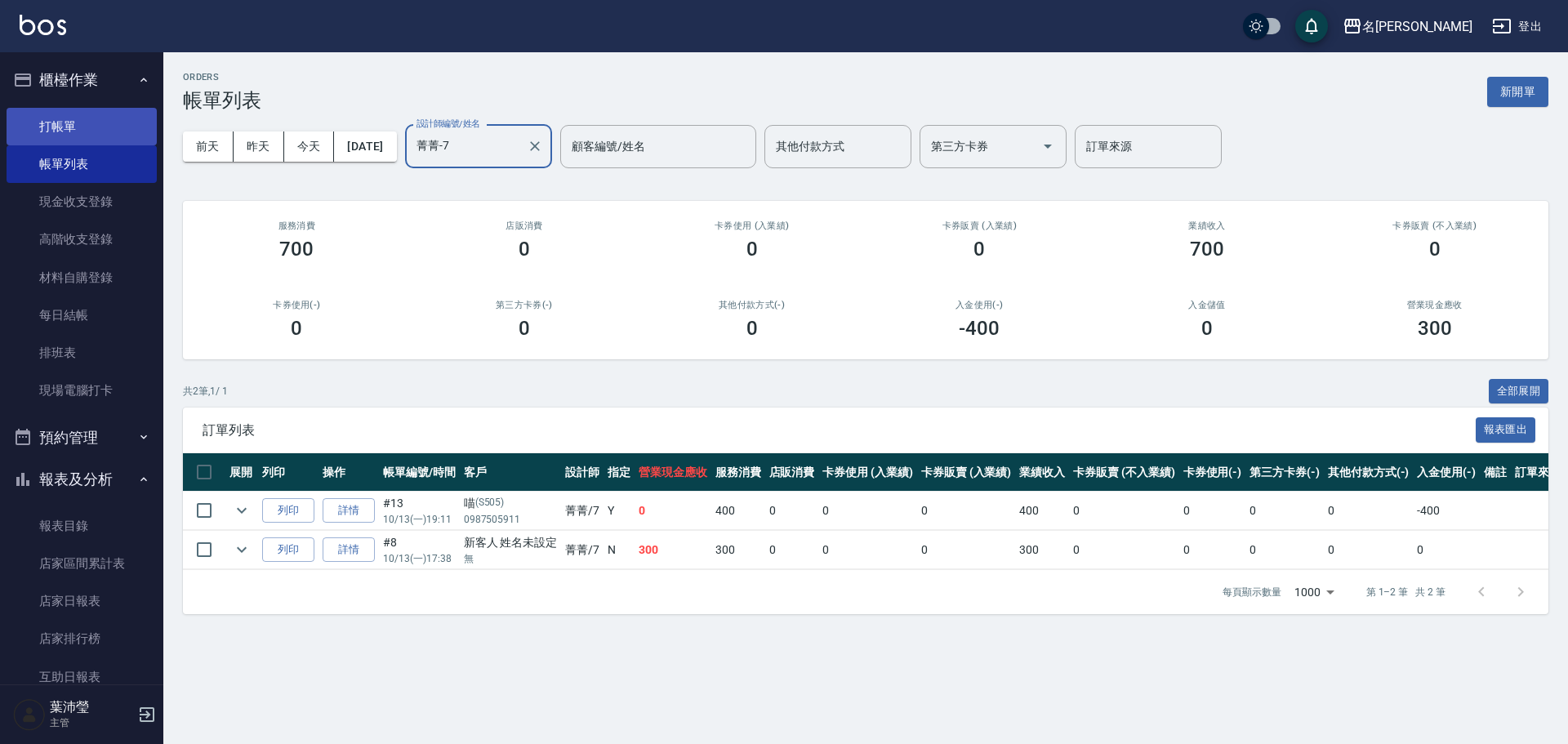
type input "菁菁-7"
click at [86, 123] on link "打帳單" at bounding box center [81, 127] width 150 height 37
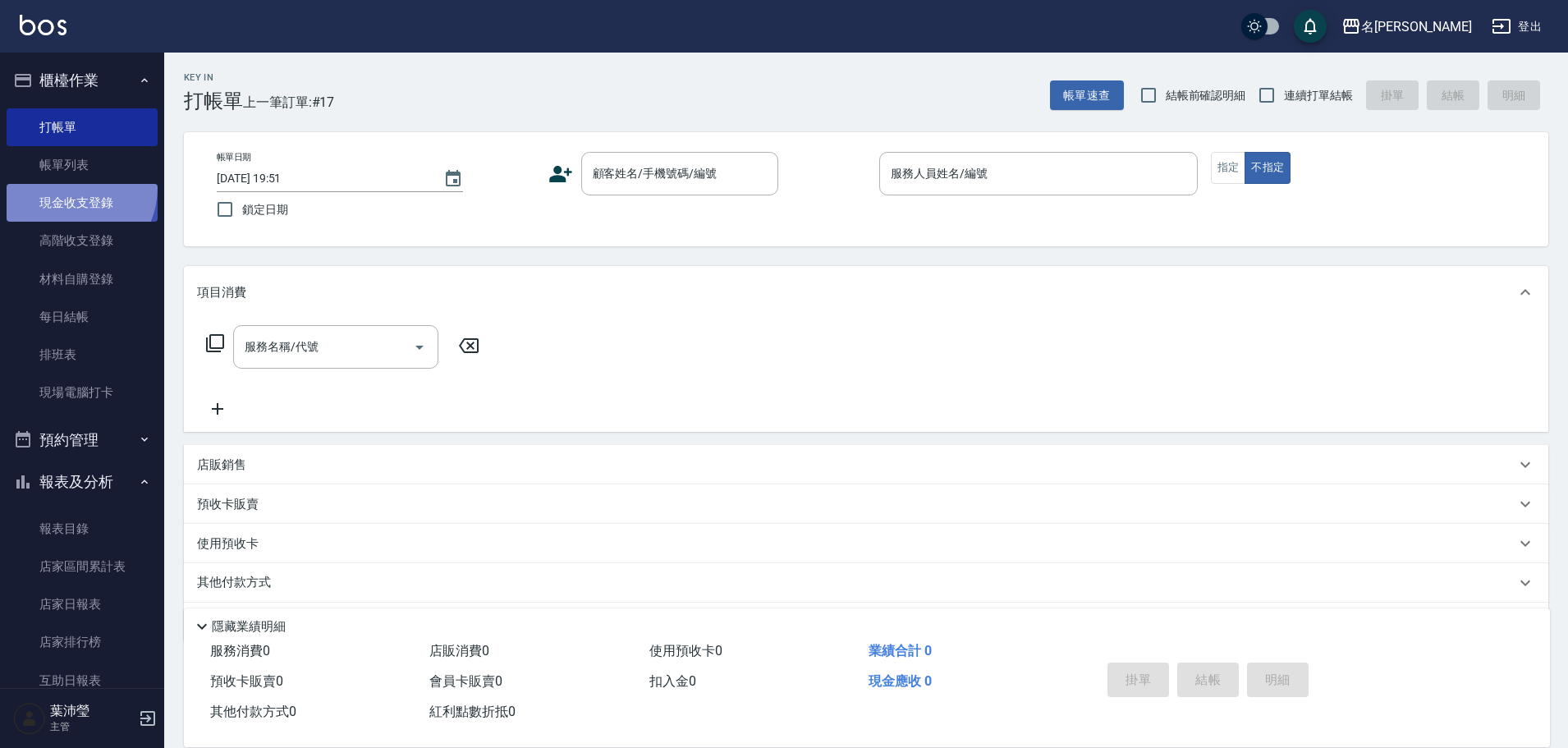
click at [63, 186] on link "現金收支登錄" at bounding box center [81, 202] width 151 height 37
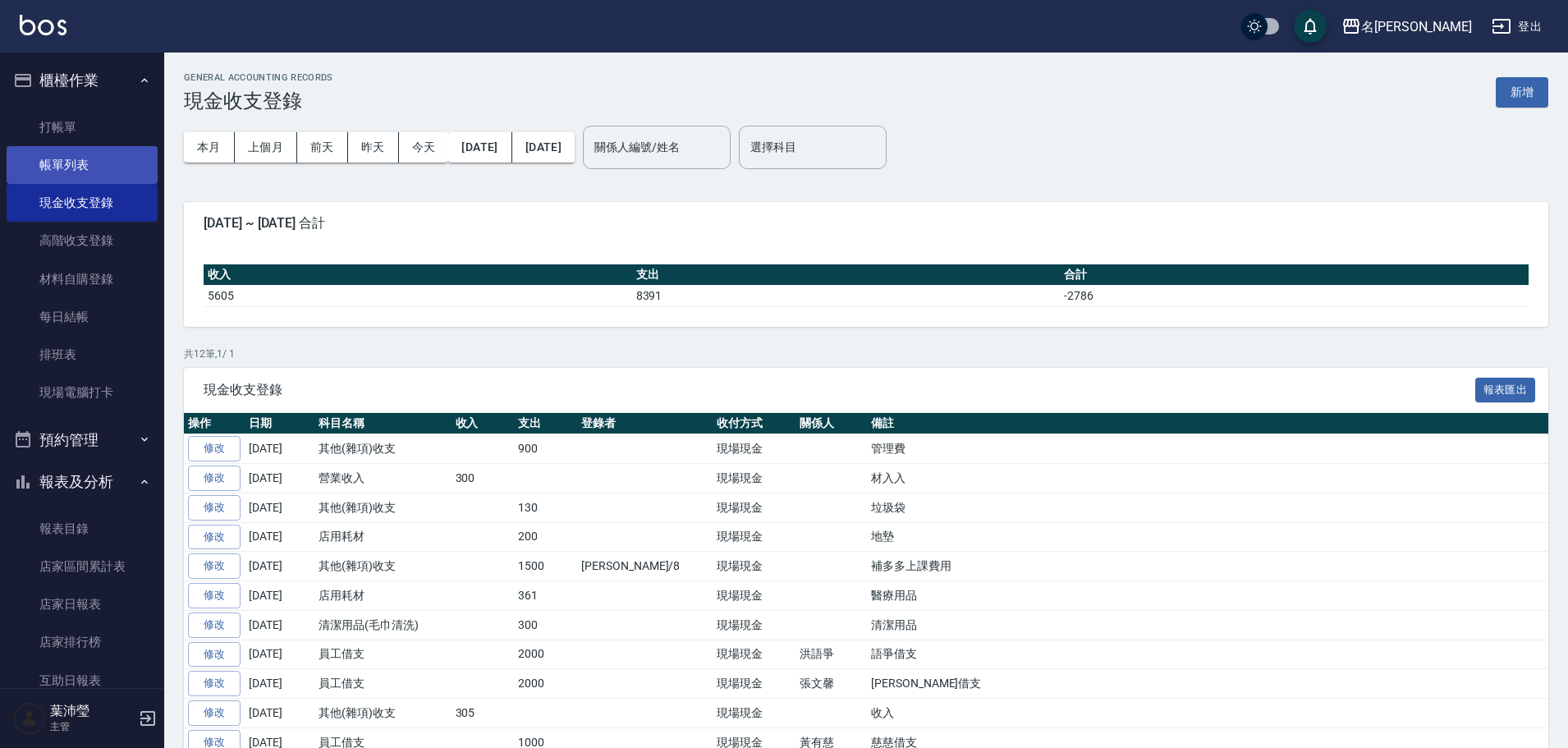
click at [66, 170] on link "帳單列表" at bounding box center [81, 165] width 151 height 37
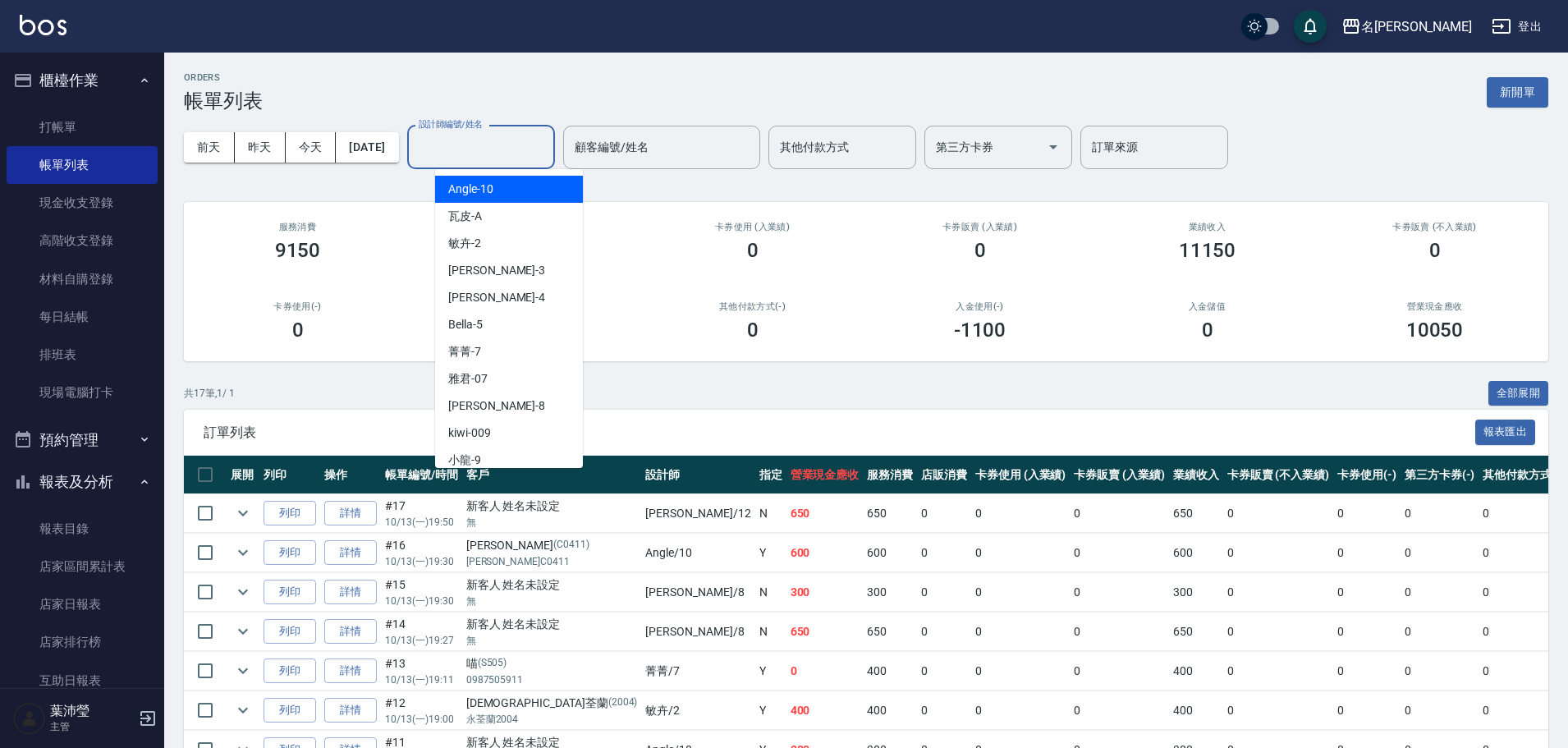
click at [548, 139] on input "設計師編號/姓名" at bounding box center [481, 147] width 133 height 29
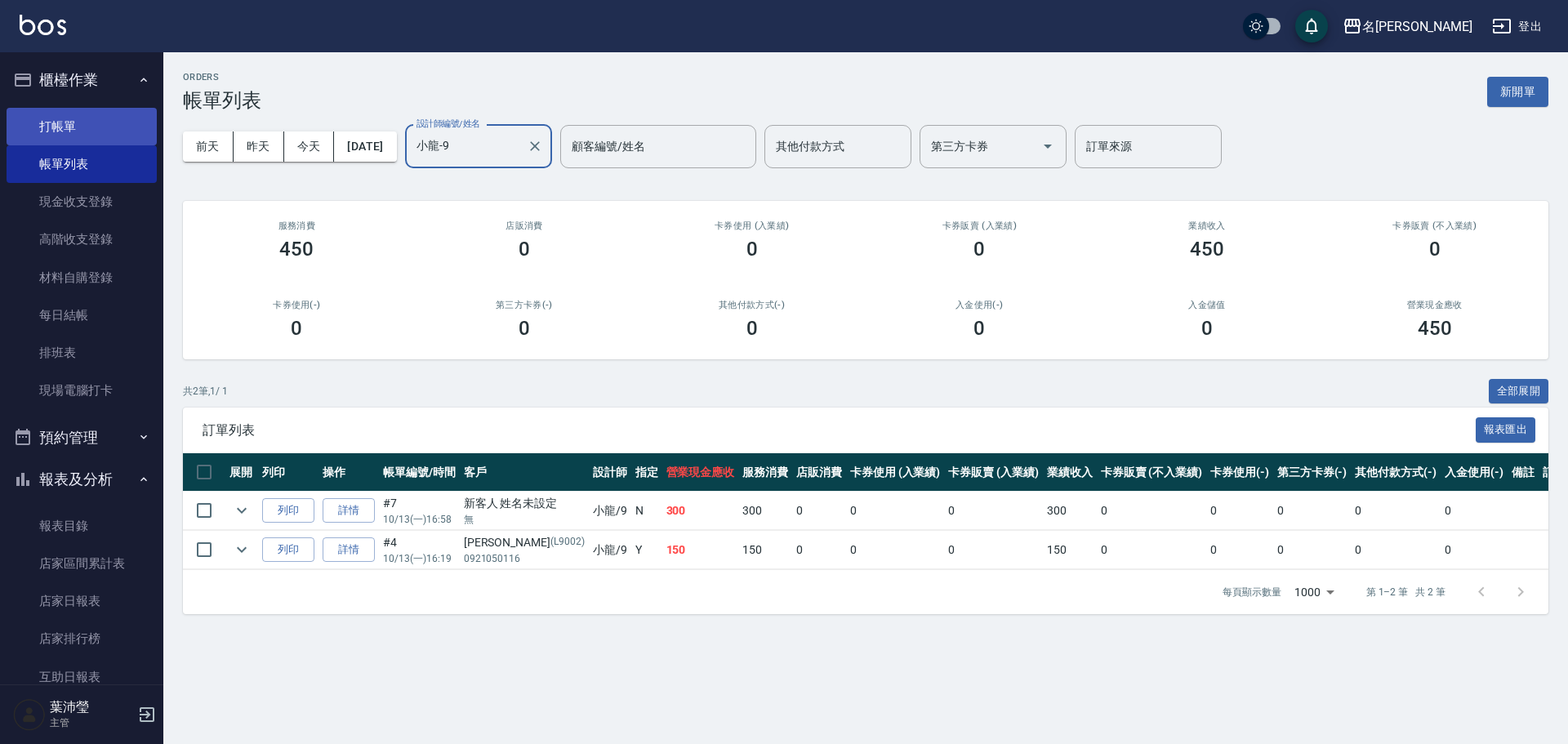
type input "小龍-9"
click at [103, 113] on link "打帳單" at bounding box center [81, 127] width 150 height 37
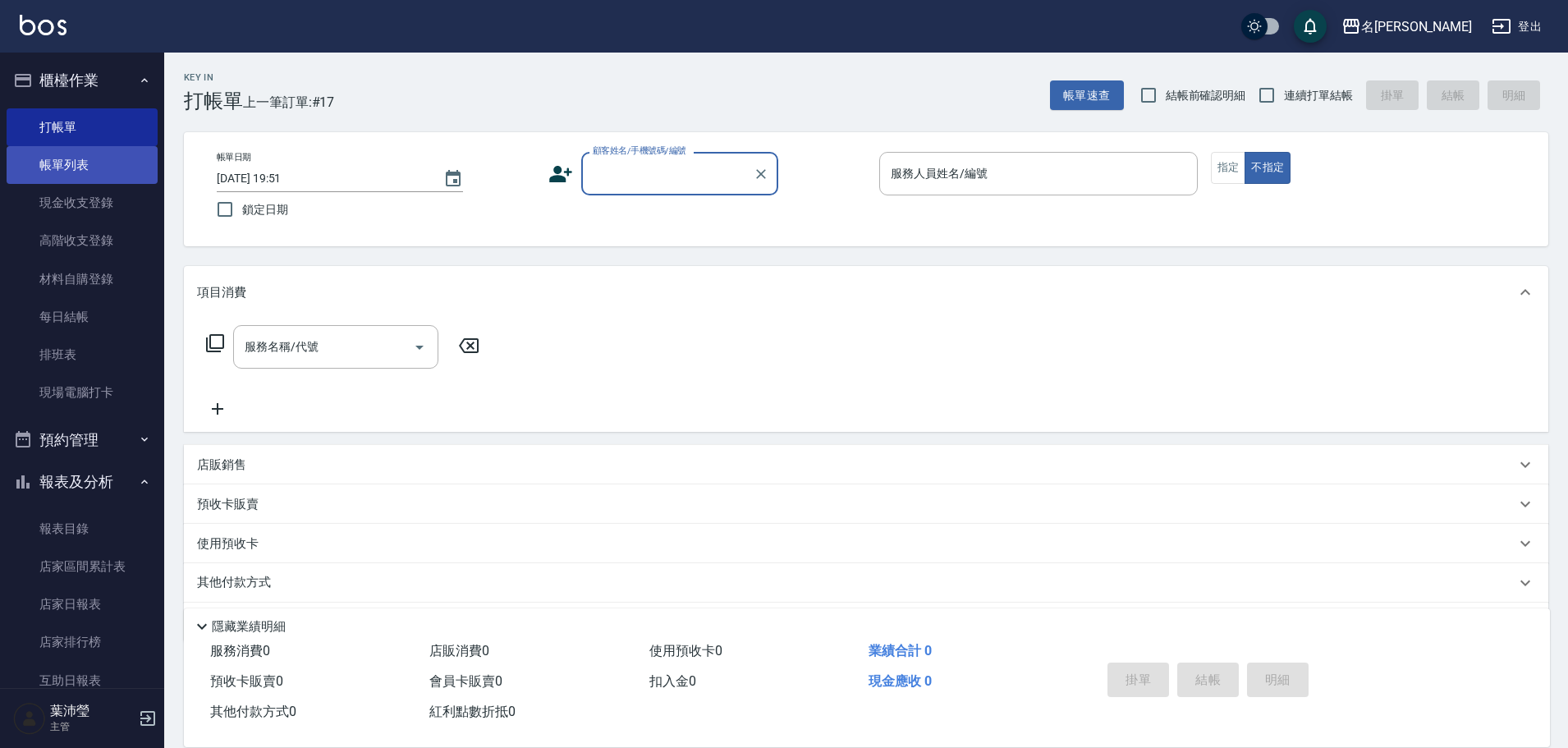
click at [114, 155] on link "帳單列表" at bounding box center [81, 165] width 151 height 37
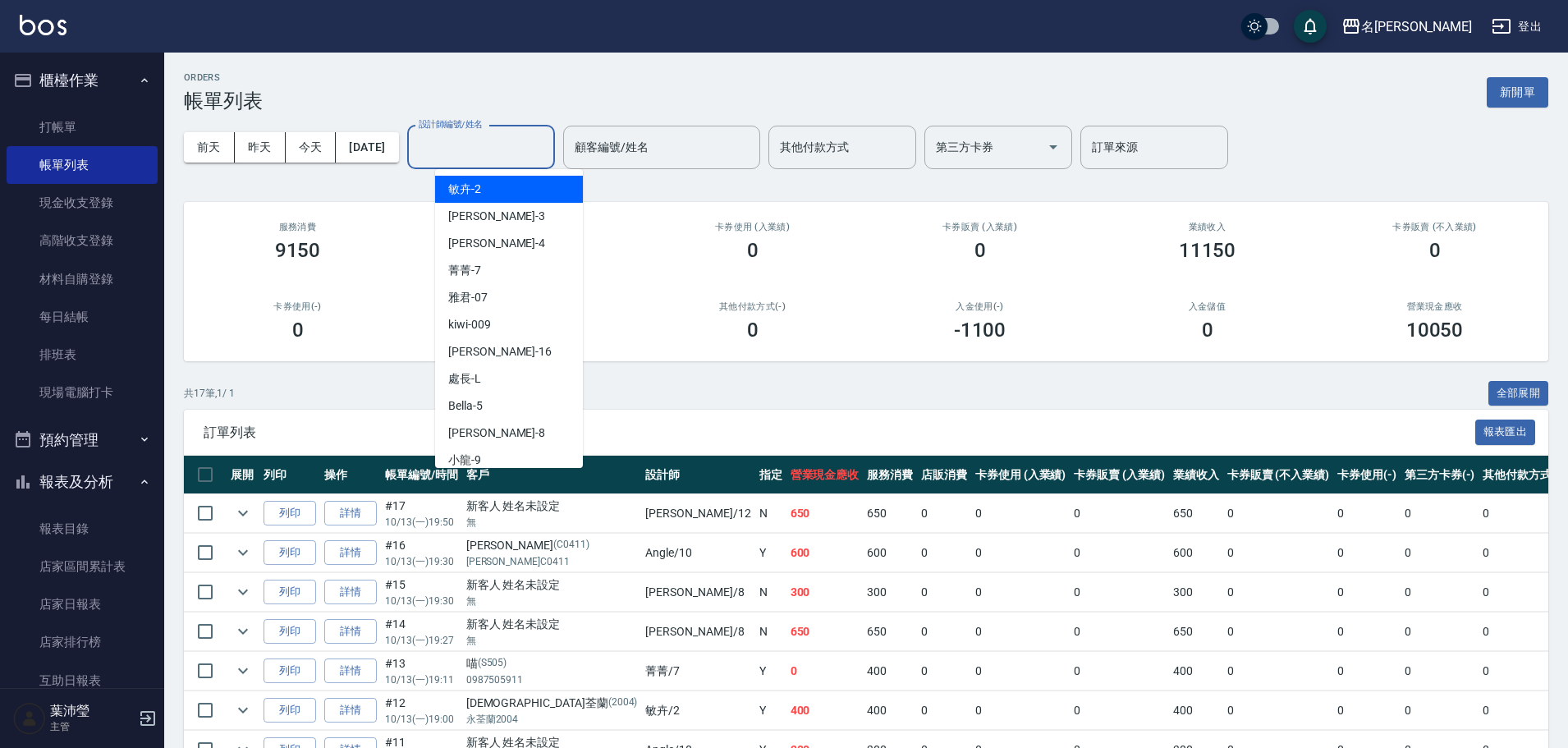
click at [515, 155] on input "設計師編號/姓名" at bounding box center [481, 147] width 133 height 29
click at [507, 183] on div "敏卉 -2" at bounding box center [509, 189] width 148 height 27
type input "敏卉-2"
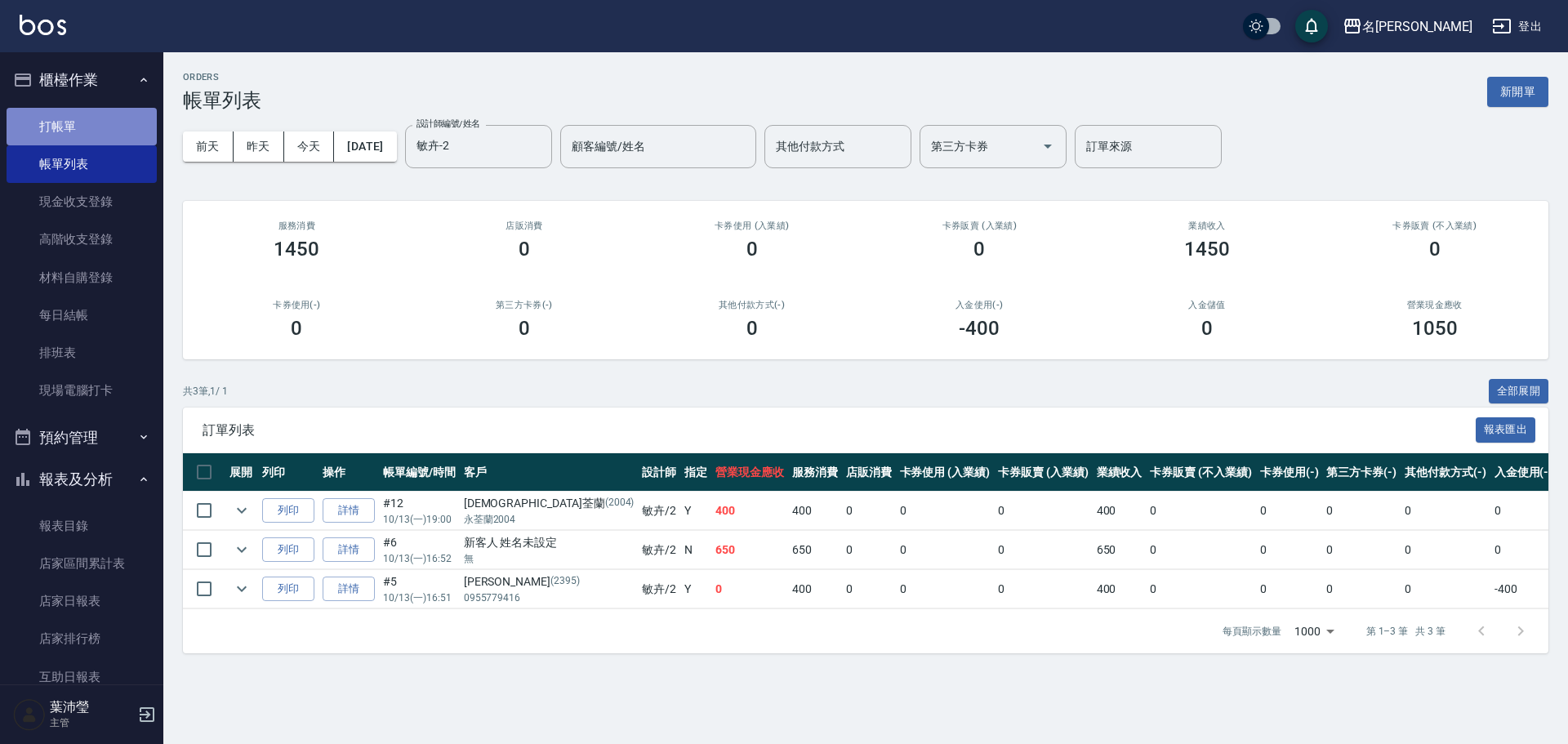
click at [98, 142] on link "打帳單" at bounding box center [81, 127] width 150 height 37
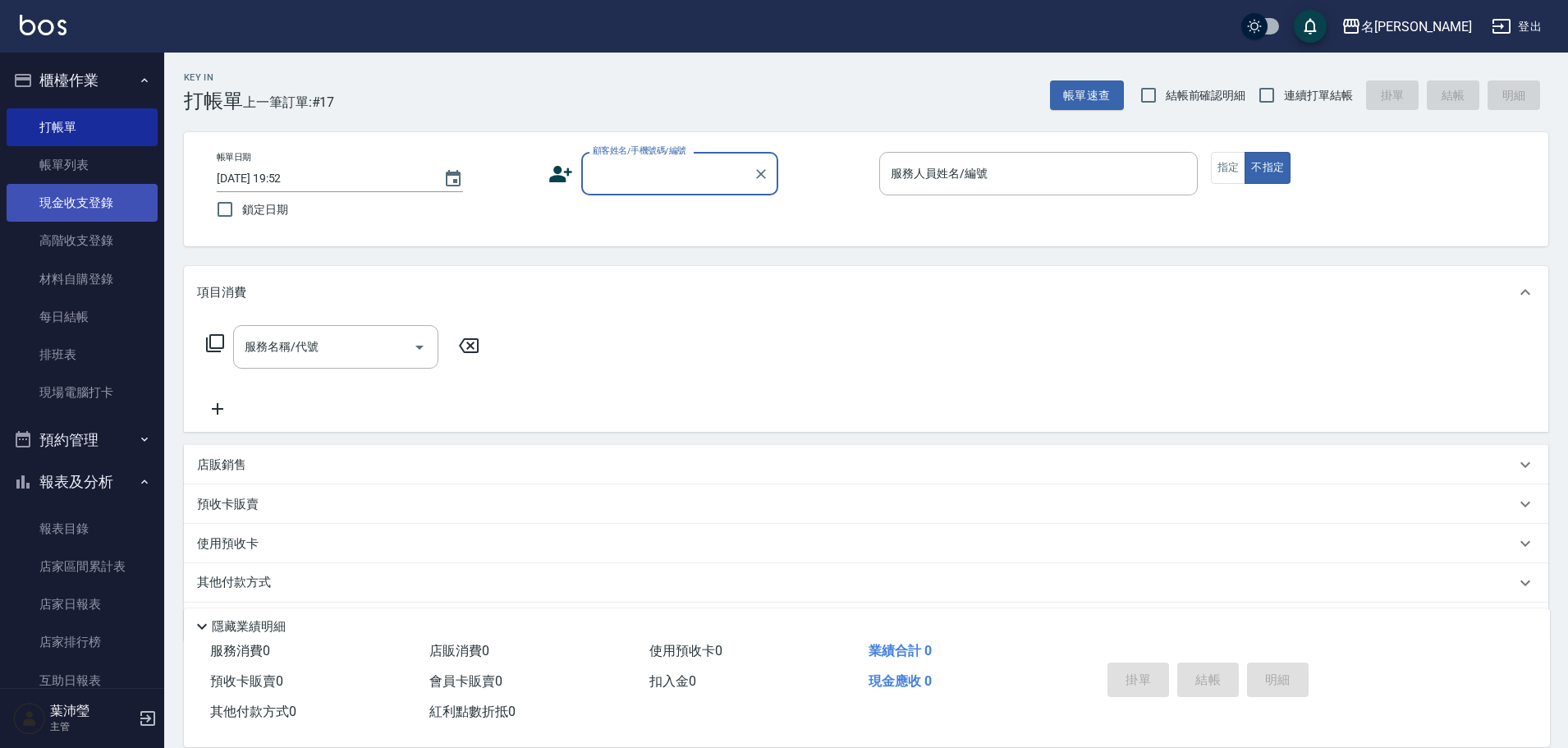
click at [93, 207] on link "現金收支登錄" at bounding box center [81, 202] width 151 height 37
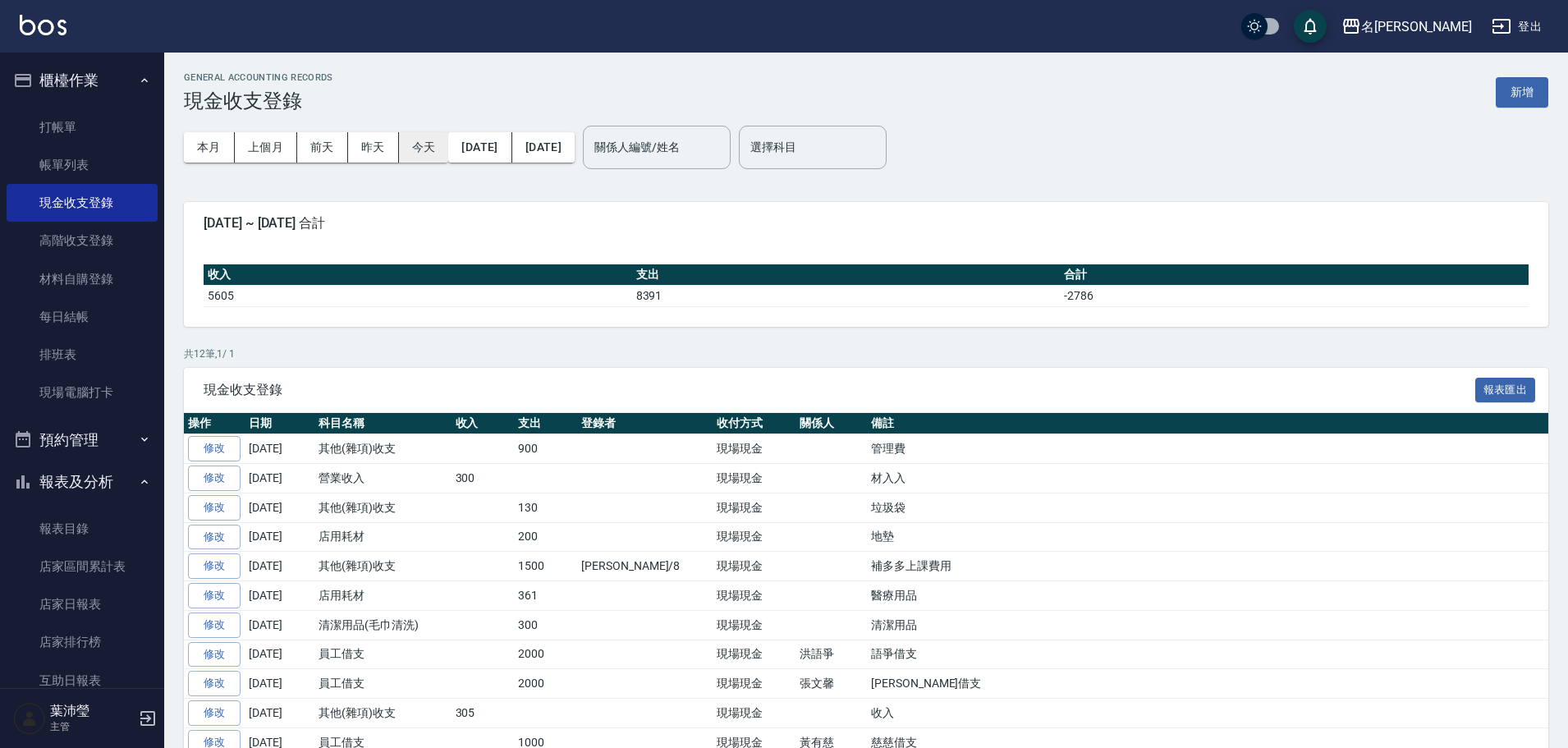
click at [416, 146] on button "今天" at bounding box center [424, 147] width 51 height 30
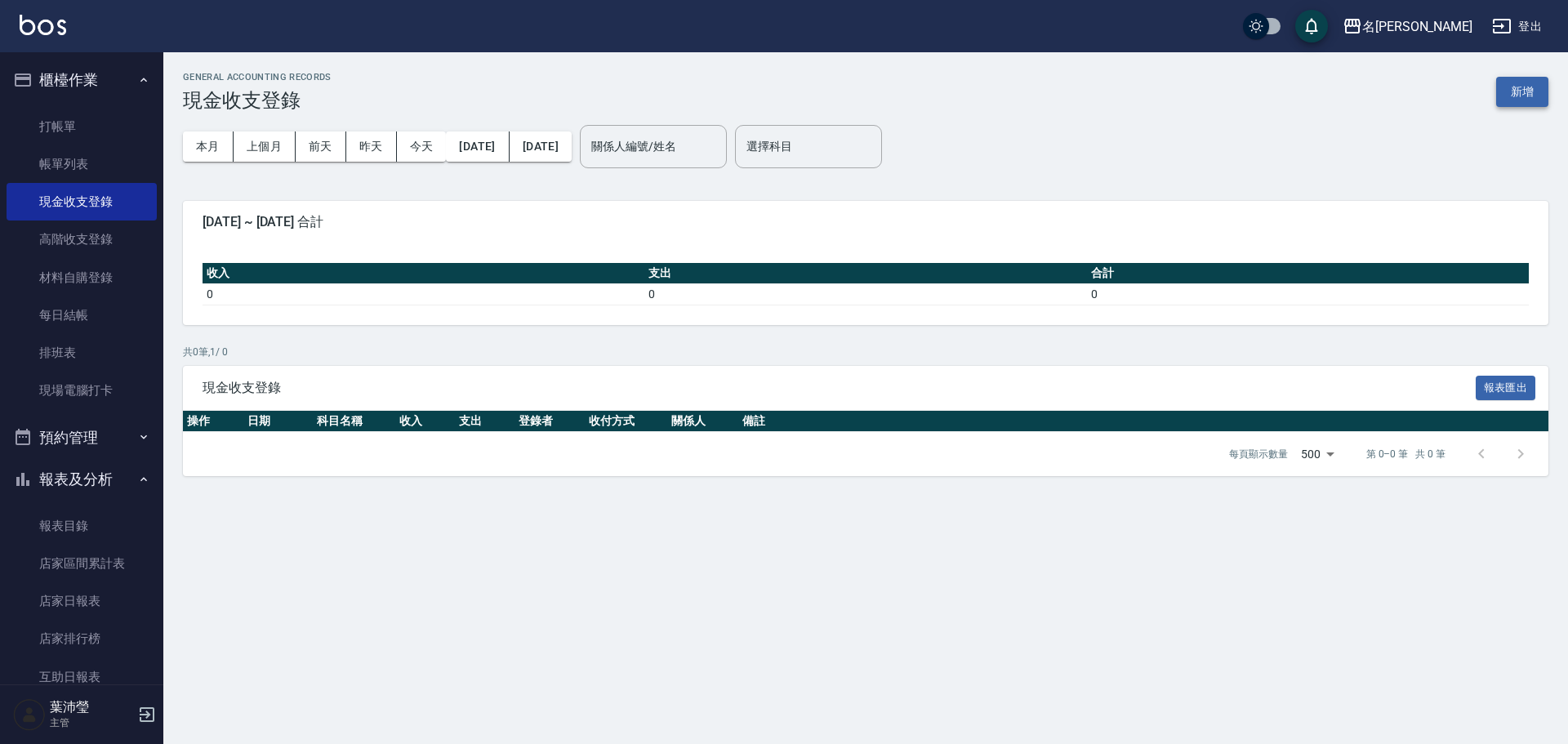
click at [1521, 95] on button "新增" at bounding box center [1522, 91] width 52 height 30
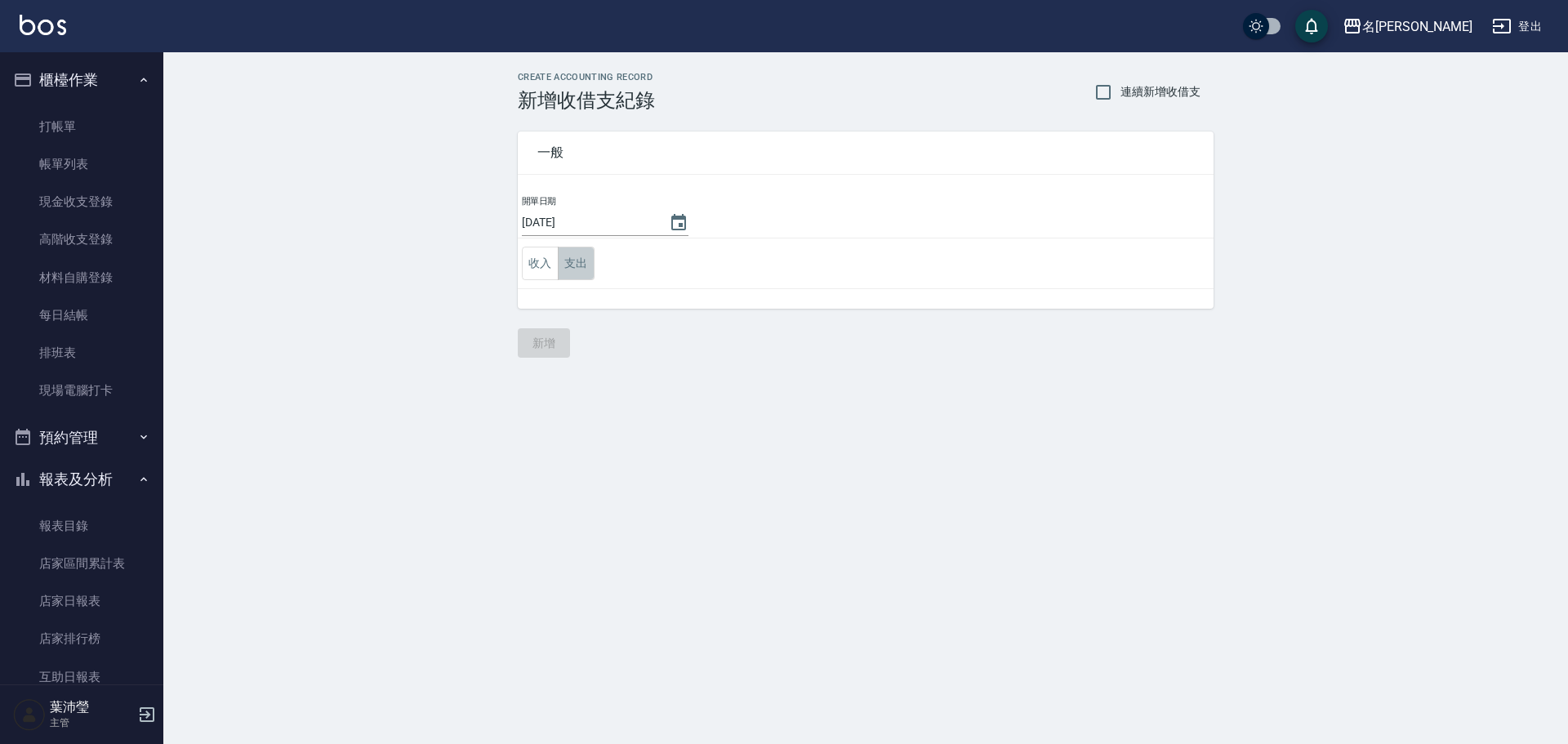
click at [568, 263] on button "支出" at bounding box center [575, 264] width 36 height 34
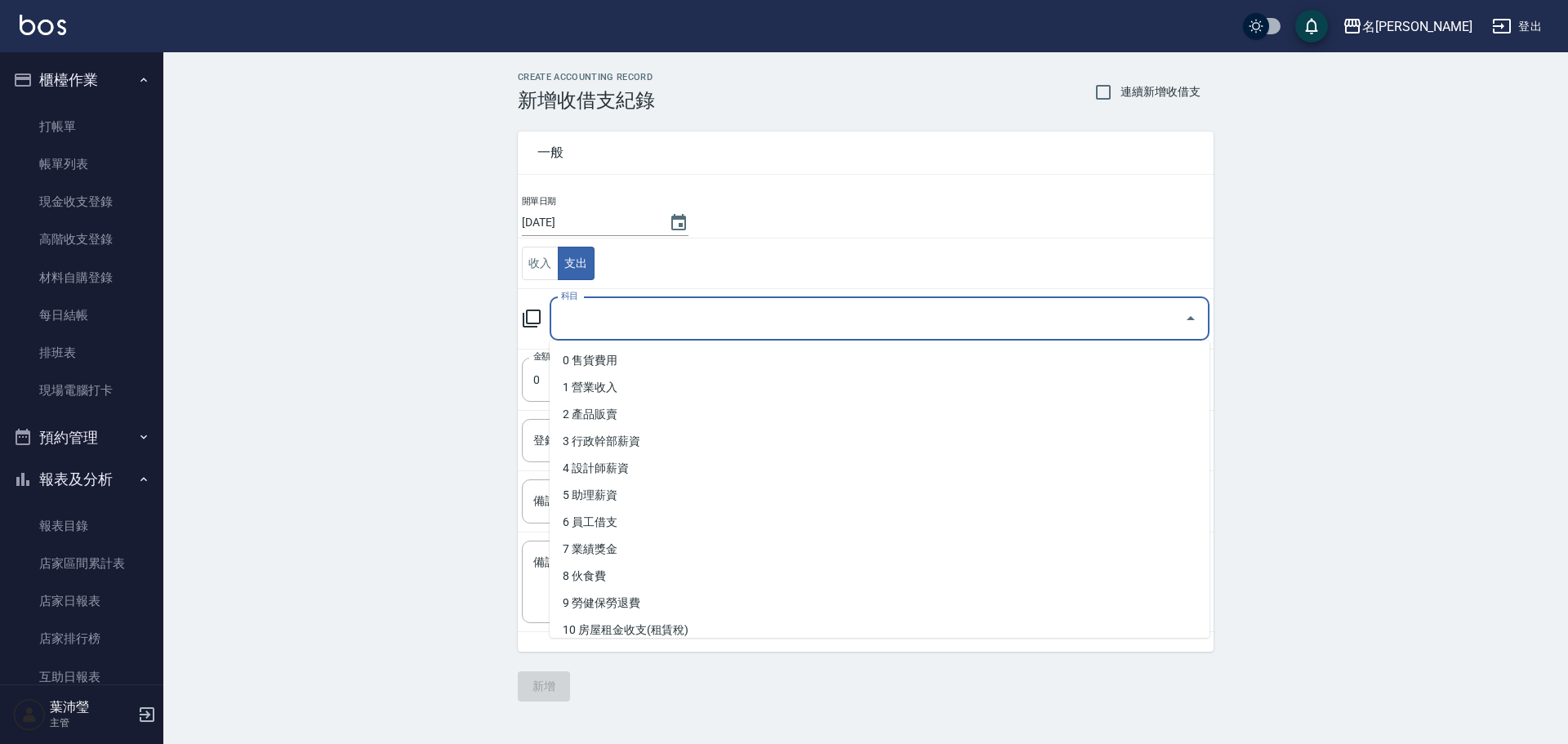
click at [629, 319] on input "科目" at bounding box center [867, 318] width 621 height 29
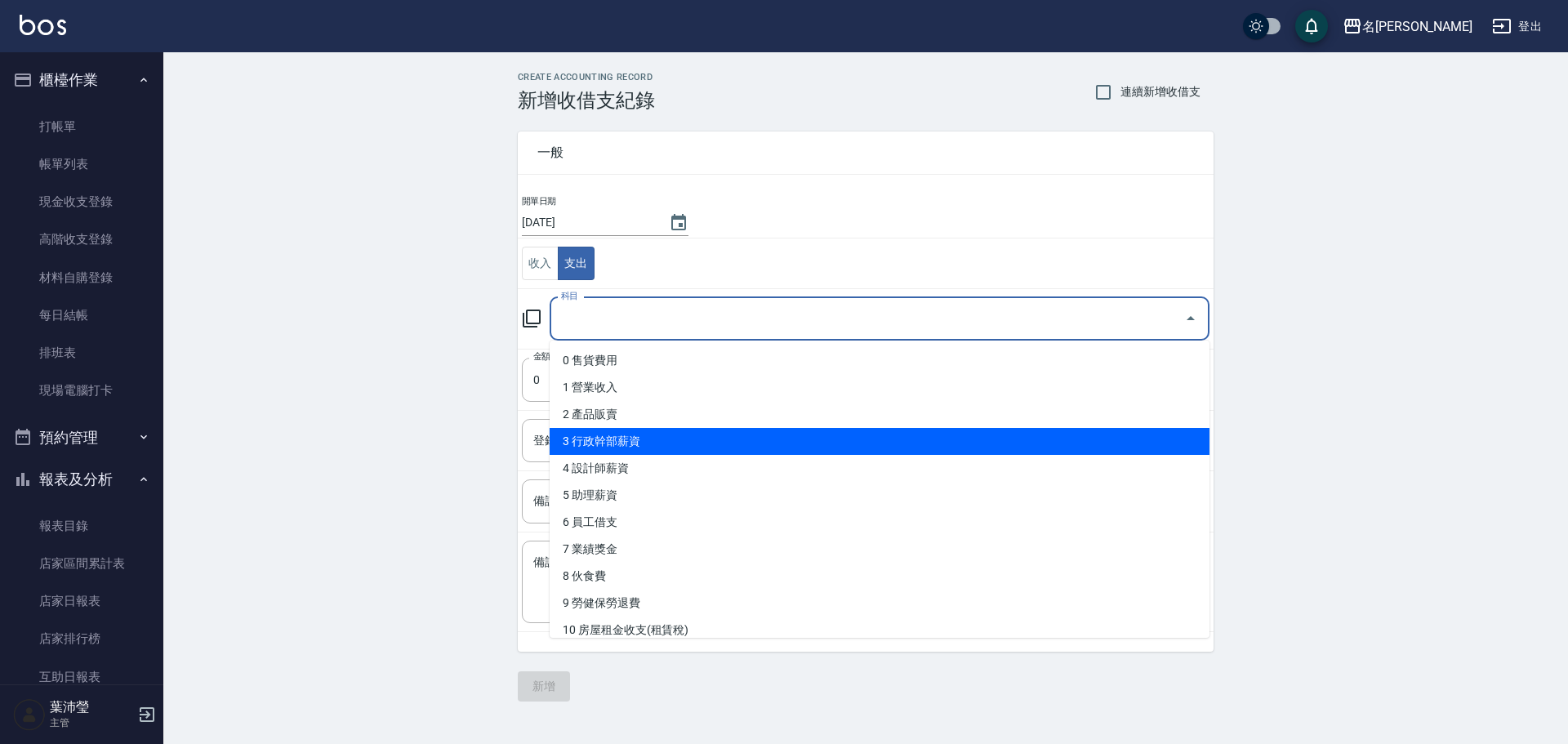
click at [392, 483] on div "CREATE ACCOUNTING RECORD 新增收借支紀錄 連續新增收借支 一般 開單日期 [DATE] 收入 支出 科目 科目 金額 0 金額 登錄者…" at bounding box center [865, 386] width 1405 height 669
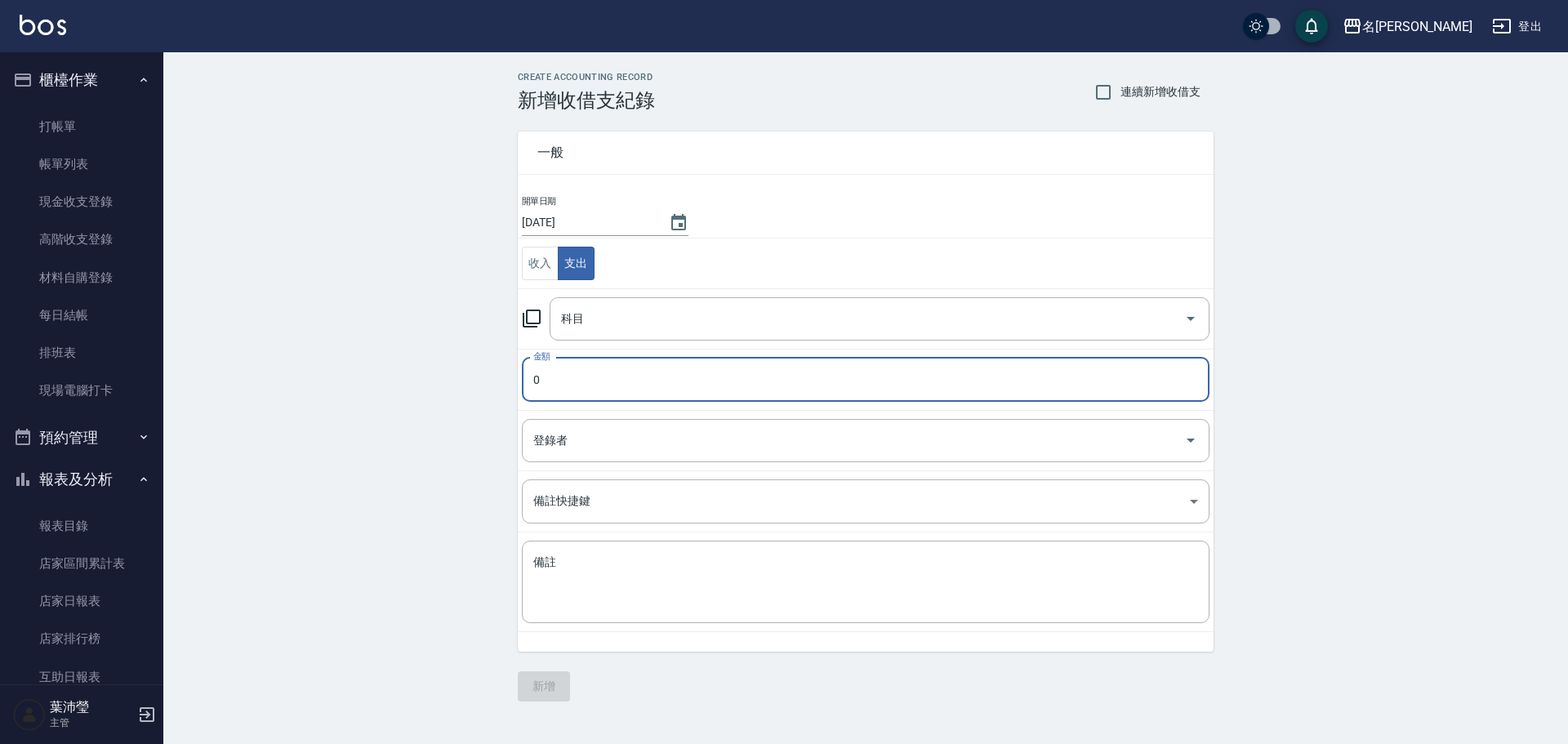
click at [722, 371] on input "0" at bounding box center [865, 379] width 688 height 44
type input "135"
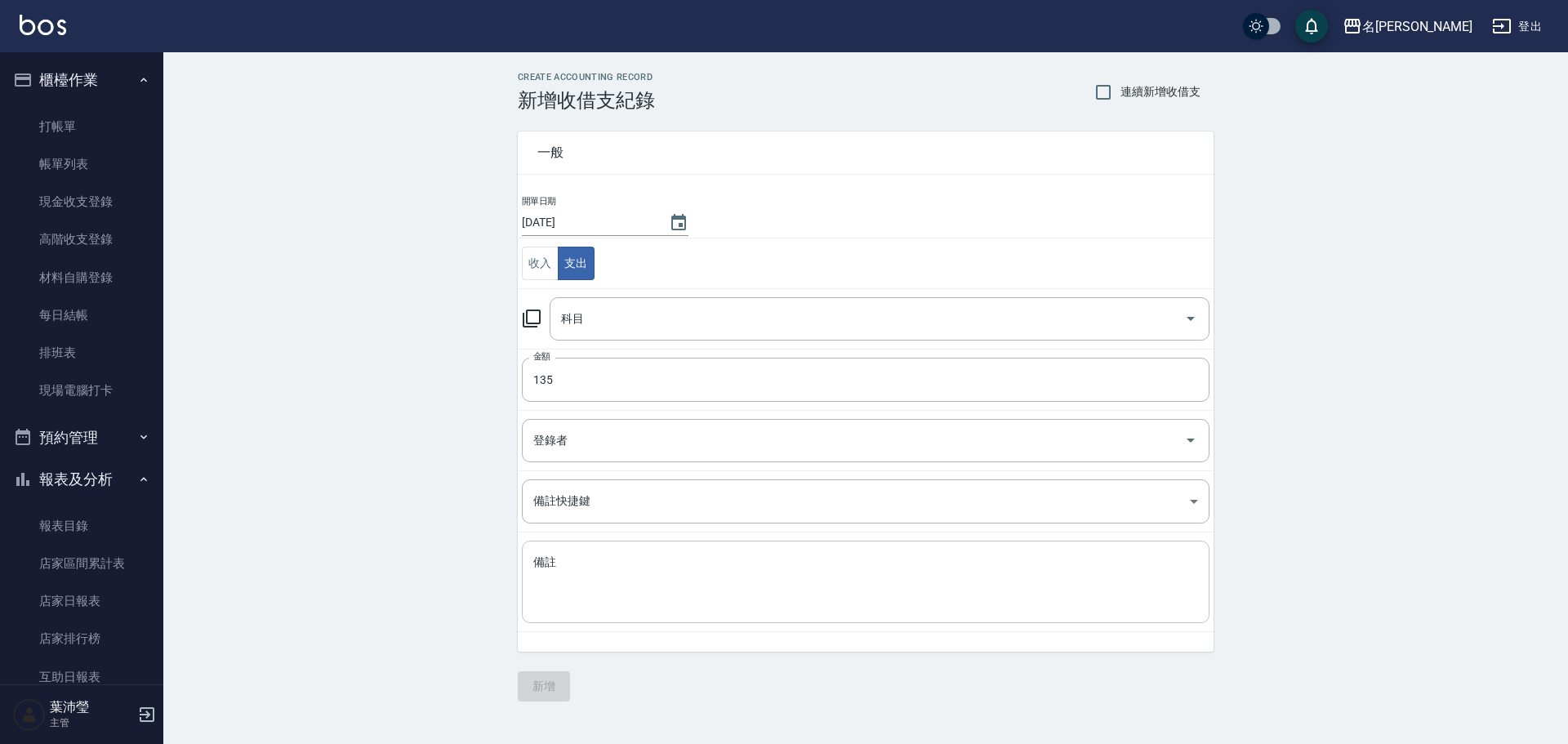
click at [592, 551] on div "x 備註" at bounding box center [865, 582] width 688 height 83
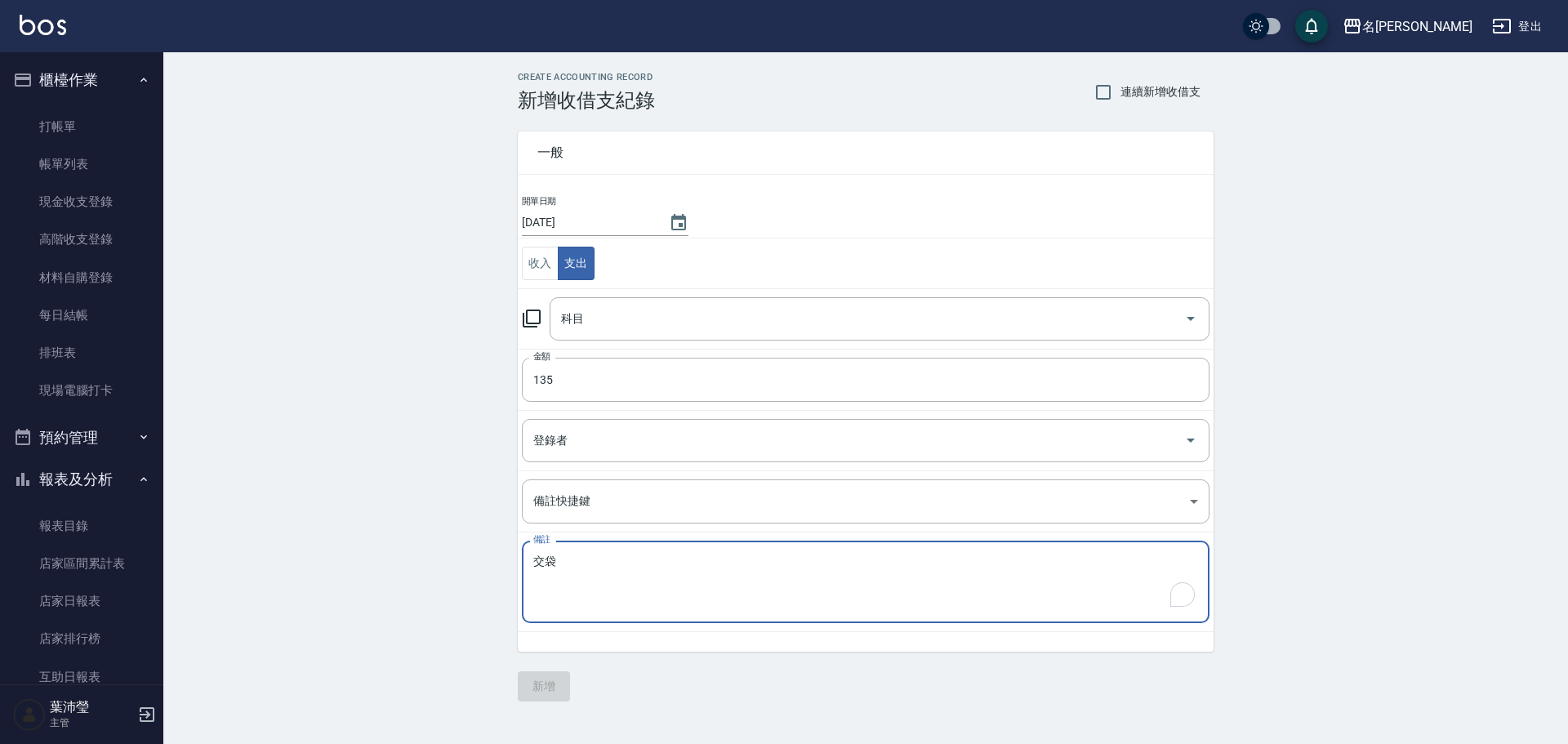
click at [543, 555] on textarea "交袋" at bounding box center [866, 583] width 665 height 56
click at [599, 576] on textarea "膠袋" at bounding box center [866, 583] width 665 height 56
type textarea "膠帶"
click at [567, 446] on input "登錄者" at bounding box center [853, 440] width 648 height 29
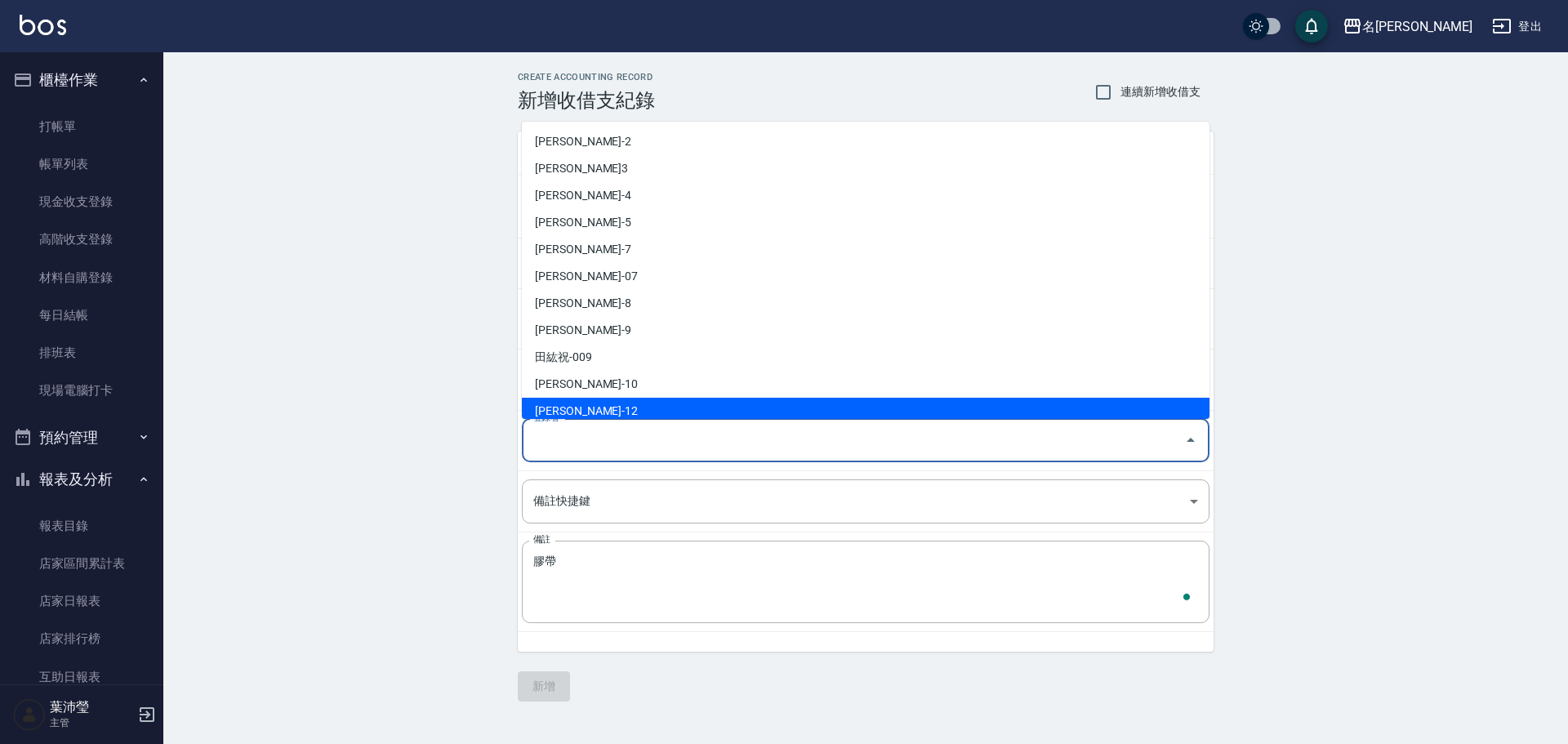
click at [721, 422] on div "登錄者" at bounding box center [865, 440] width 688 height 43
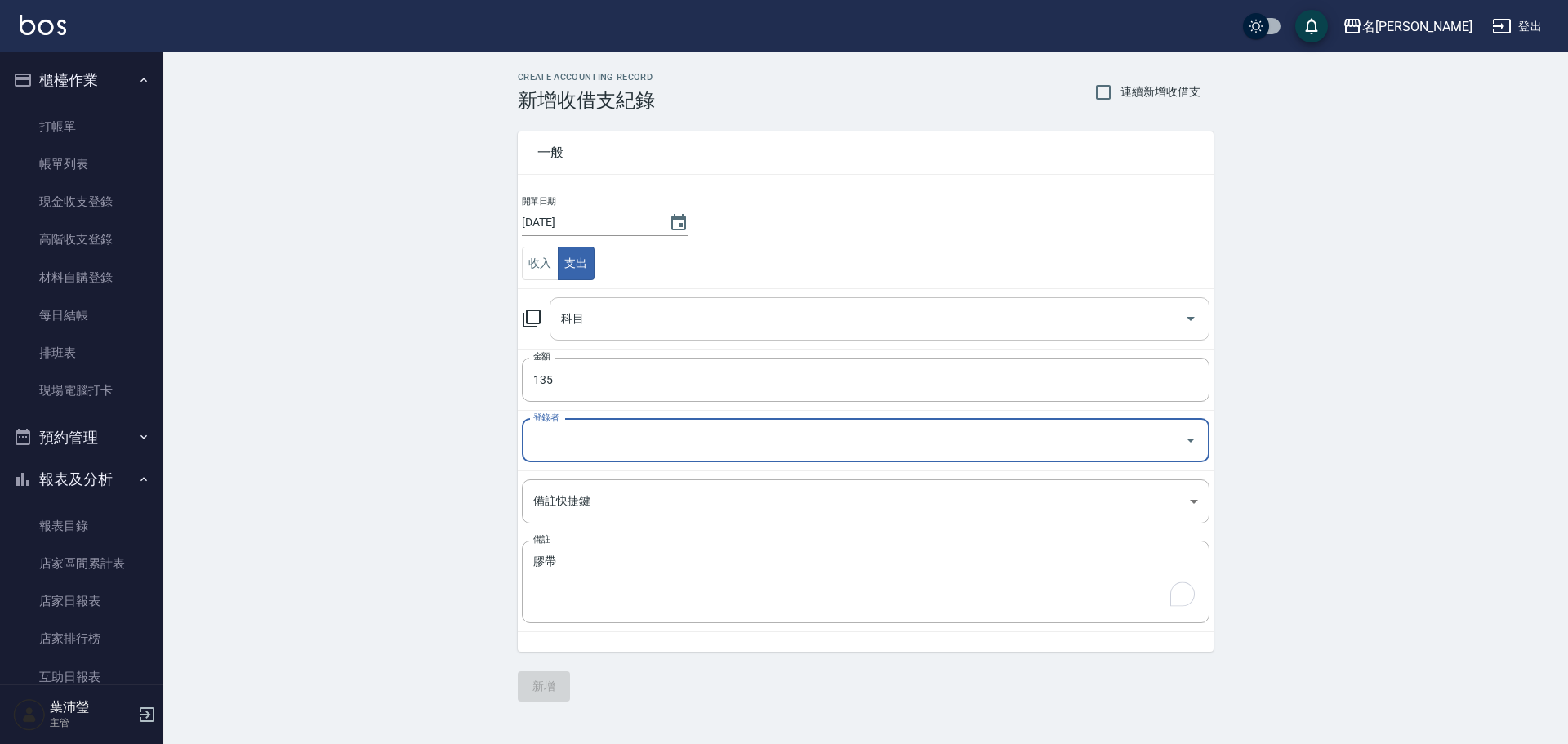
click at [667, 337] on div "科目" at bounding box center [879, 318] width 660 height 43
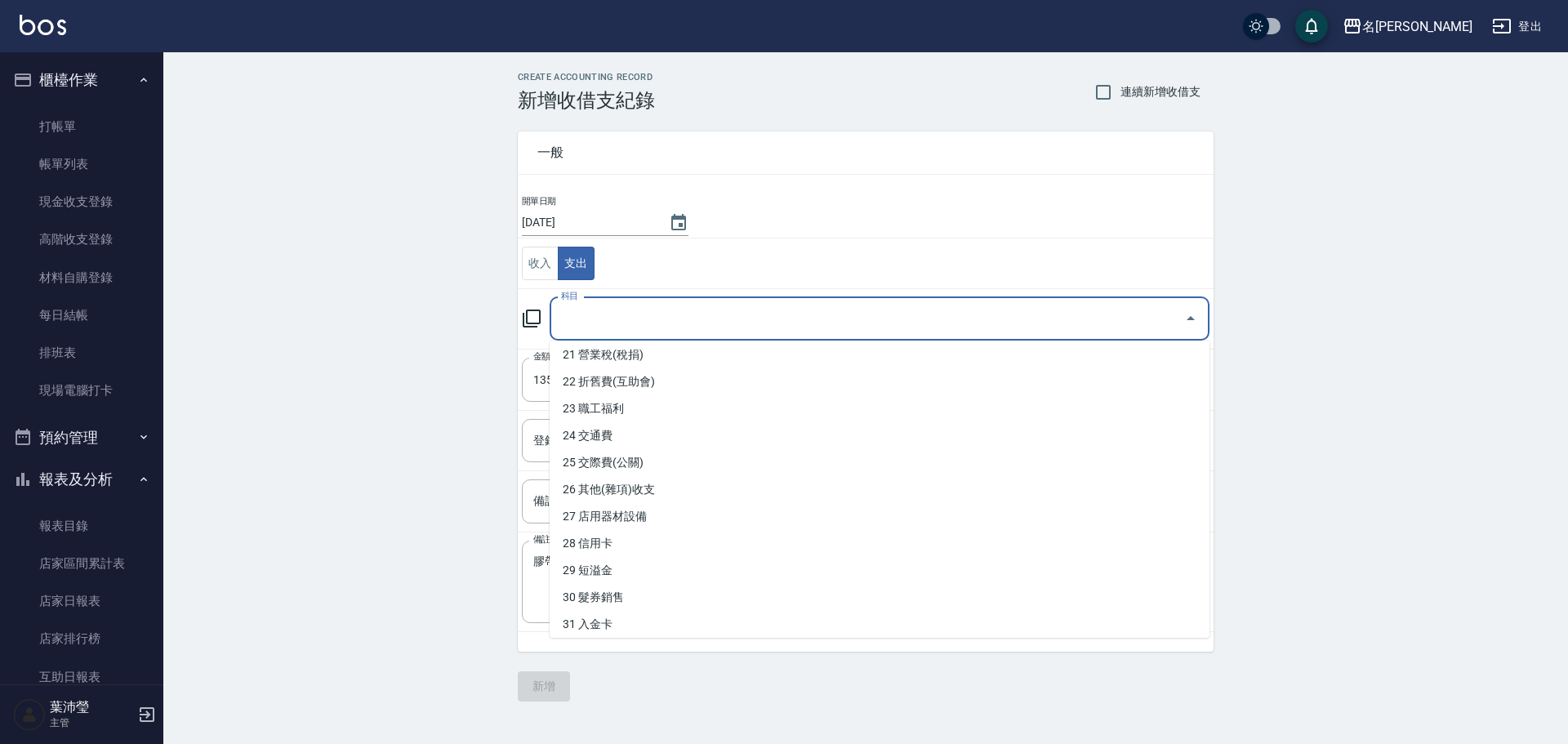
scroll to position [575, 0]
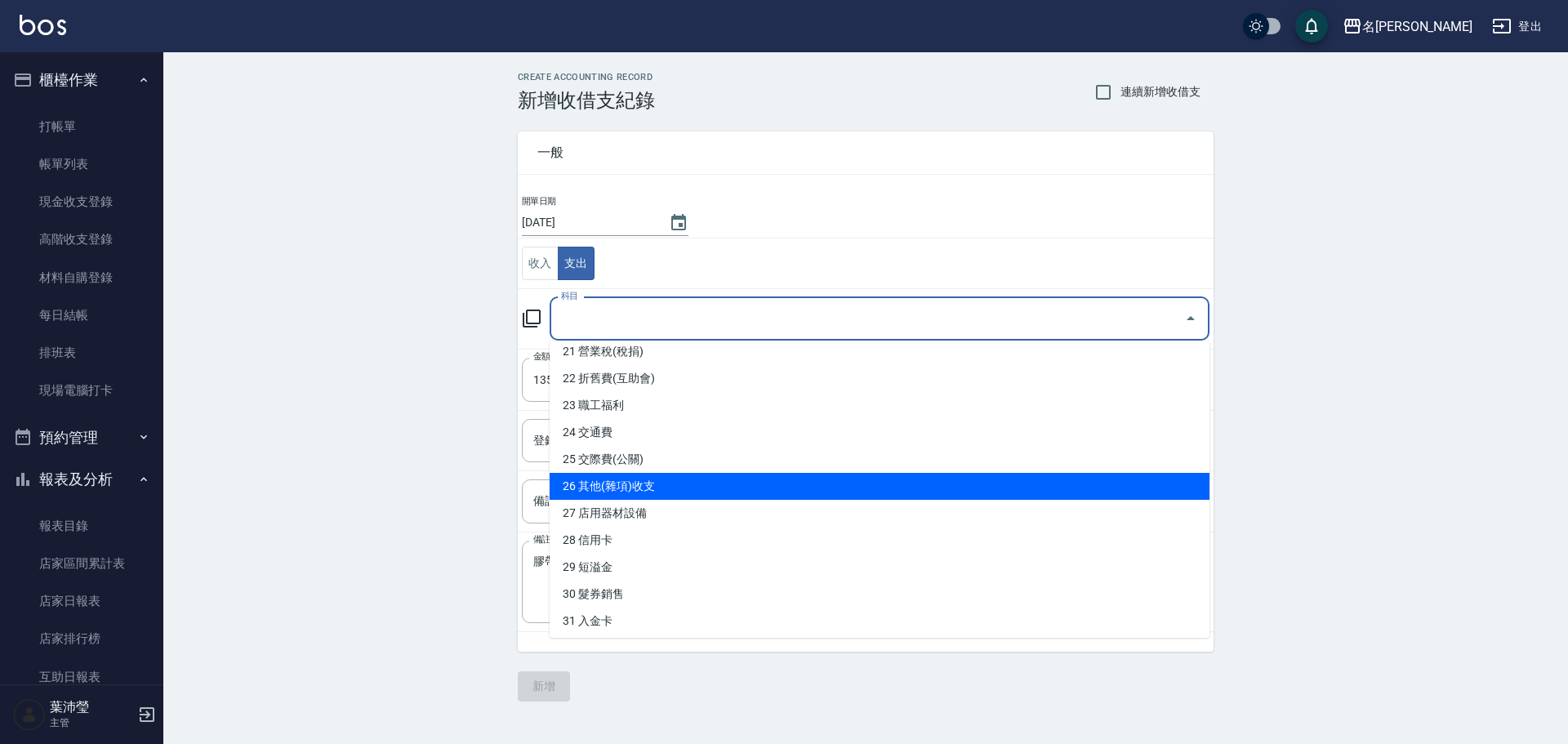
click at [870, 485] on li "26 其他(雜項)收支" at bounding box center [879, 486] width 660 height 27
type input "26 其他(雜項)收支"
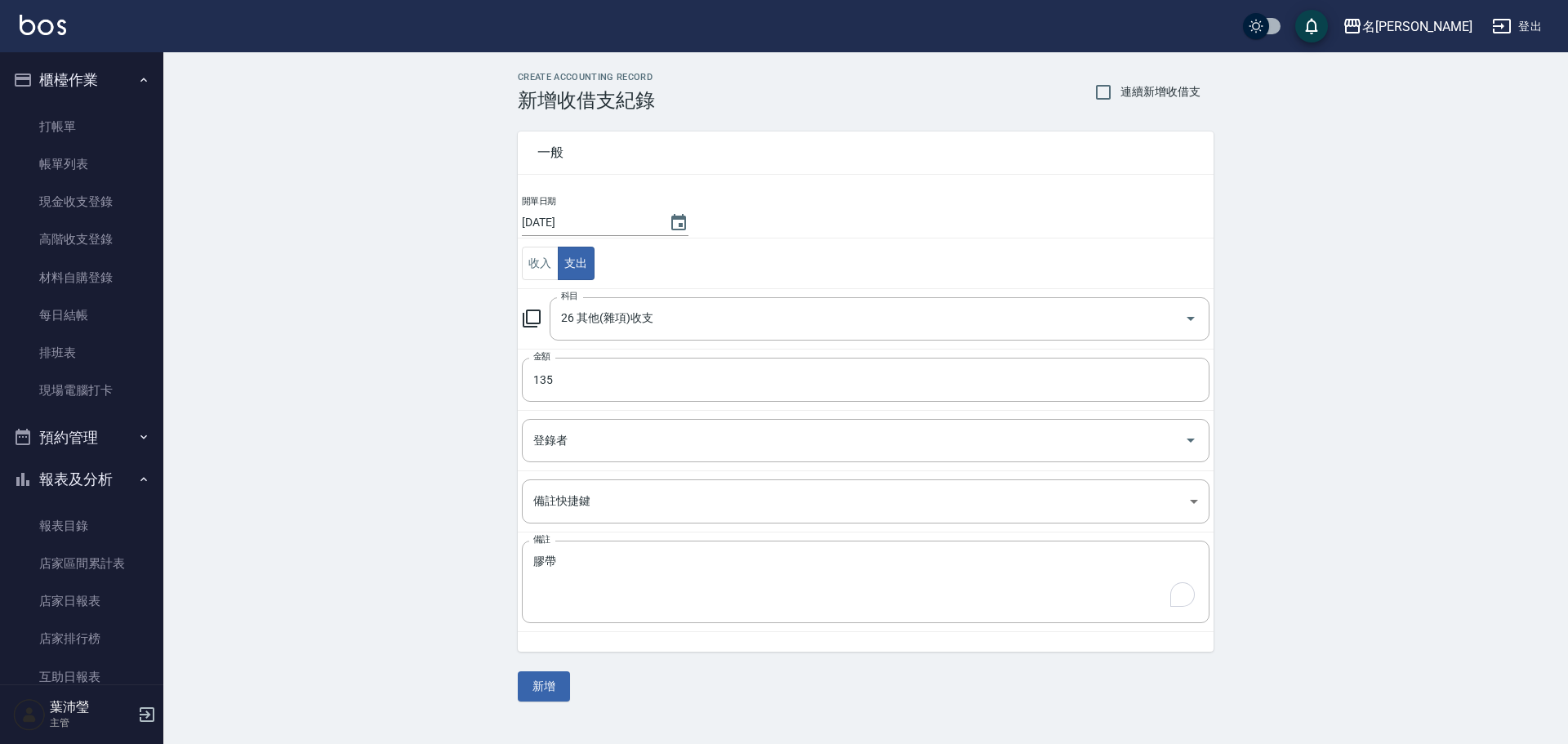
click at [521, 701] on div "CREATE ACCOUNTING RECORD 新增收借支紀錄 連續新增收借支 一般 開單日期 [DATE] 收入 支出 科目 26 其他(雜項)收支 科目…" at bounding box center [865, 386] width 1405 height 669
click at [546, 697] on button "新增" at bounding box center [544, 686] width 52 height 30
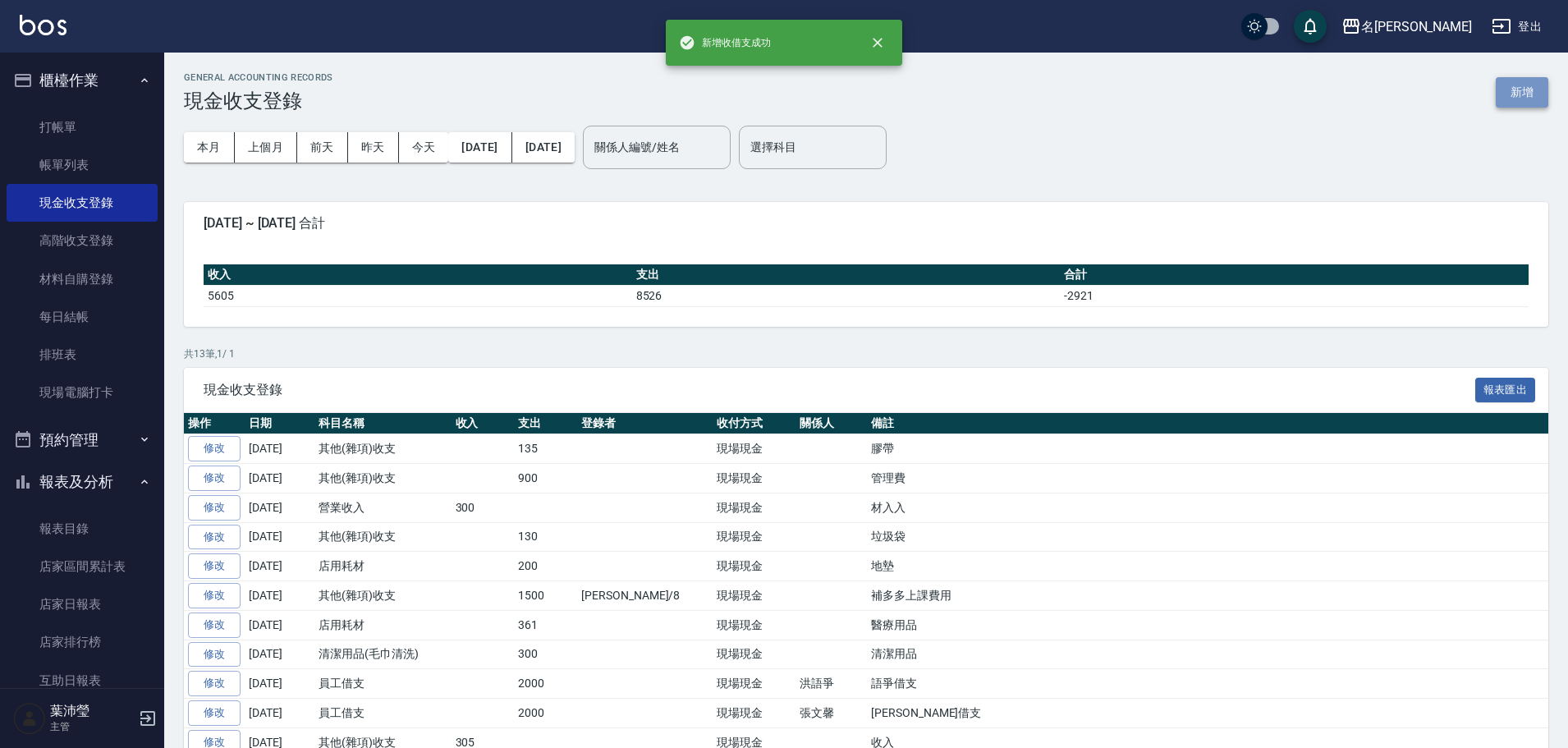
click at [1517, 101] on button "新增" at bounding box center [1522, 92] width 52 height 30
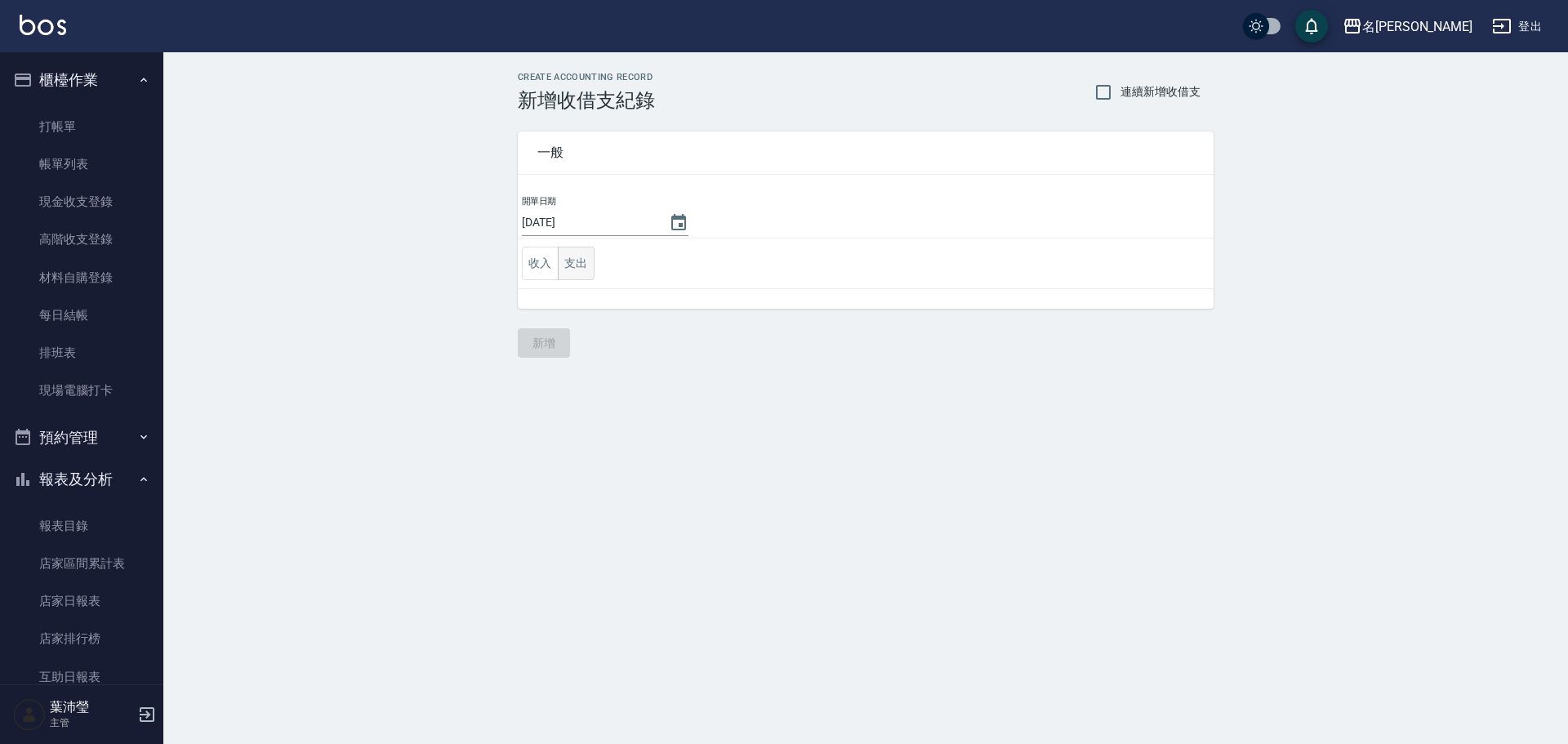
click at [580, 269] on button "支出" at bounding box center [575, 264] width 36 height 34
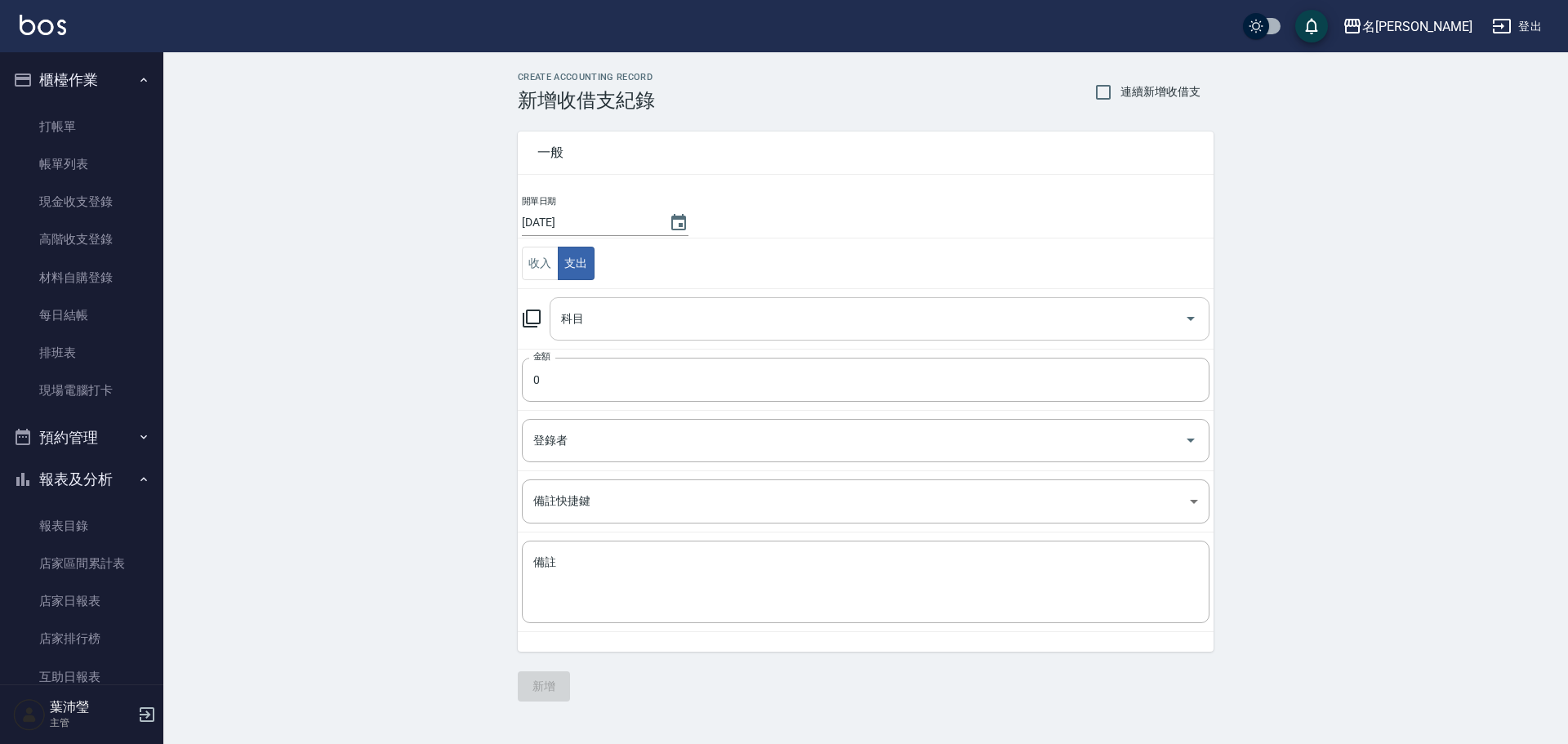
click at [660, 328] on input "科目" at bounding box center [867, 318] width 621 height 29
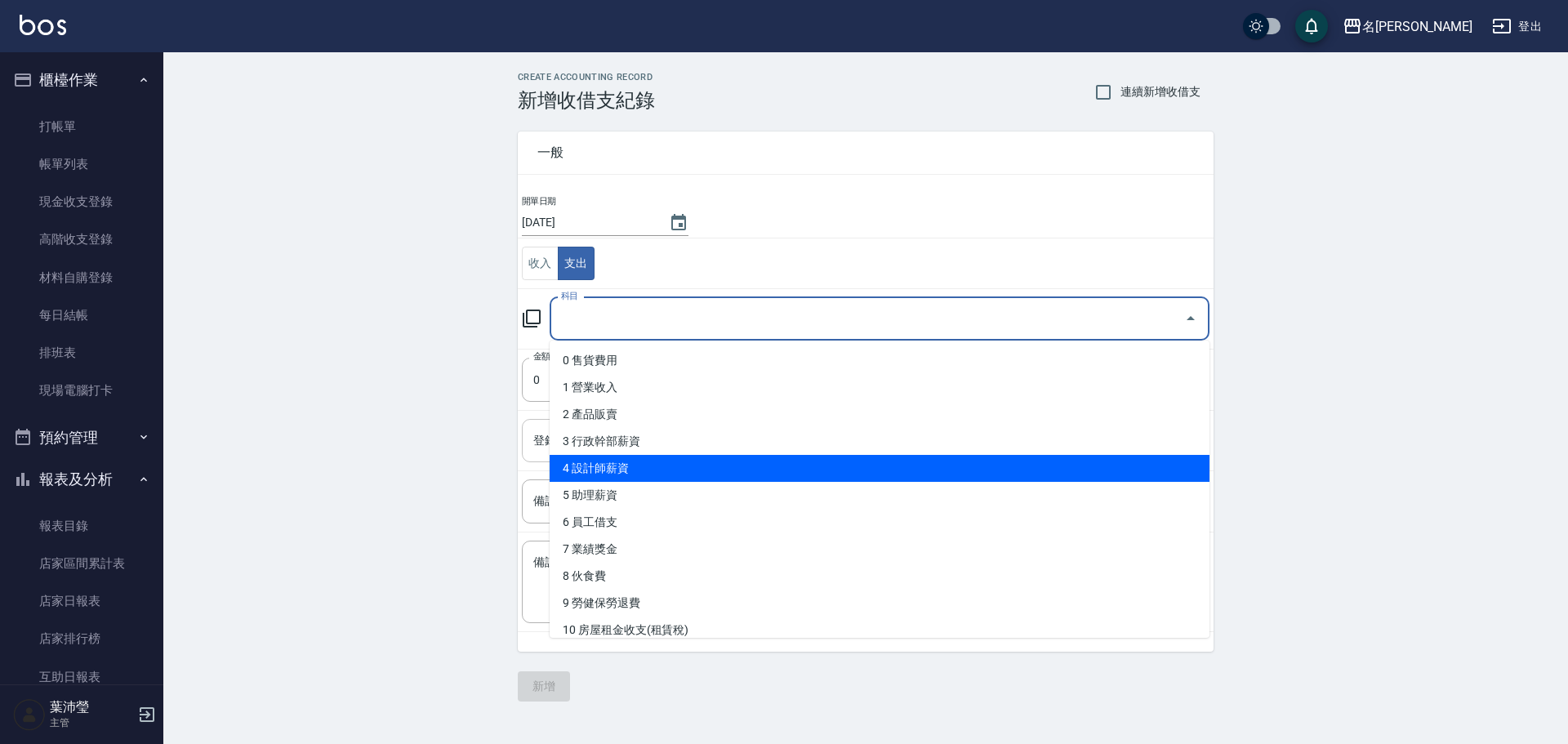
click at [457, 482] on div "CREATE ACCOUNTING RECORD 新增收借支紀錄 連續新增收借支 一般 開單日期 [DATE] 收入 支出 科目 科目 金額 0 金額 登錄者…" at bounding box center [865, 386] width 1405 height 669
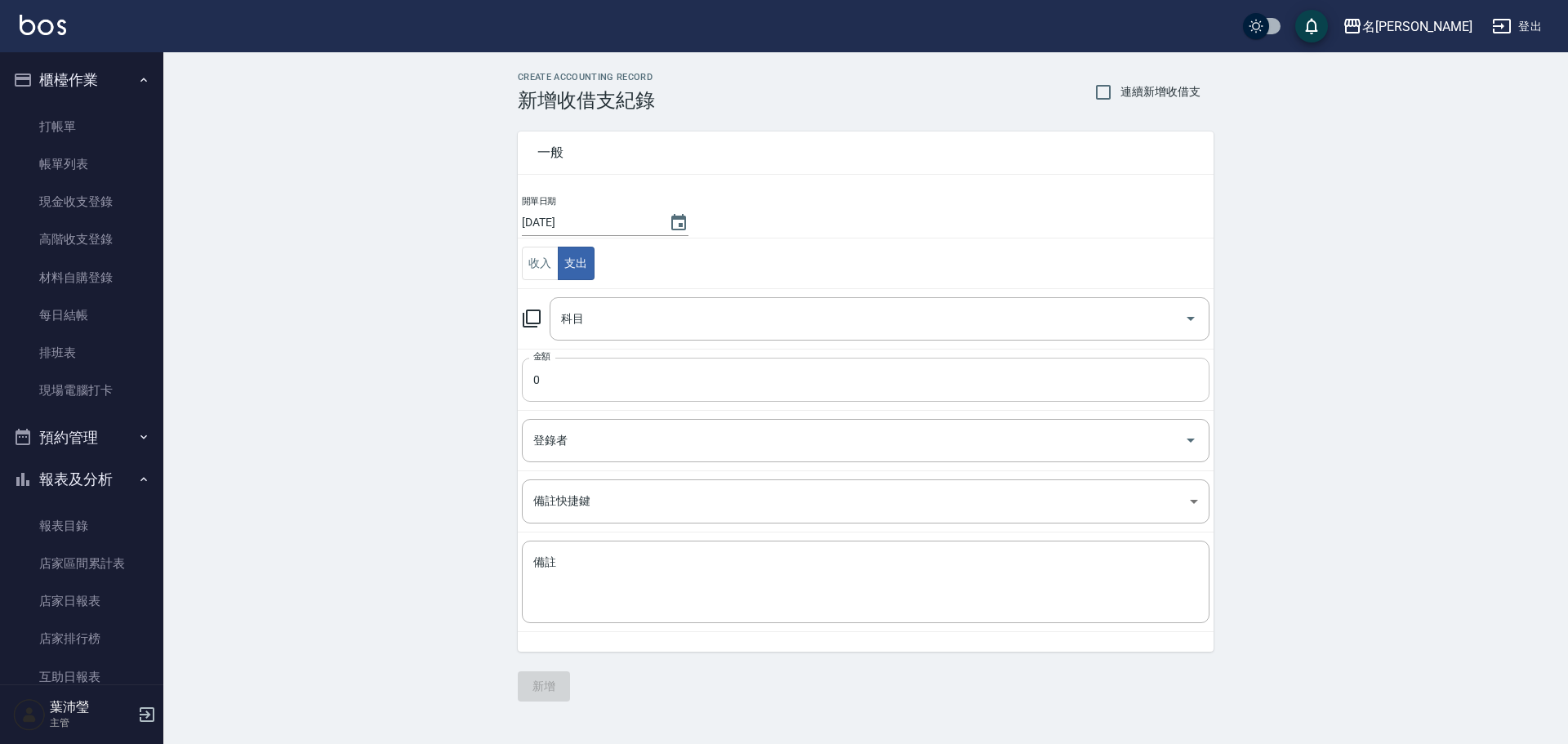
click at [595, 389] on input "0" at bounding box center [865, 379] width 688 height 44
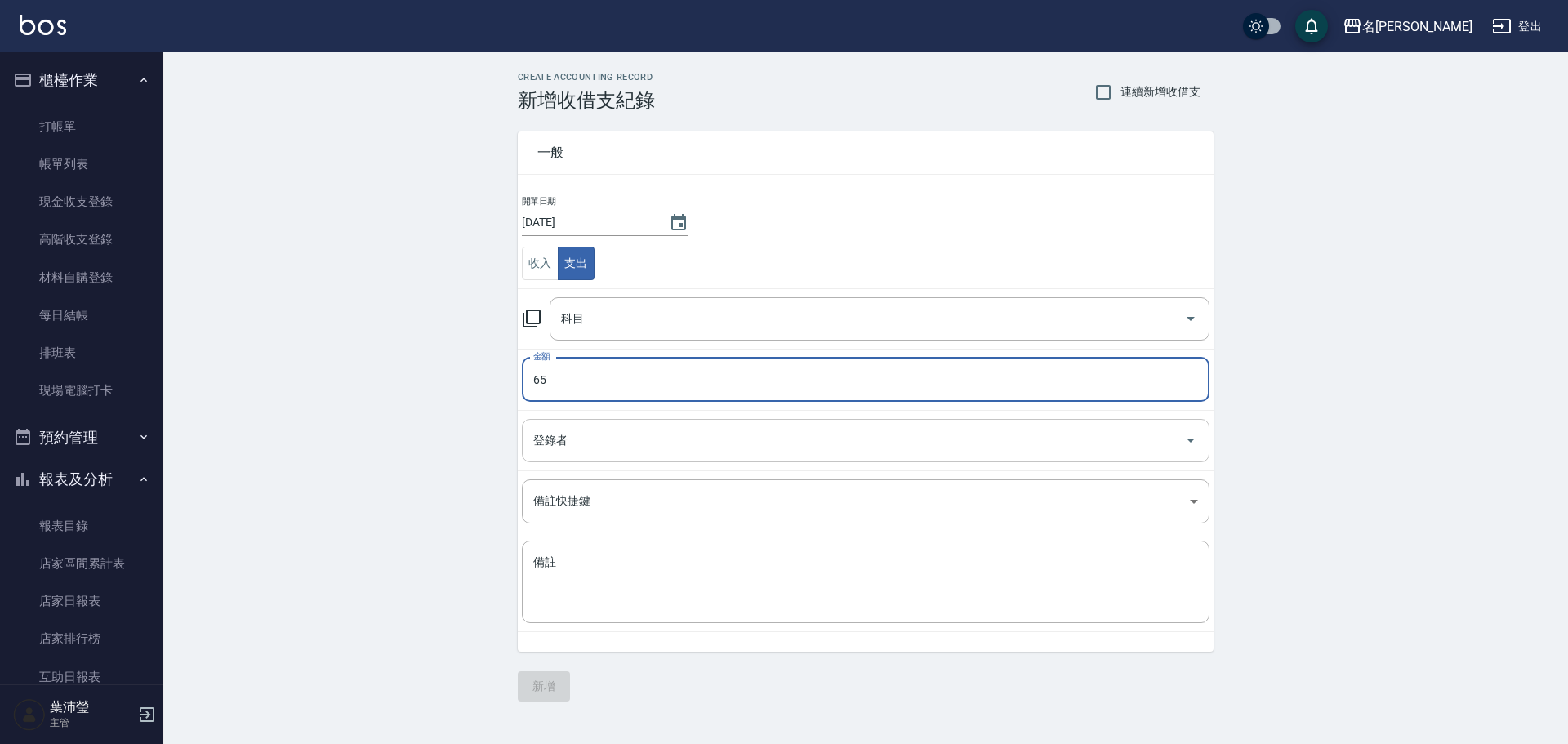
click at [660, 457] on div "登錄者" at bounding box center [865, 440] width 688 height 43
type input "65"
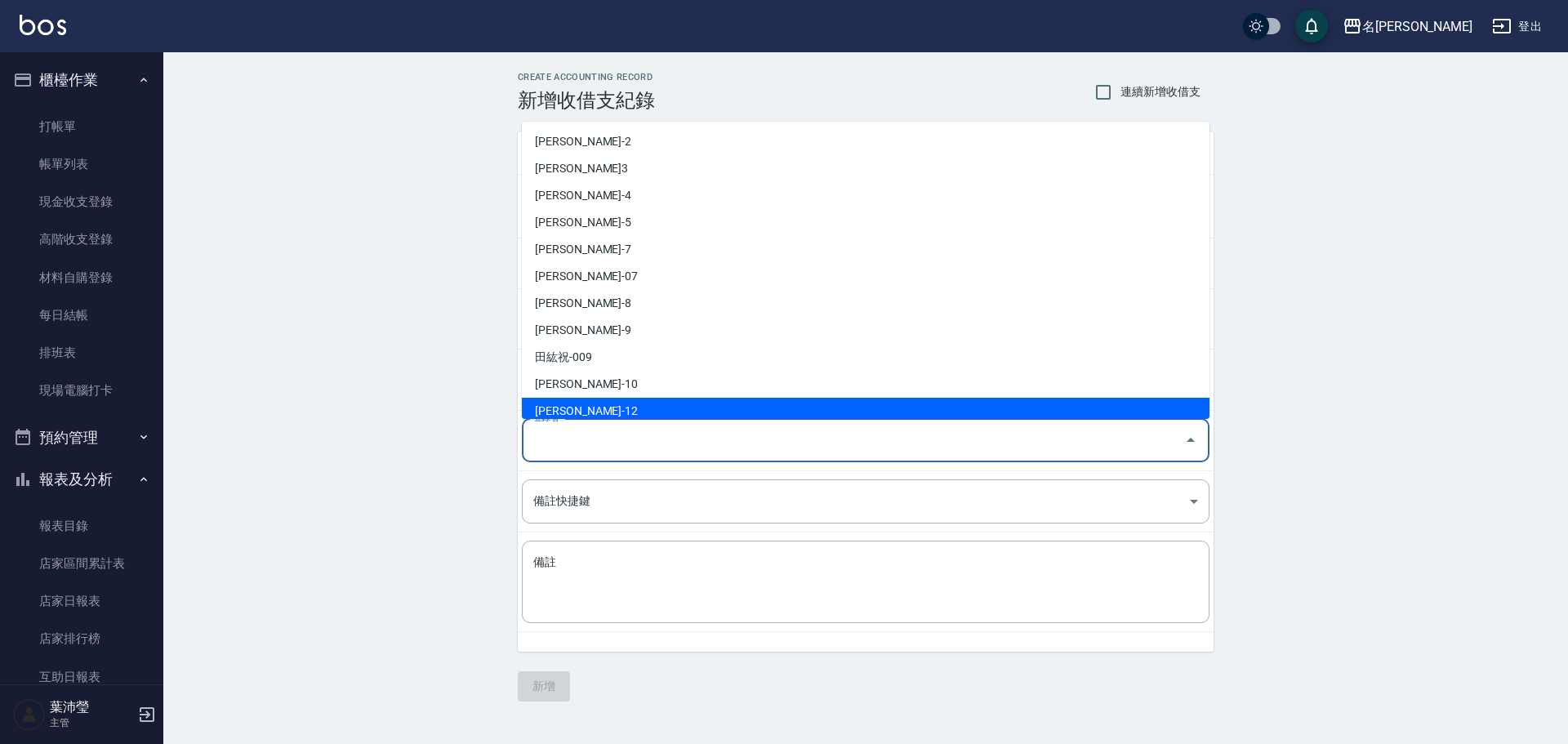
click at [661, 399] on li "[PERSON_NAME]-12" at bounding box center [865, 411] width 688 height 27
type input "[PERSON_NAME]-12"
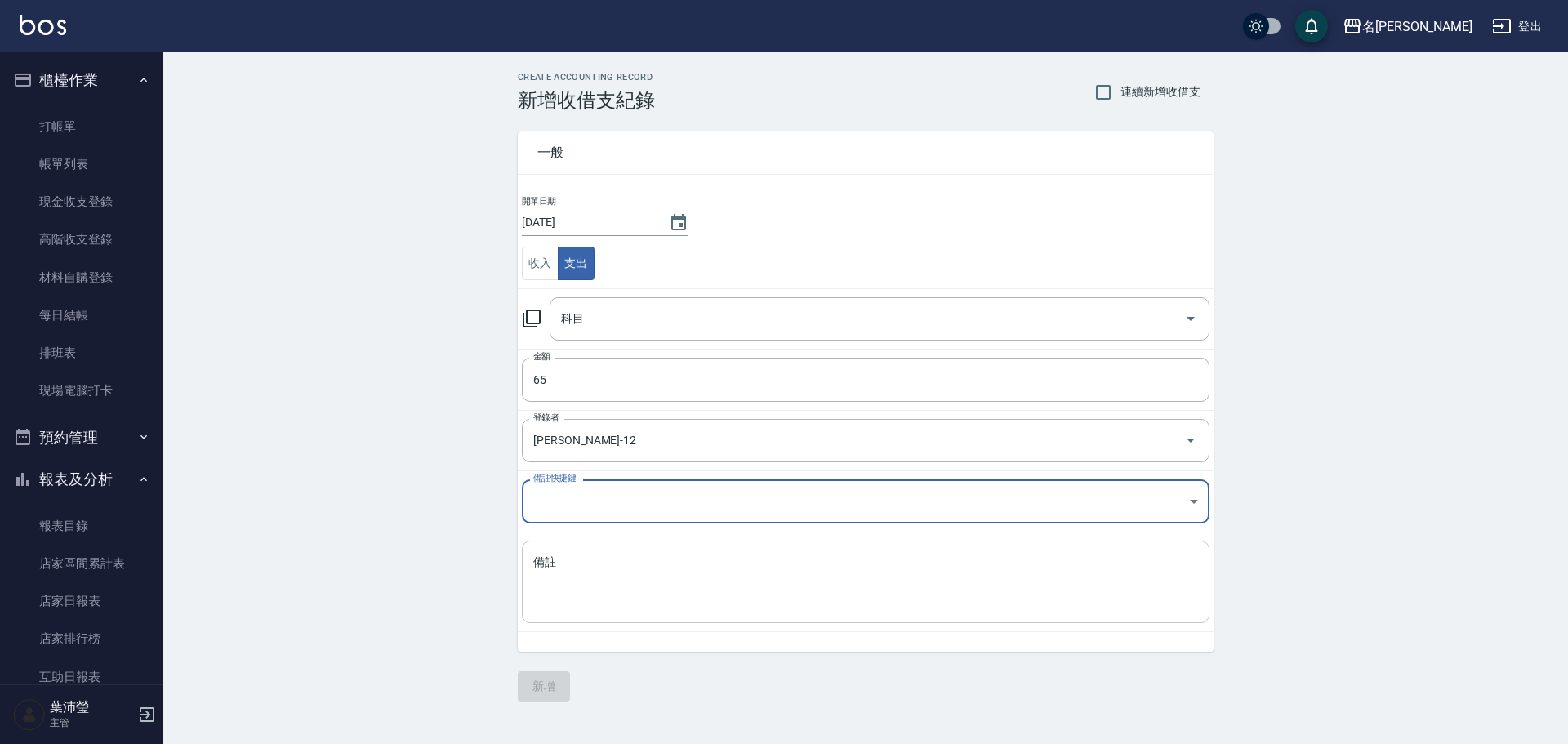
click at [629, 581] on textarea "備註" at bounding box center [866, 583] width 665 height 56
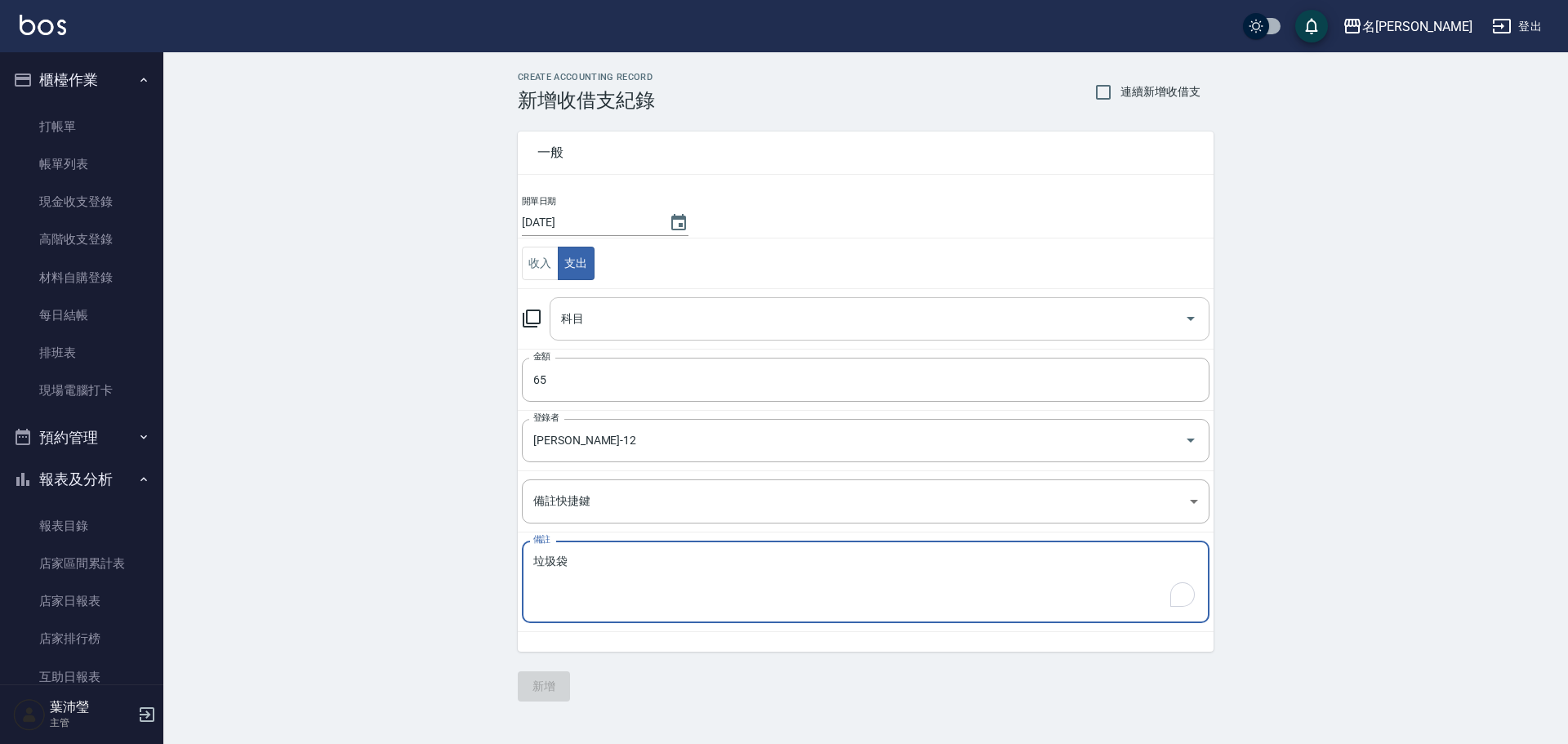
type textarea "垃圾袋"
click at [682, 322] on input "科目" at bounding box center [867, 318] width 621 height 29
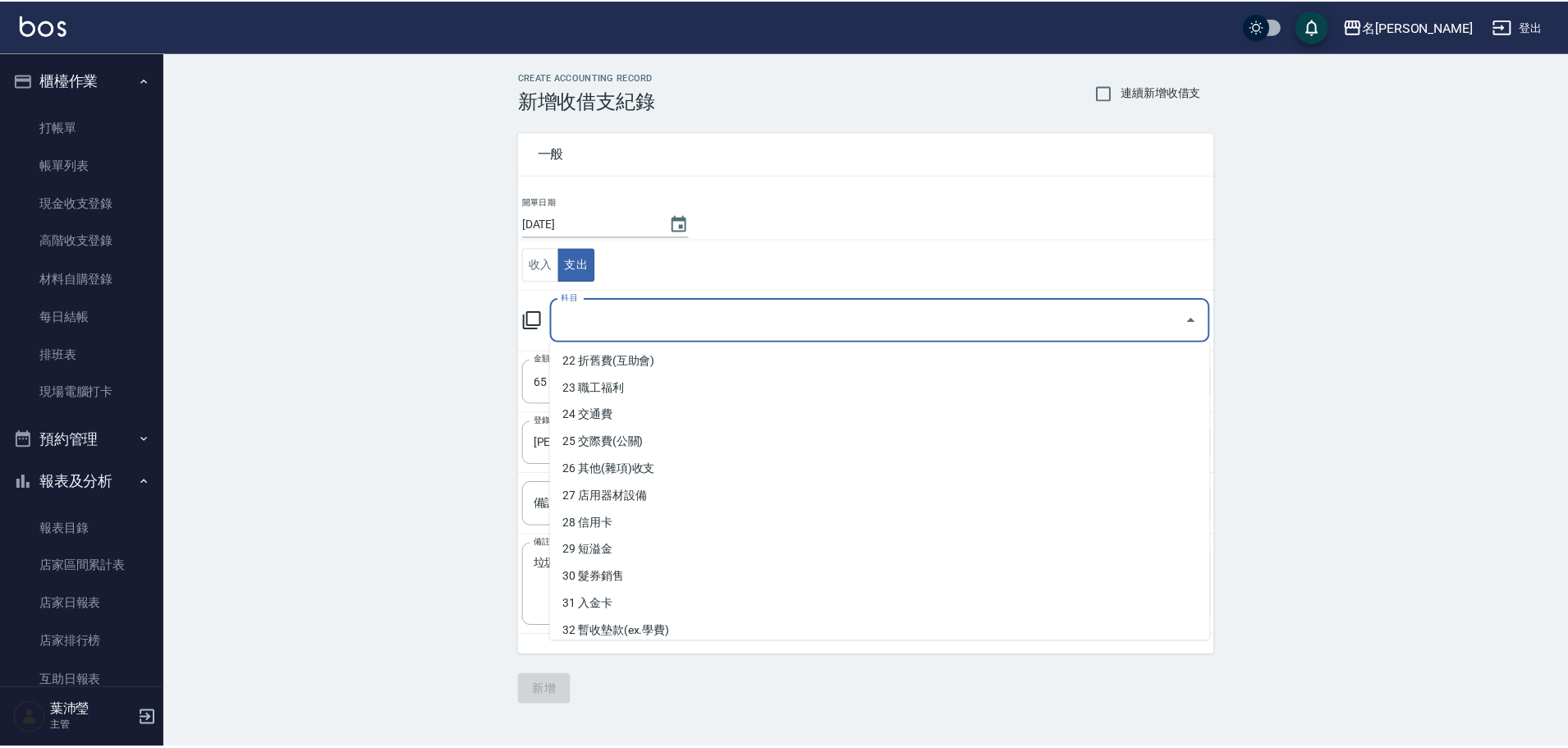
scroll to position [580, 0]
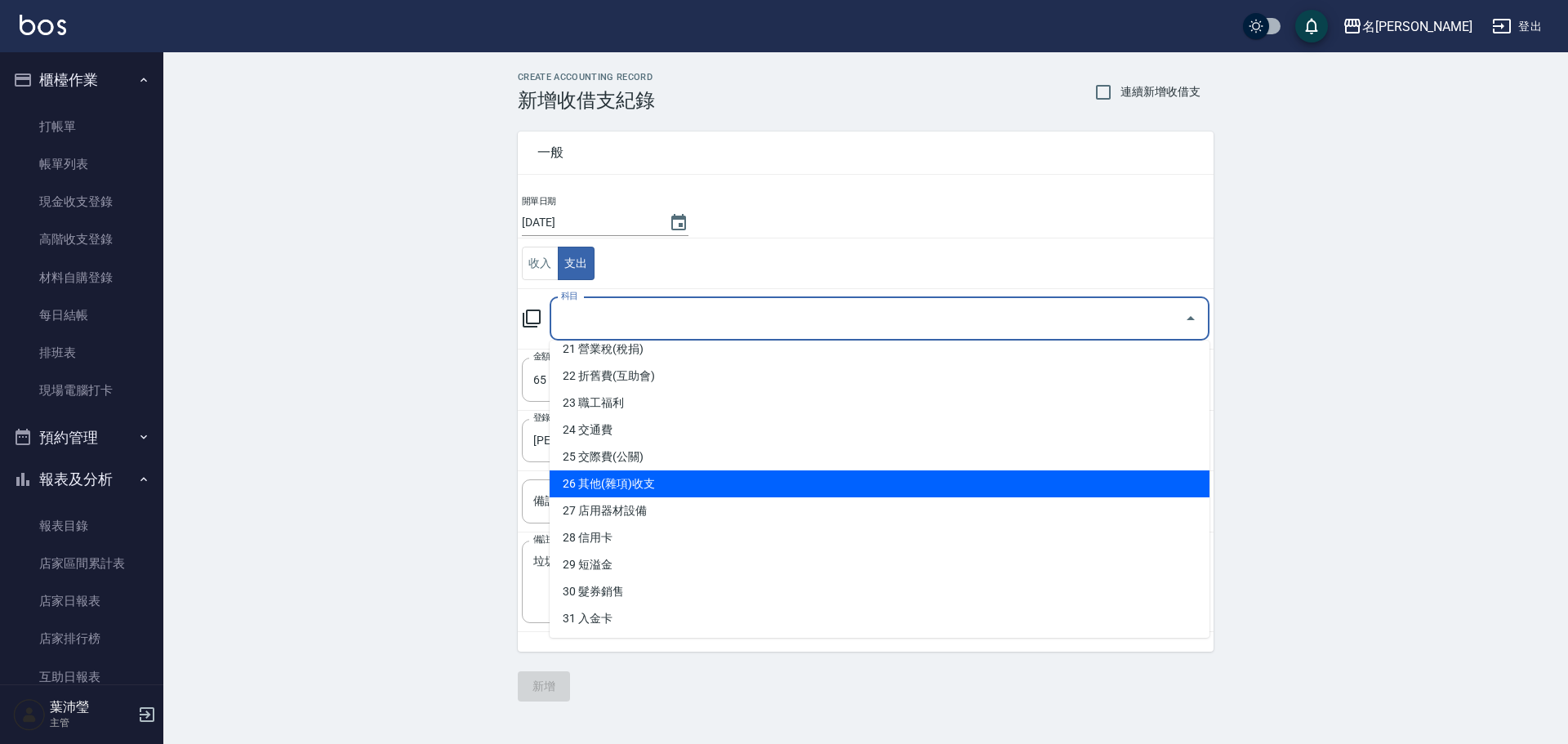
click at [759, 495] on li "26 其他(雜項)收支" at bounding box center [879, 483] width 660 height 27
type input "26 其他(雜項)收支"
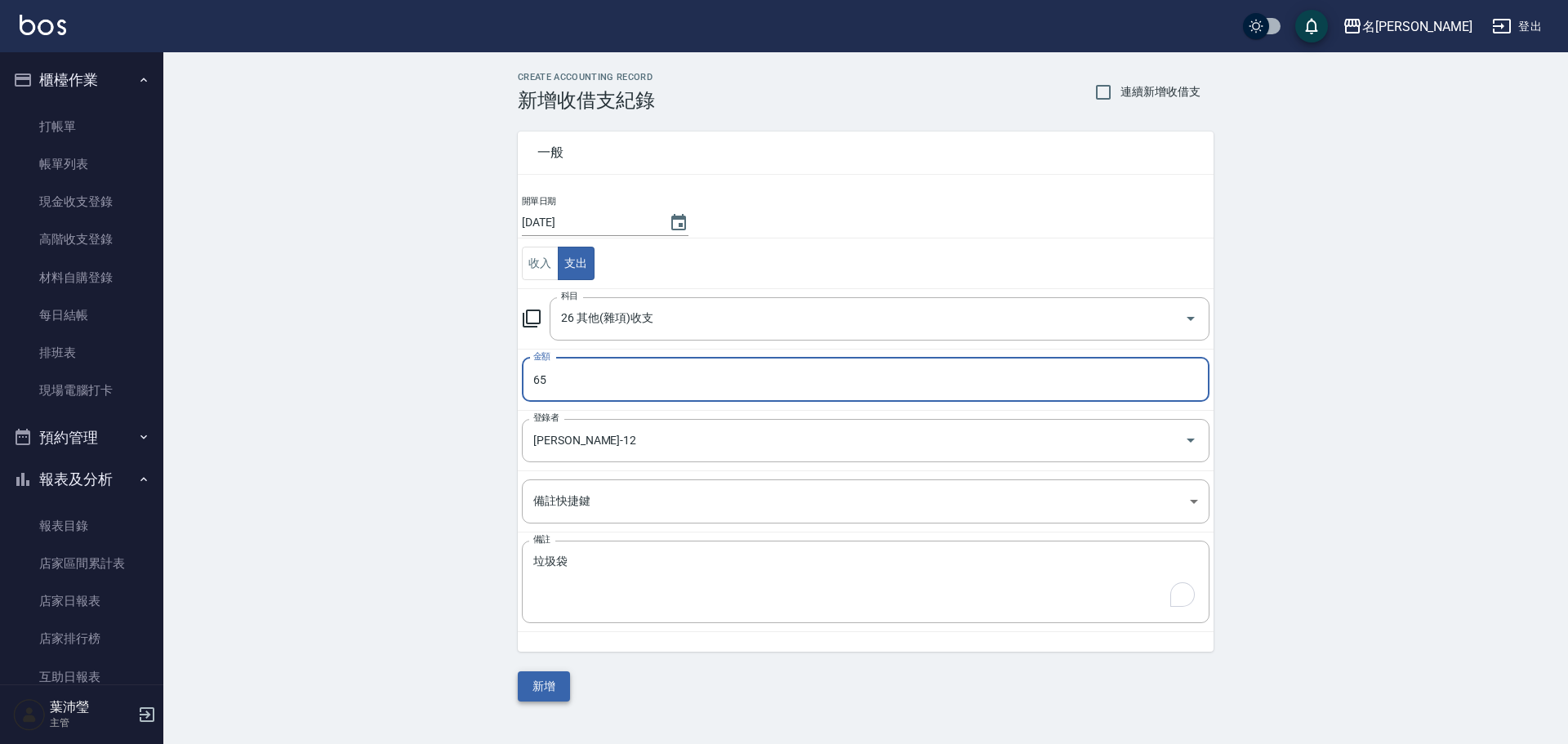
click at [544, 687] on button "新增" at bounding box center [544, 686] width 52 height 30
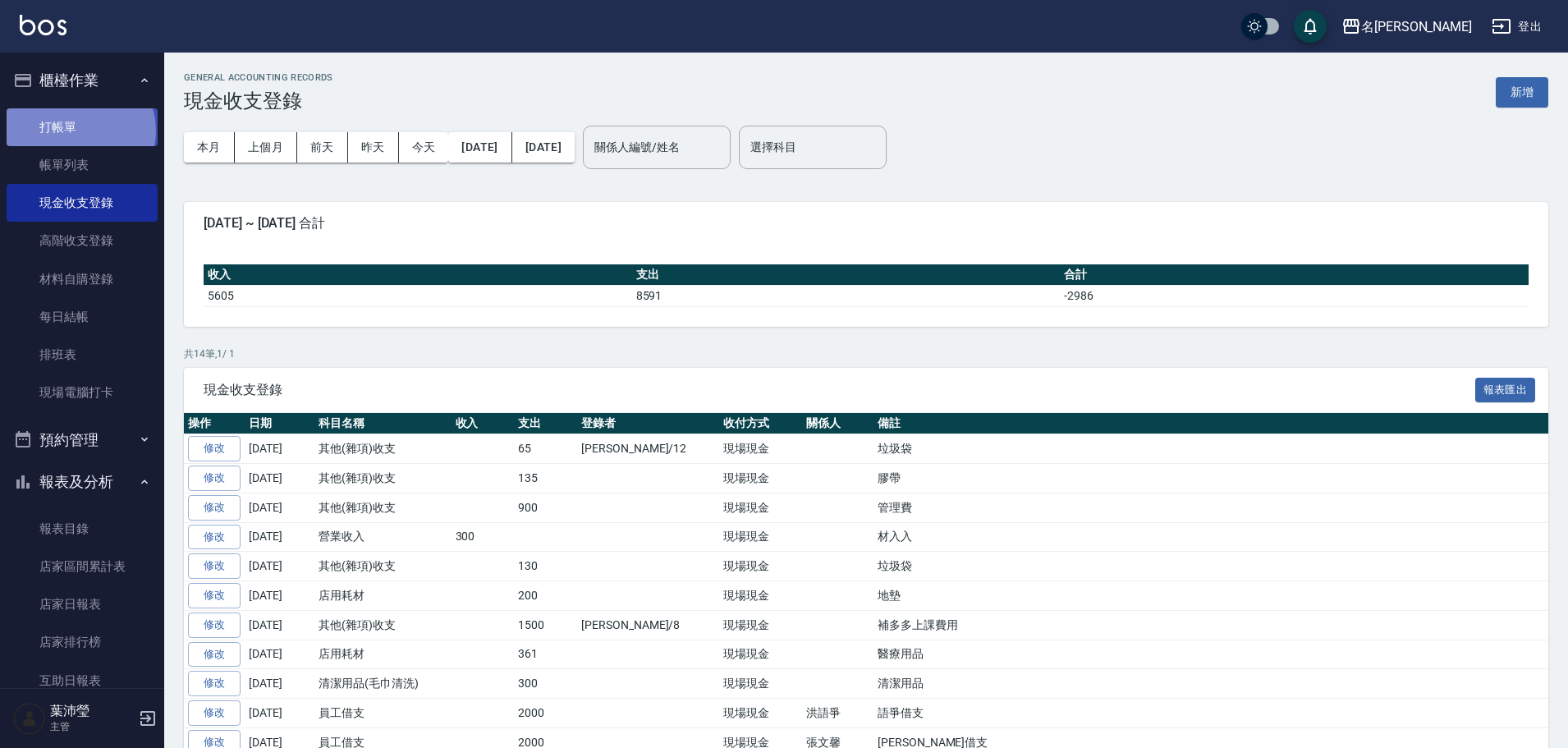
click at [79, 130] on link "打帳單" at bounding box center [81, 127] width 151 height 37
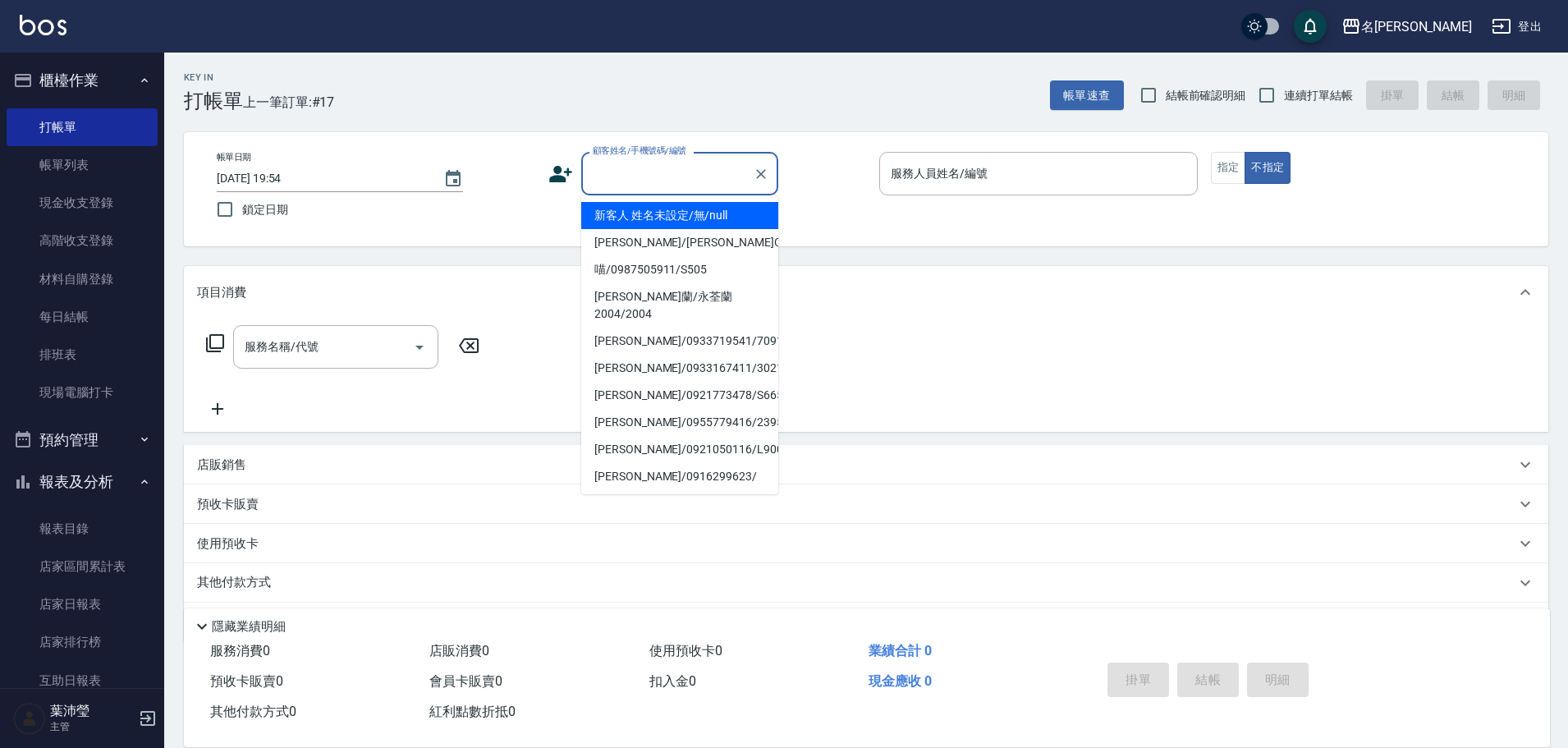
click at [673, 183] on input "顧客姓名/手機號碼/編號" at bounding box center [667, 173] width 157 height 29
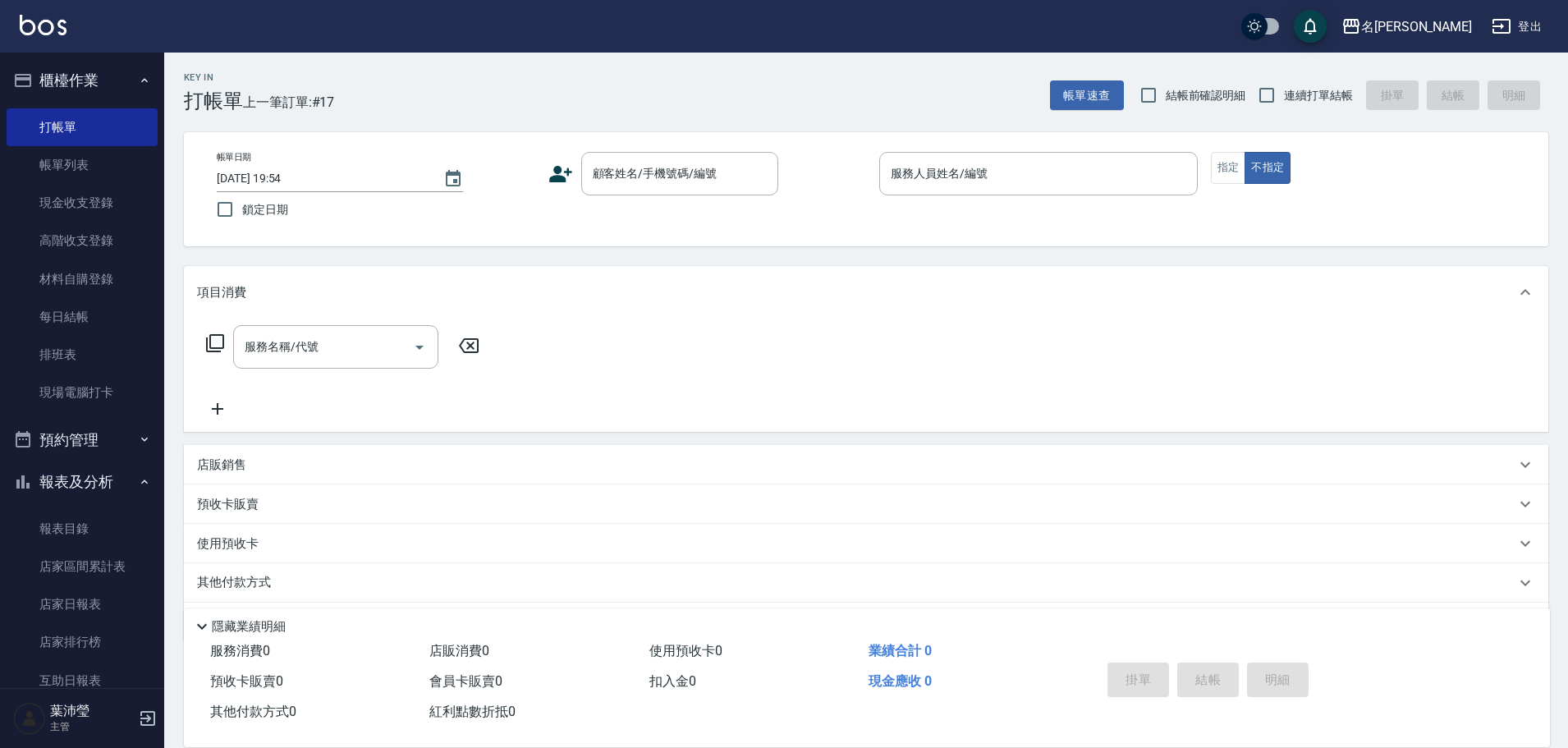
click at [1093, 381] on div "服務名稱/代號 服務名稱/代號" at bounding box center [866, 374] width 1365 height 113
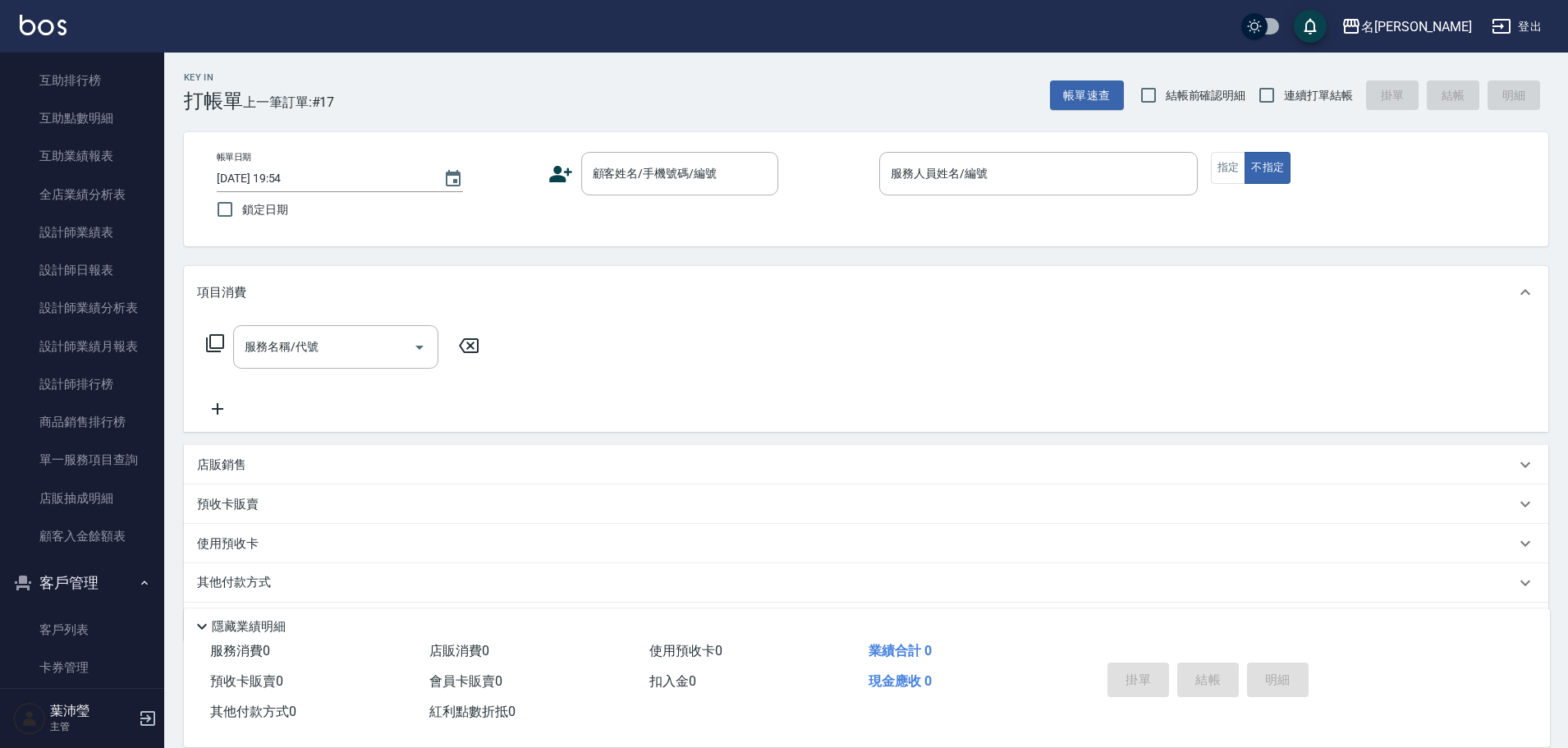
scroll to position [592, 0]
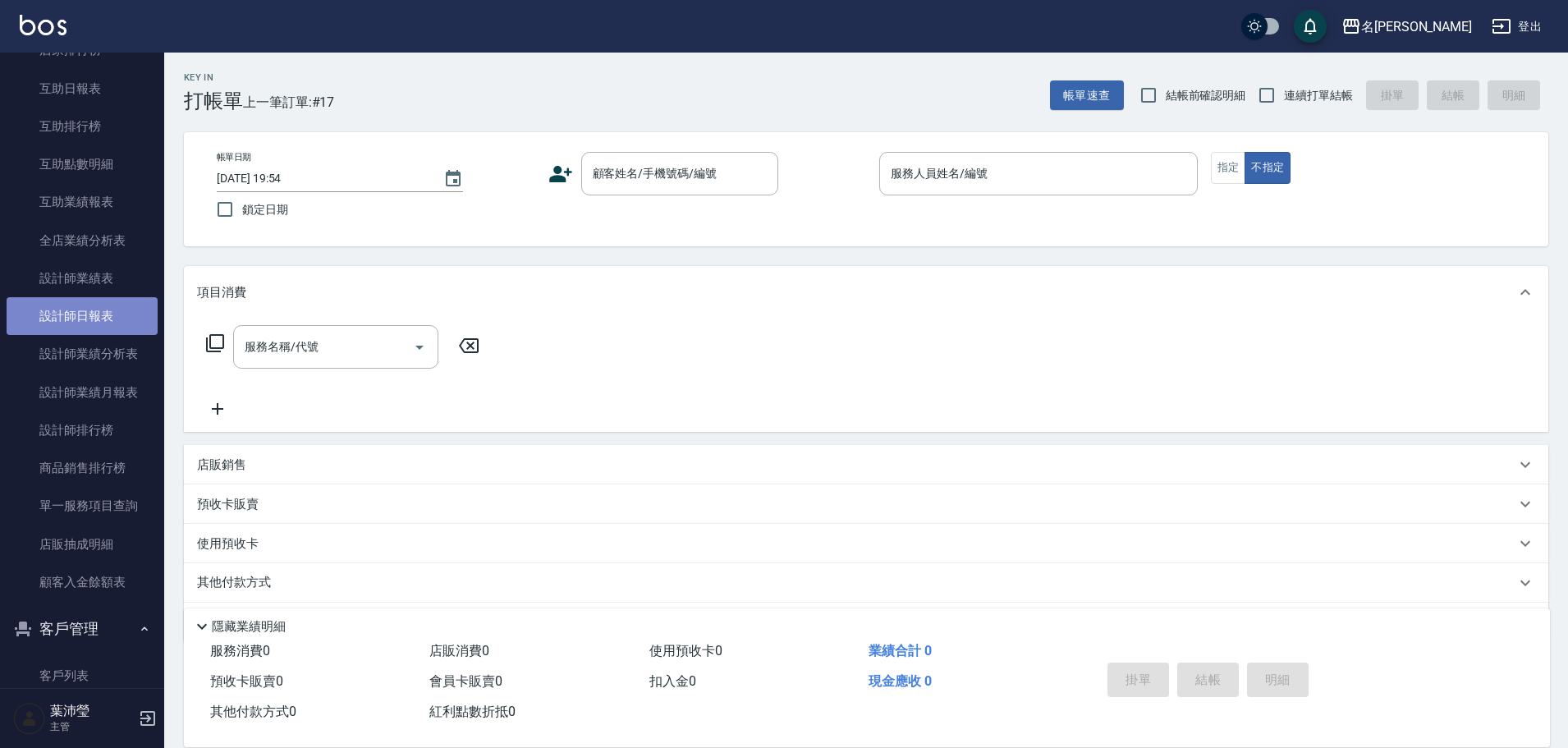
click at [110, 317] on link "設計師日報表" at bounding box center [81, 316] width 151 height 37
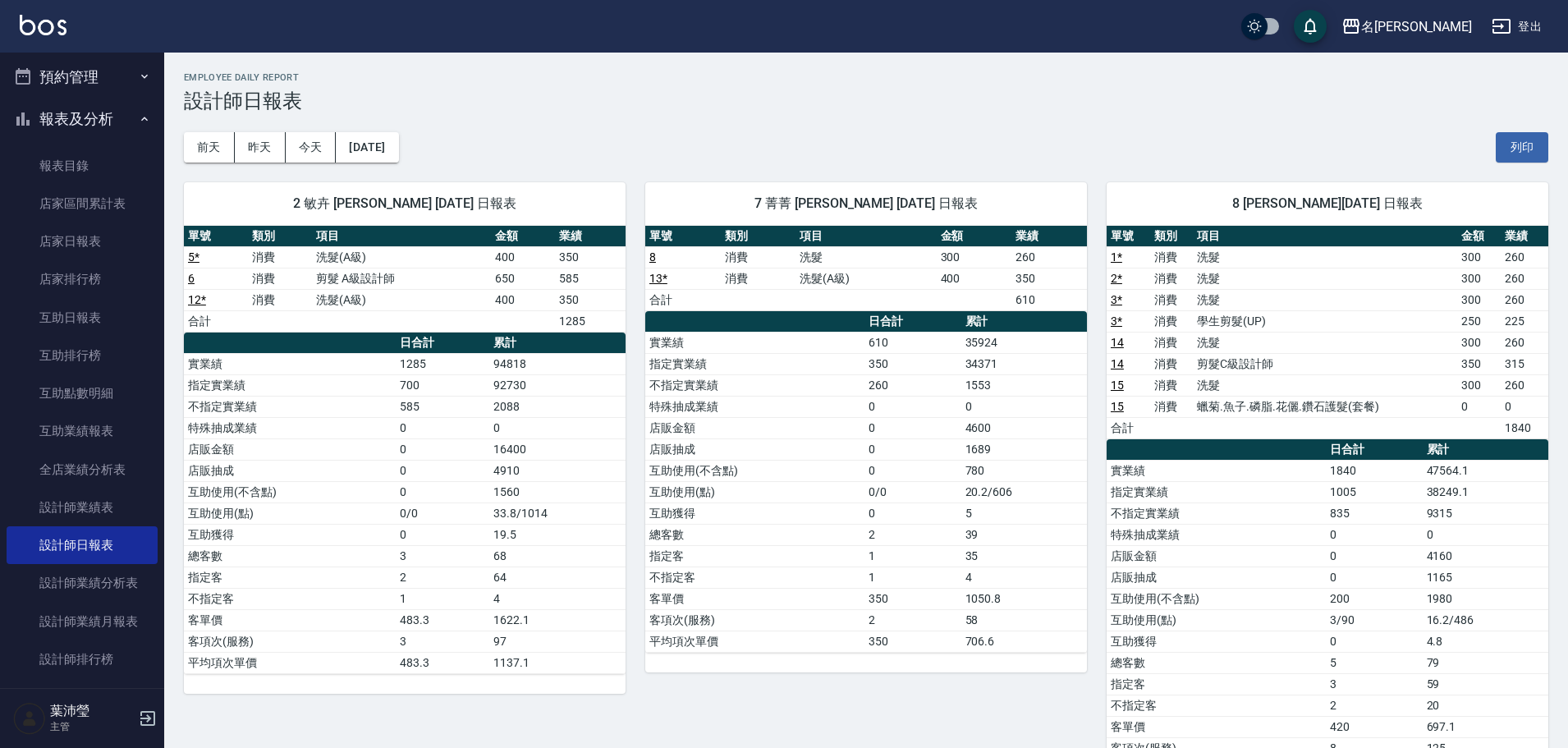
scroll to position [293, 0]
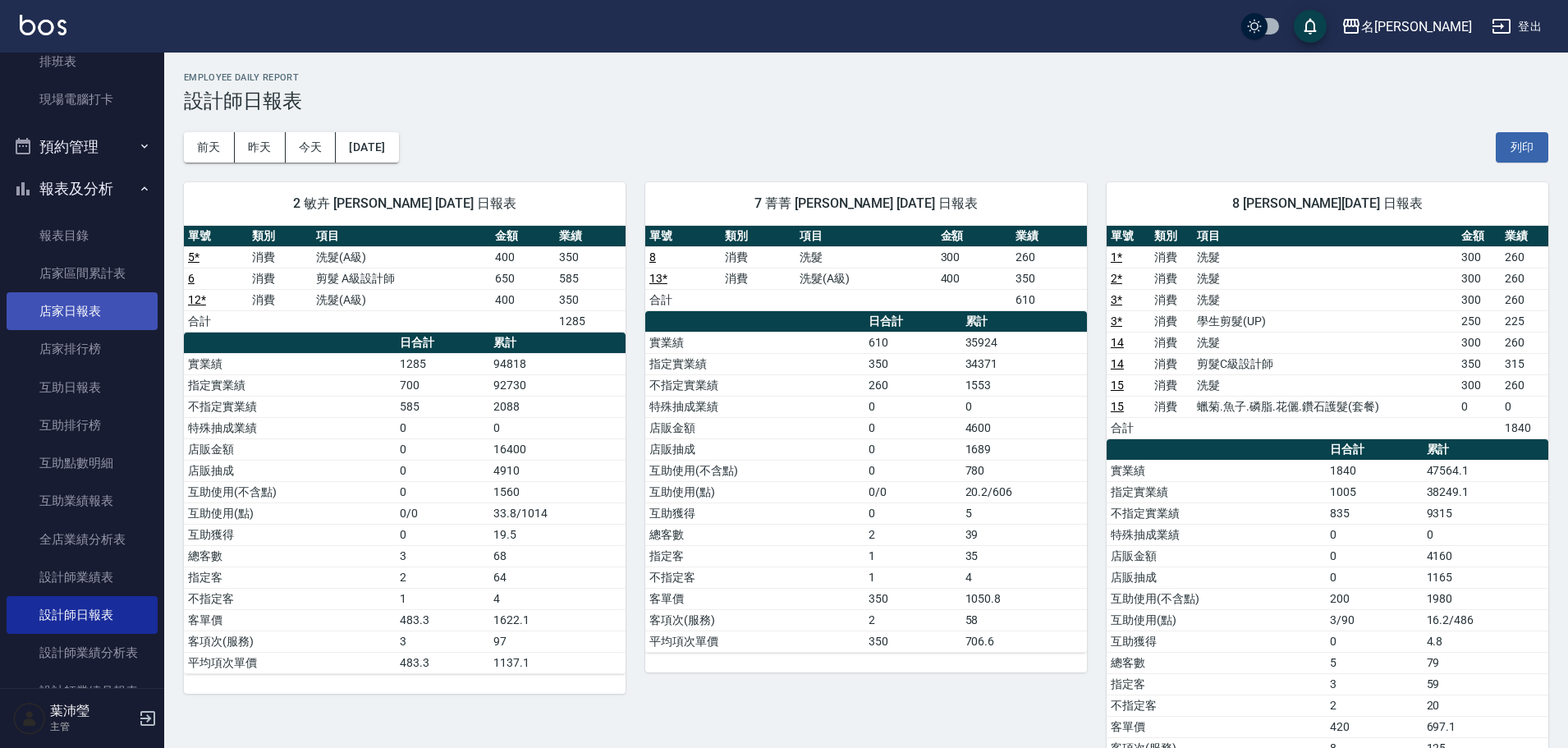
click at [110, 315] on link "店家日報表" at bounding box center [81, 311] width 151 height 37
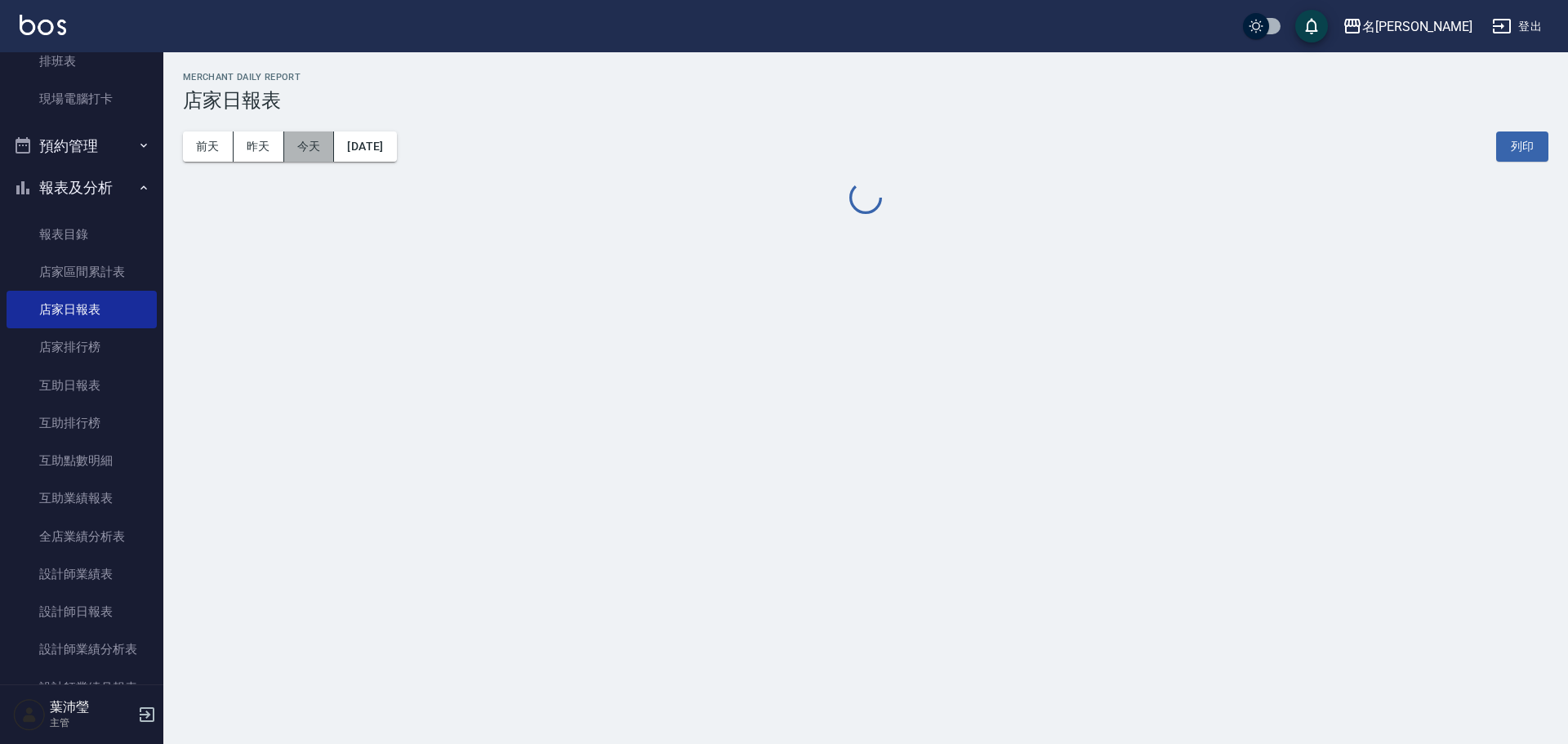
click at [310, 145] on button "今天" at bounding box center [309, 146] width 50 height 30
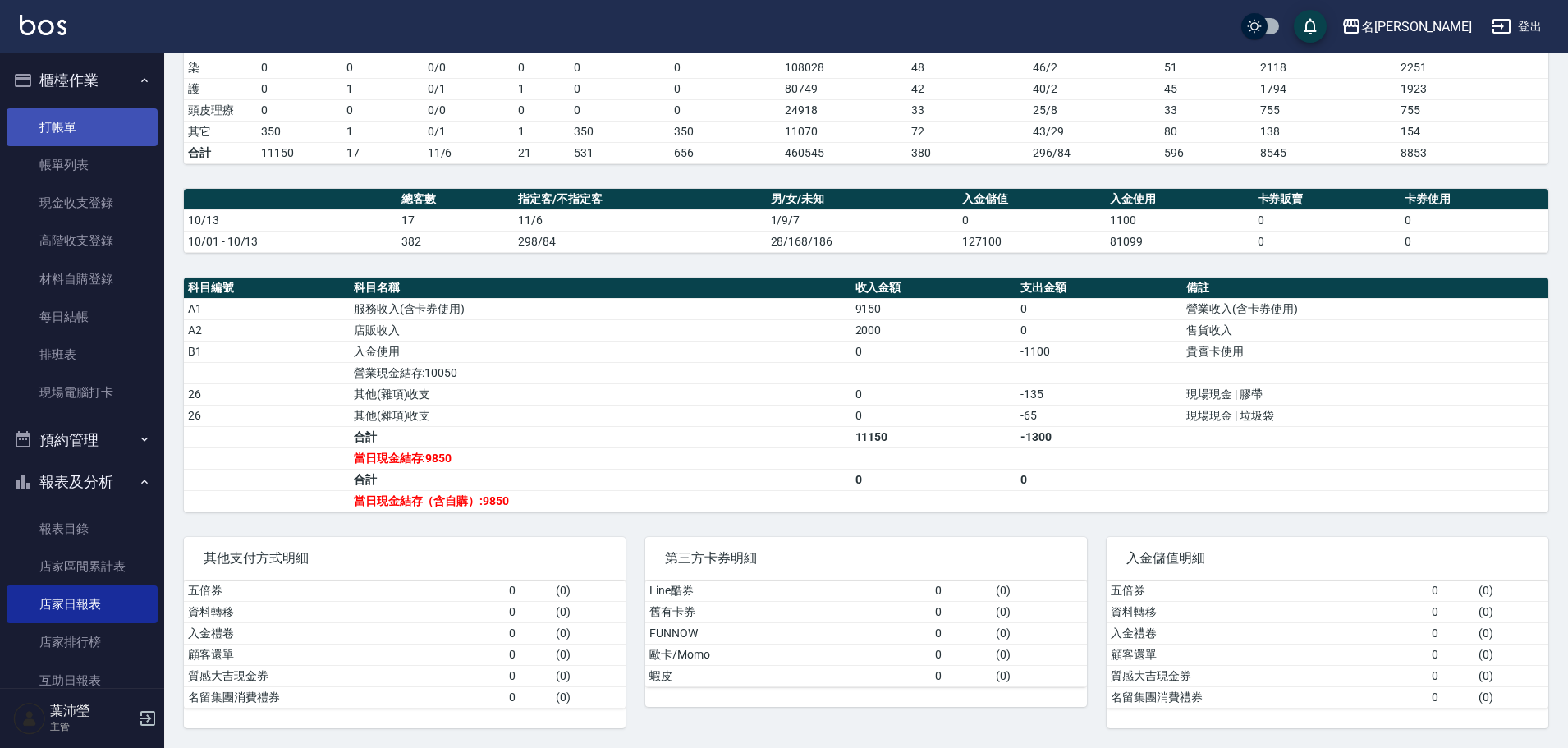
click at [84, 125] on link "打帳單" at bounding box center [81, 127] width 151 height 37
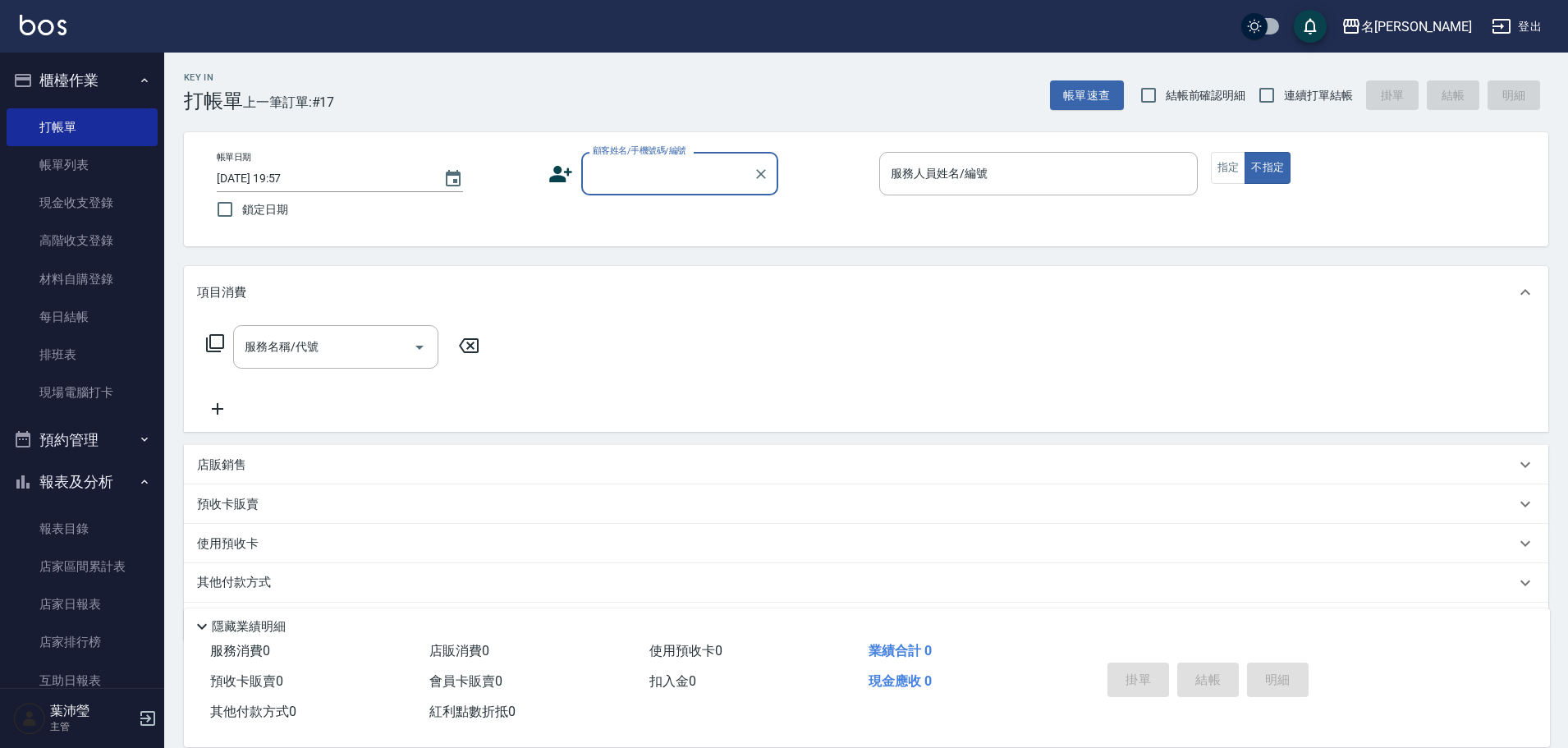
click at [624, 177] on input "顧客姓名/手機號碼/編號" at bounding box center [667, 173] width 157 height 29
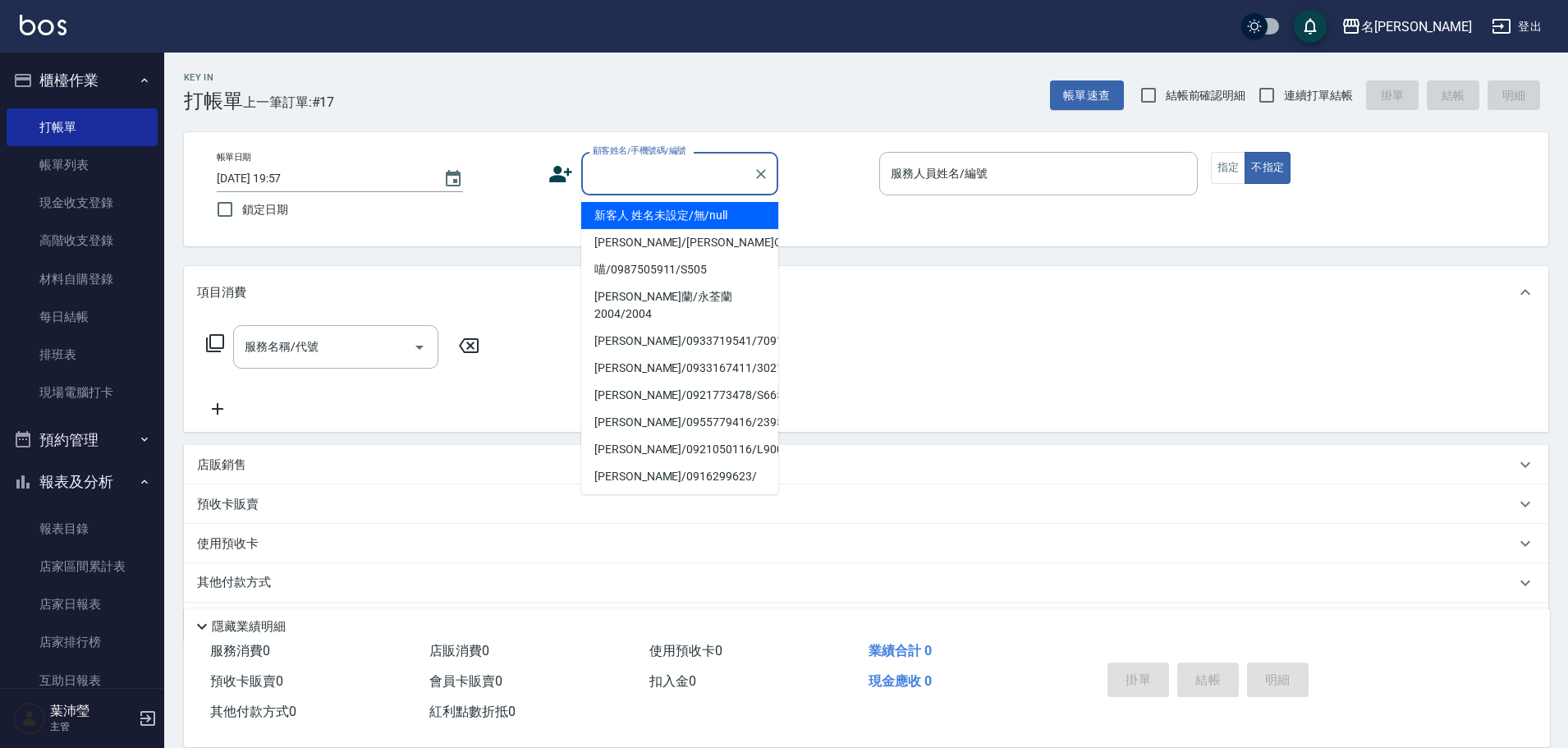
click at [679, 205] on li "新客人 姓名未設定/無/null" at bounding box center [680, 215] width 198 height 27
type input "新客人 姓名未設定/無/null"
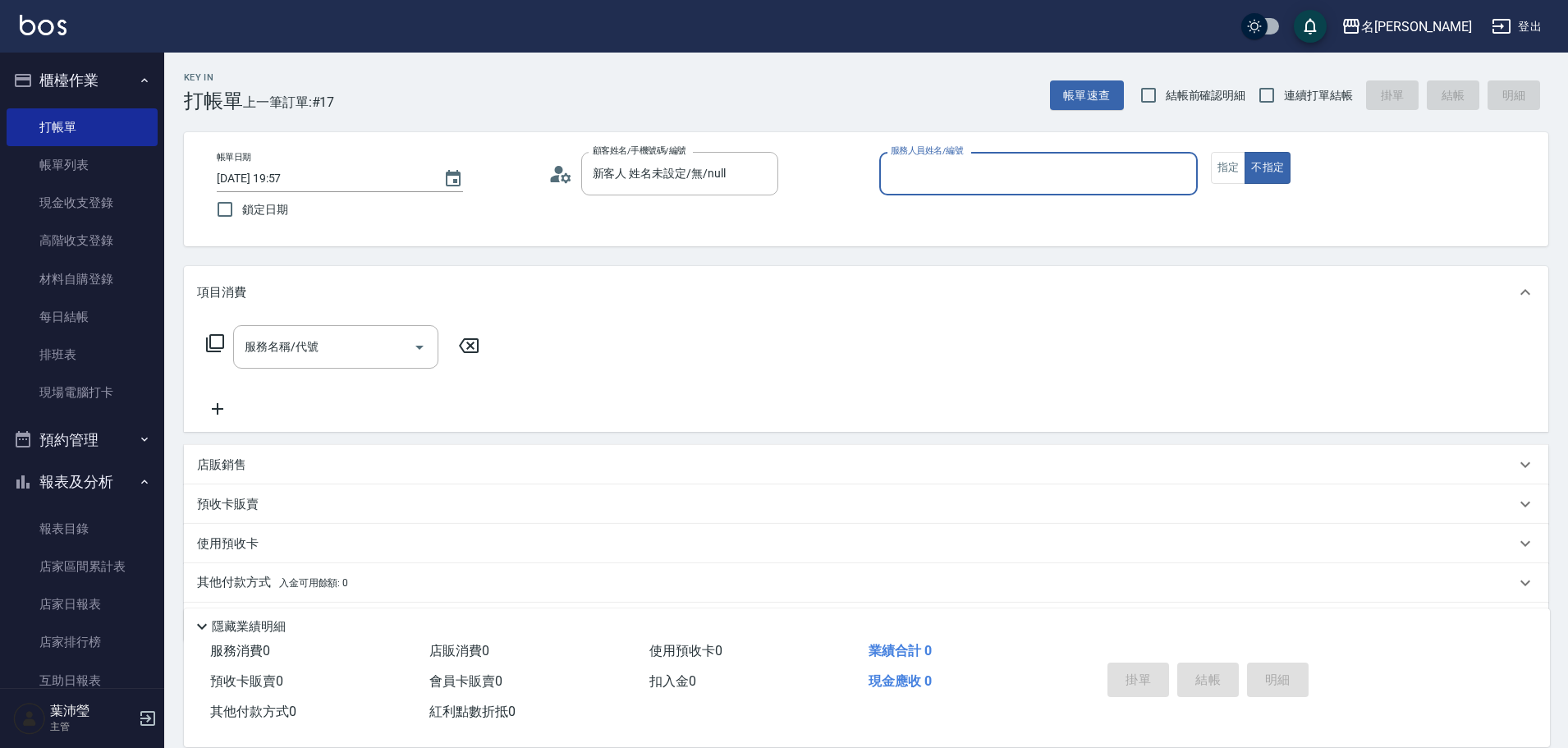
click at [1039, 186] on input "服務人員姓名/編號" at bounding box center [1038, 173] width 304 height 29
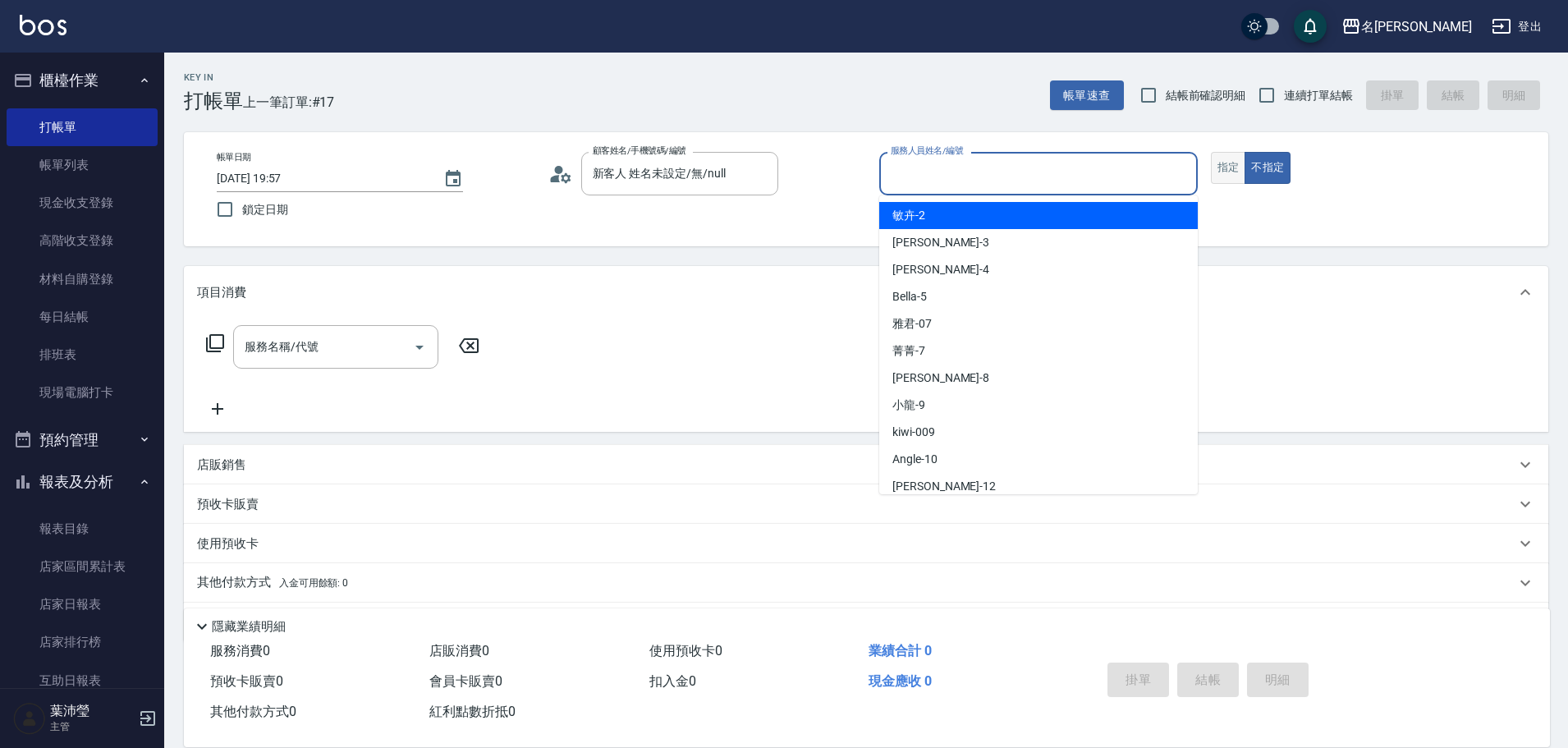
click at [1235, 166] on button "指定" at bounding box center [1229, 168] width 36 height 32
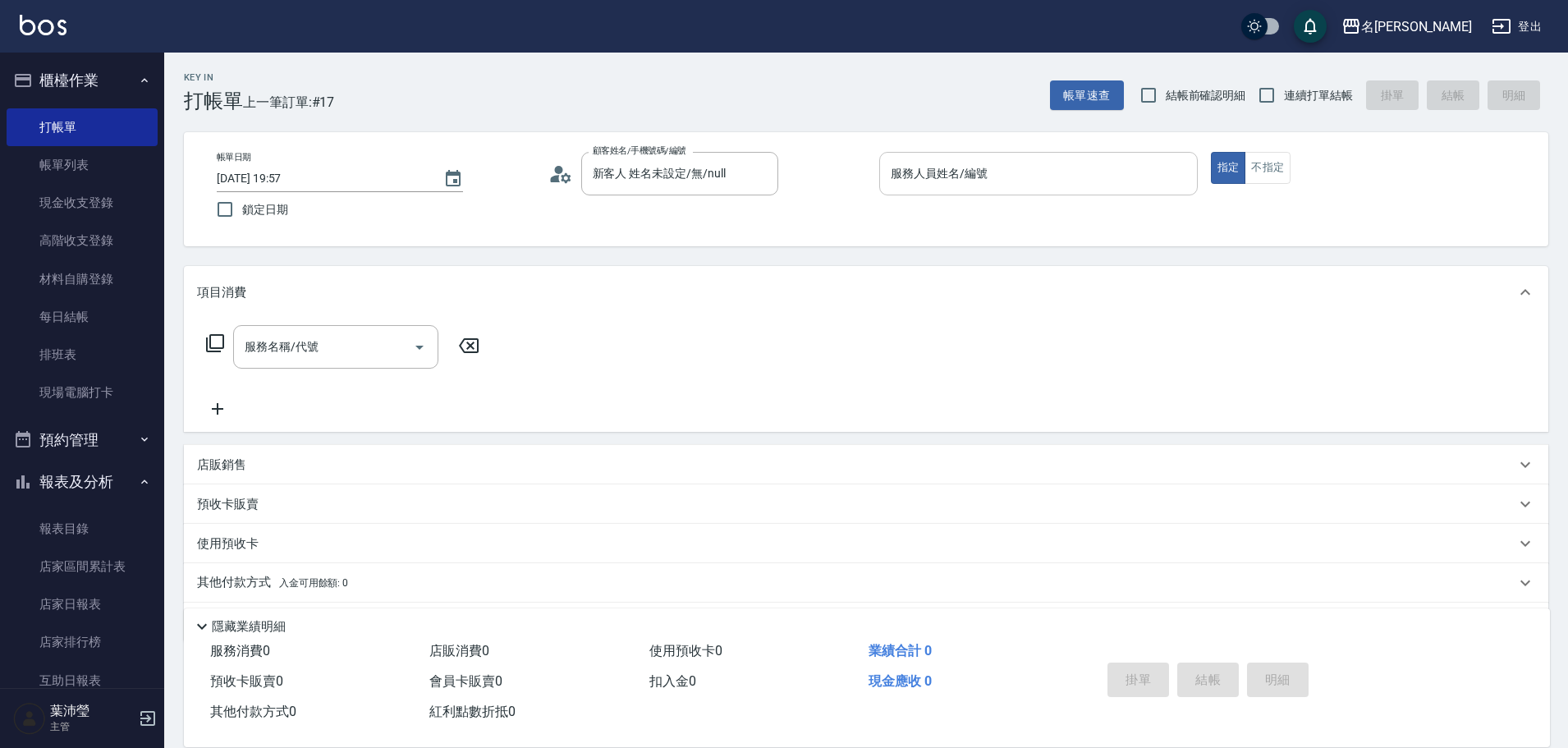
click at [1114, 164] on input "服務人員姓名/編號" at bounding box center [1038, 173] width 304 height 29
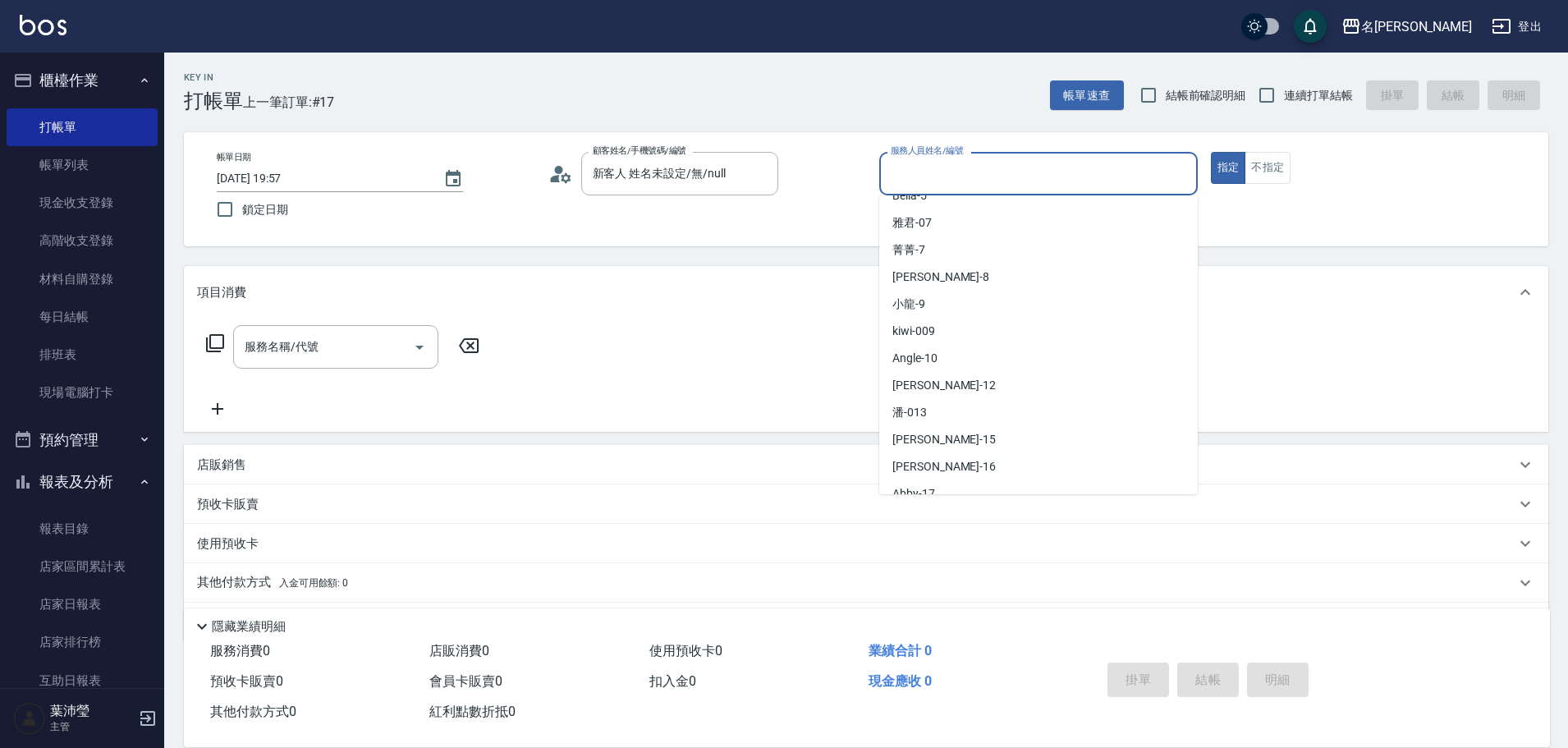
scroll to position [51, 0]
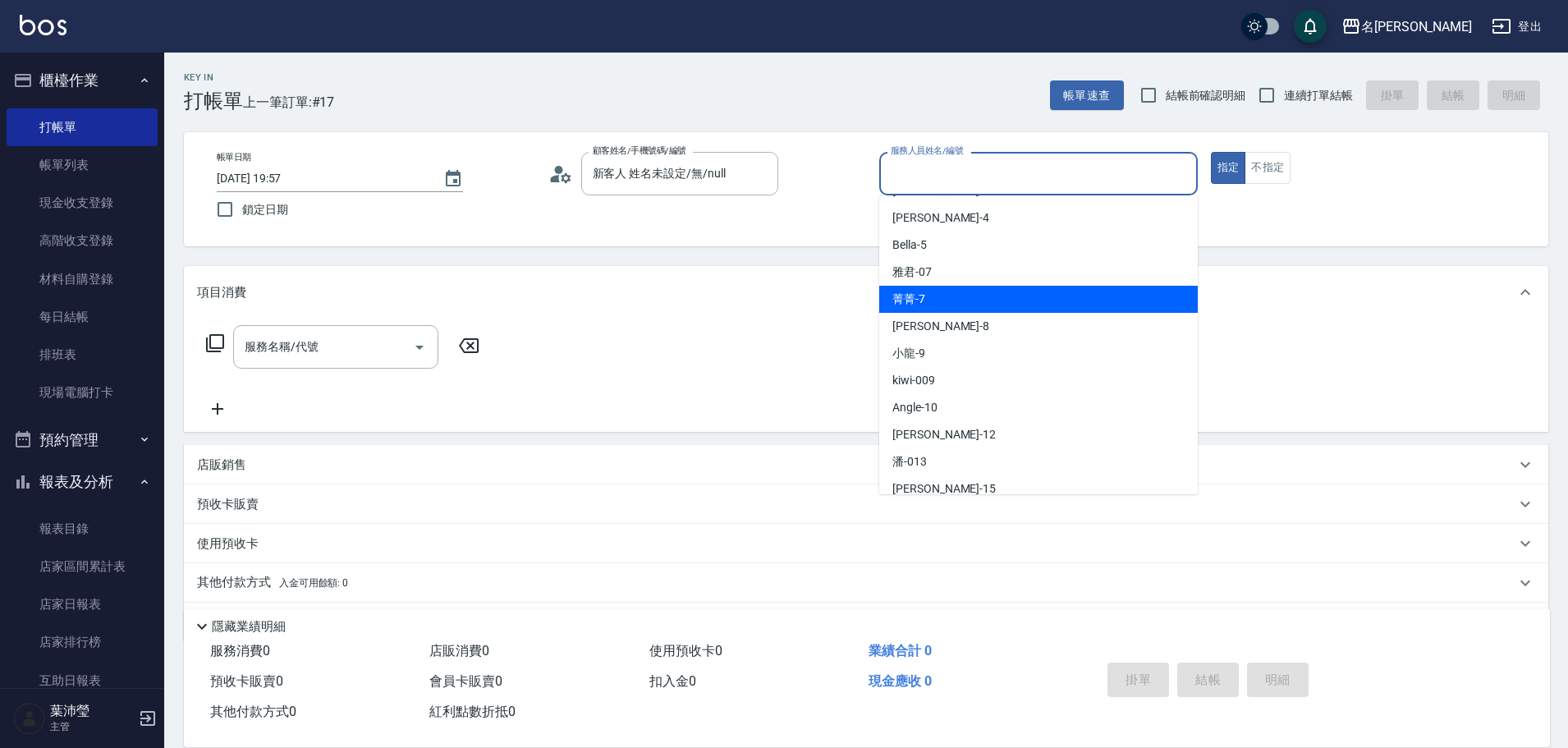
click at [1061, 294] on div "菁菁 -7" at bounding box center [1038, 299] width 318 height 27
type input "菁菁-7"
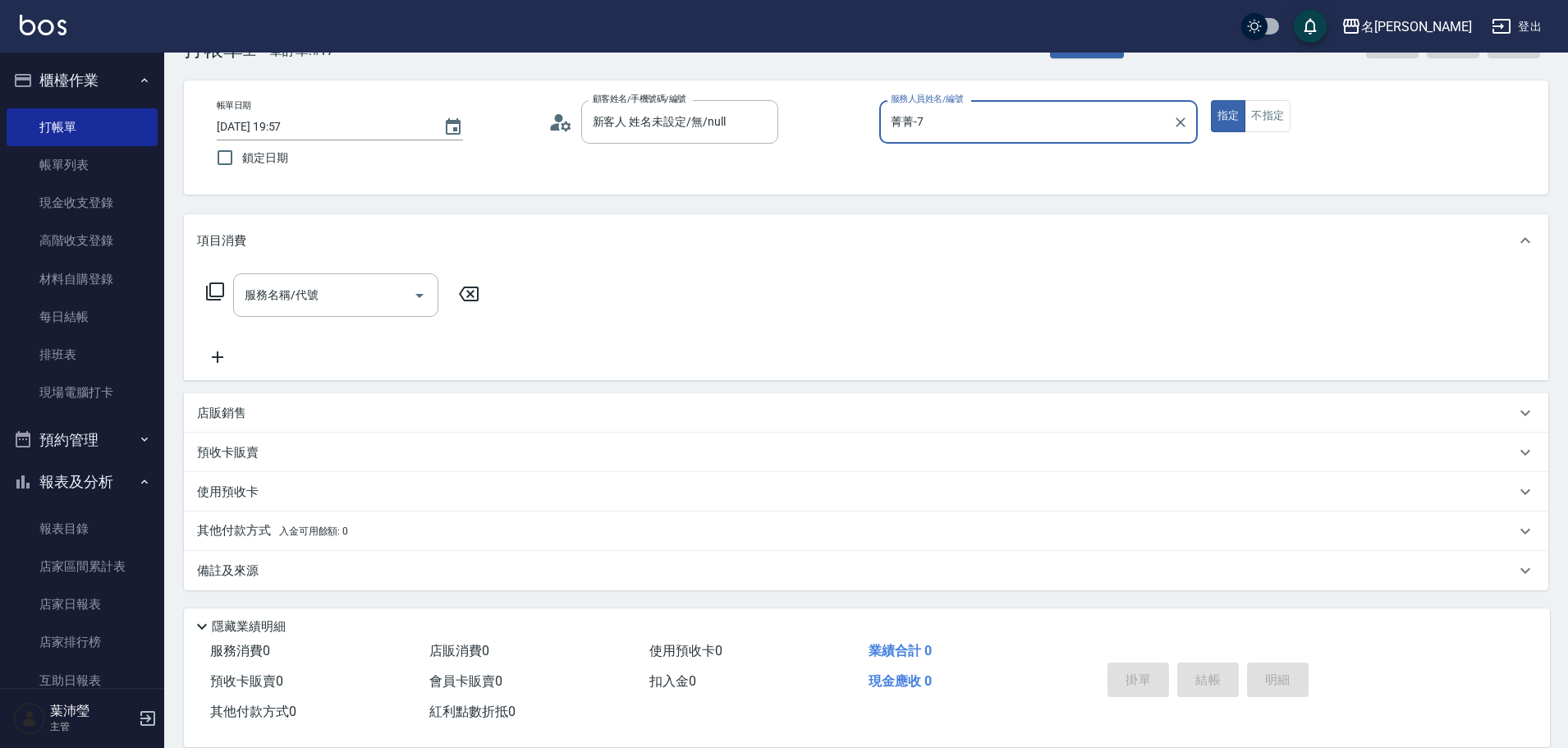
click at [300, 410] on div "店販銷售" at bounding box center [857, 413] width 1319 height 17
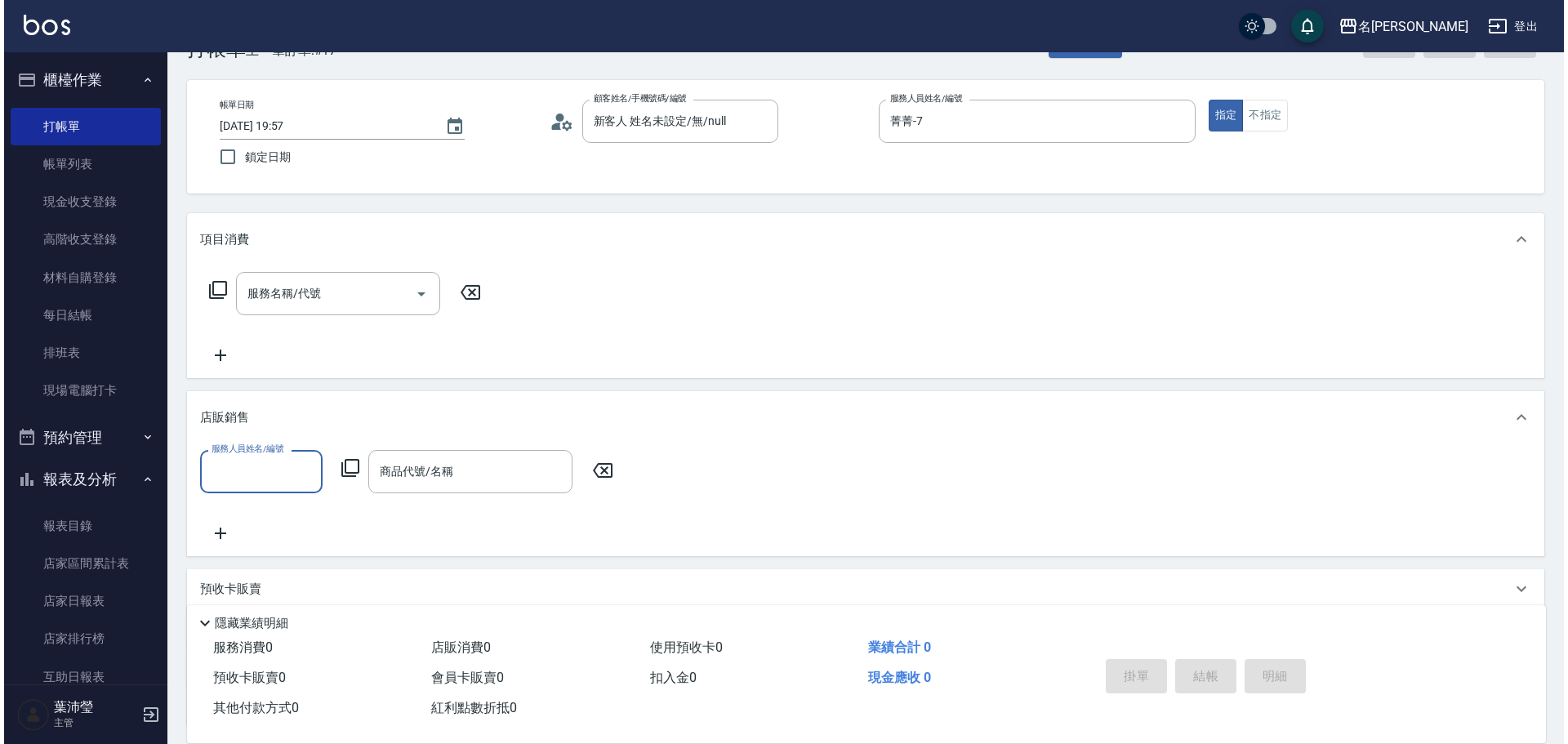
scroll to position [0, 0]
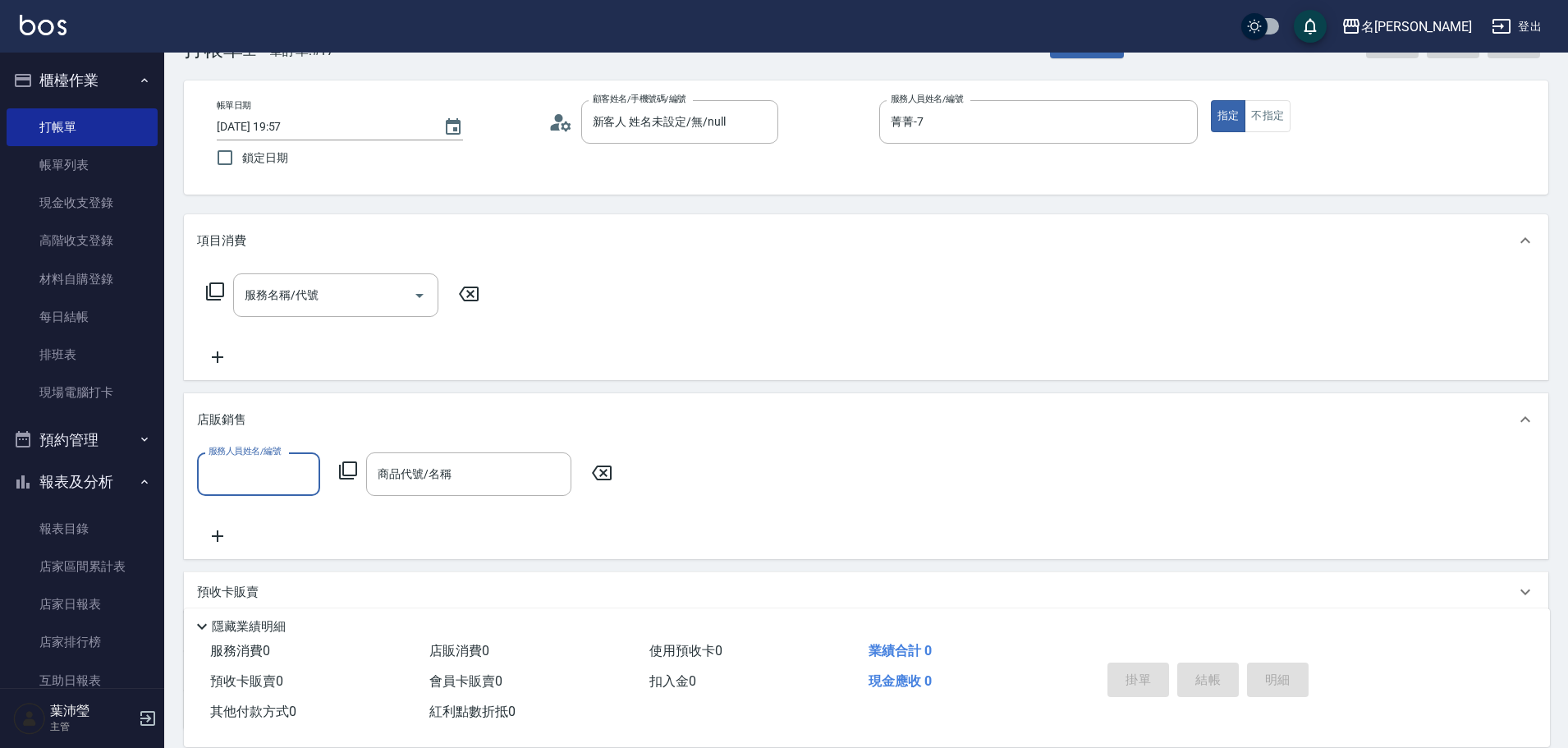
click at [251, 488] on input "服務人員姓名/編號" at bounding box center [258, 474] width 109 height 29
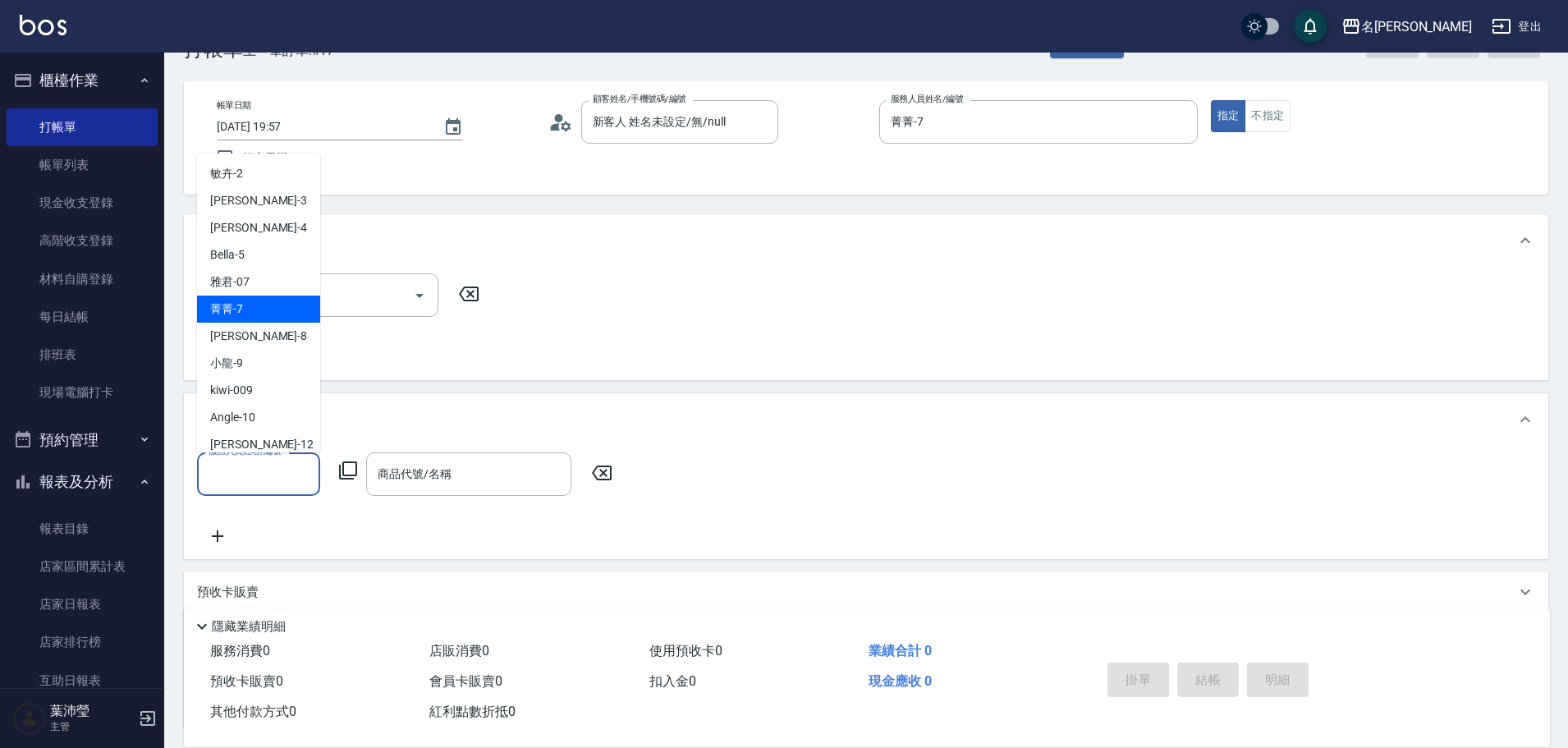
click at [269, 310] on div "菁菁 -7" at bounding box center [259, 309] width 124 height 27
type input "菁菁-7"
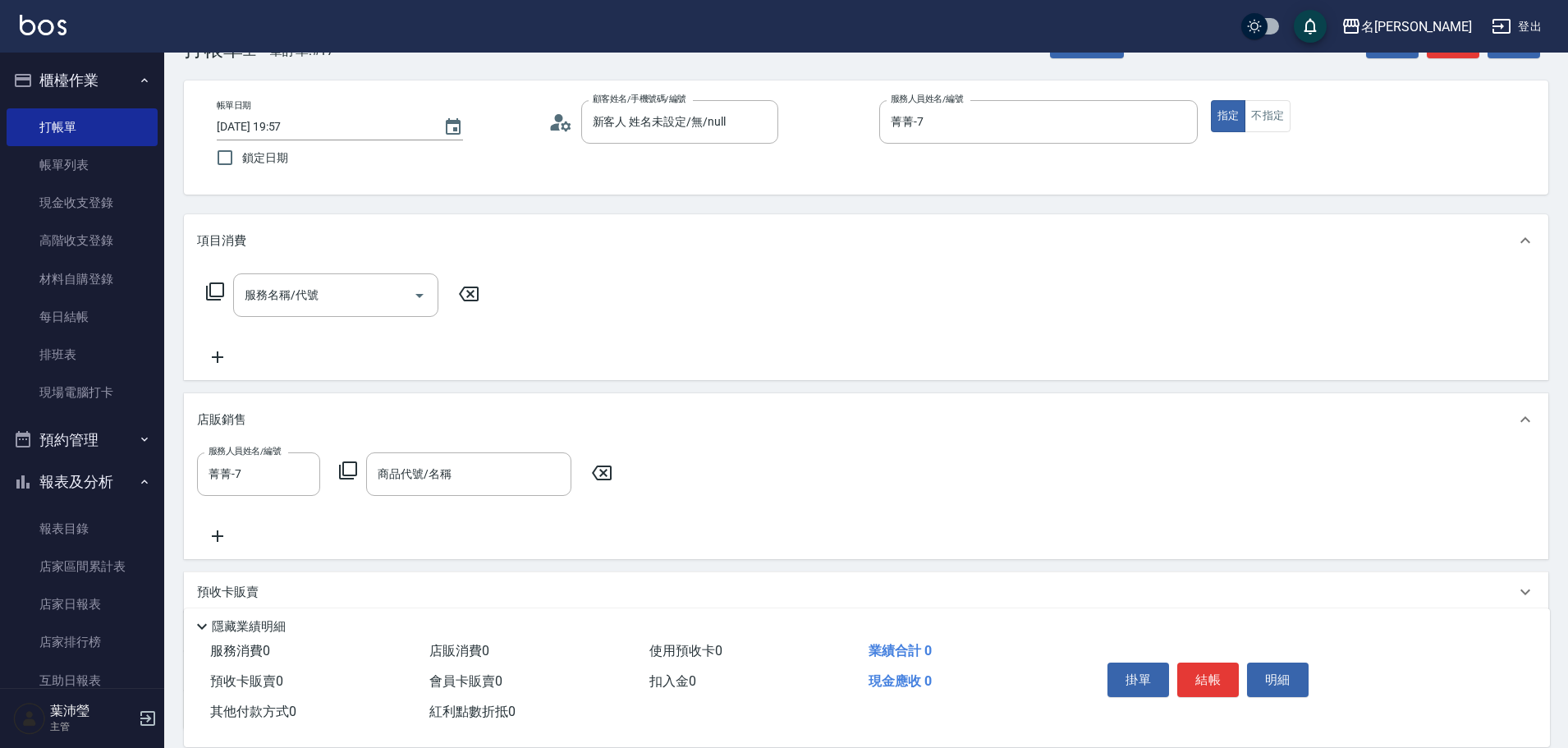
click at [337, 471] on div "服務人員姓名/編號 菁菁-7 服務人員姓名/編號 商品代號/名稱 商品代號/名稱" at bounding box center [410, 474] width 425 height 43
click at [337, 473] on div "服務人員姓名/編號 菁菁-7 服務人員姓名/編號 商品代號/名稱 商品代號/名稱" at bounding box center [410, 474] width 425 height 43
click at [355, 471] on icon at bounding box center [347, 470] width 20 height 20
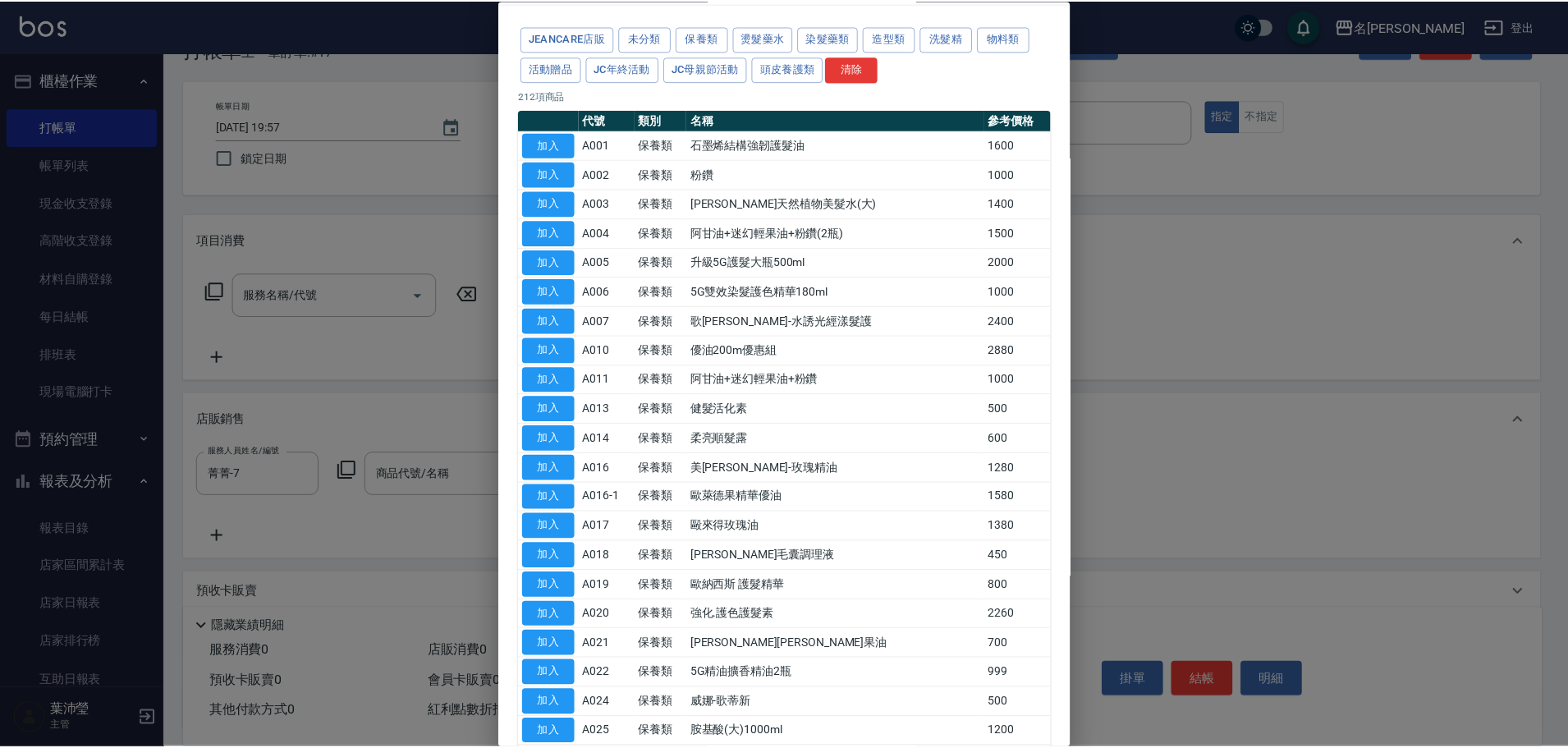
scroll to position [82, 0]
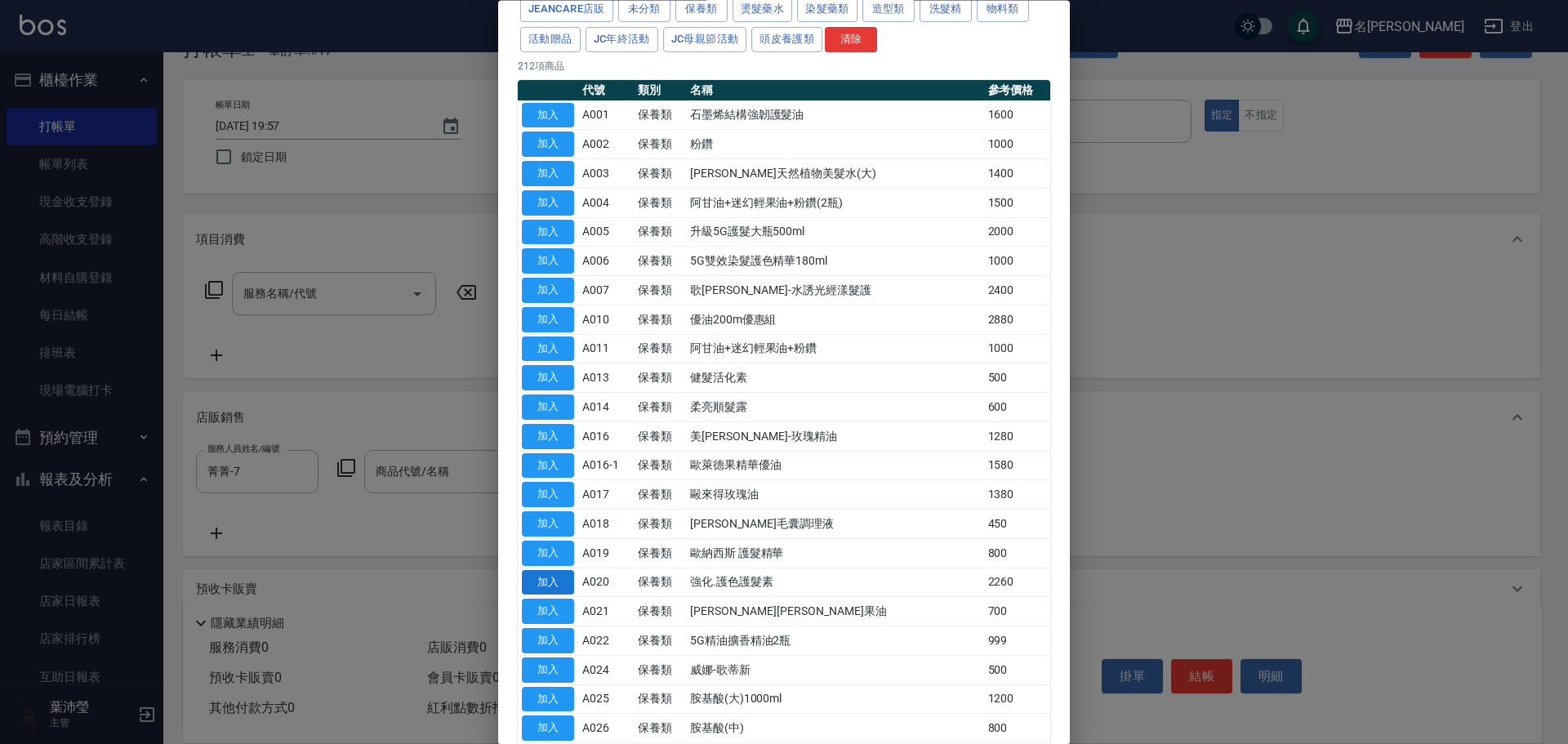
click at [549, 578] on button "加入" at bounding box center [547, 582] width 52 height 25
type input "強化.護色護髮素"
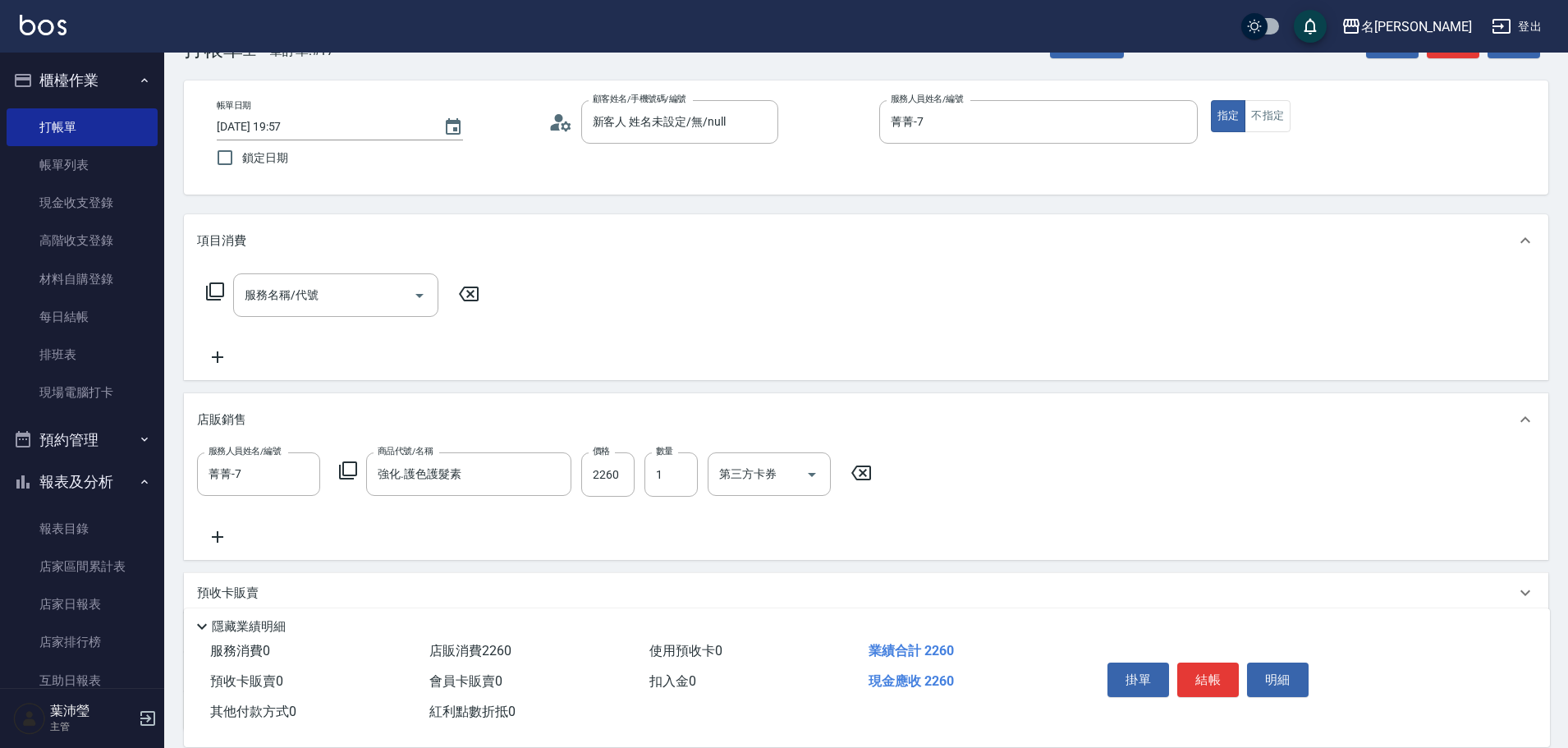
scroll to position [0, 0]
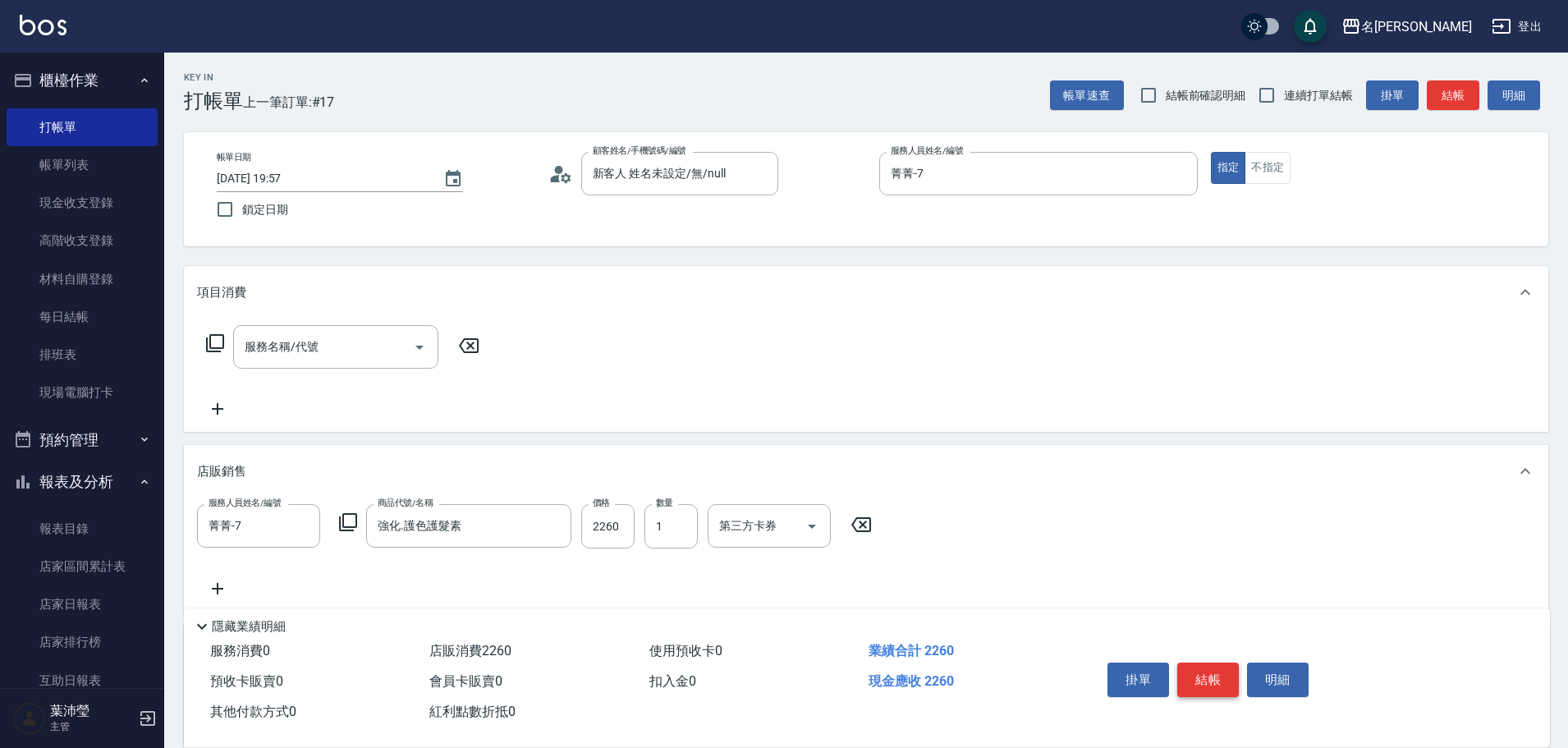
click at [1207, 678] on button "結帳" at bounding box center [1209, 680] width 62 height 35
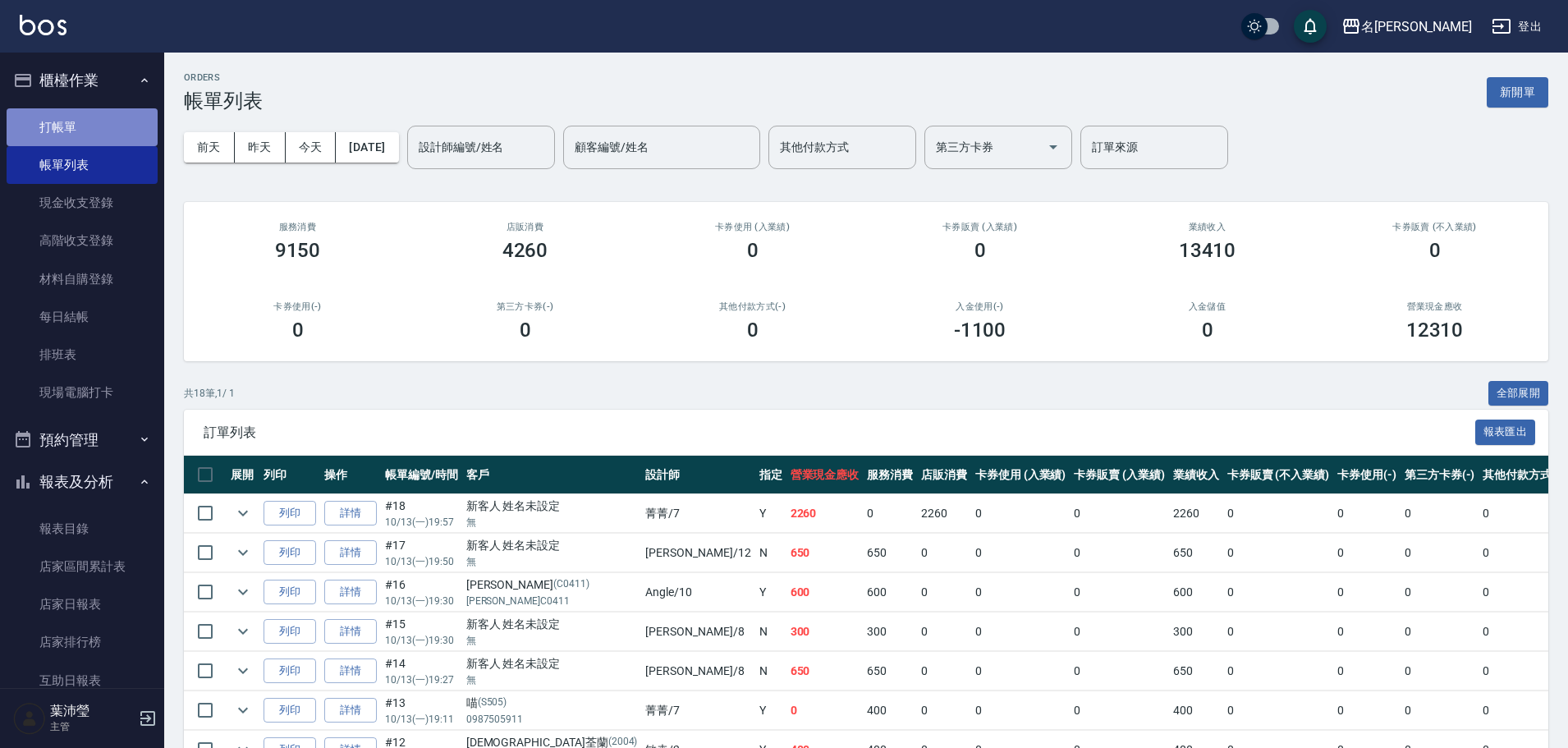
click at [114, 137] on link "打帳單" at bounding box center [81, 127] width 151 height 37
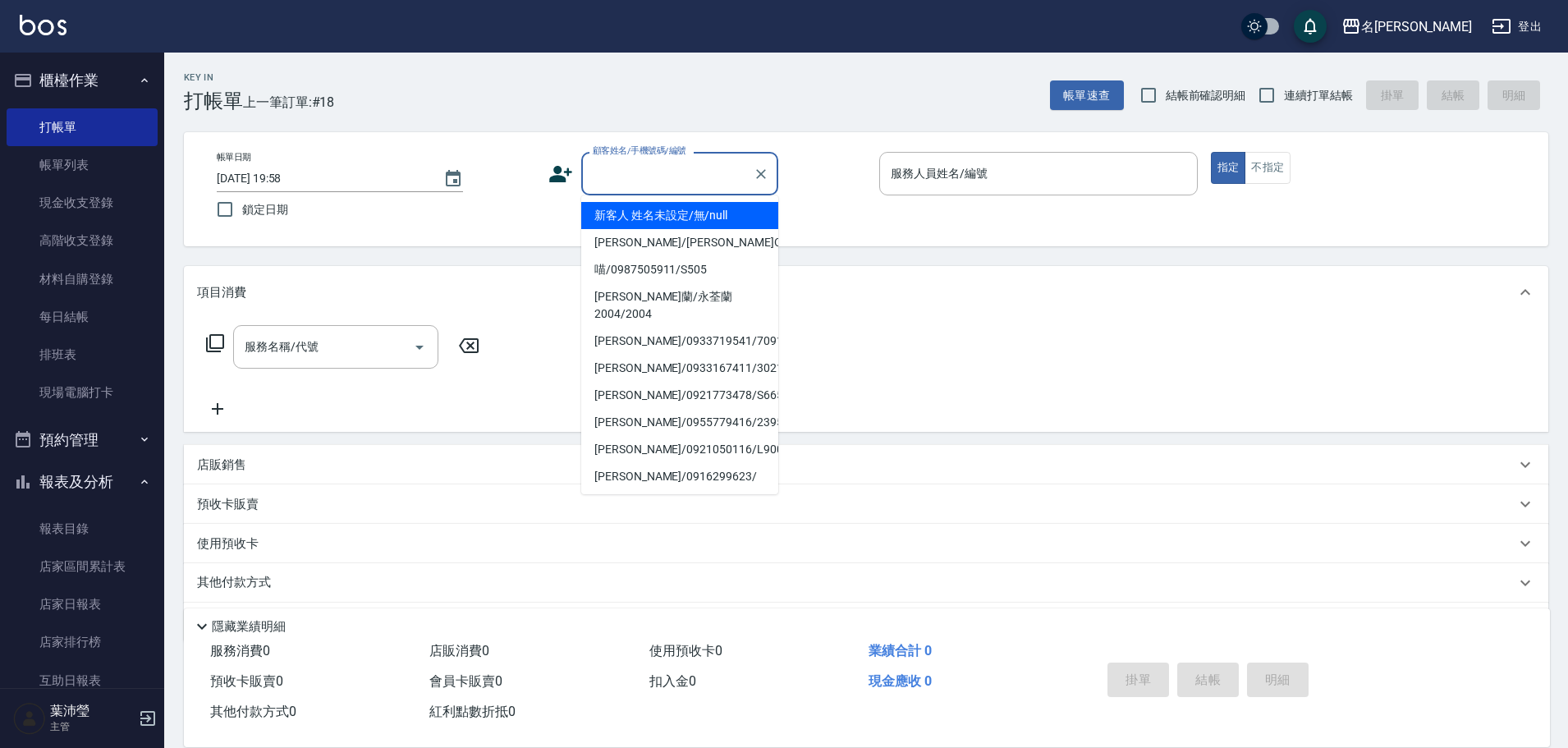
click at [615, 172] on input "顧客姓名/手機號碼/編號" at bounding box center [667, 173] width 157 height 29
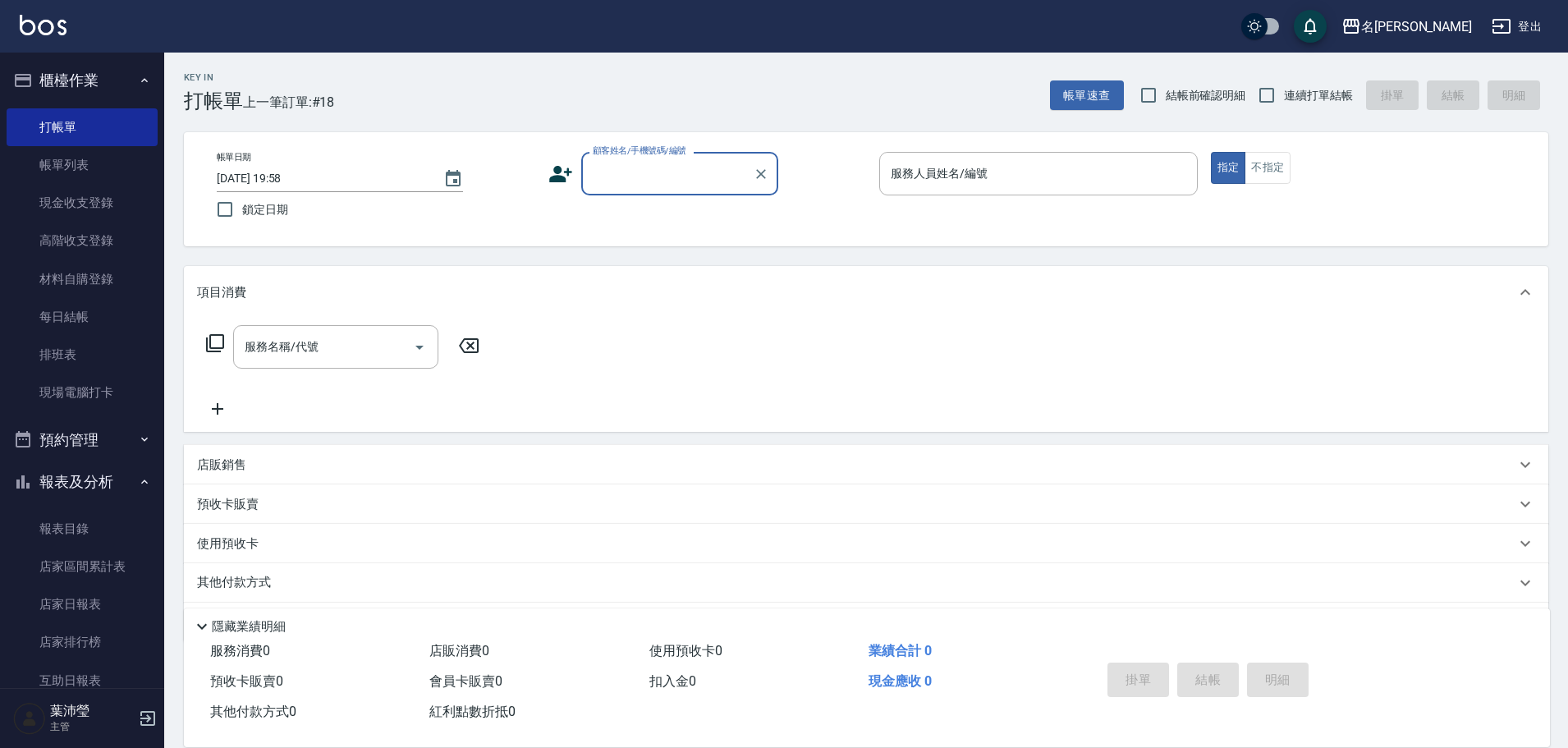
click at [622, 183] on input "顧客姓名/手機號碼/編號" at bounding box center [667, 173] width 157 height 29
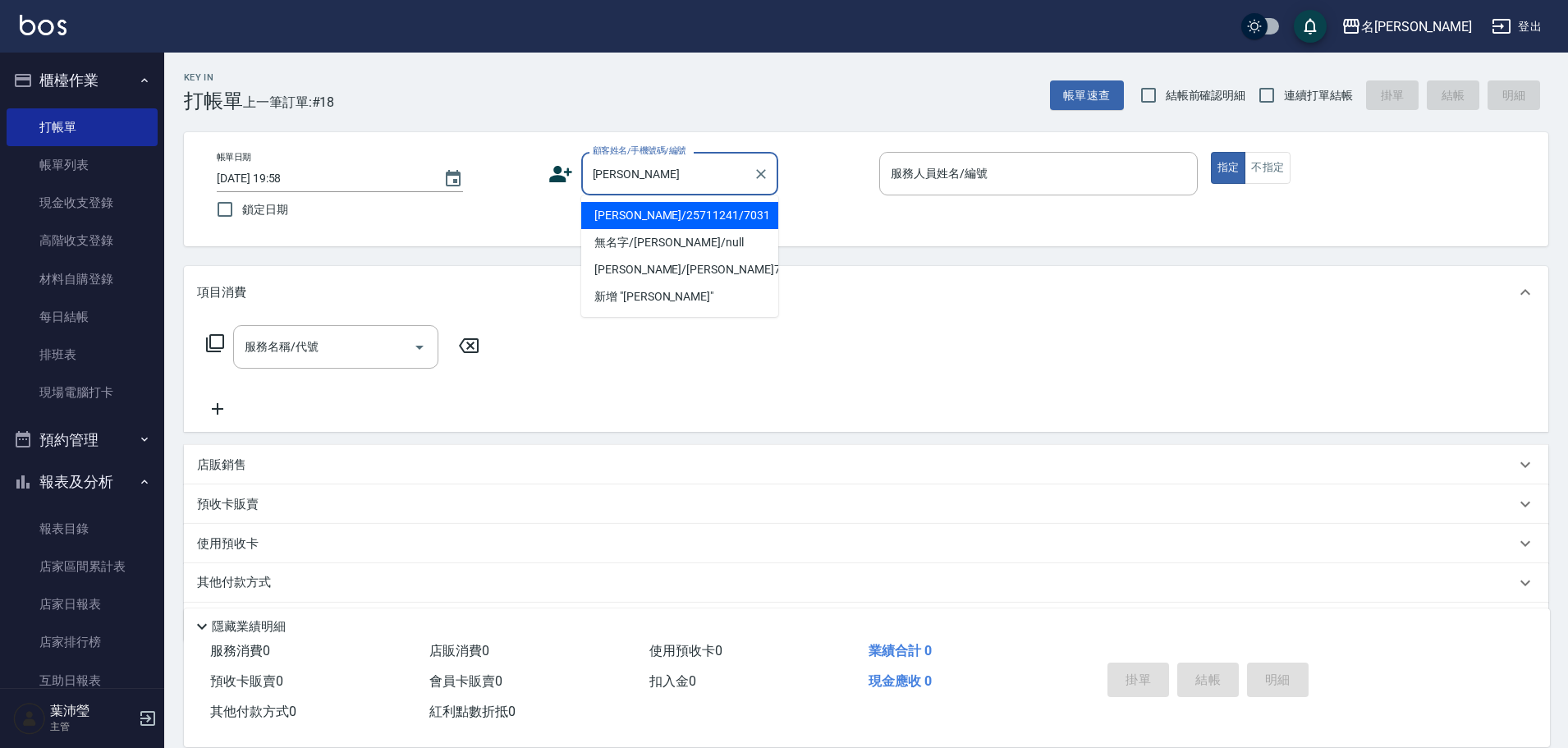
click at [650, 217] on li "[PERSON_NAME]/25711241/7031" at bounding box center [680, 215] width 198 height 27
type input "[PERSON_NAME]/25711241/7031"
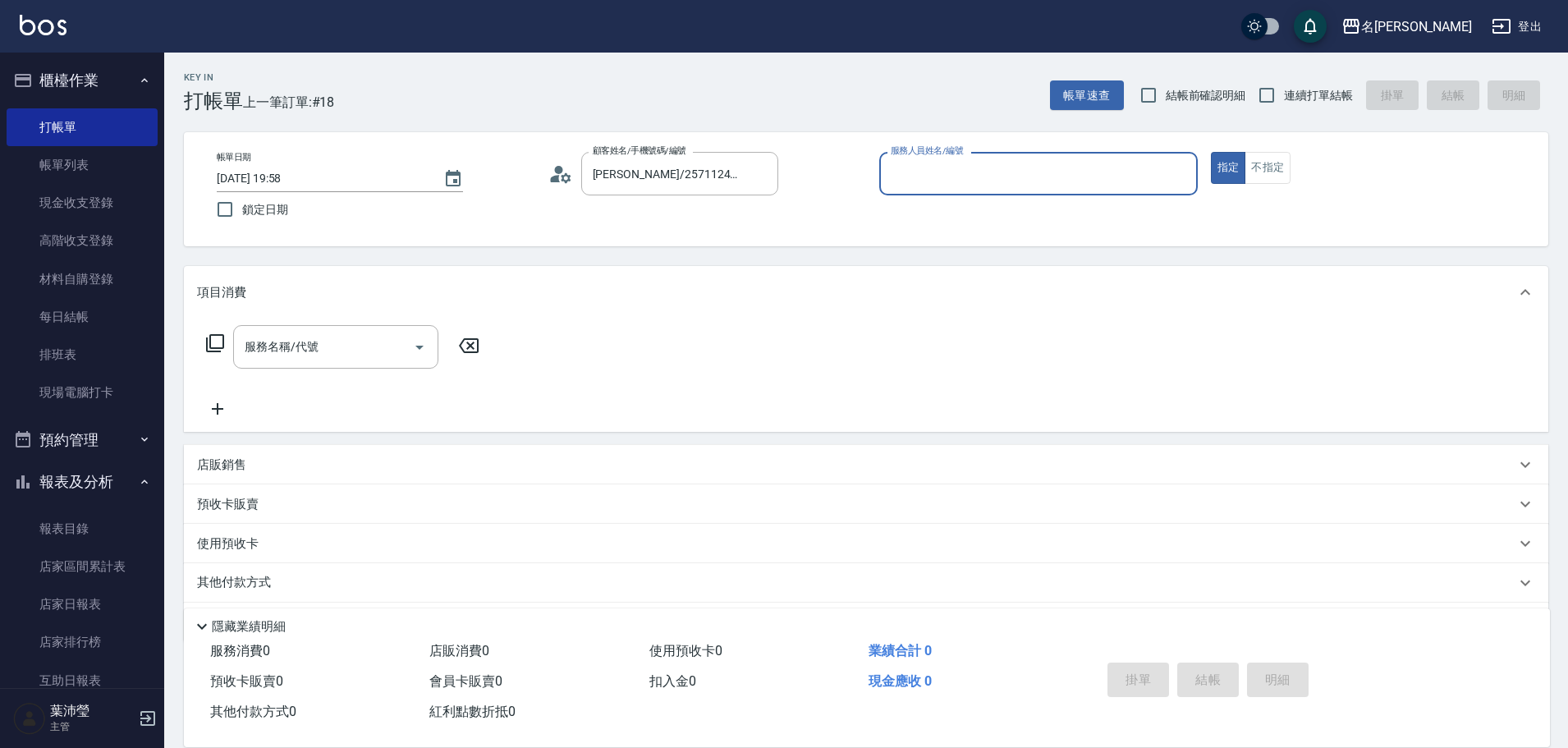
type input "敏卉-2"
click at [212, 336] on icon at bounding box center [214, 343] width 18 height 18
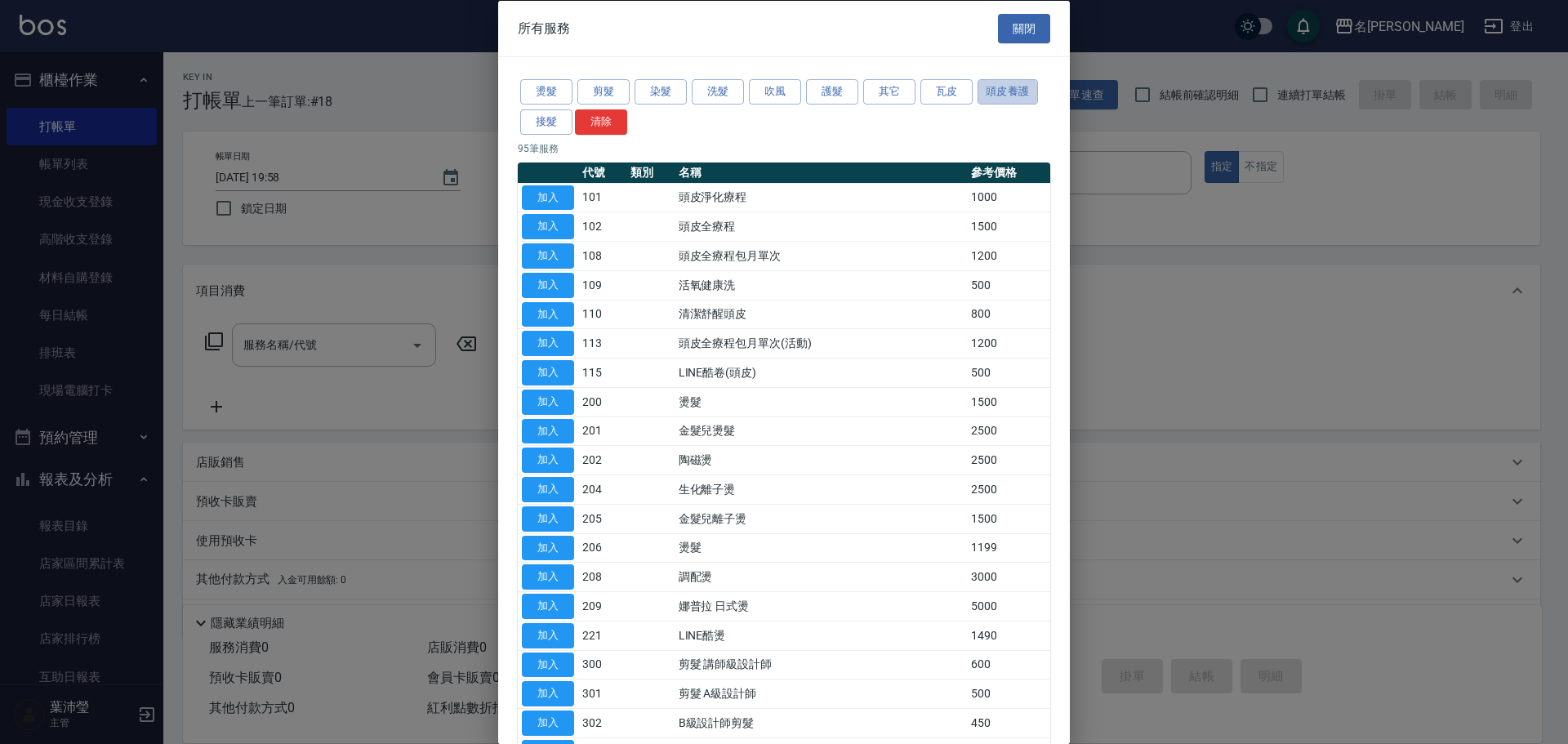
drag, startPoint x: 1016, startPoint y: 88, endPoint x: 971, endPoint y: 114, distance: 52.0
click at [1014, 88] on button "頭皮養護" at bounding box center [1007, 91] width 61 height 25
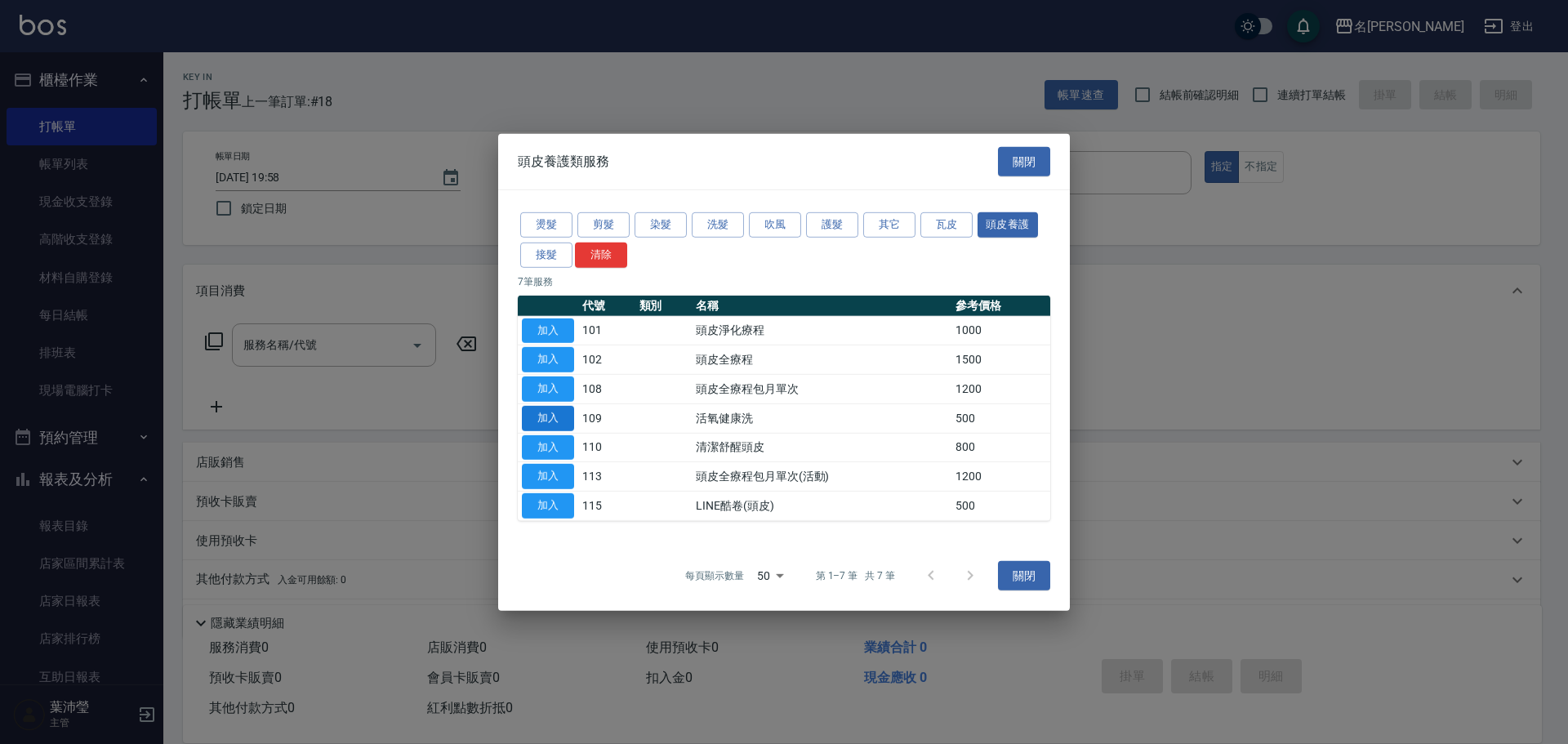
click at [560, 418] on button "加入" at bounding box center [547, 418] width 52 height 25
type input "活氧健康洗(109)"
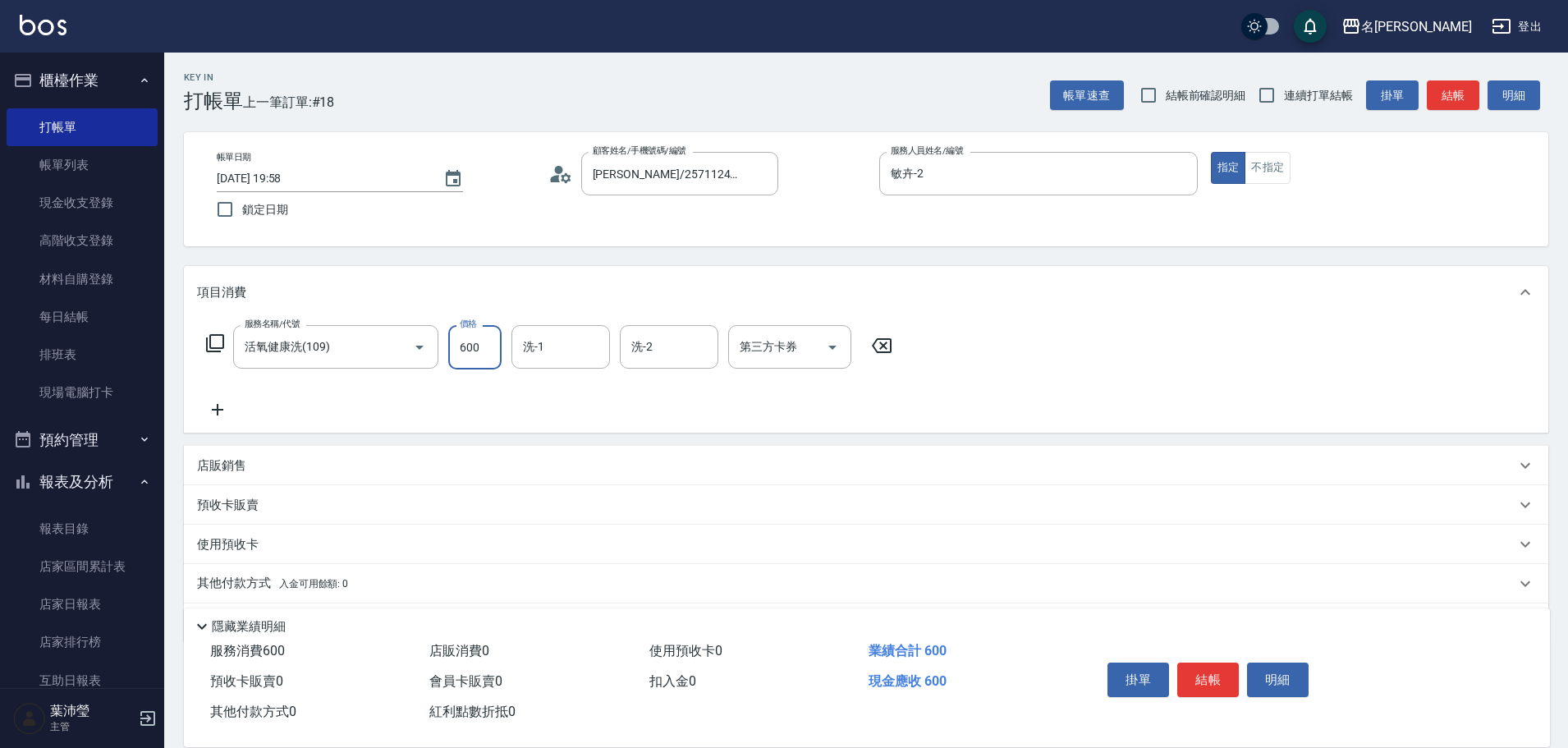
type input "600"
click at [213, 330] on div "服務名稱/代號 活氧健康洗(109) 服務名稱/代號 價格 600 價格 洗-1 洗-1 洗-2 洗-2 第三方卡券 第三方卡券" at bounding box center [550, 346] width 705 height 44
click at [217, 342] on icon at bounding box center [214, 343] width 20 height 20
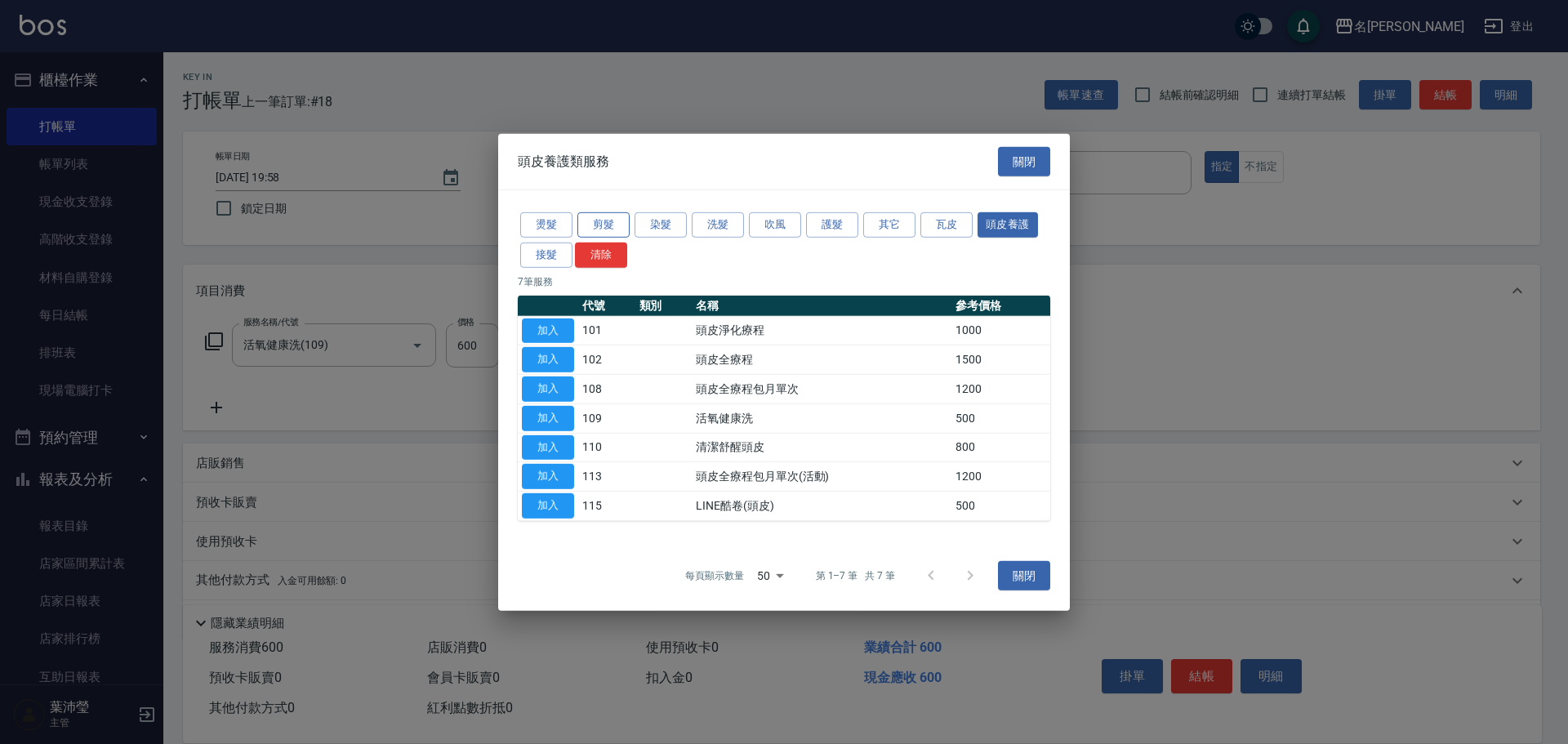
click at [591, 221] on button "剪髮" at bounding box center [603, 224] width 52 height 25
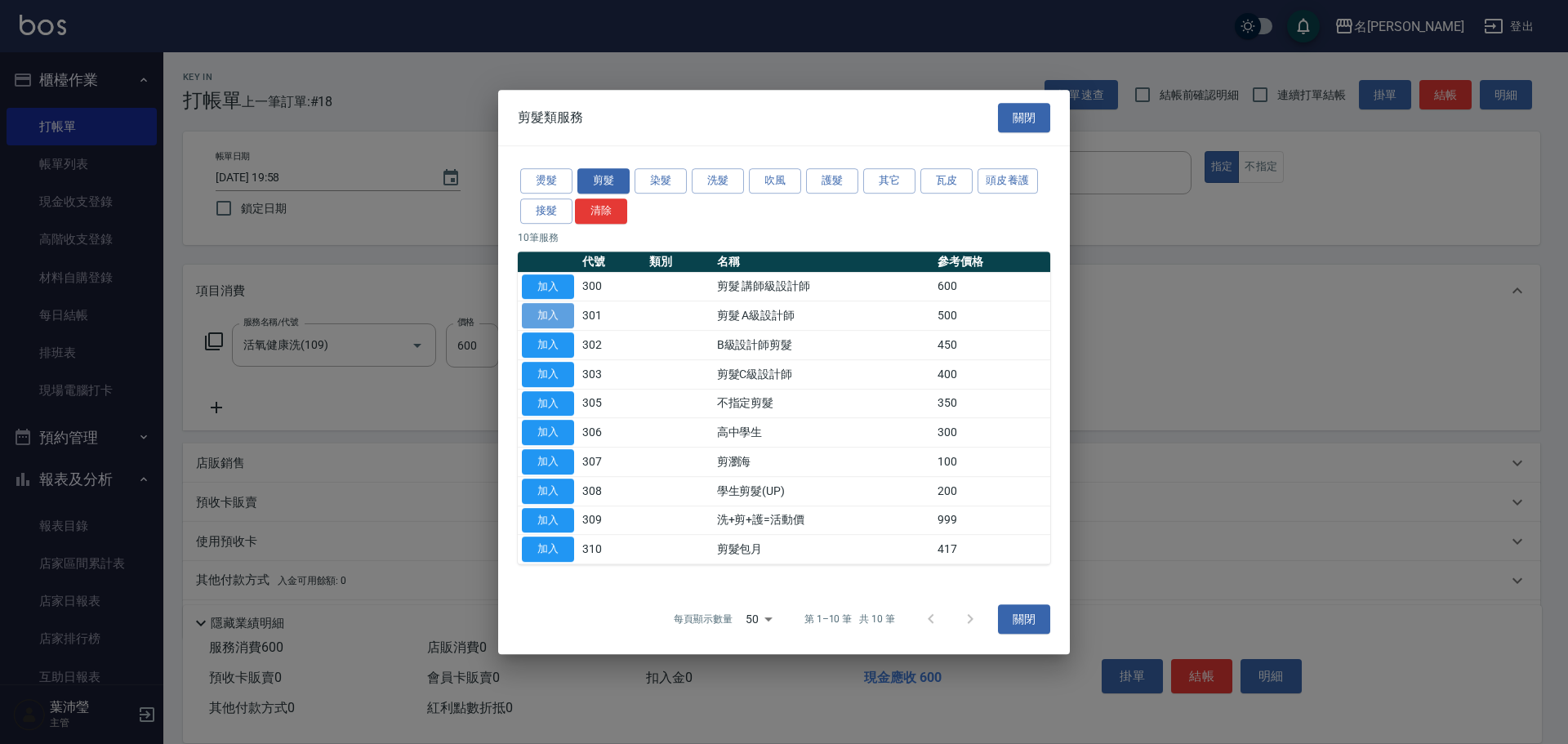
click at [556, 313] on button "加入" at bounding box center [547, 315] width 52 height 25
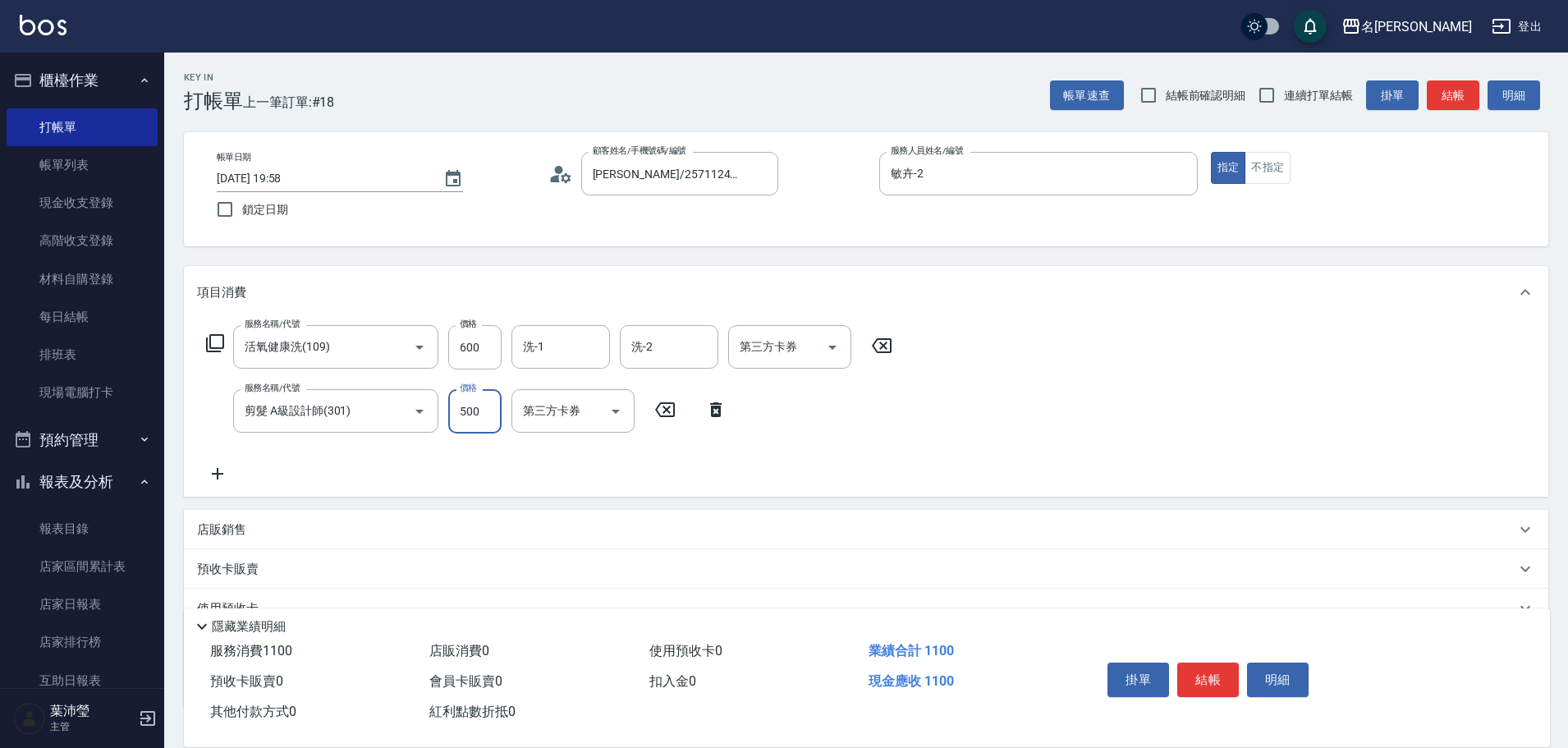
click at [491, 413] on input "500" at bounding box center [475, 411] width 53 height 44
drag, startPoint x: 459, startPoint y: 412, endPoint x: 482, endPoint y: 418, distance: 23.8
click at [482, 418] on input "500" at bounding box center [475, 411] width 53 height 44
type input "600"
click at [211, 345] on icon at bounding box center [214, 343] width 18 height 18
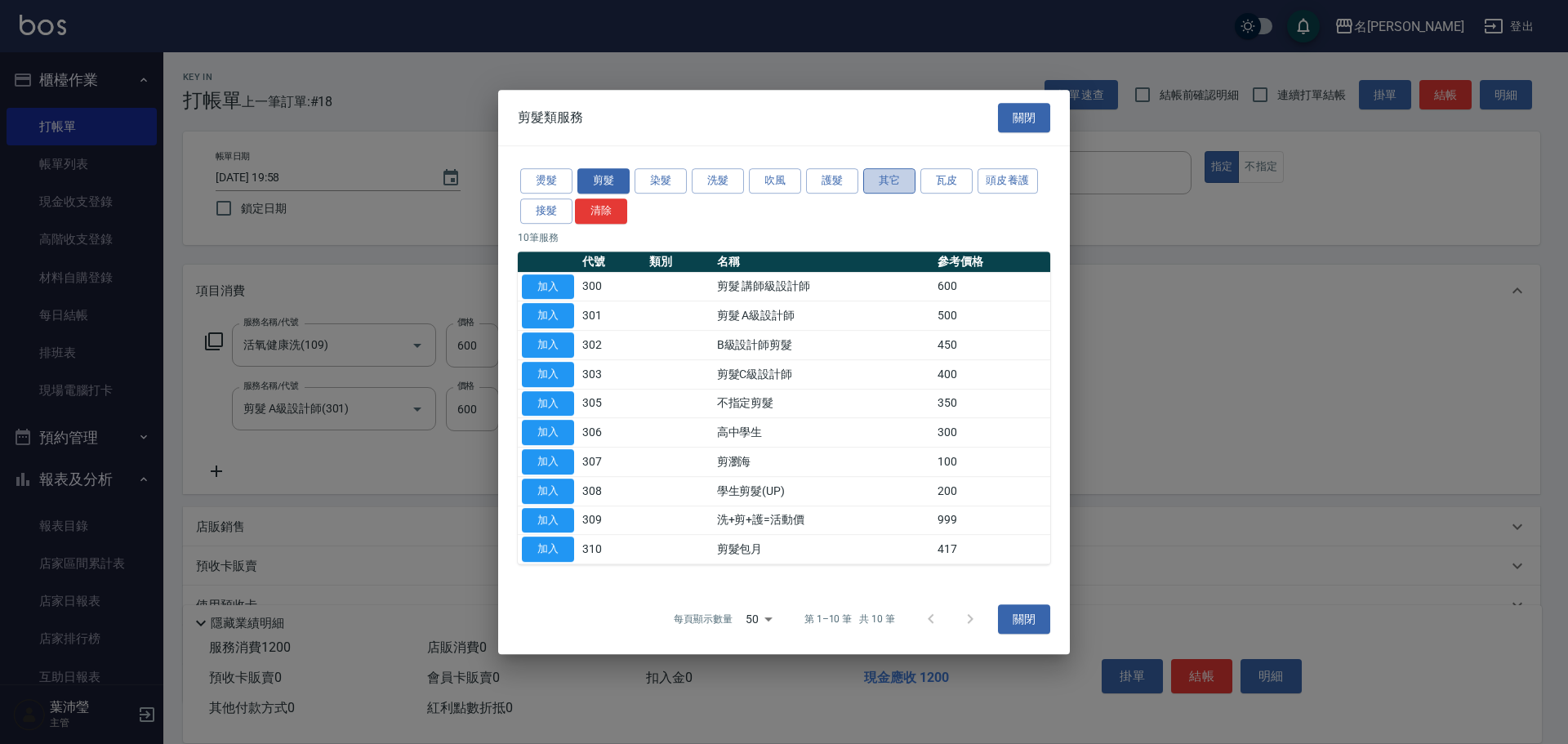
click at [895, 183] on button "其它" at bounding box center [889, 181] width 52 height 25
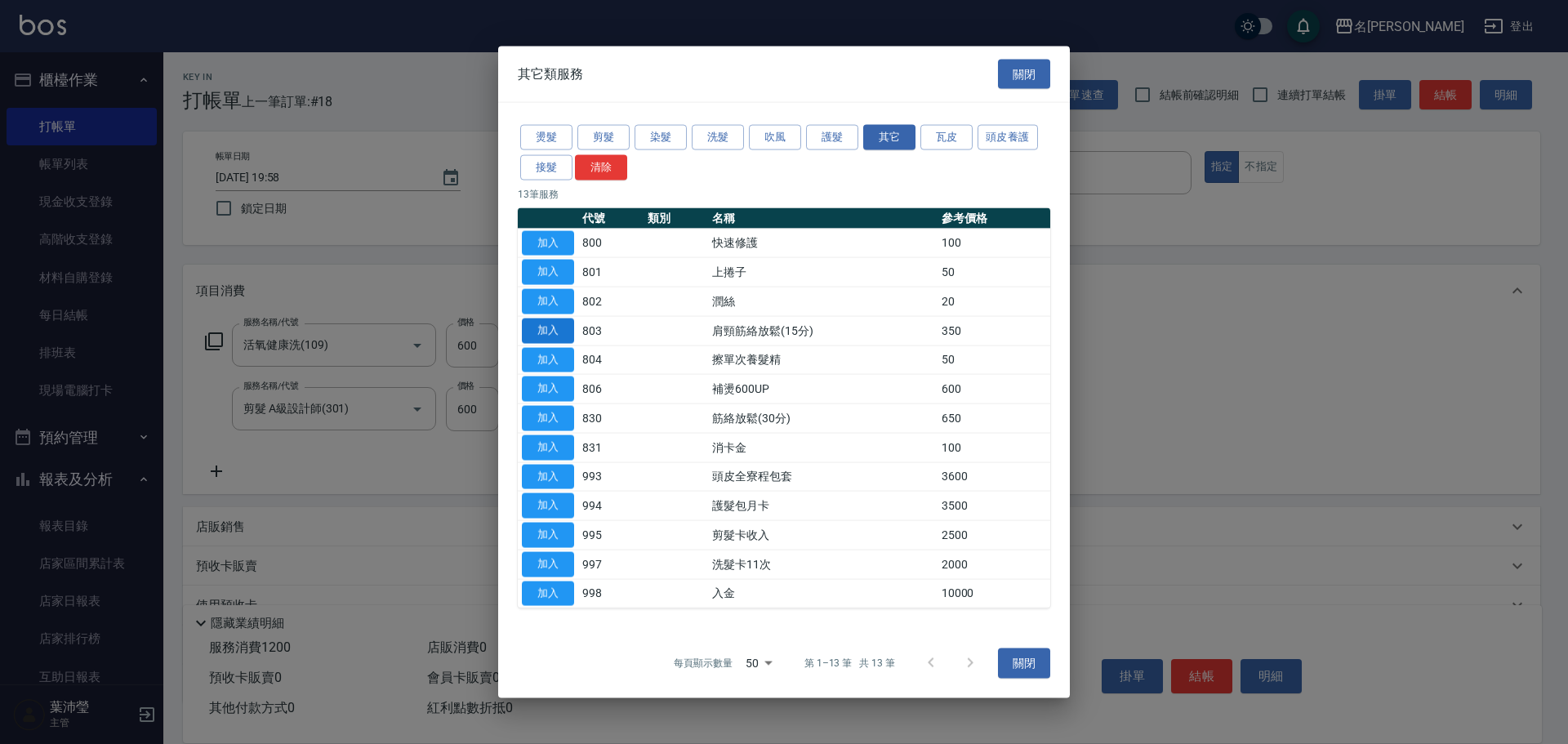
click at [549, 302] on button "加入" at bounding box center [547, 302] width 52 height 25
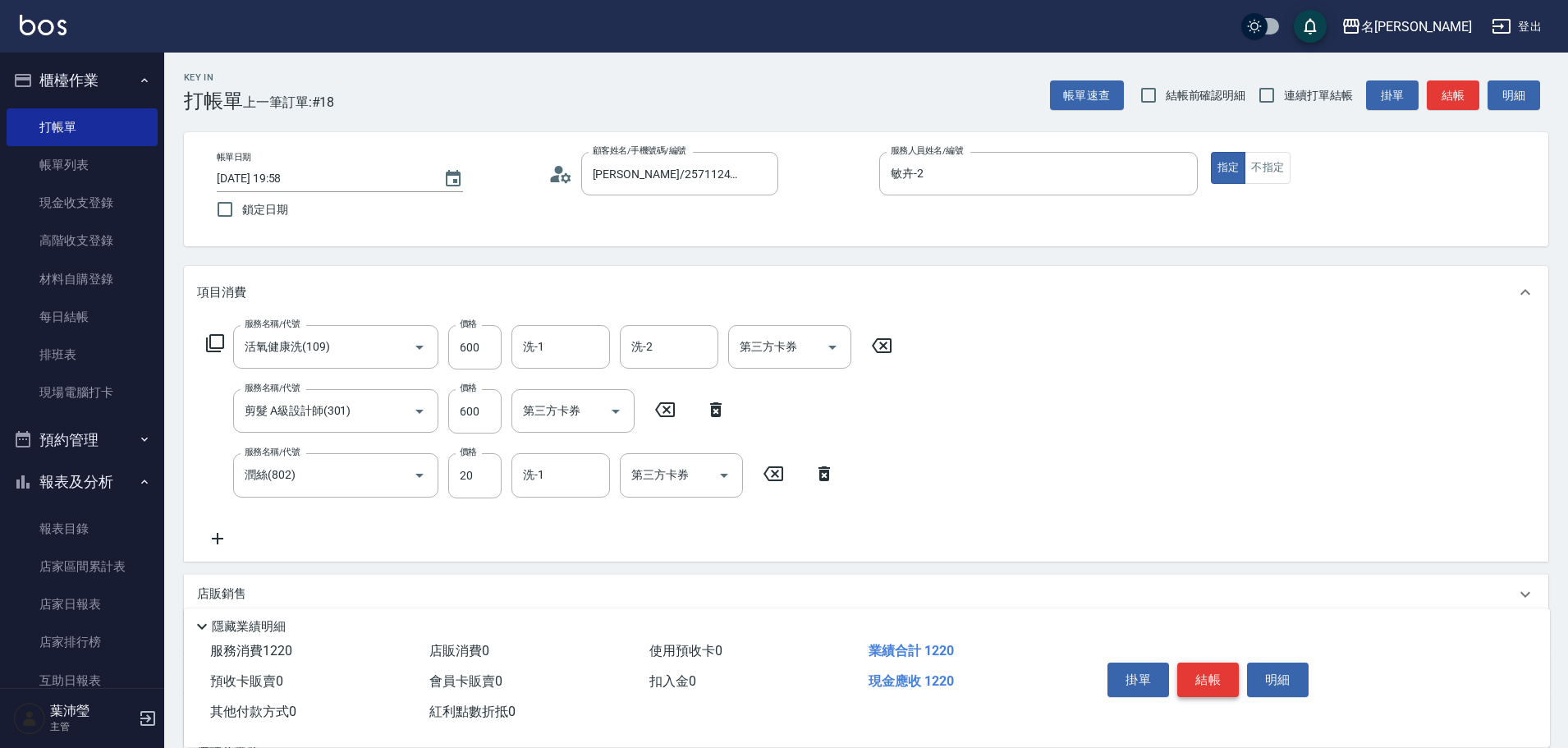
click at [1209, 672] on button "結帳" at bounding box center [1209, 680] width 62 height 35
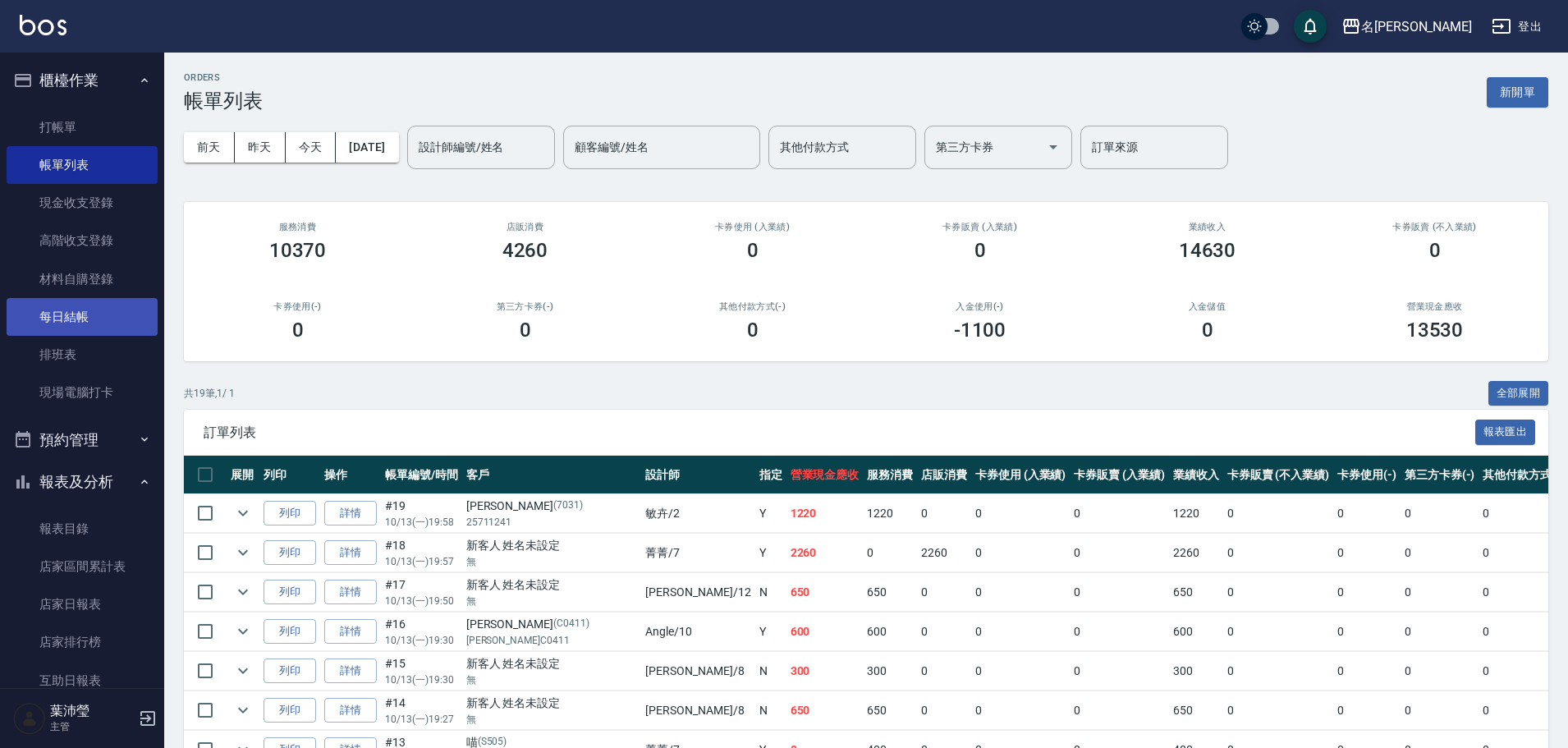
drag, startPoint x: 155, startPoint y: 222, endPoint x: 149, endPoint y: 316, distance: 94.2
click at [149, 316] on nav "櫃檯作業 打帳單 帳單列表 現金收支登錄 高階收支登錄 材料自購登錄 每日結帳 排班表 現場電腦打卡 預約管理 預約管理 單日預約紀錄 單週預約紀錄 報表及分…" at bounding box center [81, 370] width 164 height 636
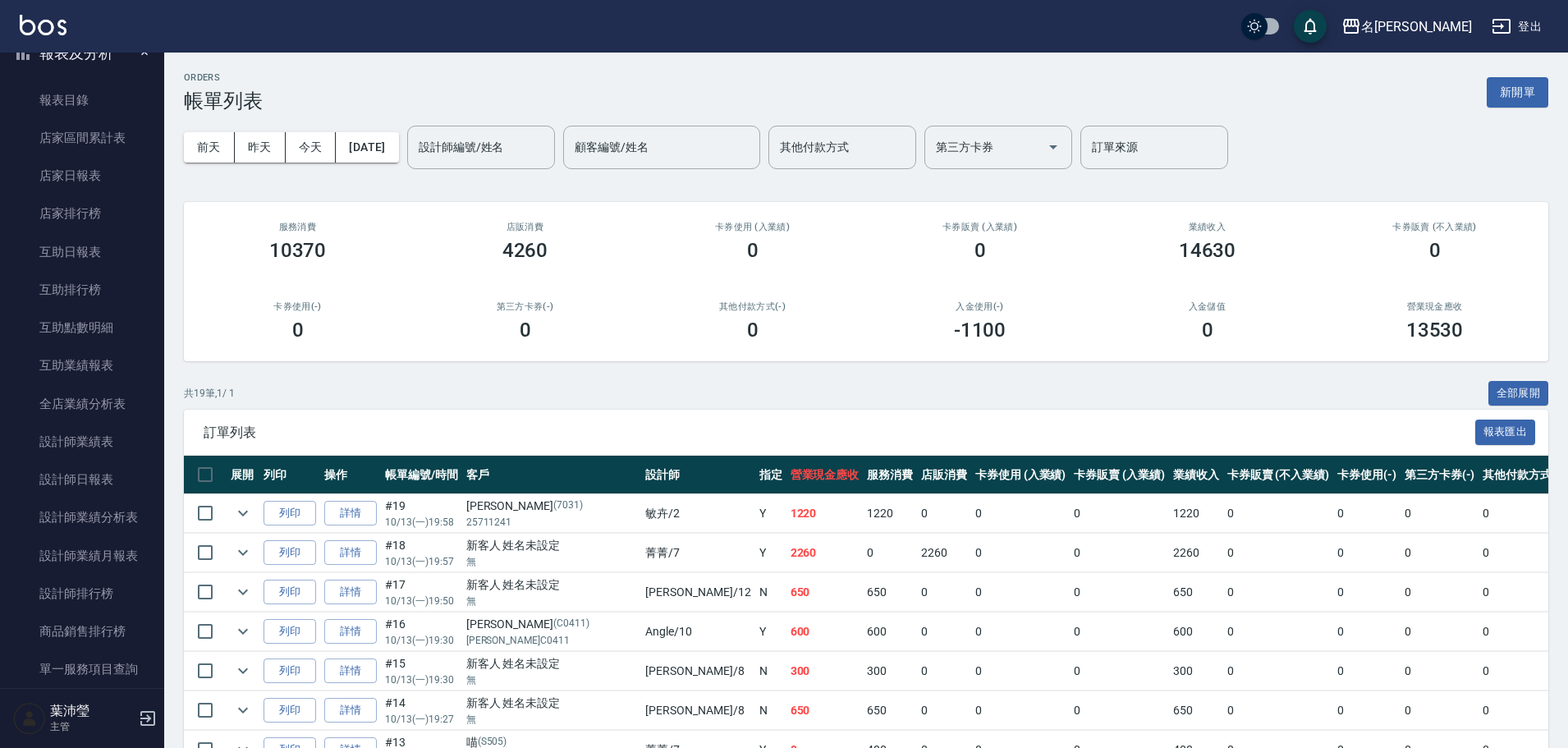
scroll to position [445, 0]
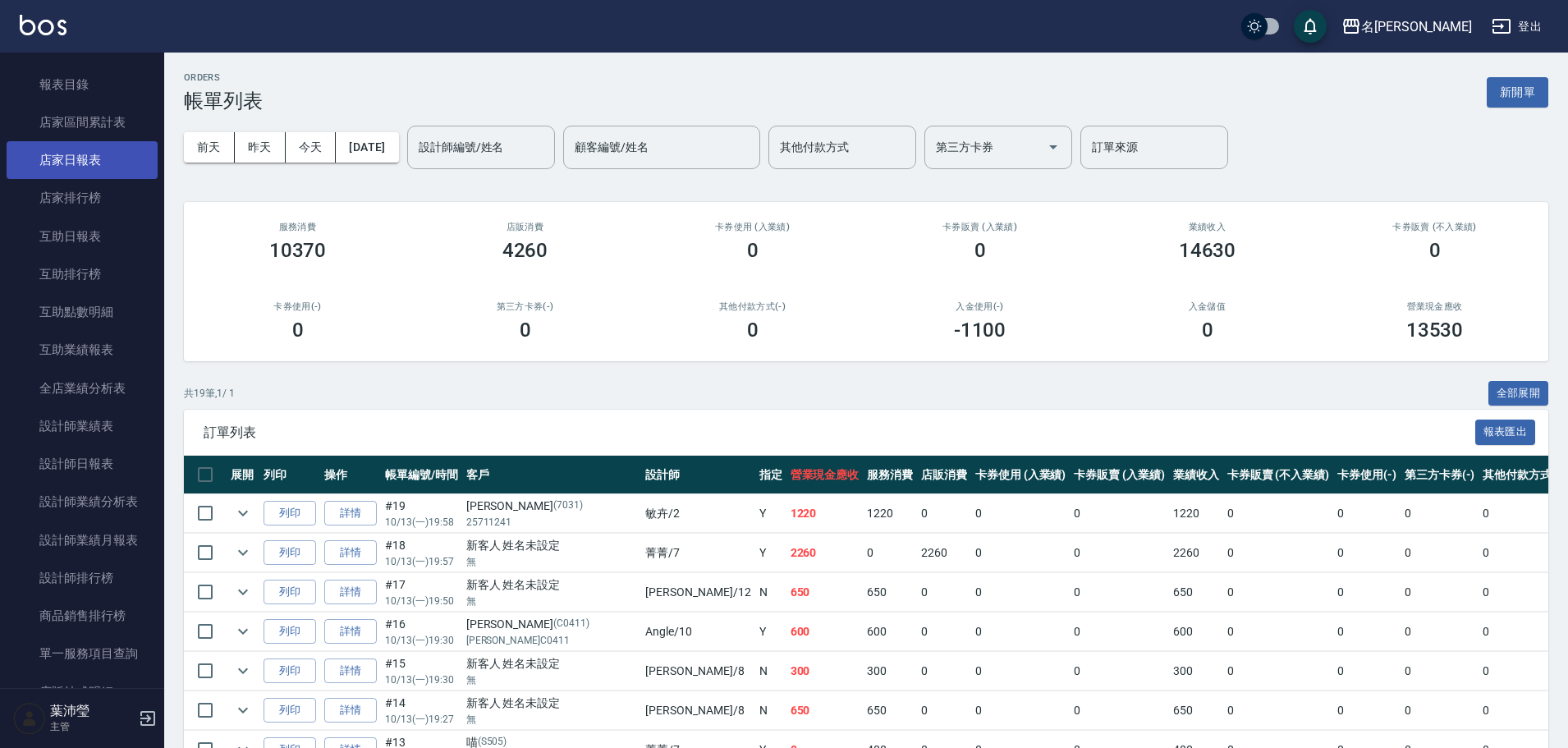
click at [95, 154] on link "店家日報表" at bounding box center [81, 160] width 151 height 37
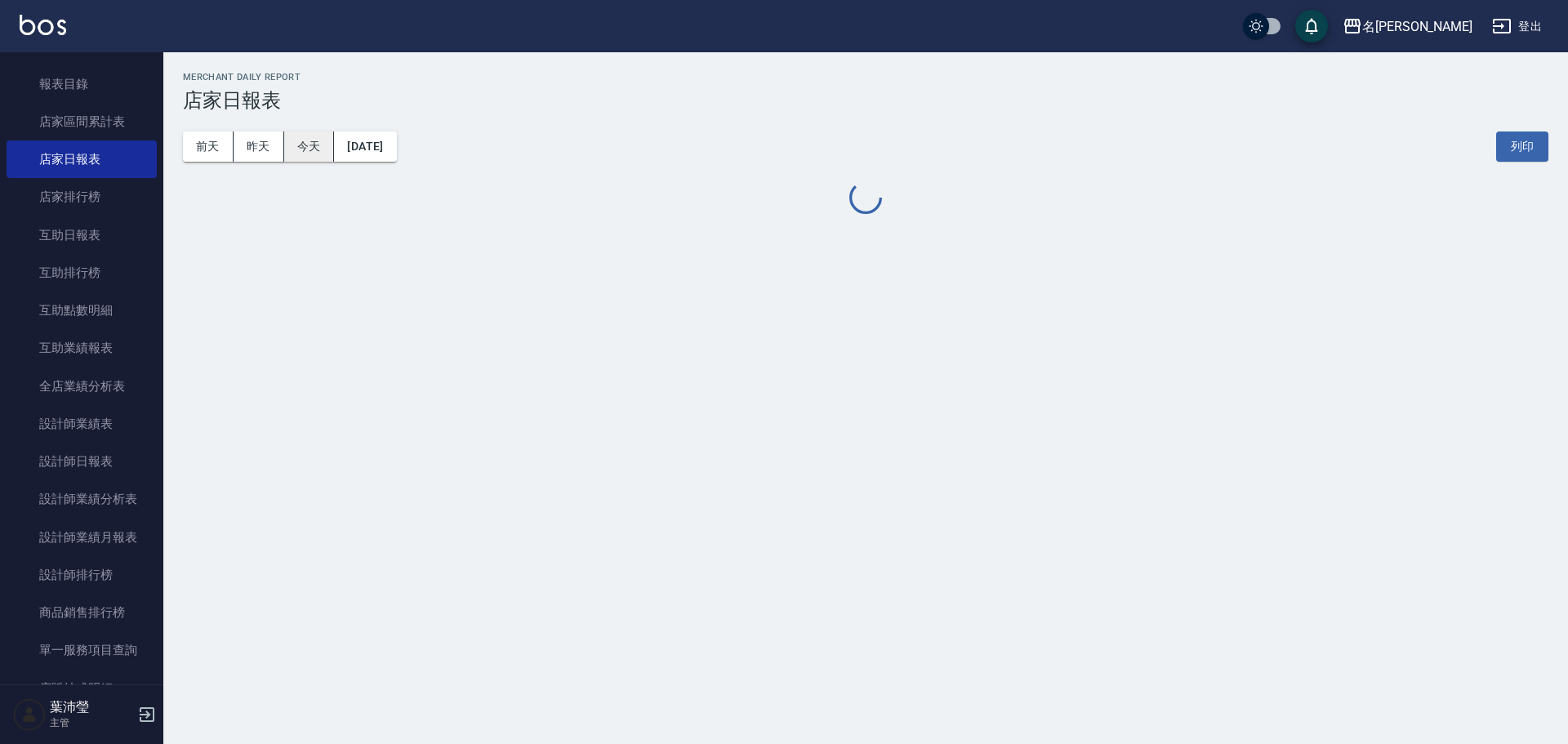
click at [322, 142] on button "今天" at bounding box center [309, 146] width 50 height 30
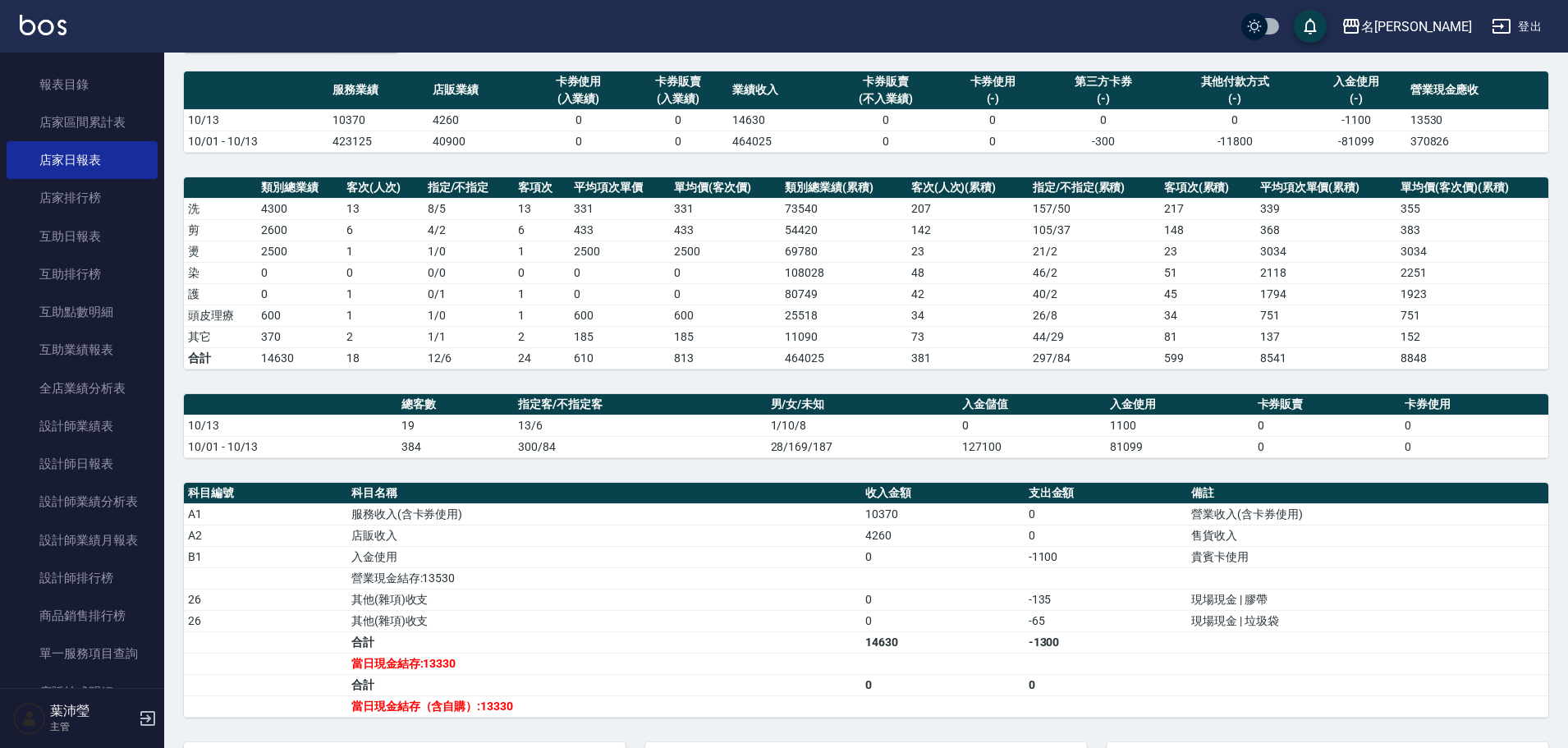
scroll to position [576, 0]
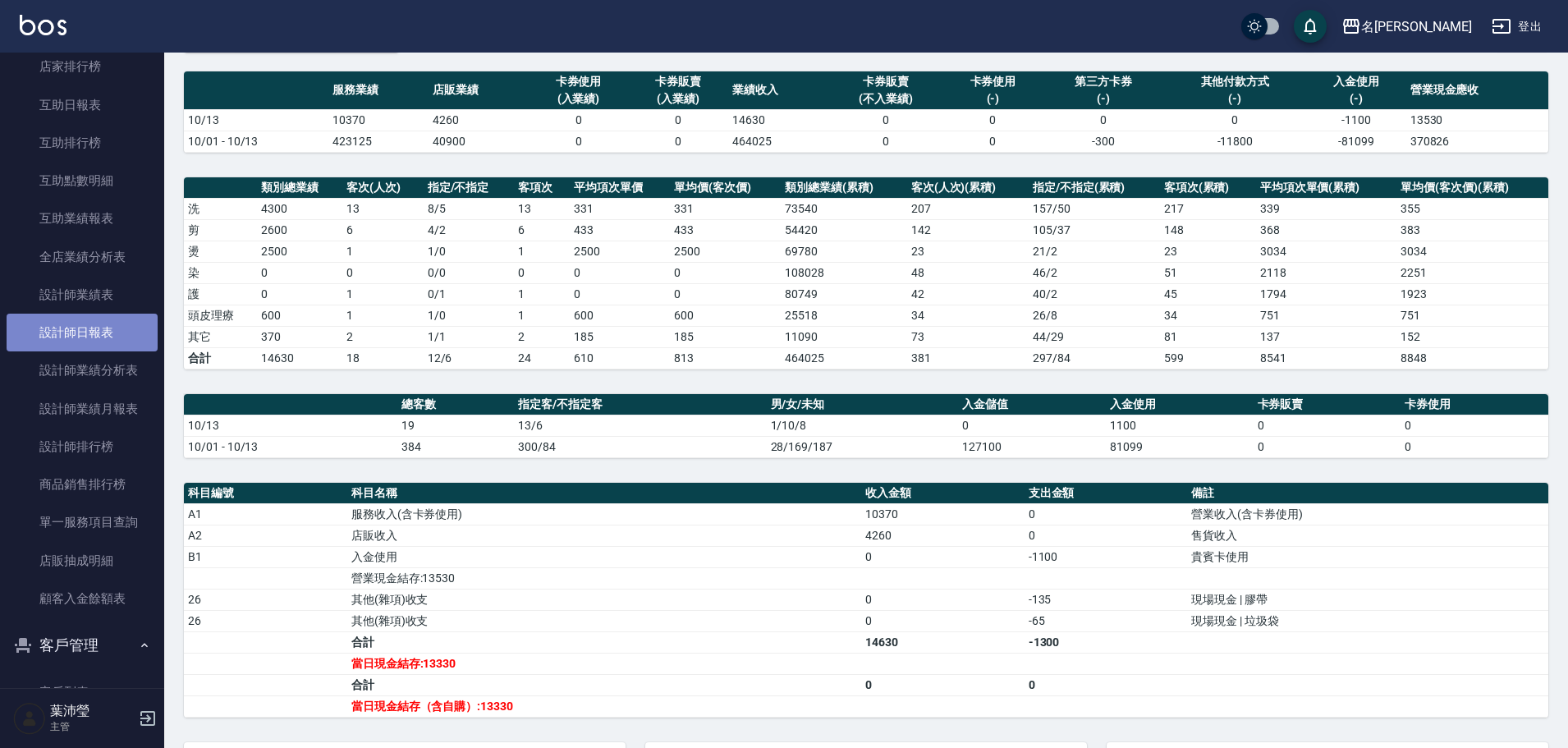
click at [96, 332] on link "設計師日報表" at bounding box center [81, 332] width 151 height 37
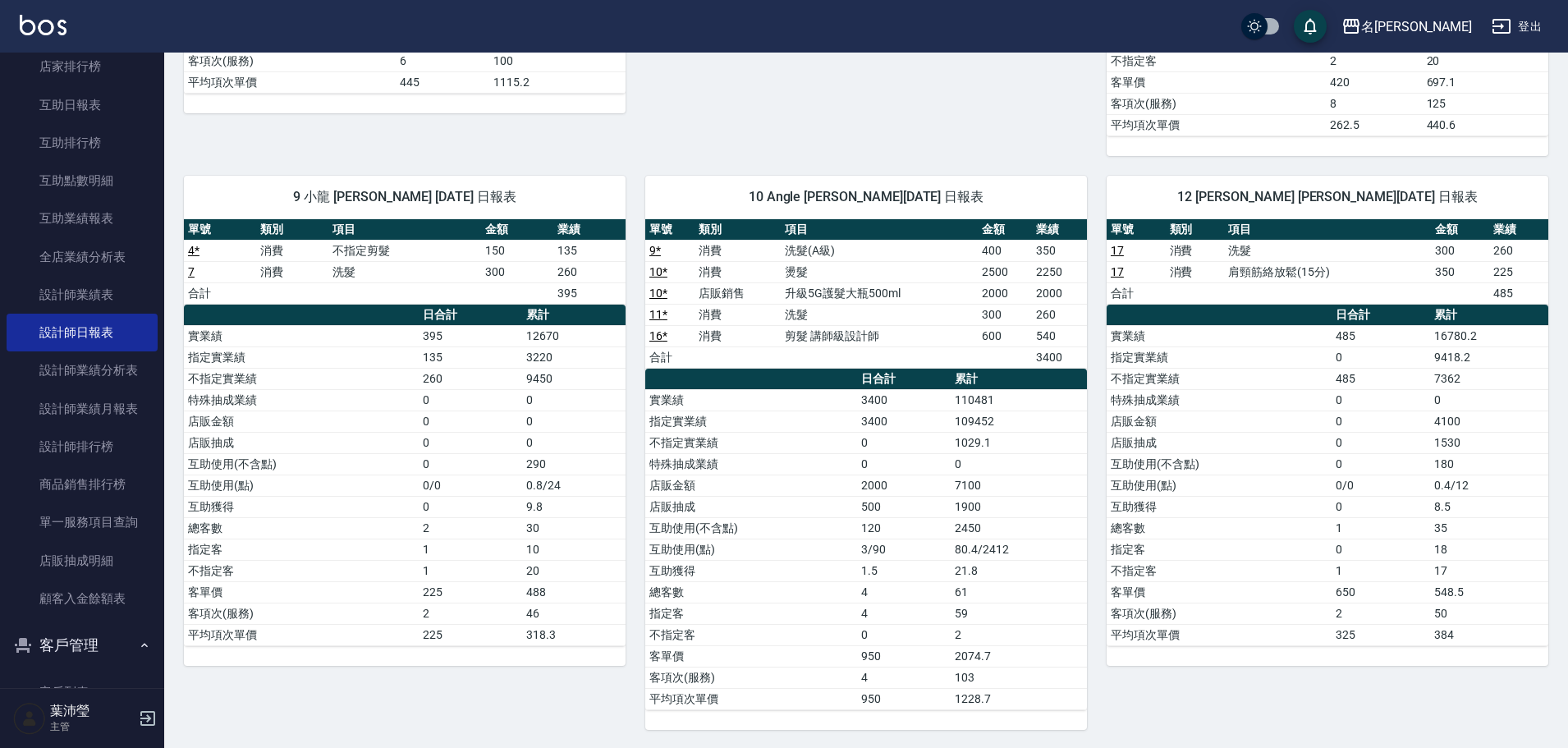
scroll to position [646, 0]
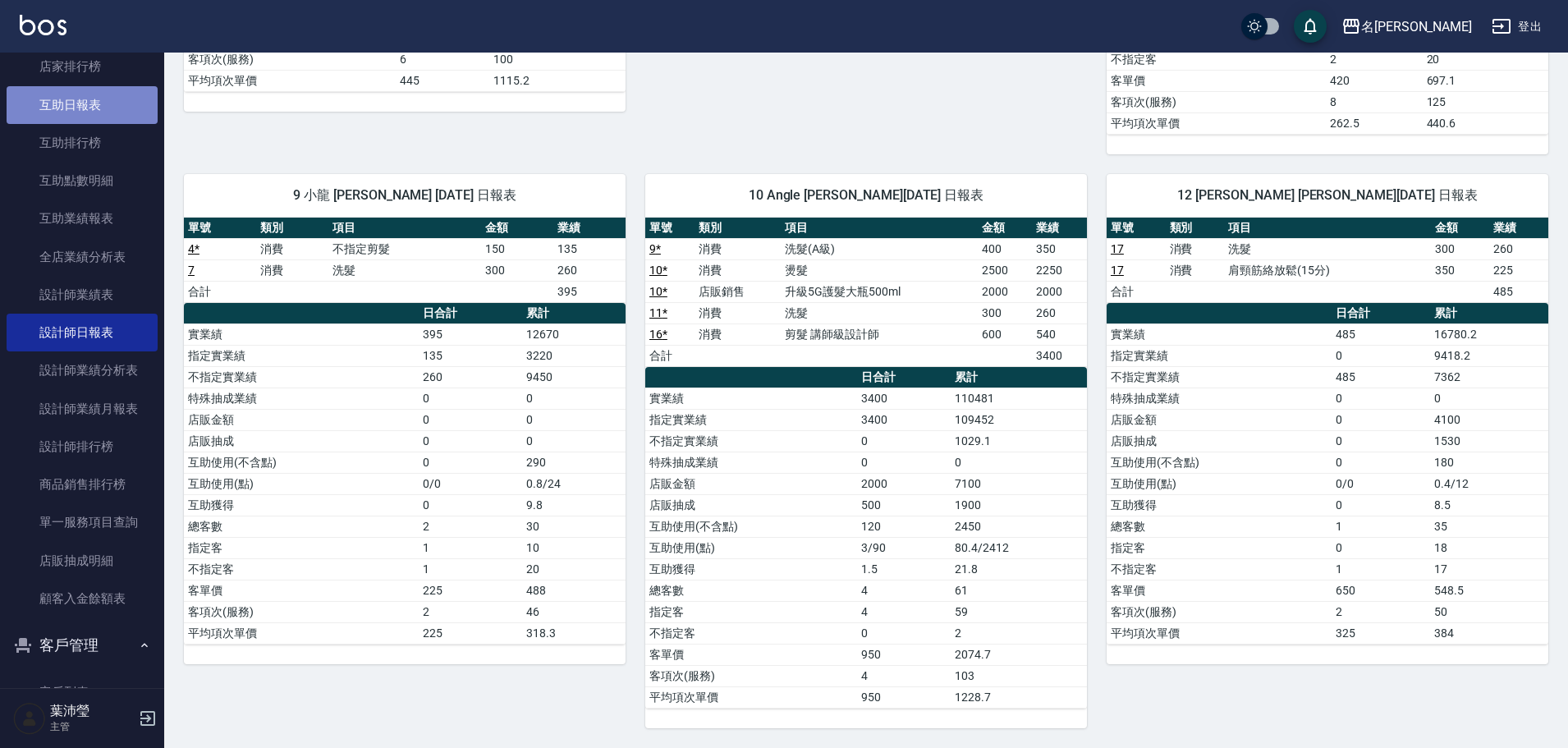
click at [122, 102] on link "互助日報表" at bounding box center [81, 105] width 151 height 37
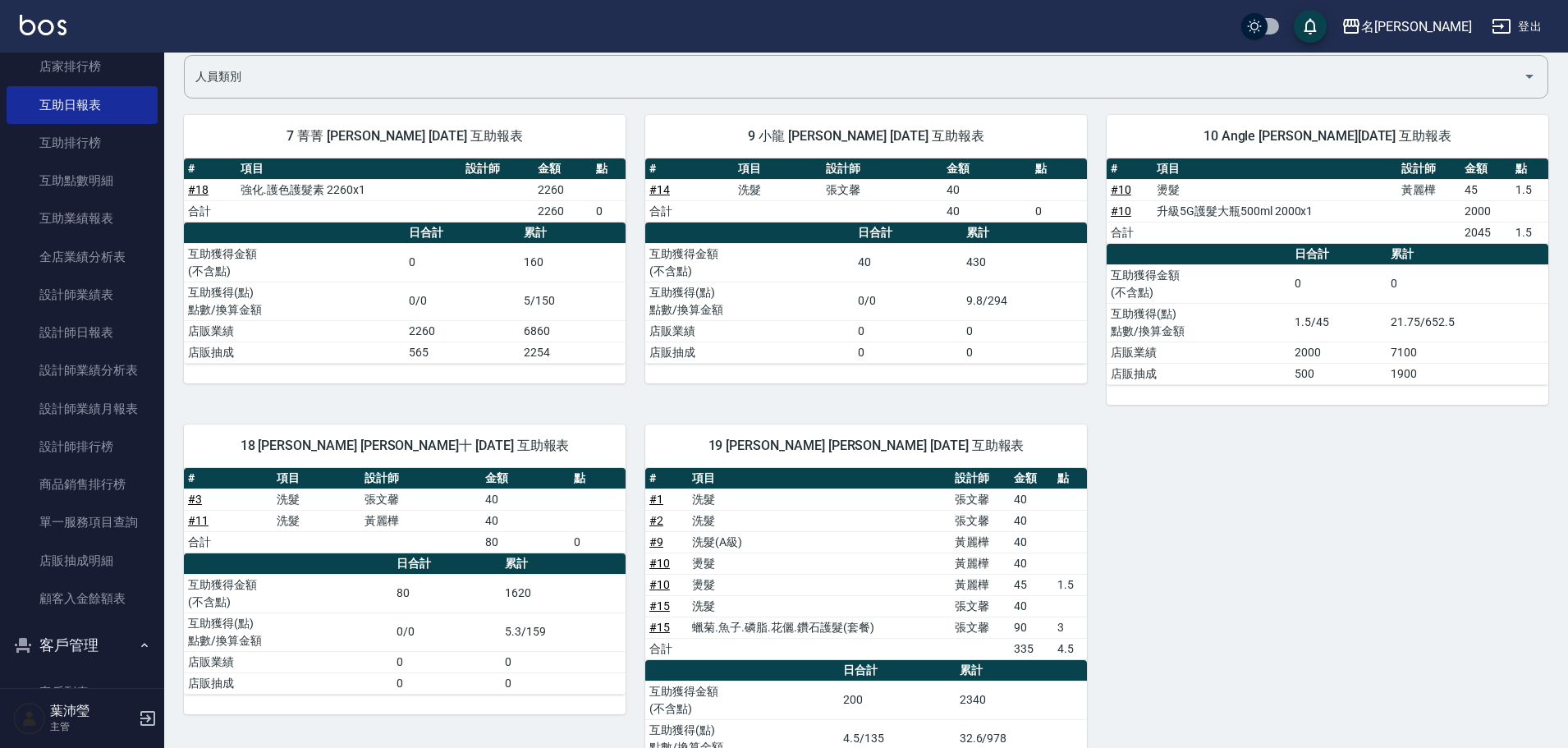
scroll to position [129, 0]
